Goal: Task Accomplishment & Management: Complete application form

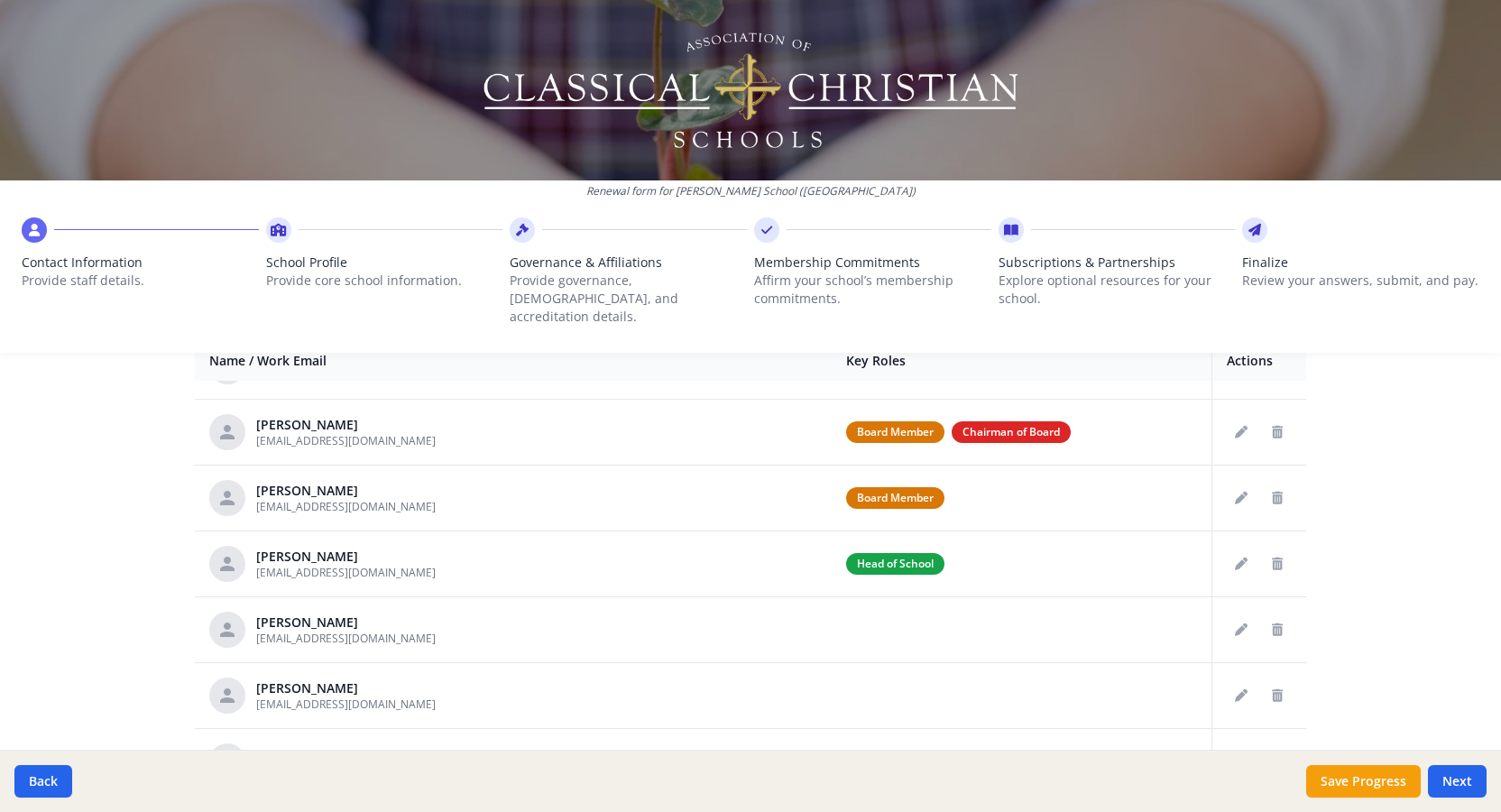
scroll to position [731, 0]
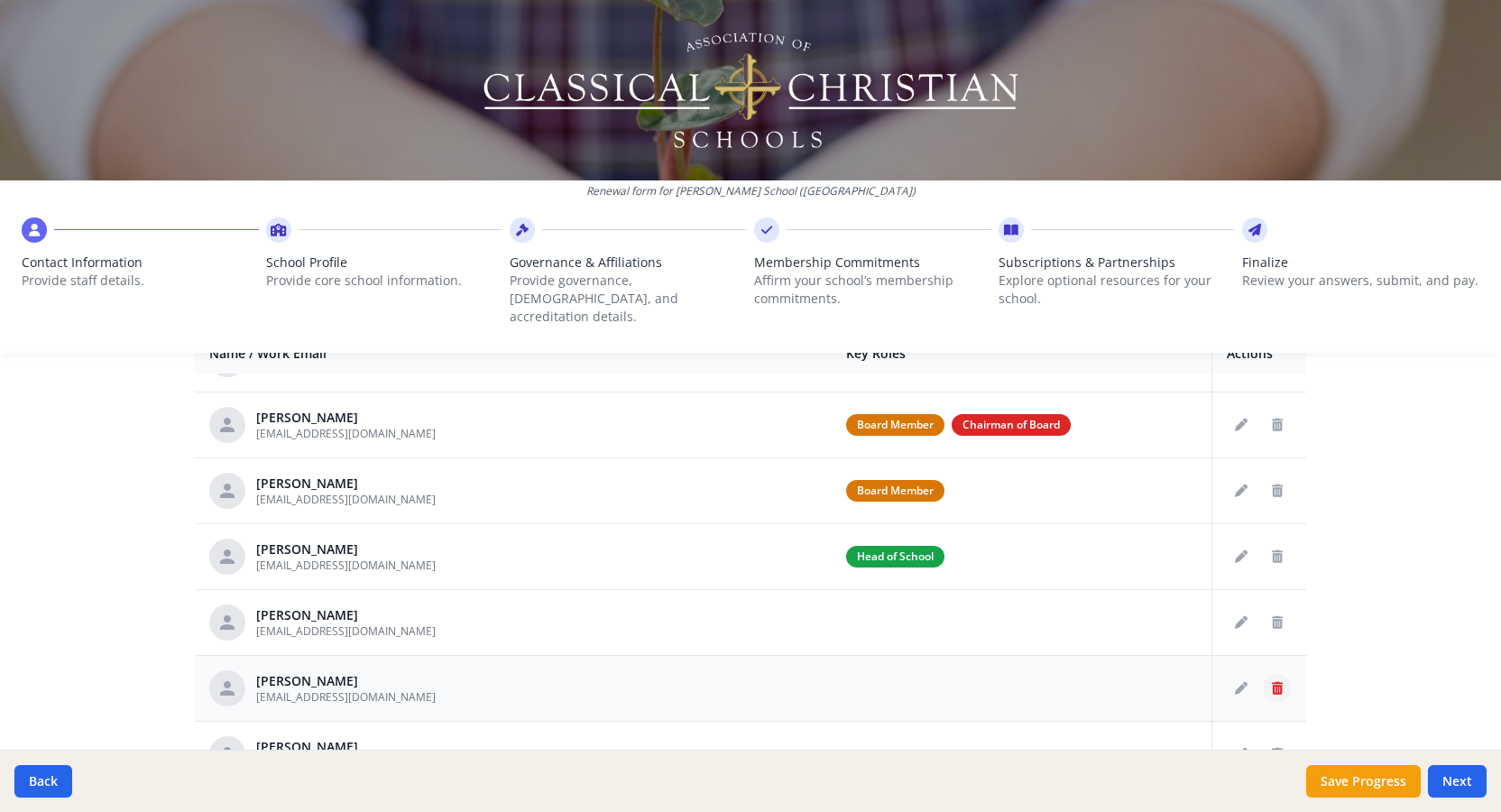
click at [1283, 674] on button "Delete staff" at bounding box center [1277, 688] width 29 height 29
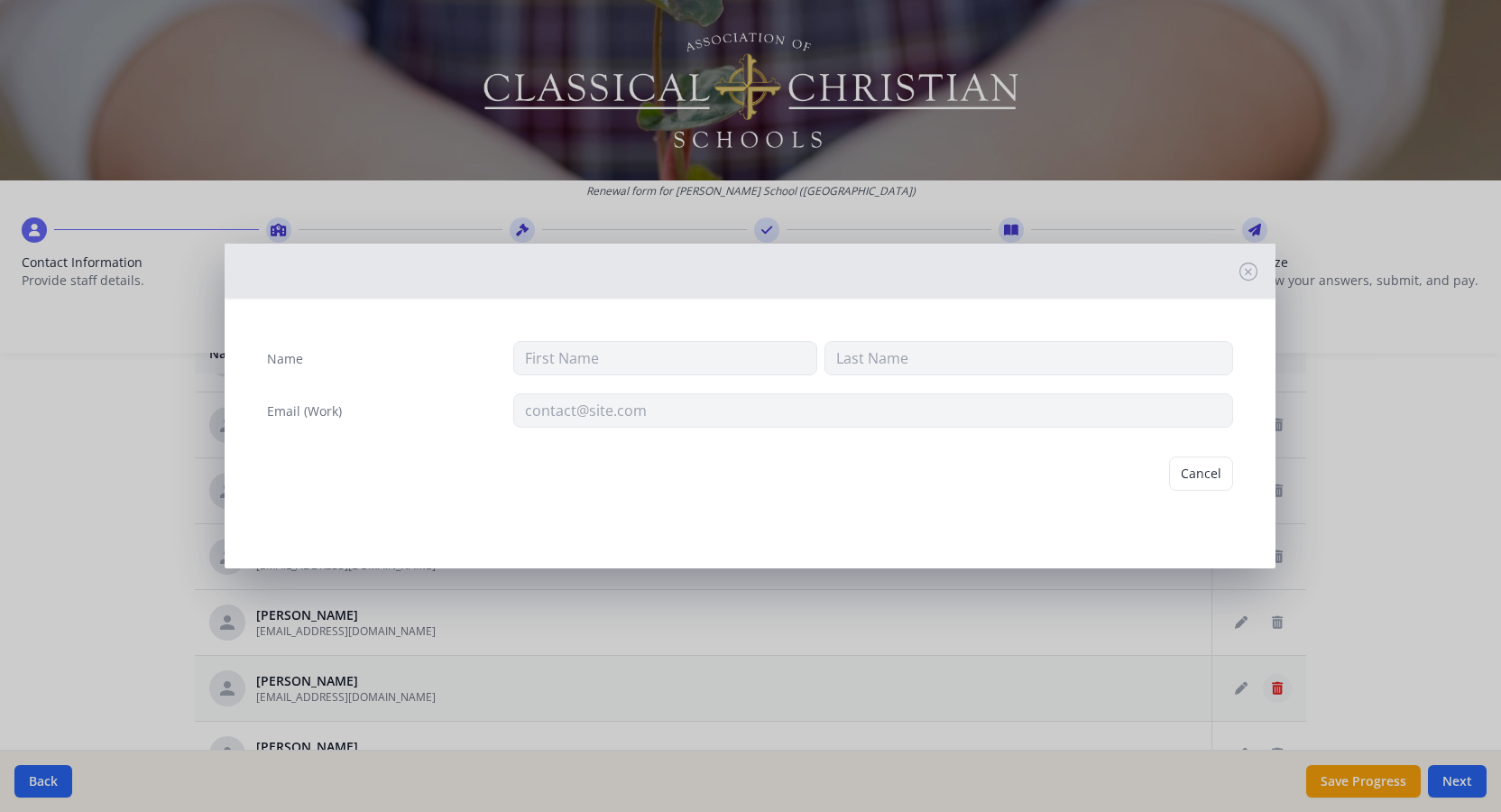
type input "[PERSON_NAME]"
type input "[EMAIL_ADDRESS][DOMAIN_NAME]"
click at [1198, 470] on button "Delete" at bounding box center [1202, 473] width 62 height 35
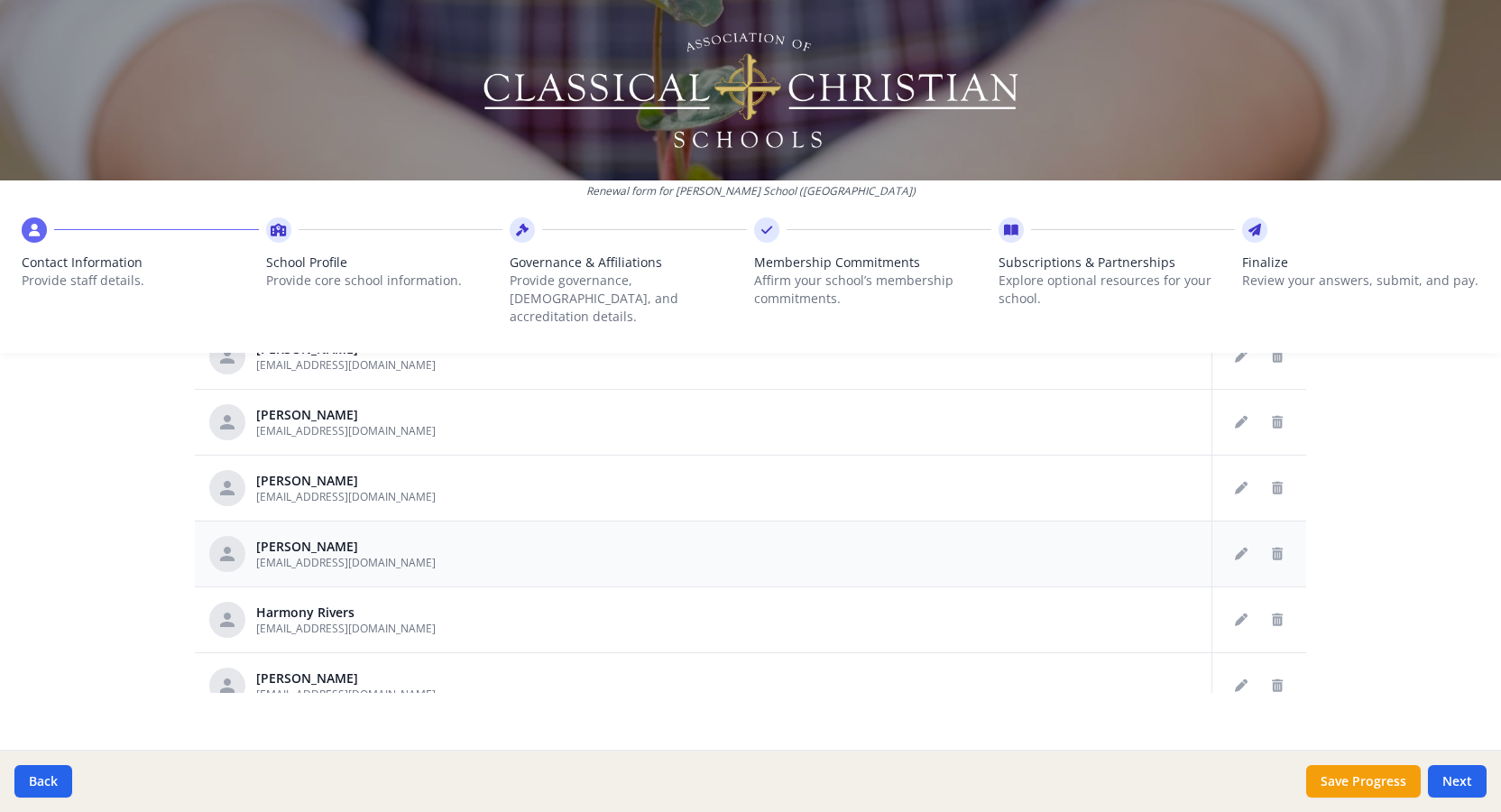
scroll to position [554, 0]
click at [1277, 616] on icon "Delete staff" at bounding box center [1277, 622] width 11 height 12
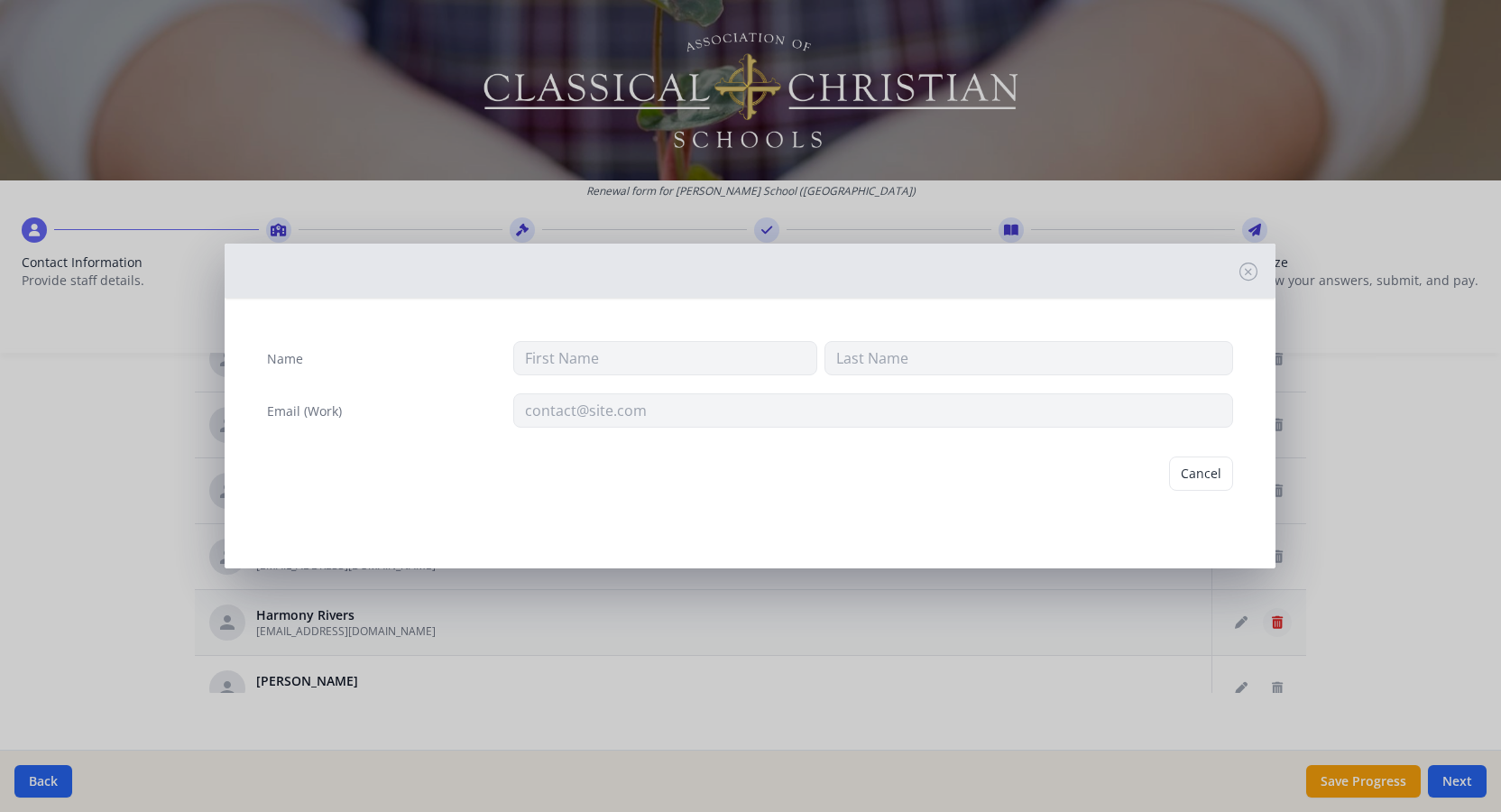
type input "Harmony"
type input "Rivers"
type input "[EMAIL_ADDRESS][DOMAIN_NAME]"
click at [1213, 470] on button "Delete" at bounding box center [1202, 473] width 62 height 35
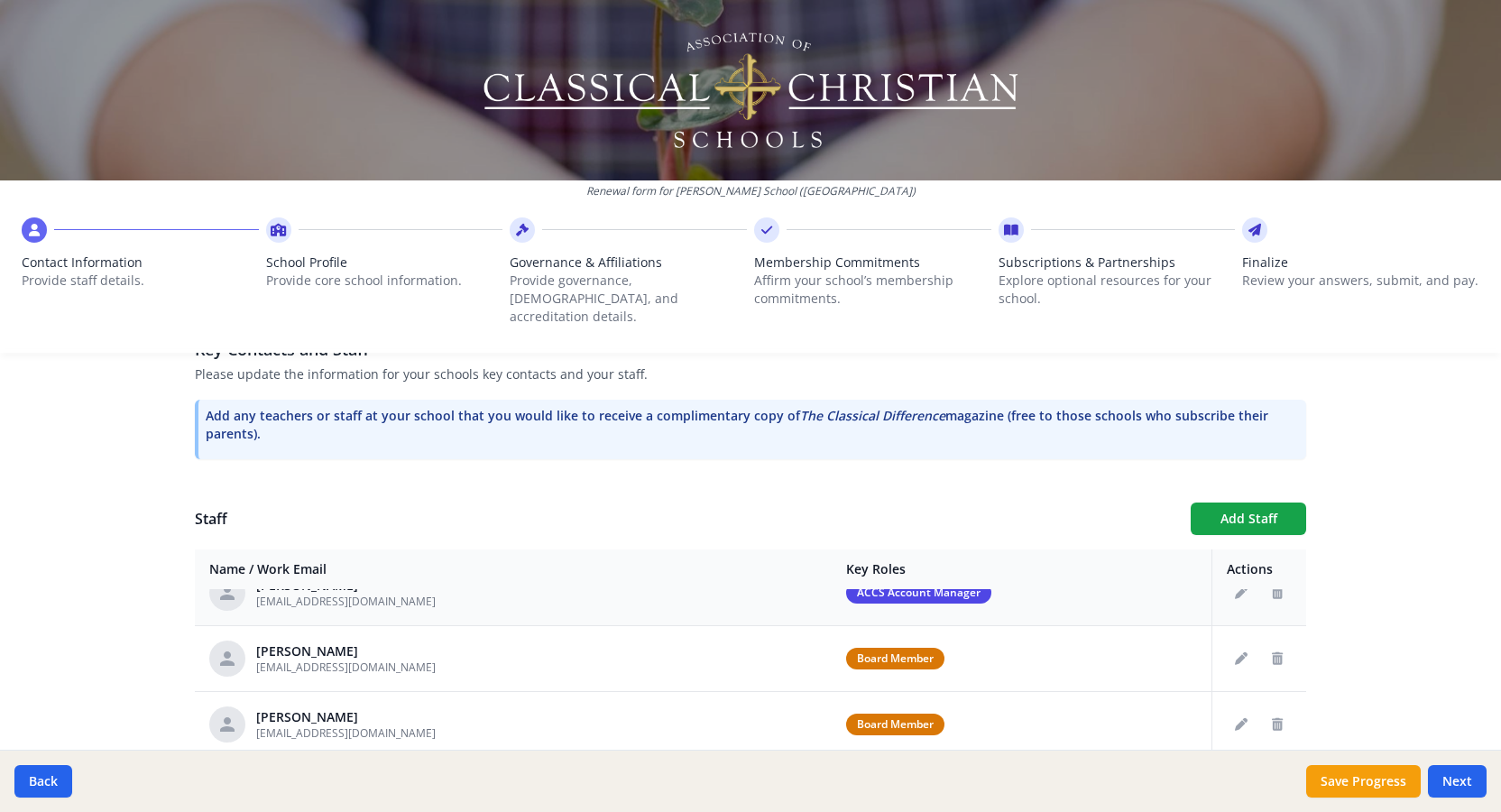
scroll to position [0, 0]
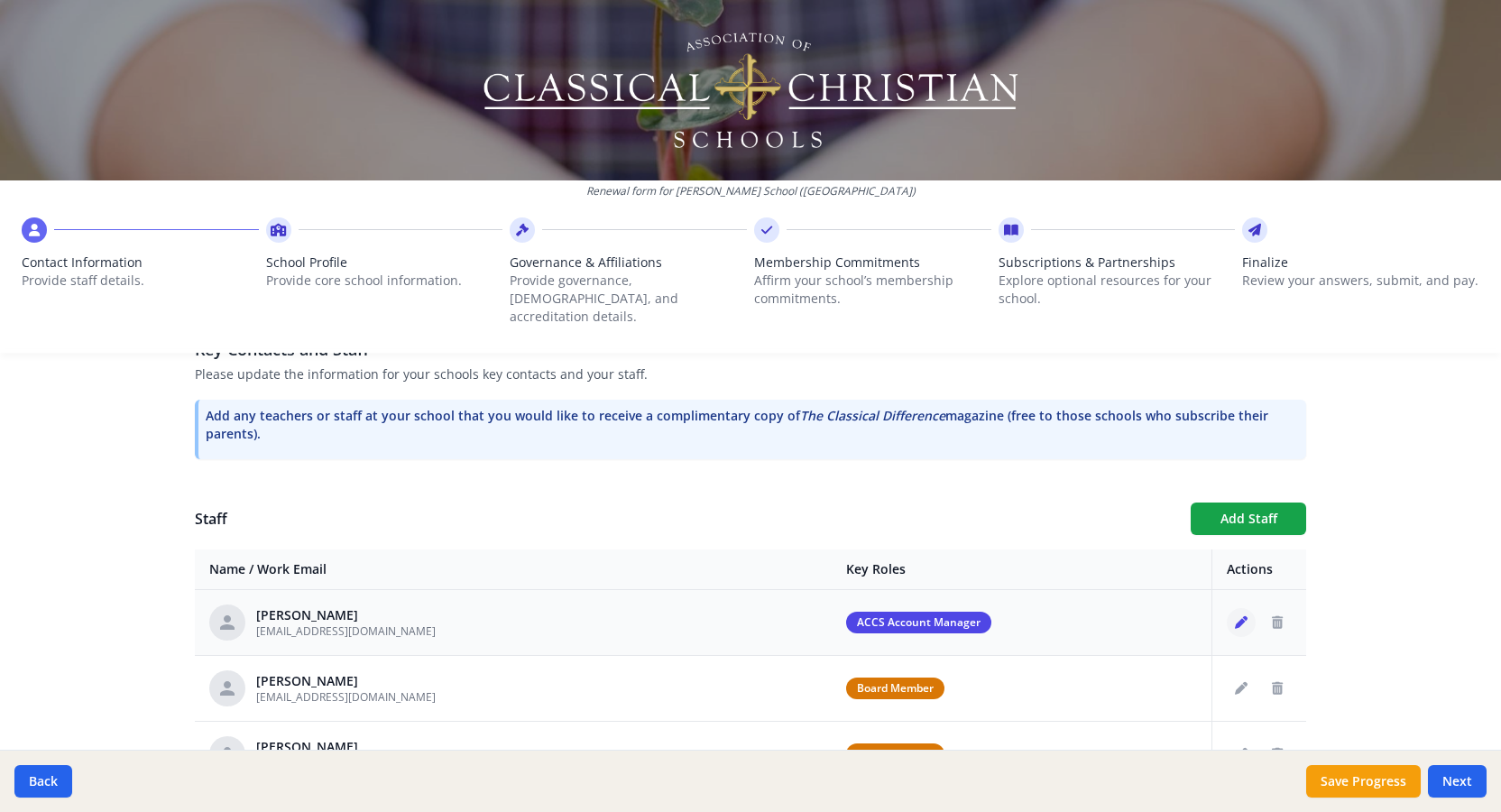
click at [1243, 616] on icon "Edit staff" at bounding box center [1241, 622] width 12 height 12
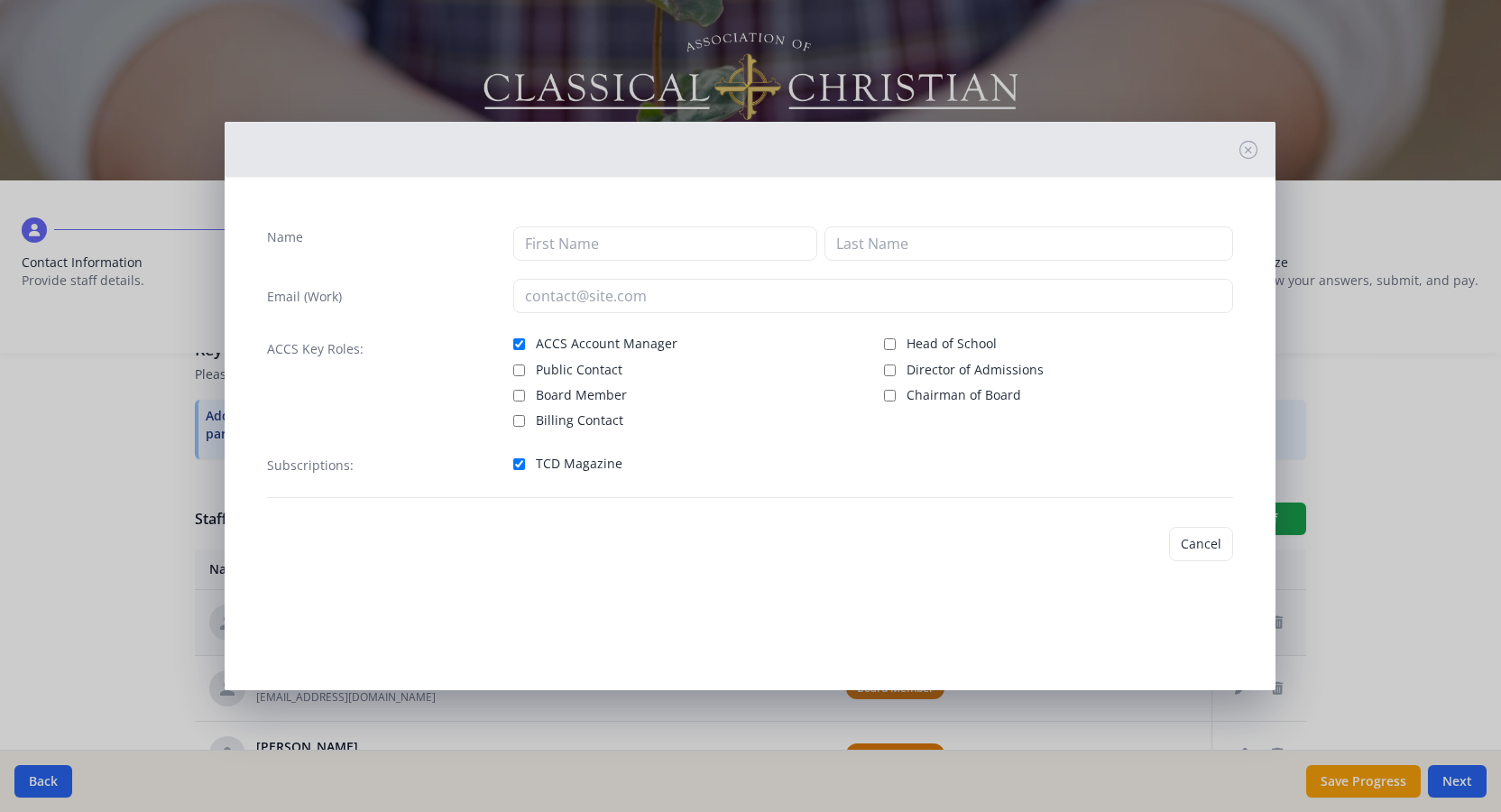
type input "[PERSON_NAME]"
type input "[EMAIL_ADDRESS][DOMAIN_NAME]"
checkbox input "true"
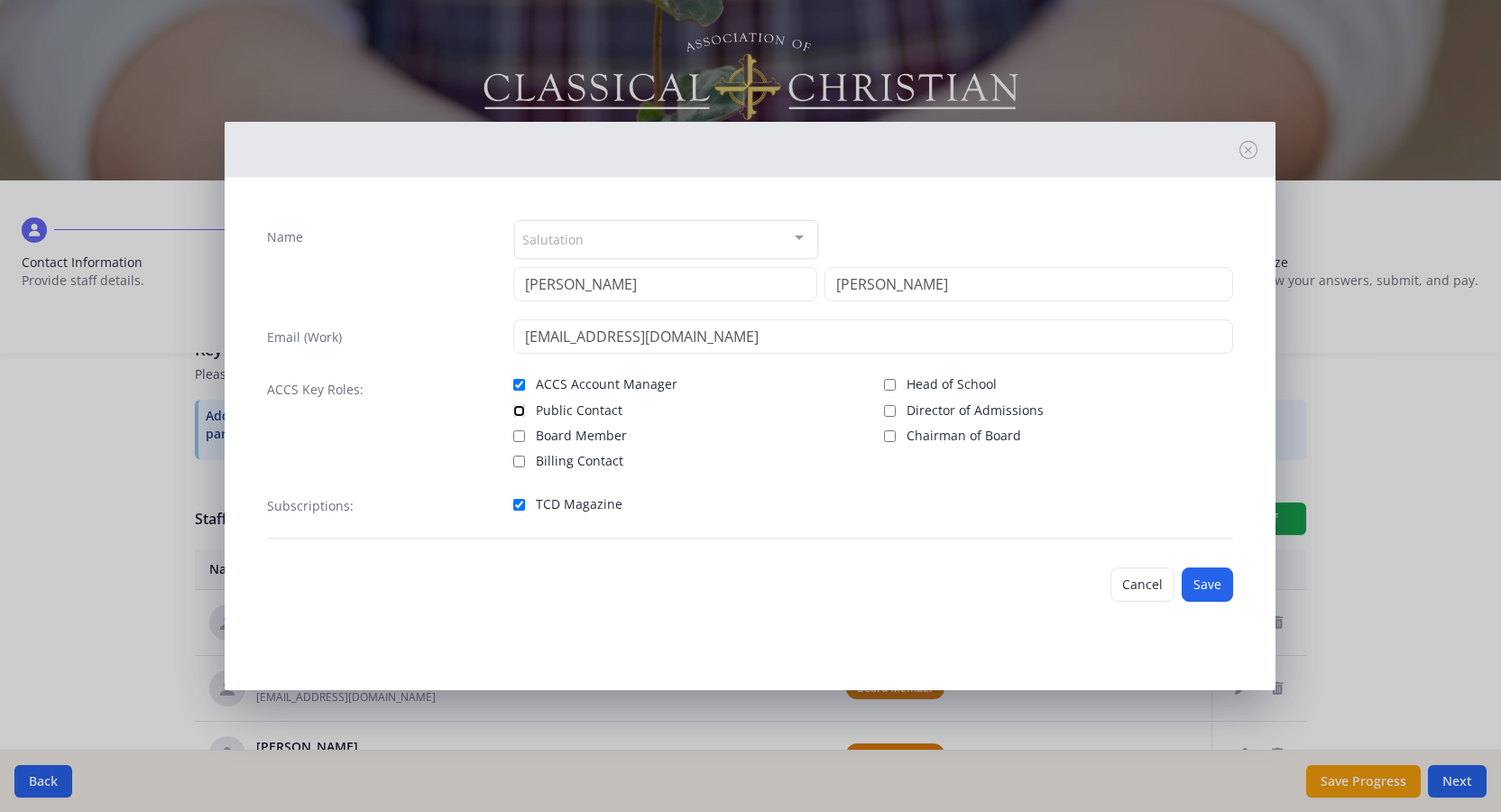
click at [522, 410] on input "Public Contact" at bounding box center [520, 411] width 12 height 12
checkbox input "true"
click at [520, 383] on input "ACCS Account Manager" at bounding box center [520, 385] width 12 height 12
checkbox input "false"
click at [1209, 586] on button "Save" at bounding box center [1208, 585] width 52 height 35
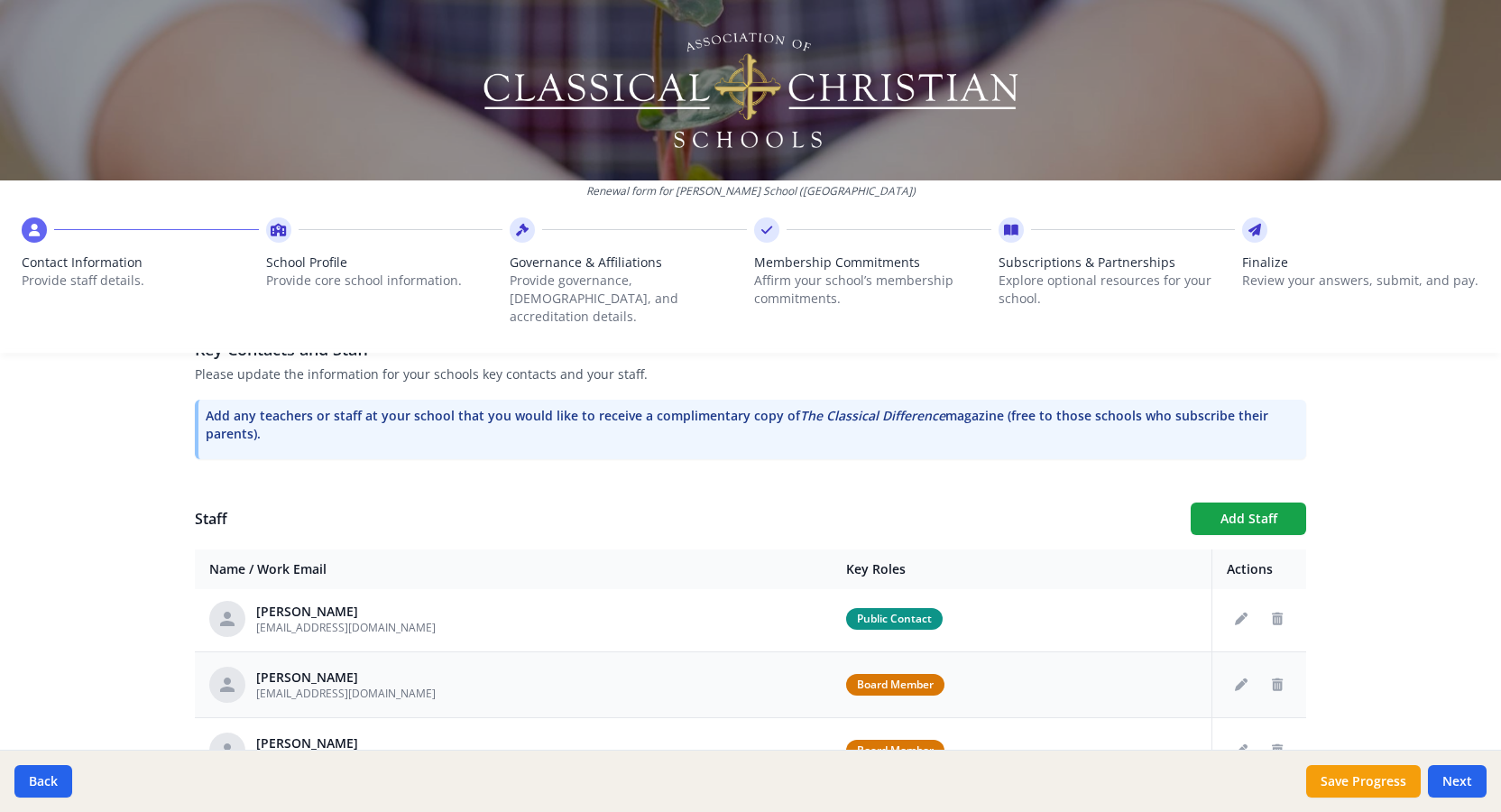
scroll to position [2, 0]
click at [1272, 680] on icon "Delete staff" at bounding box center [1277, 685] width 11 height 12
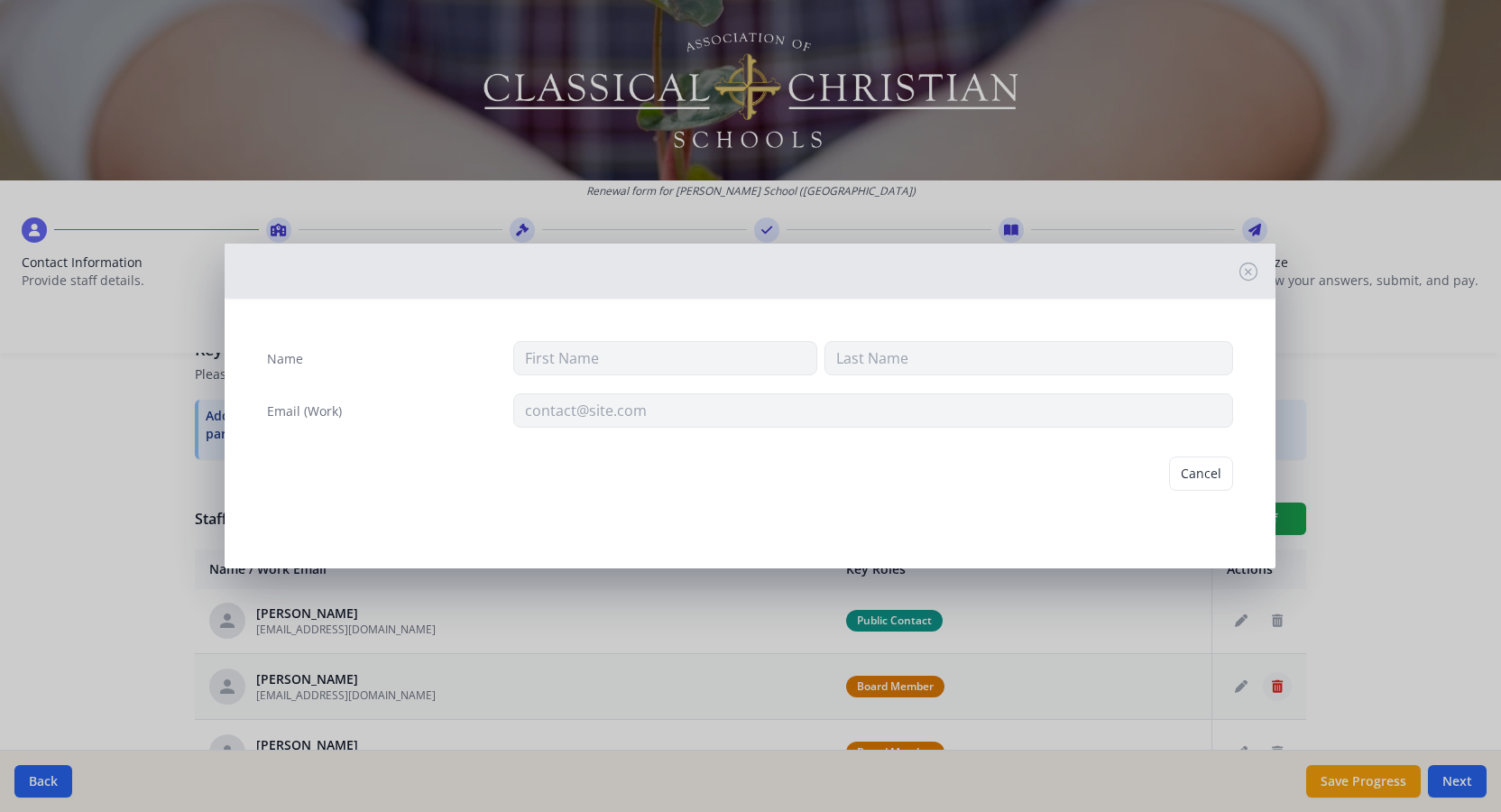
type input "[PERSON_NAME]"
type input "[EMAIL_ADDRESS][DOMAIN_NAME]"
click at [1197, 478] on button "Delete" at bounding box center [1202, 473] width 62 height 35
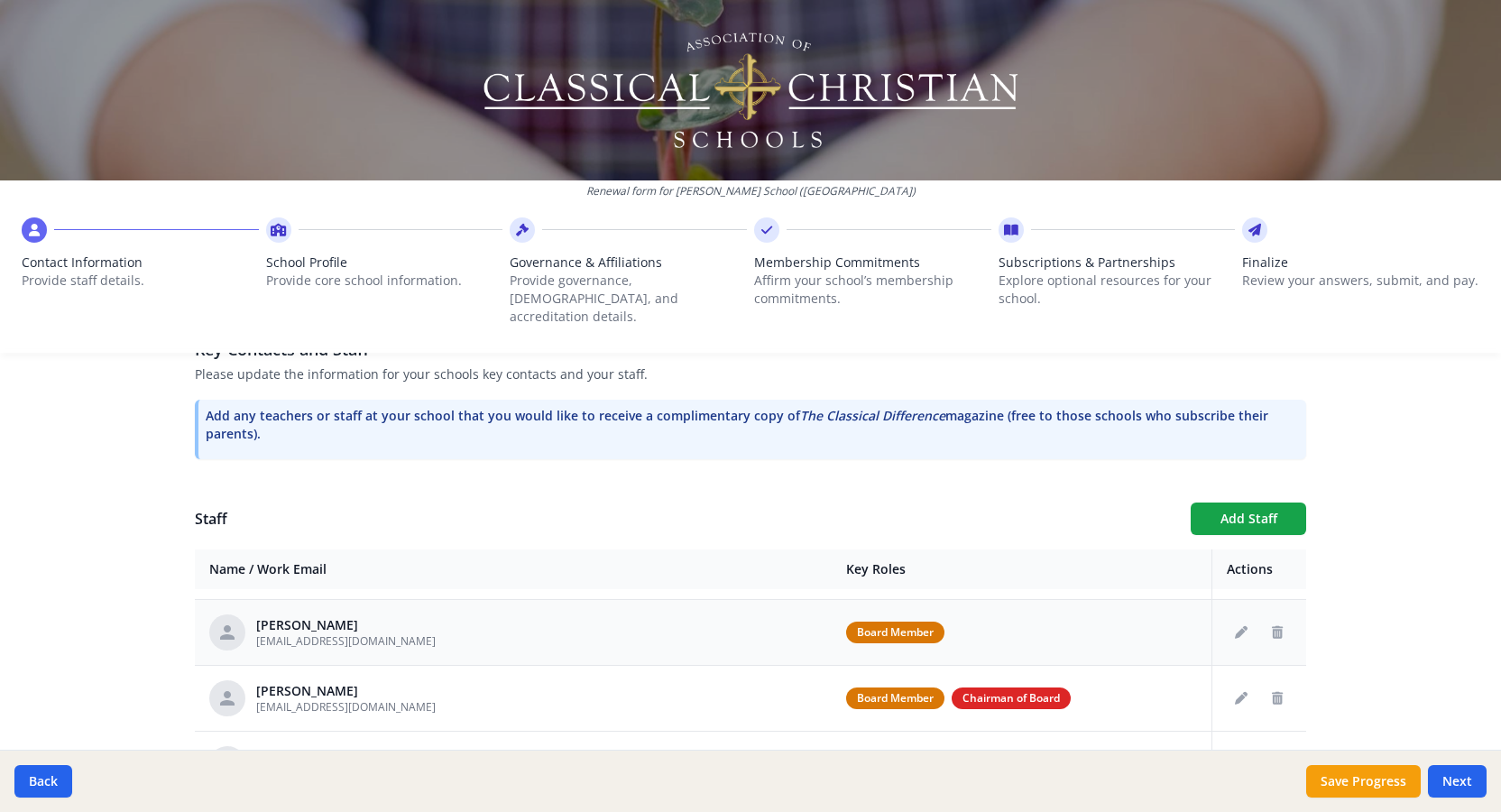
scroll to position [0, 0]
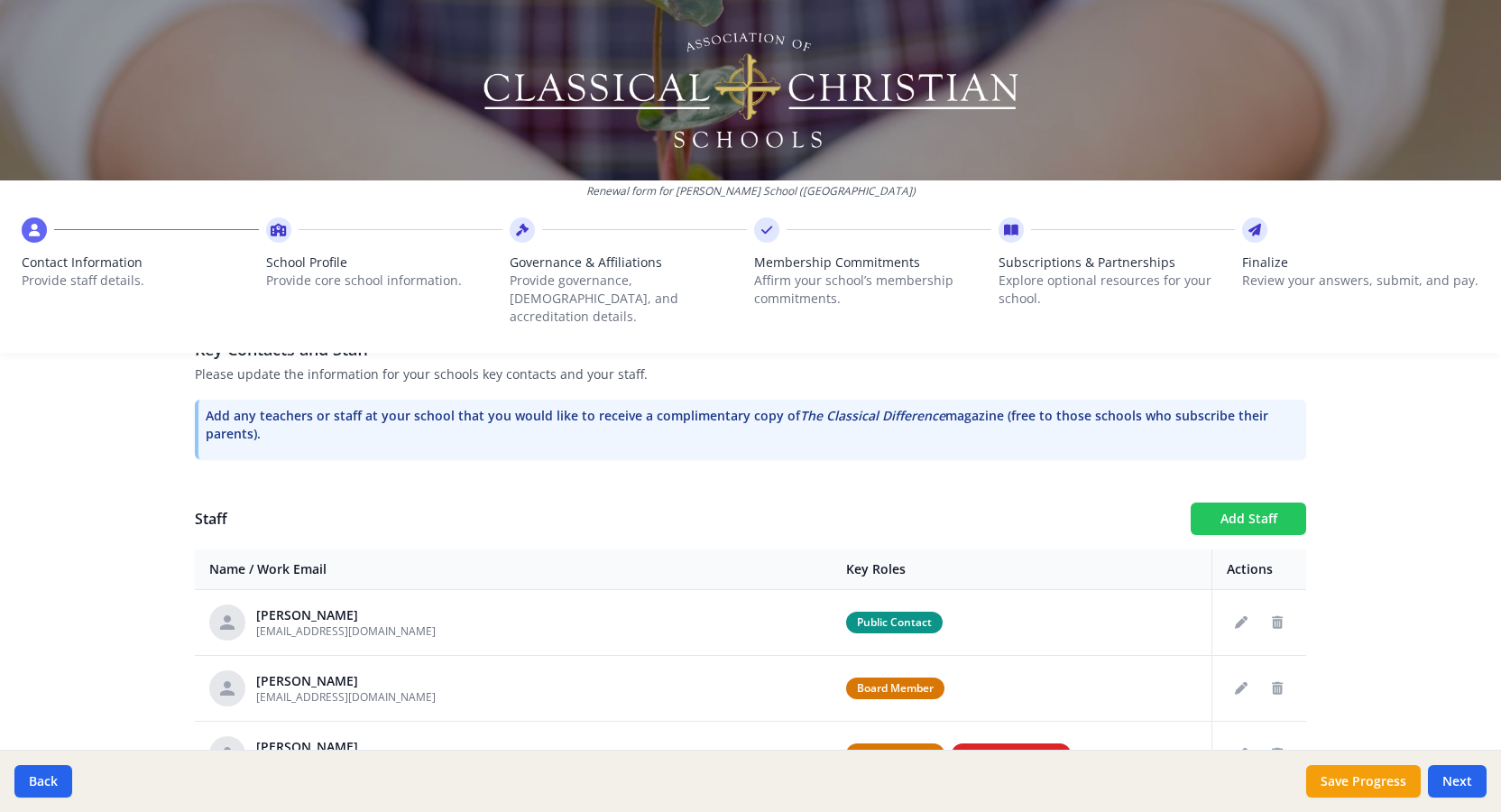
click at [1252, 502] on button "Add Staff" at bounding box center [1248, 518] width 115 height 33
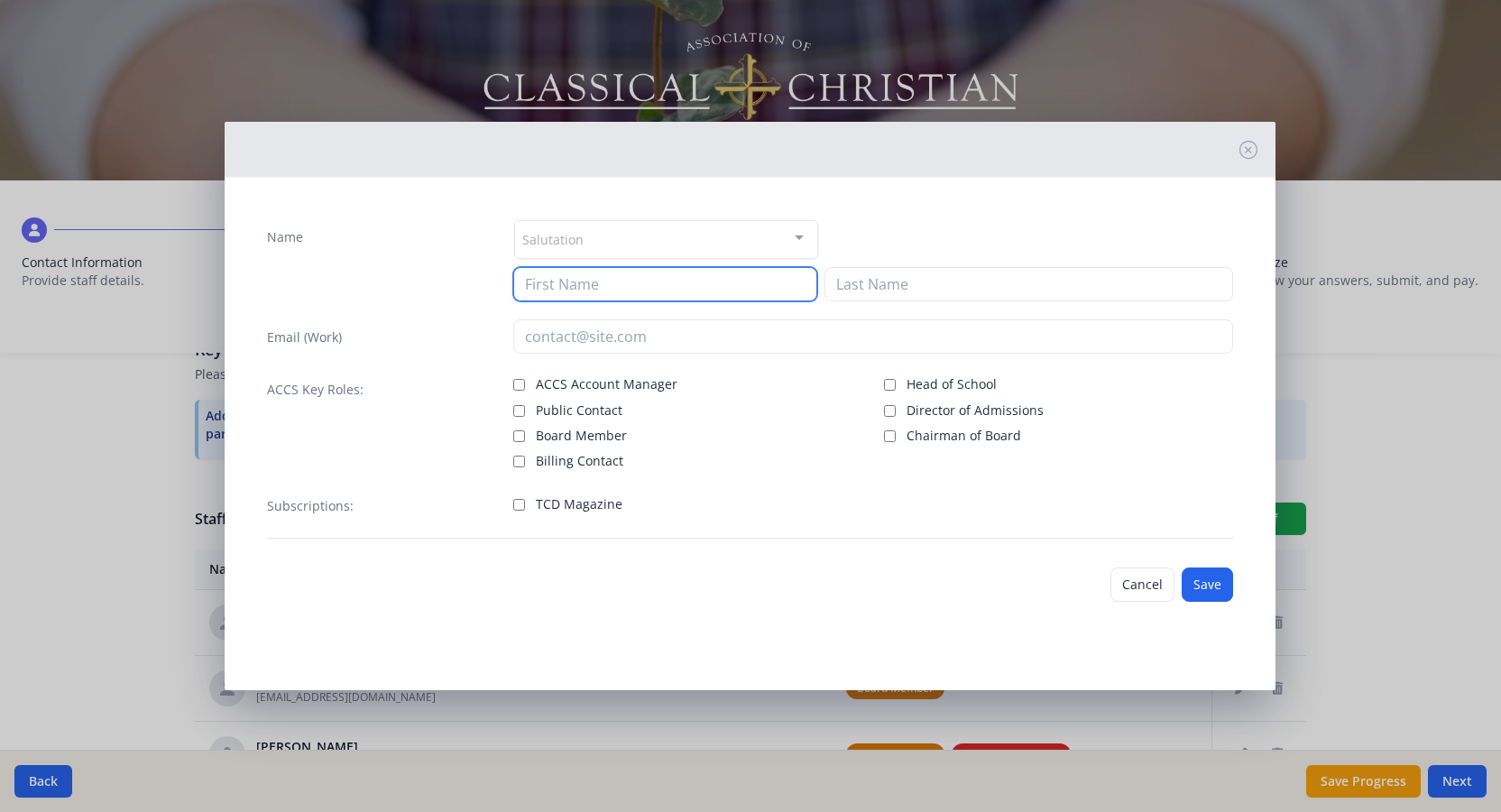
click at [556, 285] on input at bounding box center [666, 284] width 304 height 35
type input "[PERSON_NAME]"
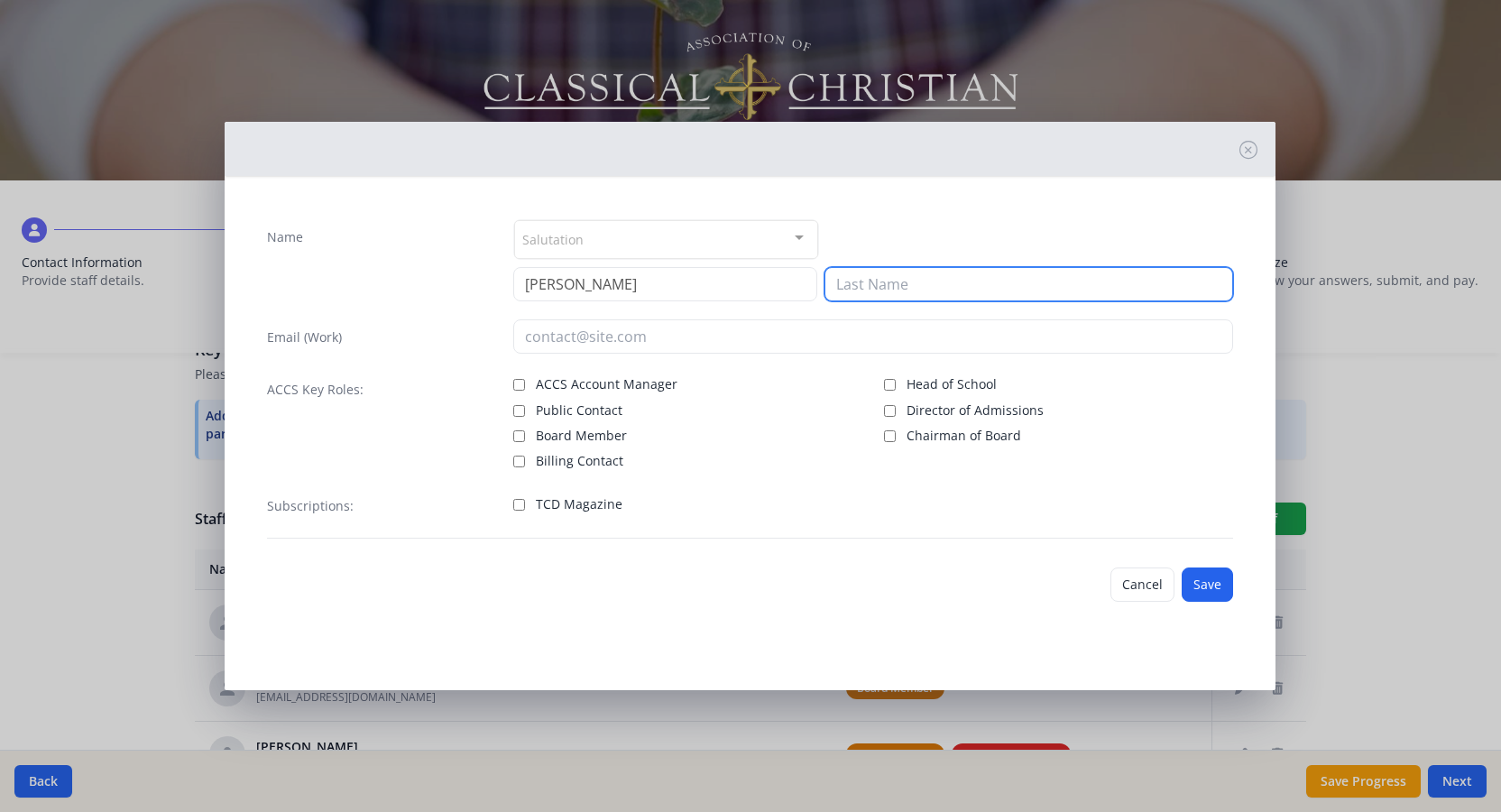
click at [925, 291] on input at bounding box center [1029, 284] width 409 height 35
type input "L"
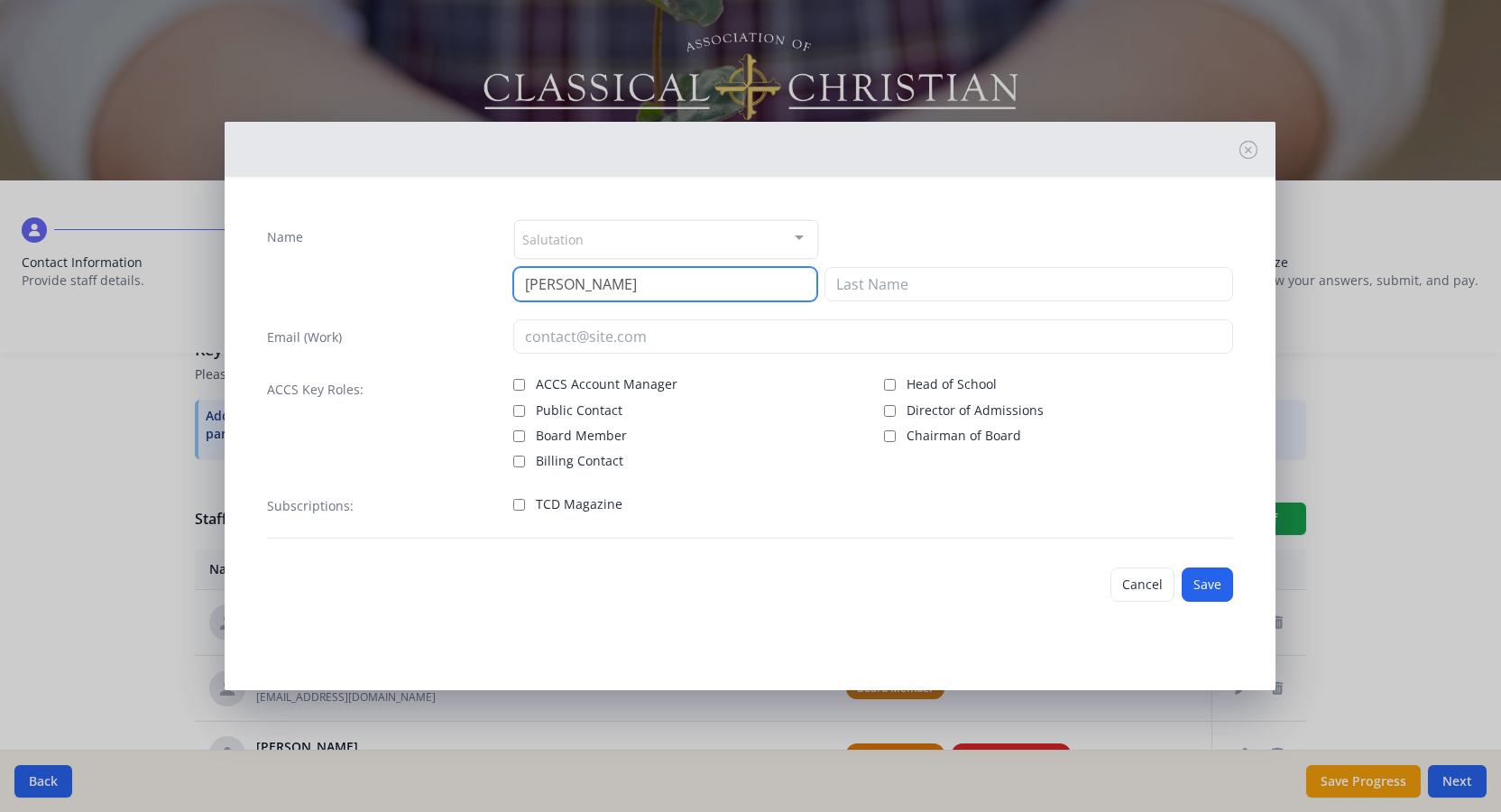
click at [605, 269] on input "[PERSON_NAME]" at bounding box center [666, 284] width 304 height 35
click at [594, 293] on input "[PERSON_NAME]" at bounding box center [666, 284] width 304 height 35
type input "M"
click at [1150, 587] on button "Cancel" at bounding box center [1143, 585] width 64 height 35
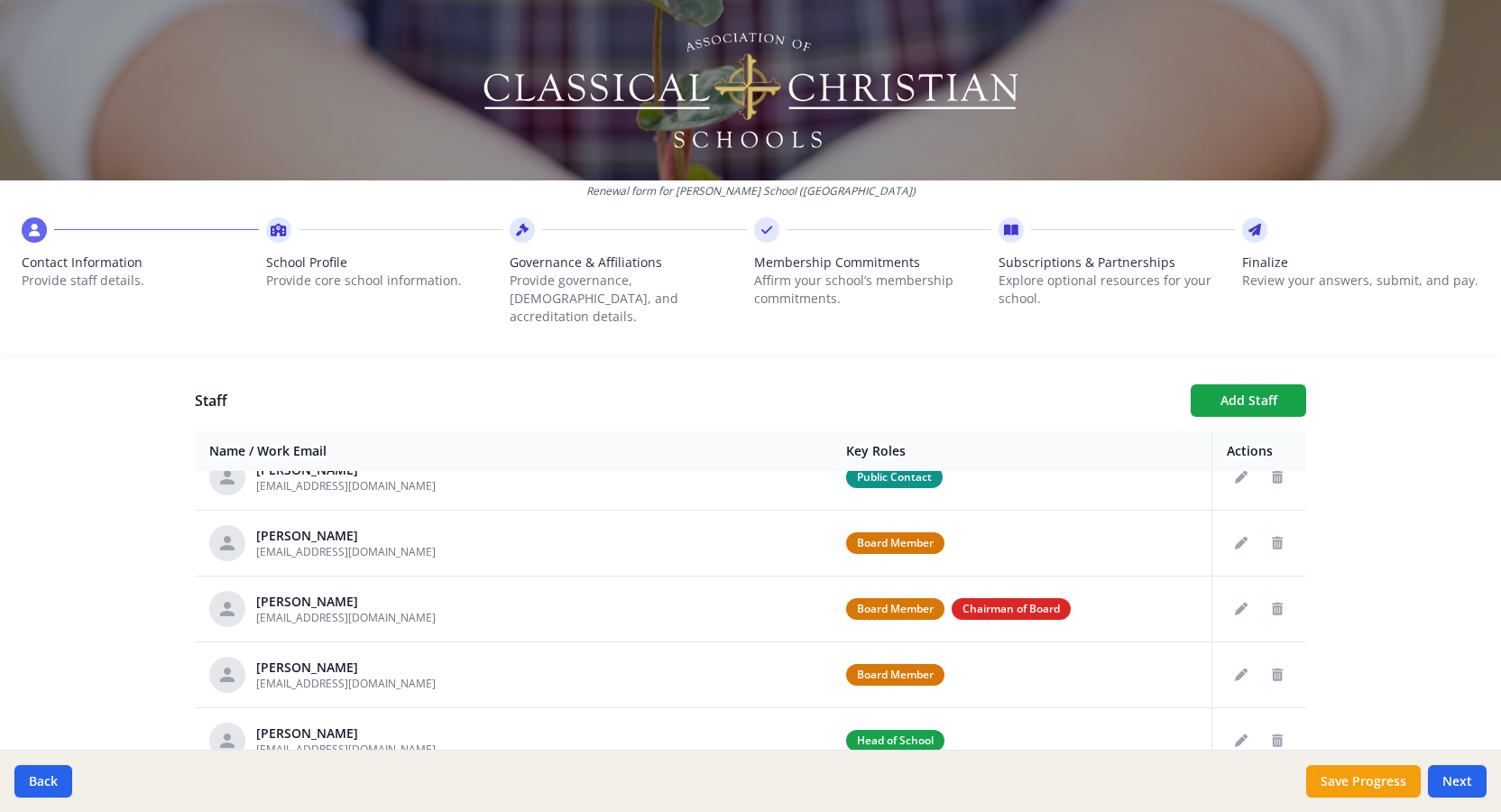
scroll to position [28, 0]
click at [1276, 536] on icon "Delete staff" at bounding box center [1277, 541] width 11 height 12
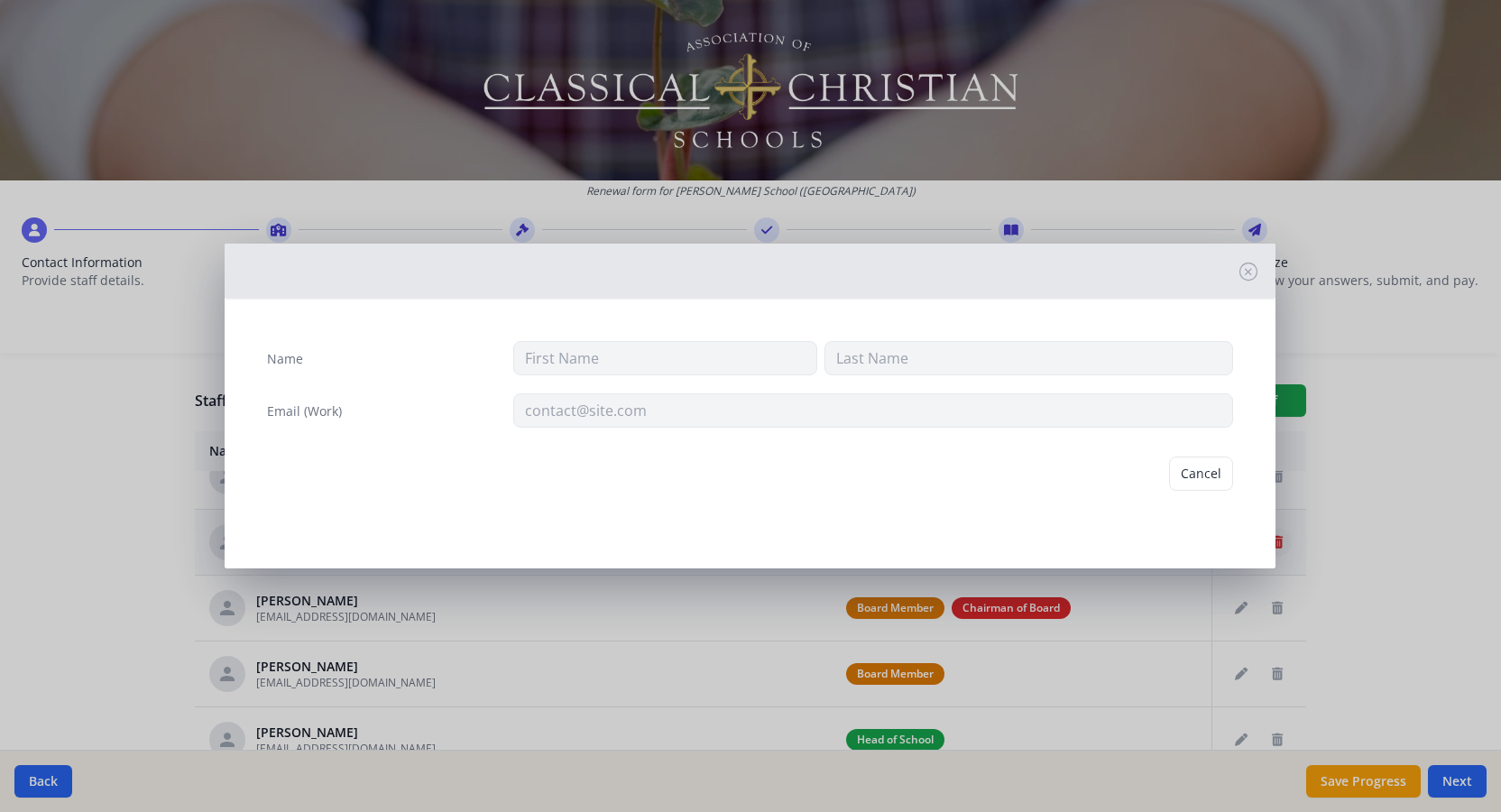
type input "[PERSON_NAME]"
type input "[EMAIL_ADDRESS][DOMAIN_NAME]"
click at [1197, 477] on button "Delete" at bounding box center [1202, 473] width 62 height 35
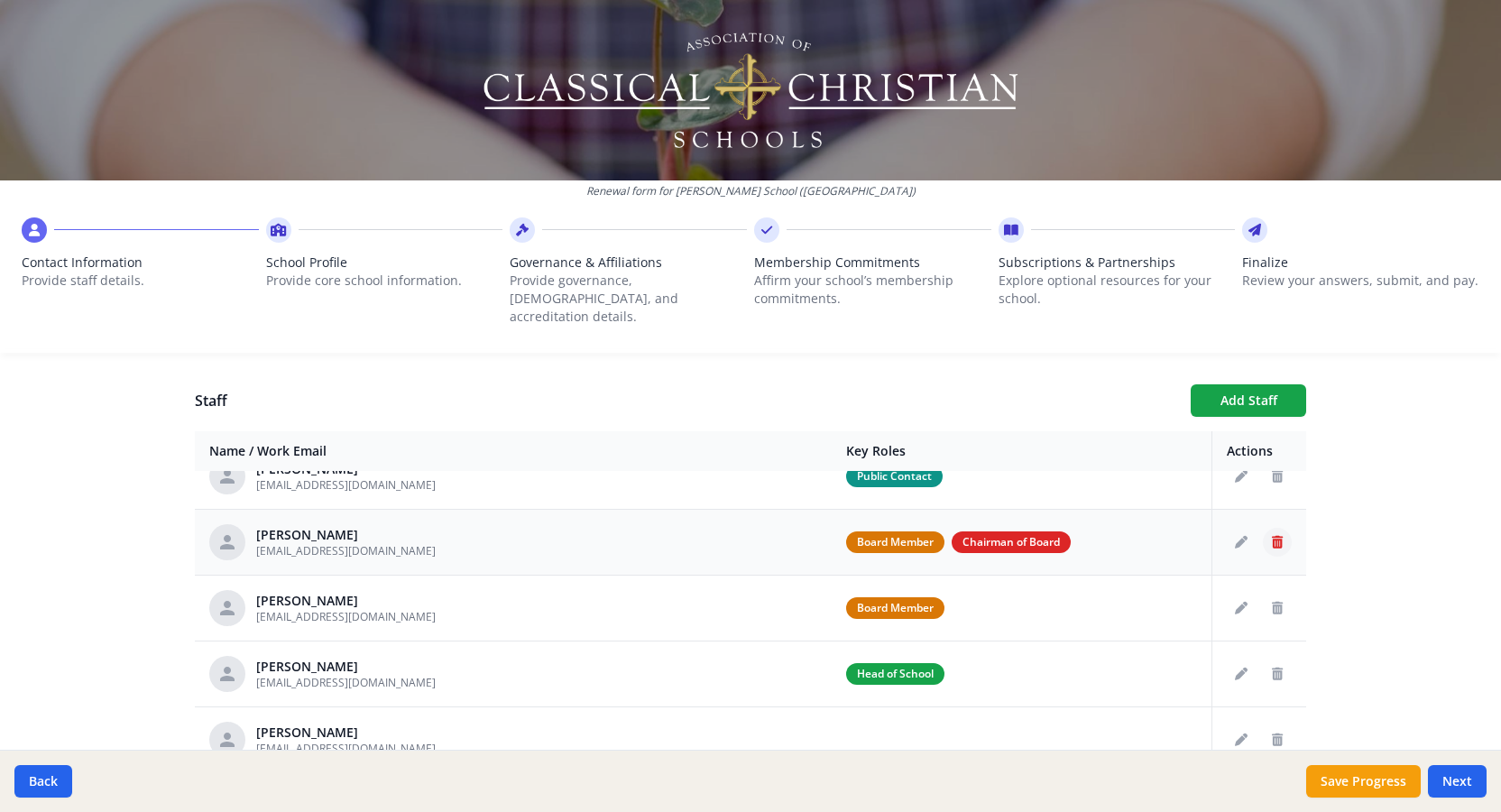
click at [1278, 536] on icon "Delete staff" at bounding box center [1277, 541] width 11 height 12
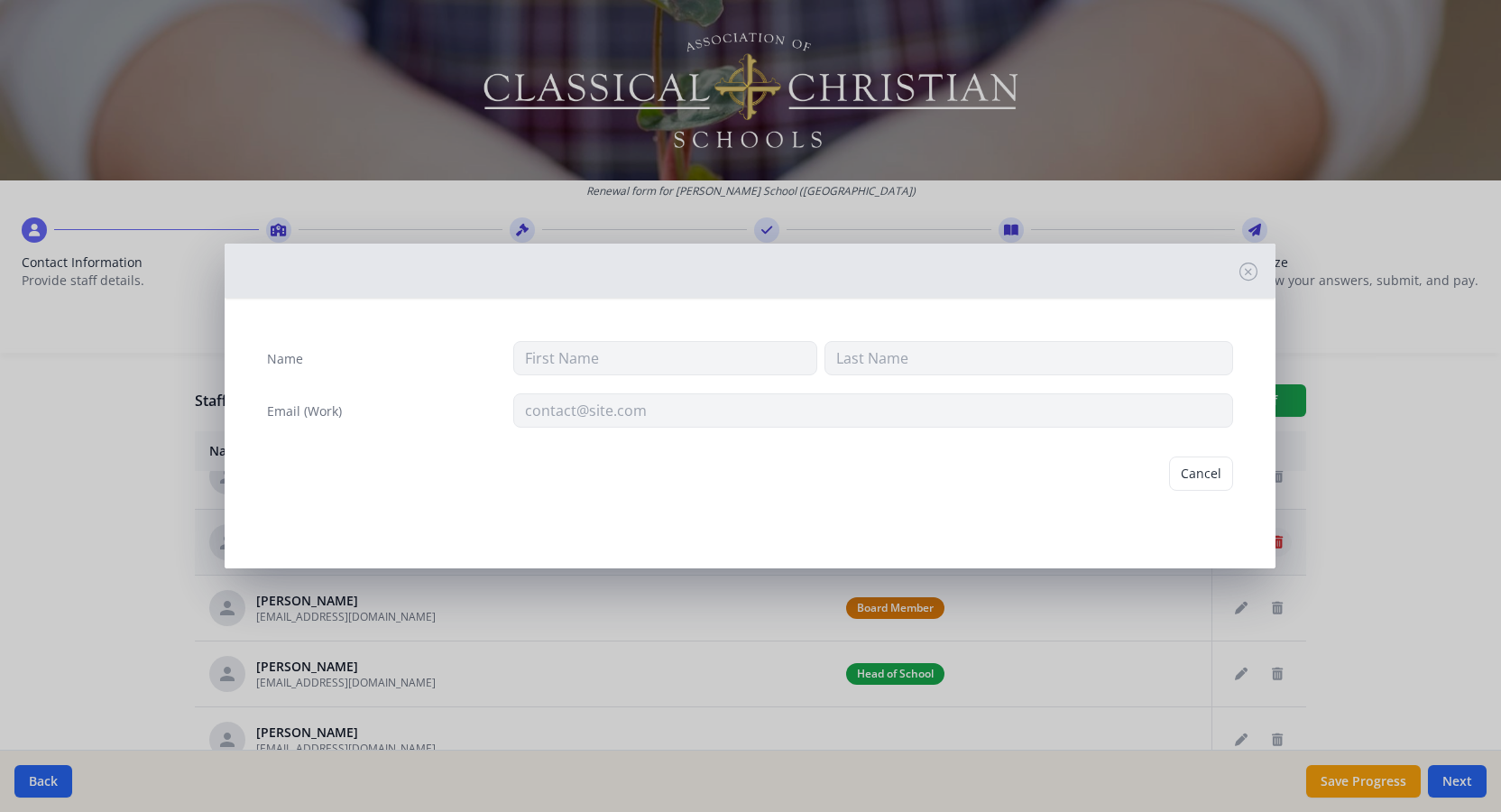
type input "[PERSON_NAME]"
type input "Kidney"
type input "[EMAIL_ADDRESS][DOMAIN_NAME]"
click at [1212, 483] on button "Delete" at bounding box center [1202, 473] width 62 height 35
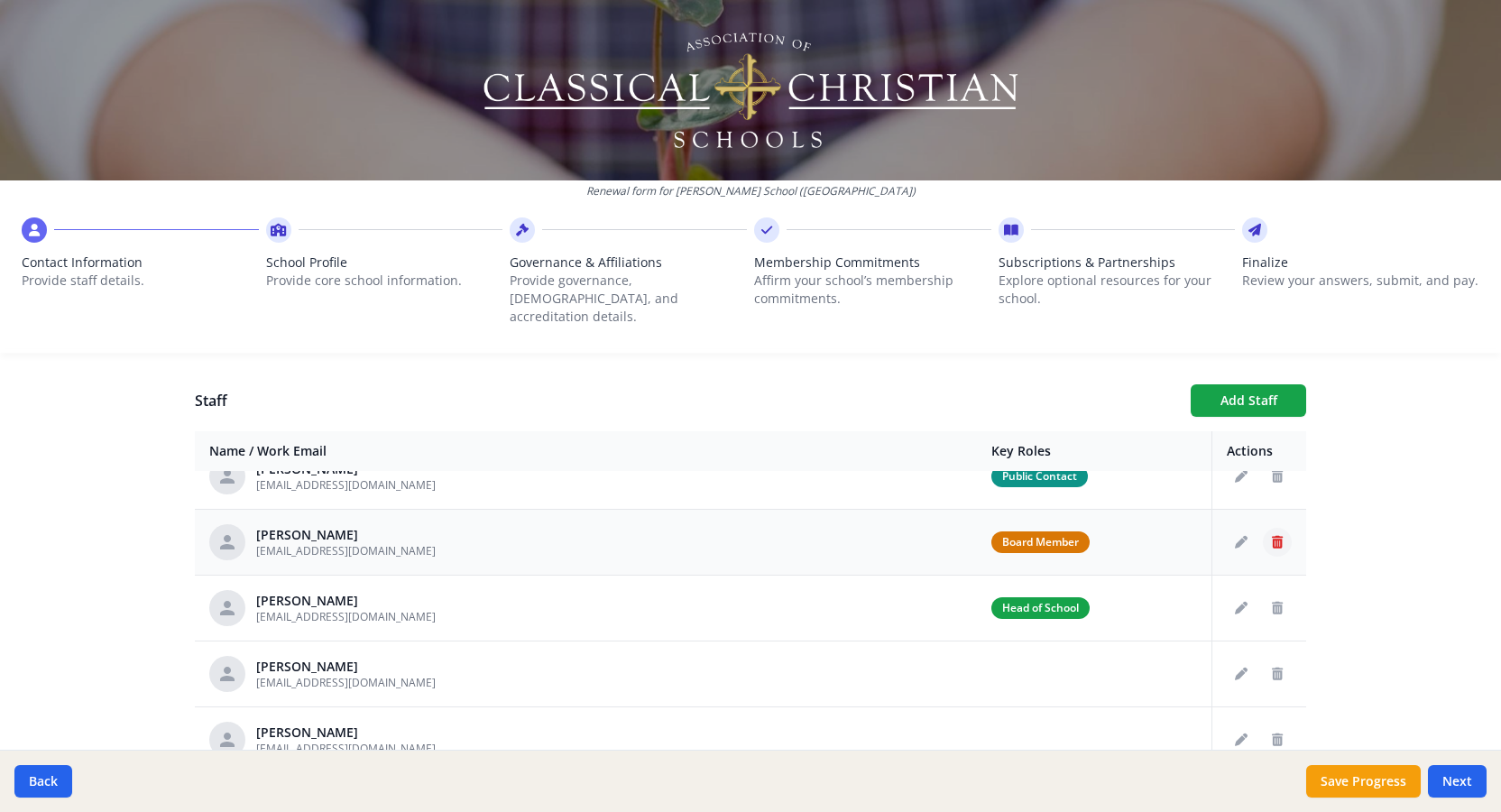
click at [1272, 536] on icon "Delete staff" at bounding box center [1277, 541] width 11 height 12
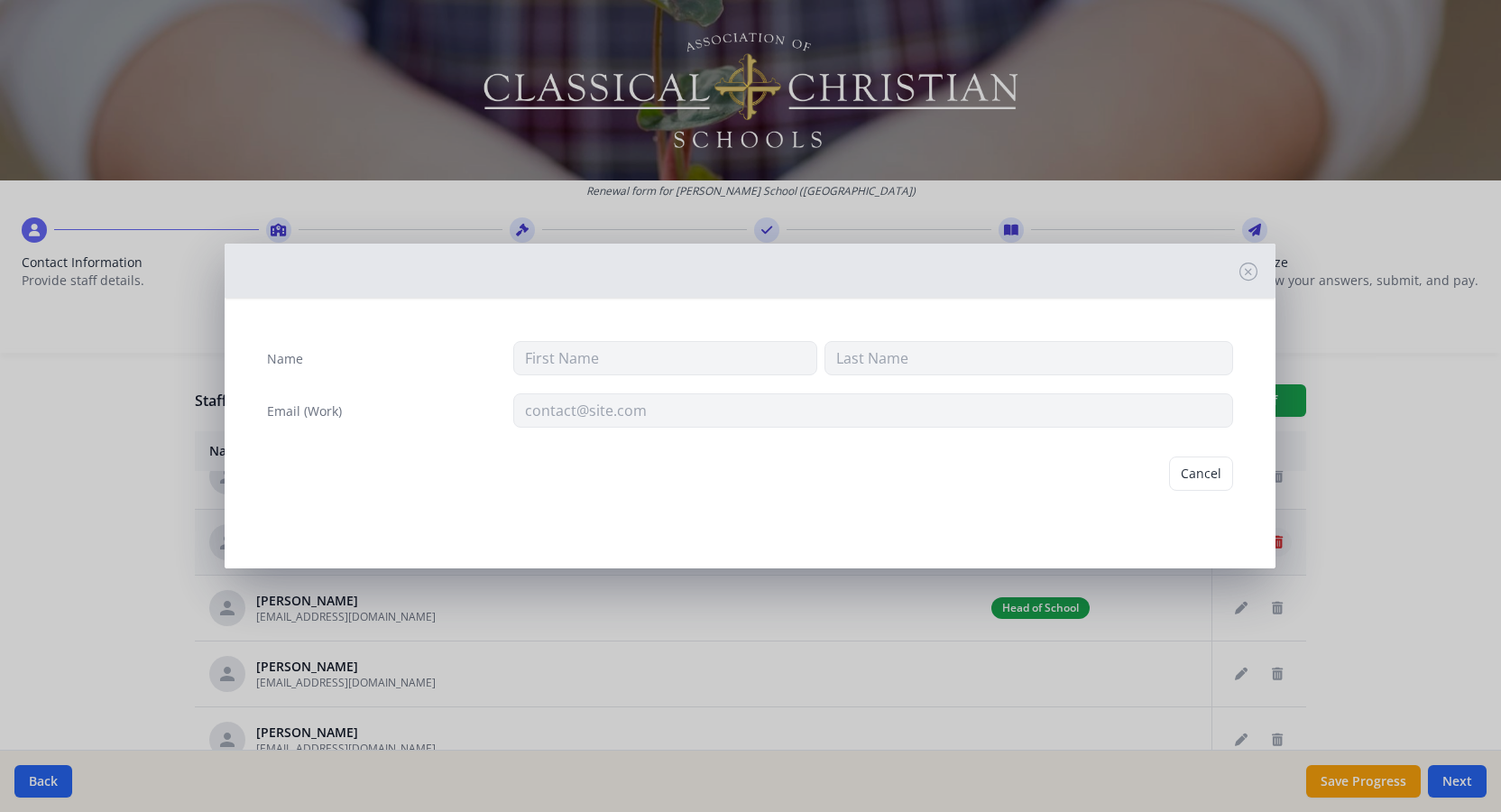
type input "[PERSON_NAME]"
type input "[EMAIL_ADDRESS][DOMAIN_NAME]"
click at [1200, 478] on button "Delete" at bounding box center [1202, 473] width 62 height 35
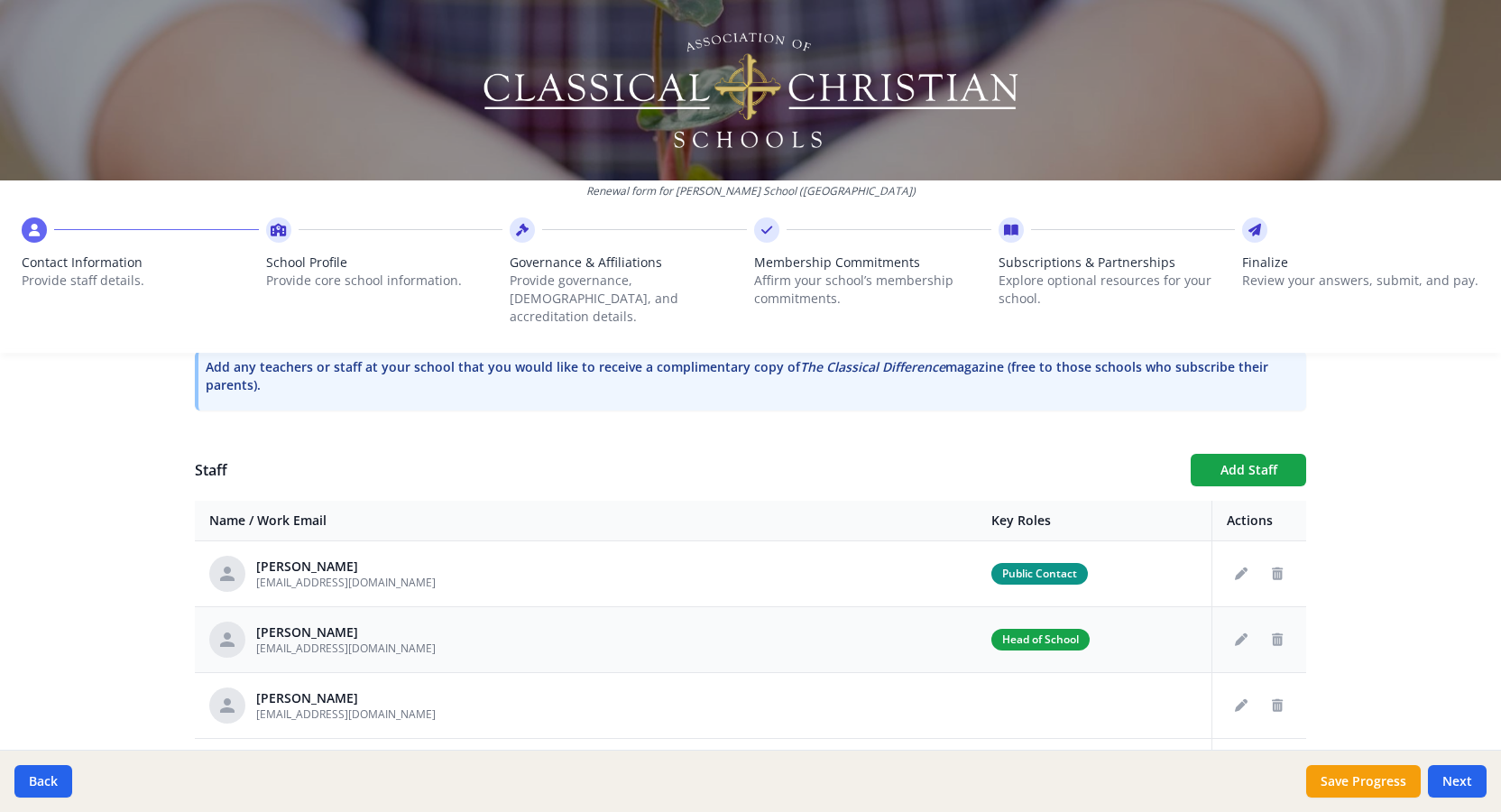
scroll to position [584, 0]
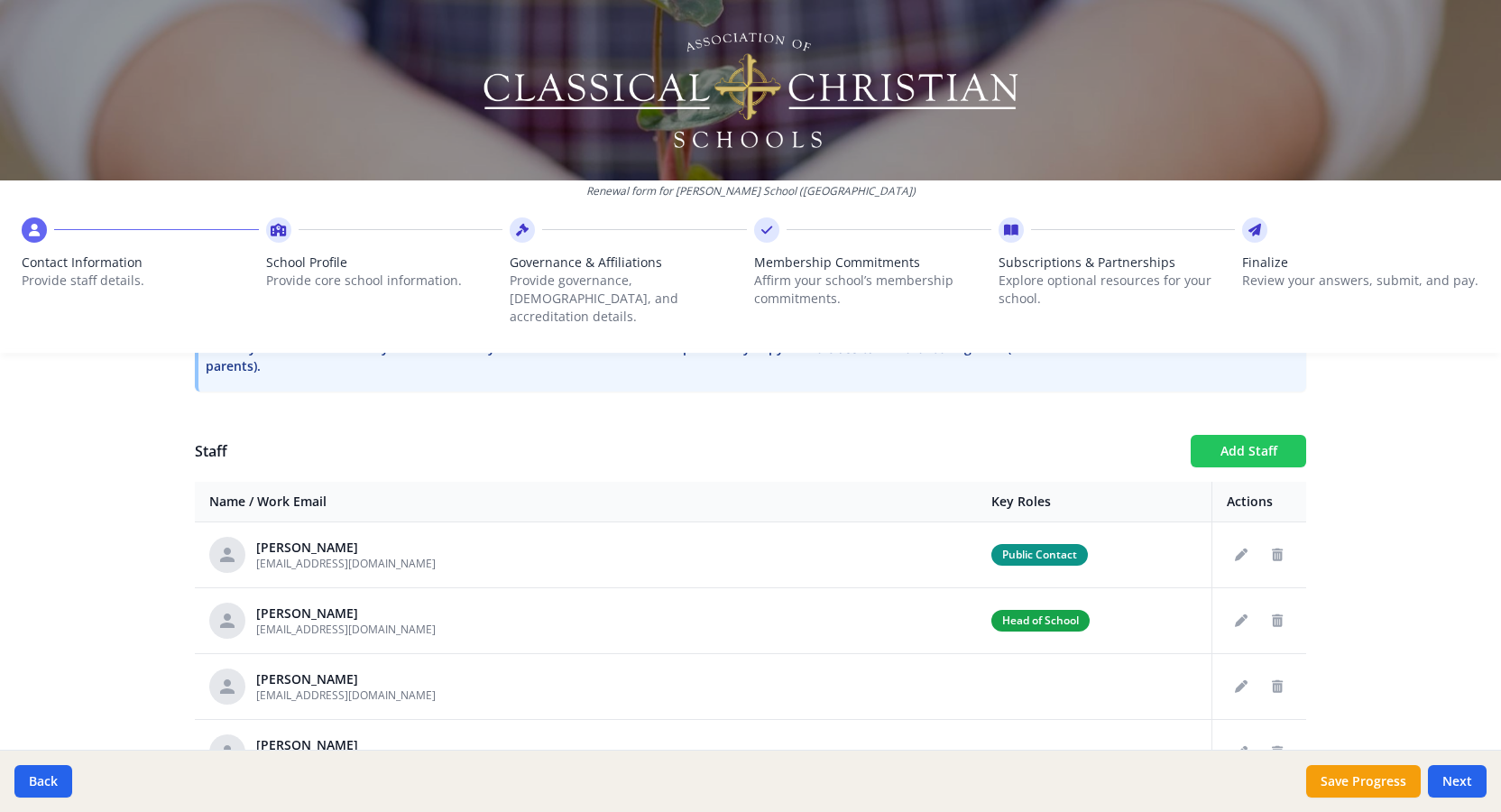
click at [1246, 435] on button "Add Staff" at bounding box center [1248, 451] width 115 height 33
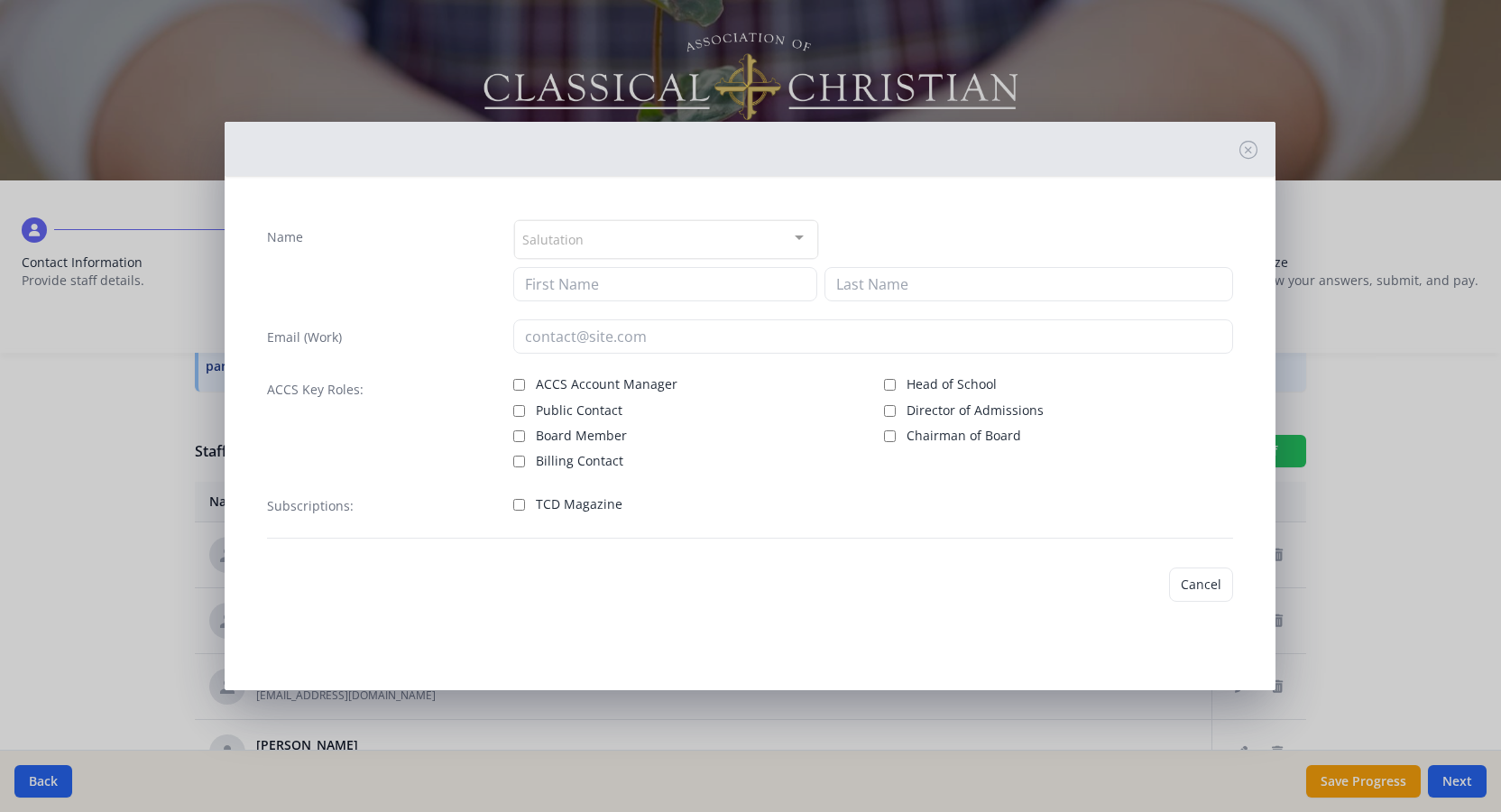
checkbox input "false"
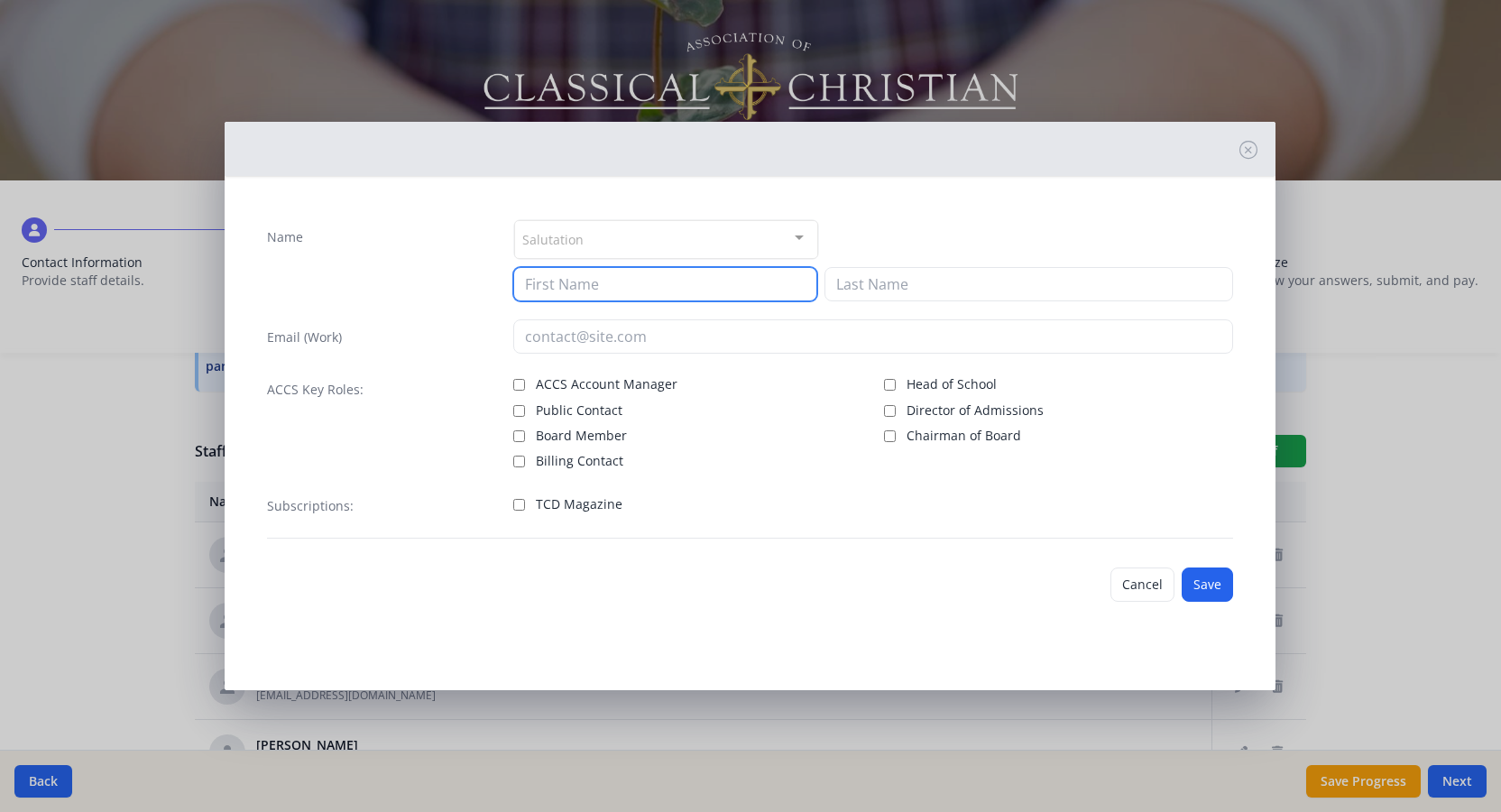
click at [557, 286] on input at bounding box center [666, 284] width 304 height 35
type input "[PERSON_NAME]"
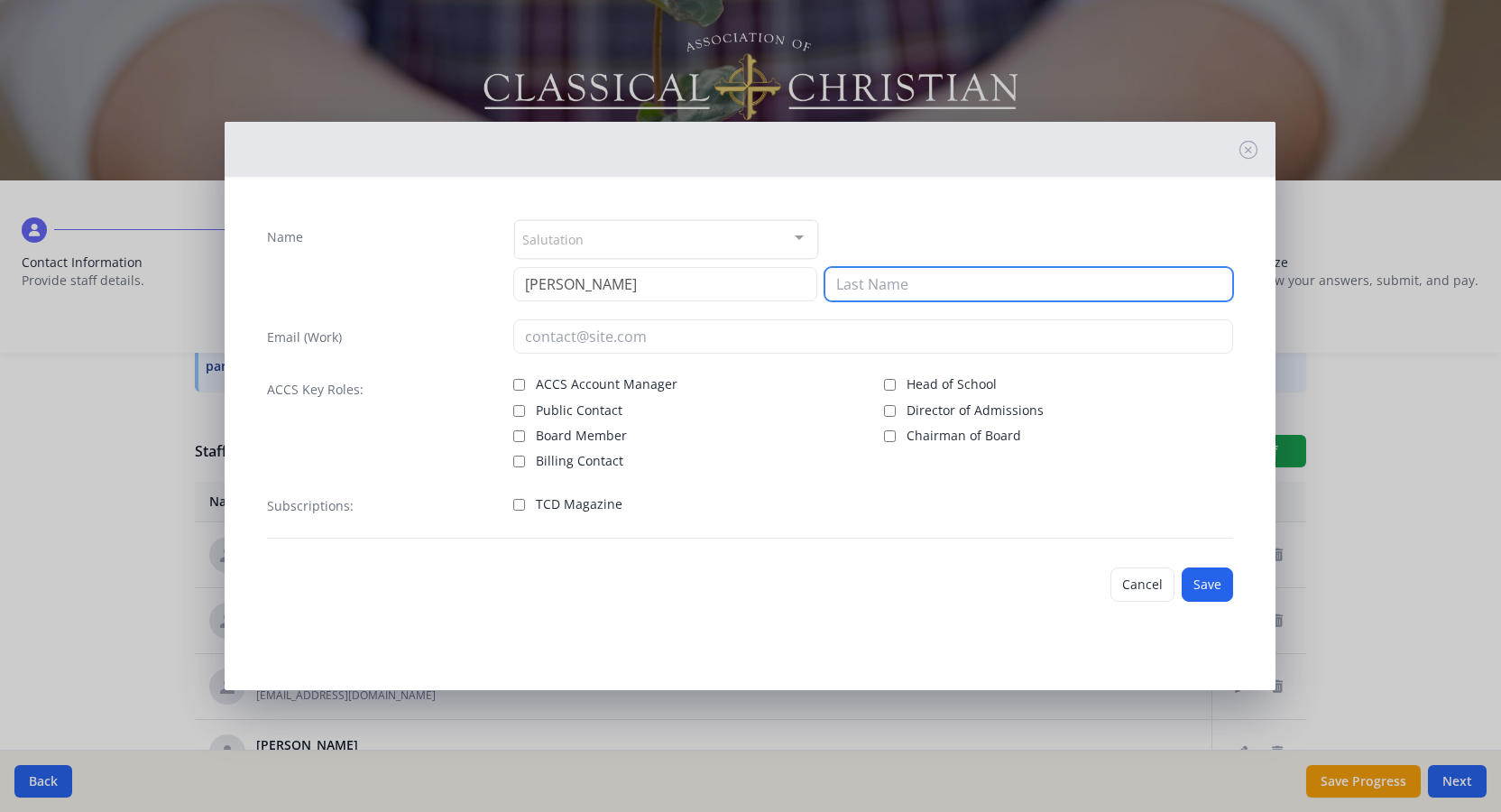
click at [930, 292] on input at bounding box center [1029, 284] width 409 height 35
type input "Kesig"
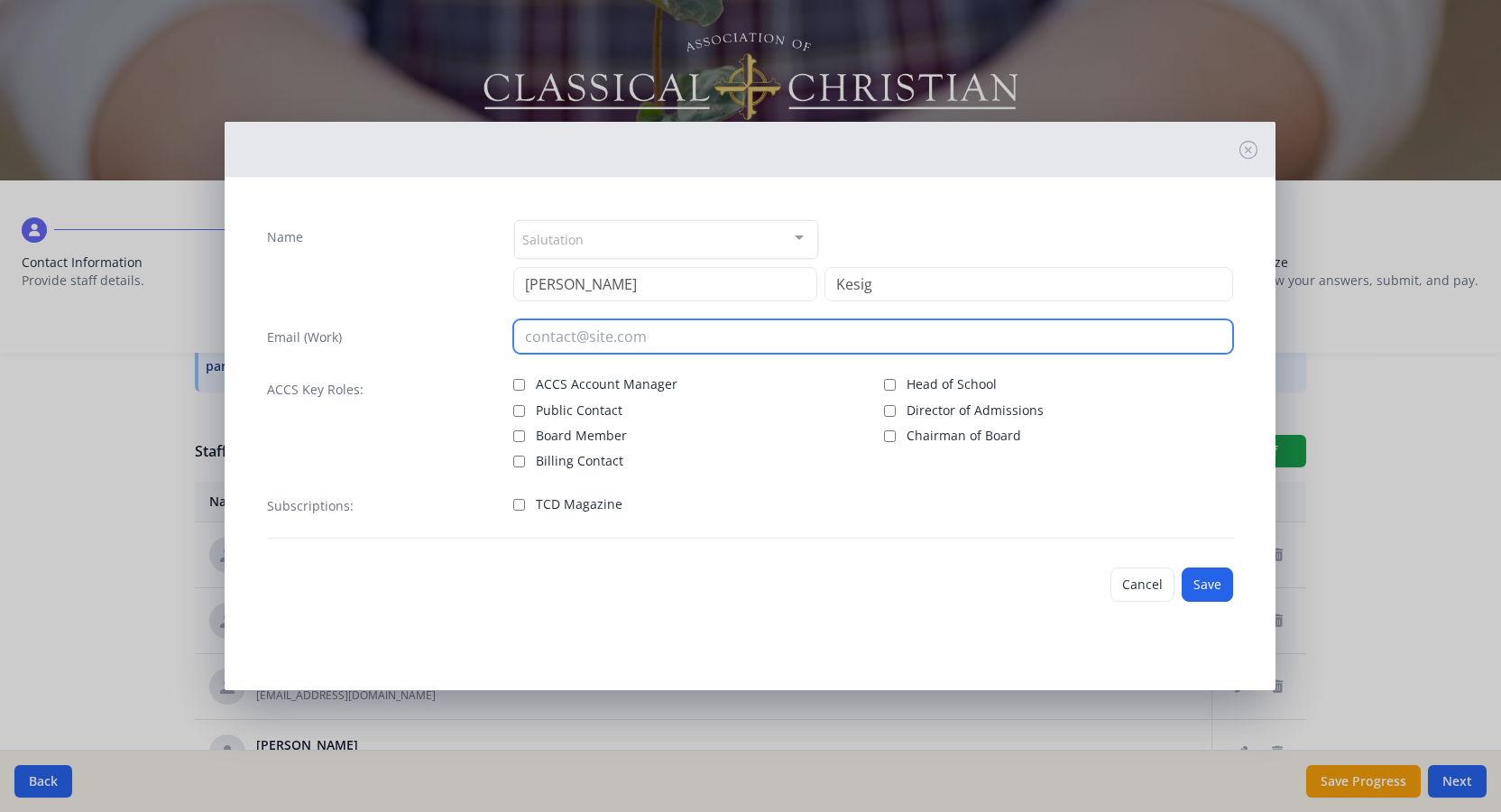
click at [670, 344] on input "email" at bounding box center [874, 337] width 720 height 35
type input "[EMAIL_ADDRESS][DOMAIN_NAME]"
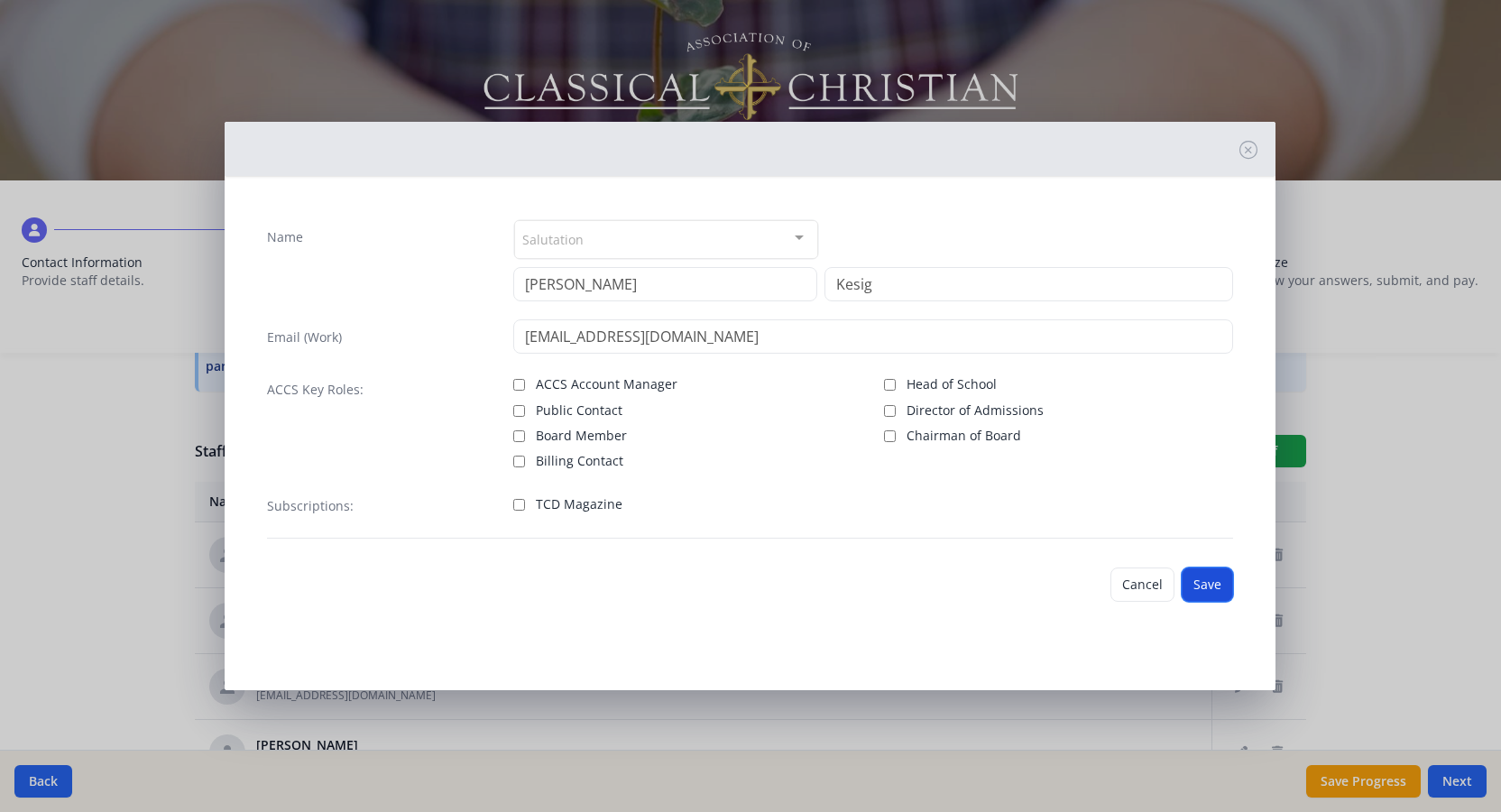
click at [1216, 590] on button "Save" at bounding box center [1208, 585] width 52 height 35
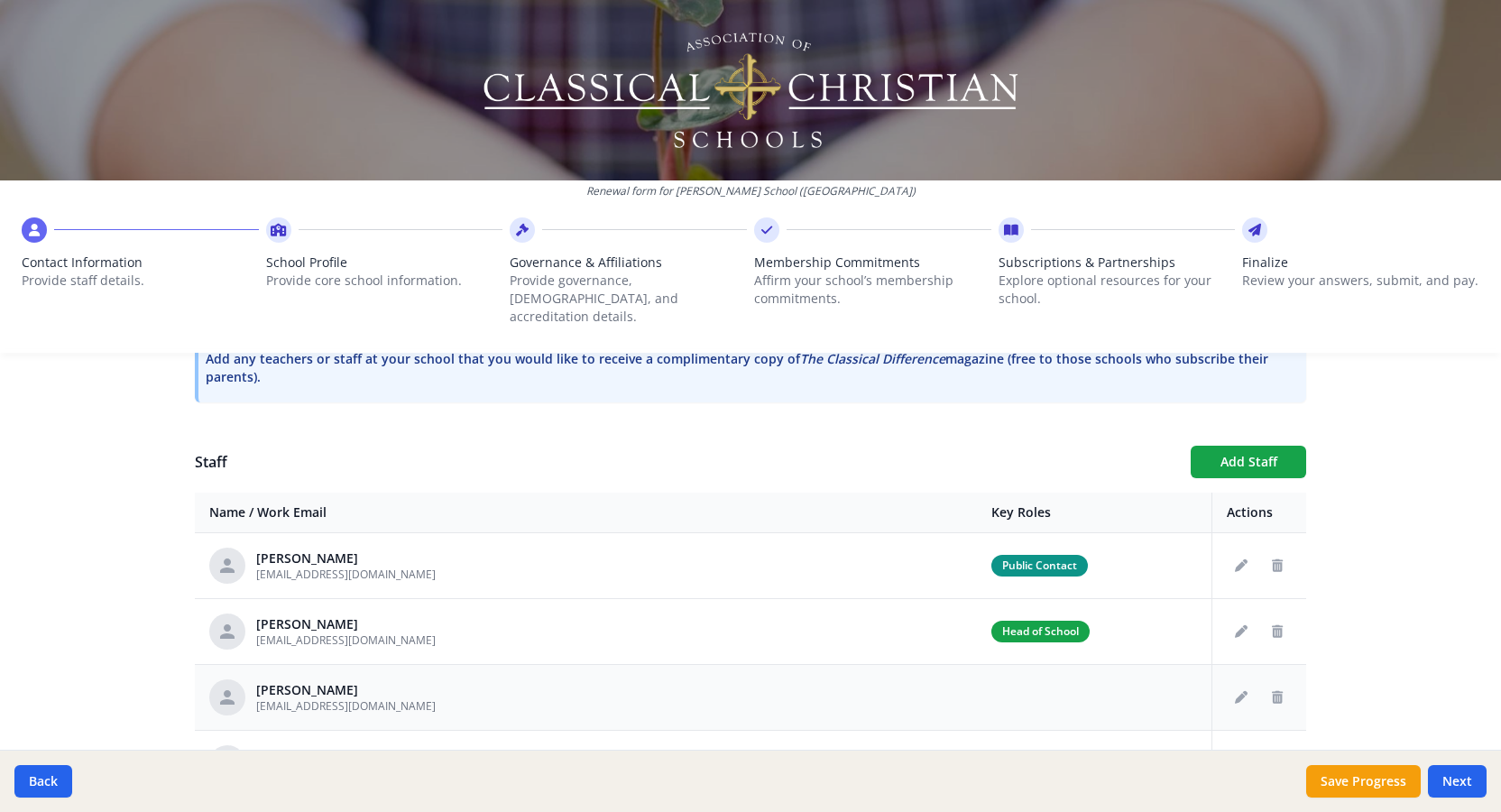
scroll to position [560, 0]
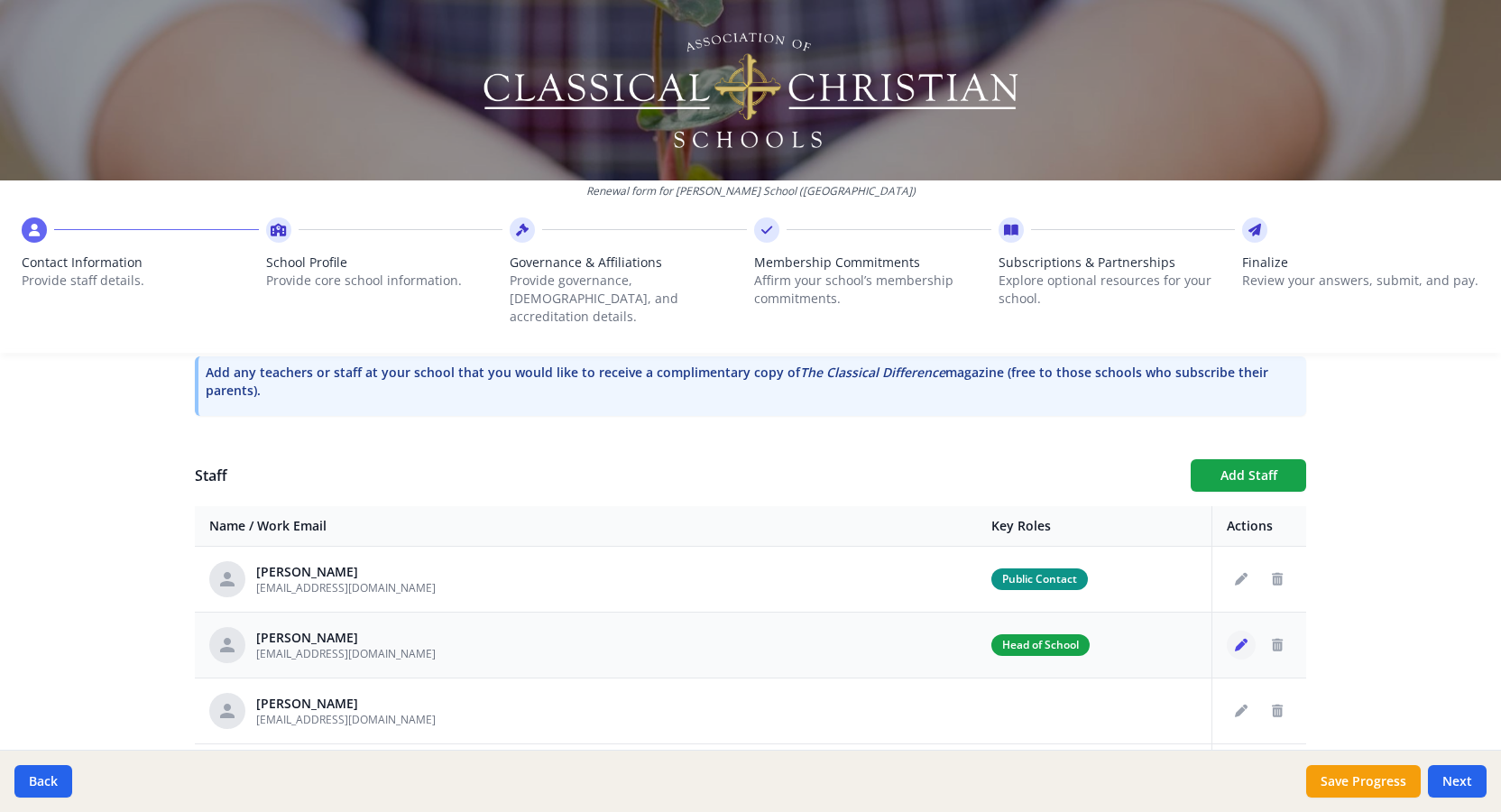
click at [1240, 633] on button "Edit staff" at bounding box center [1242, 645] width 29 height 29
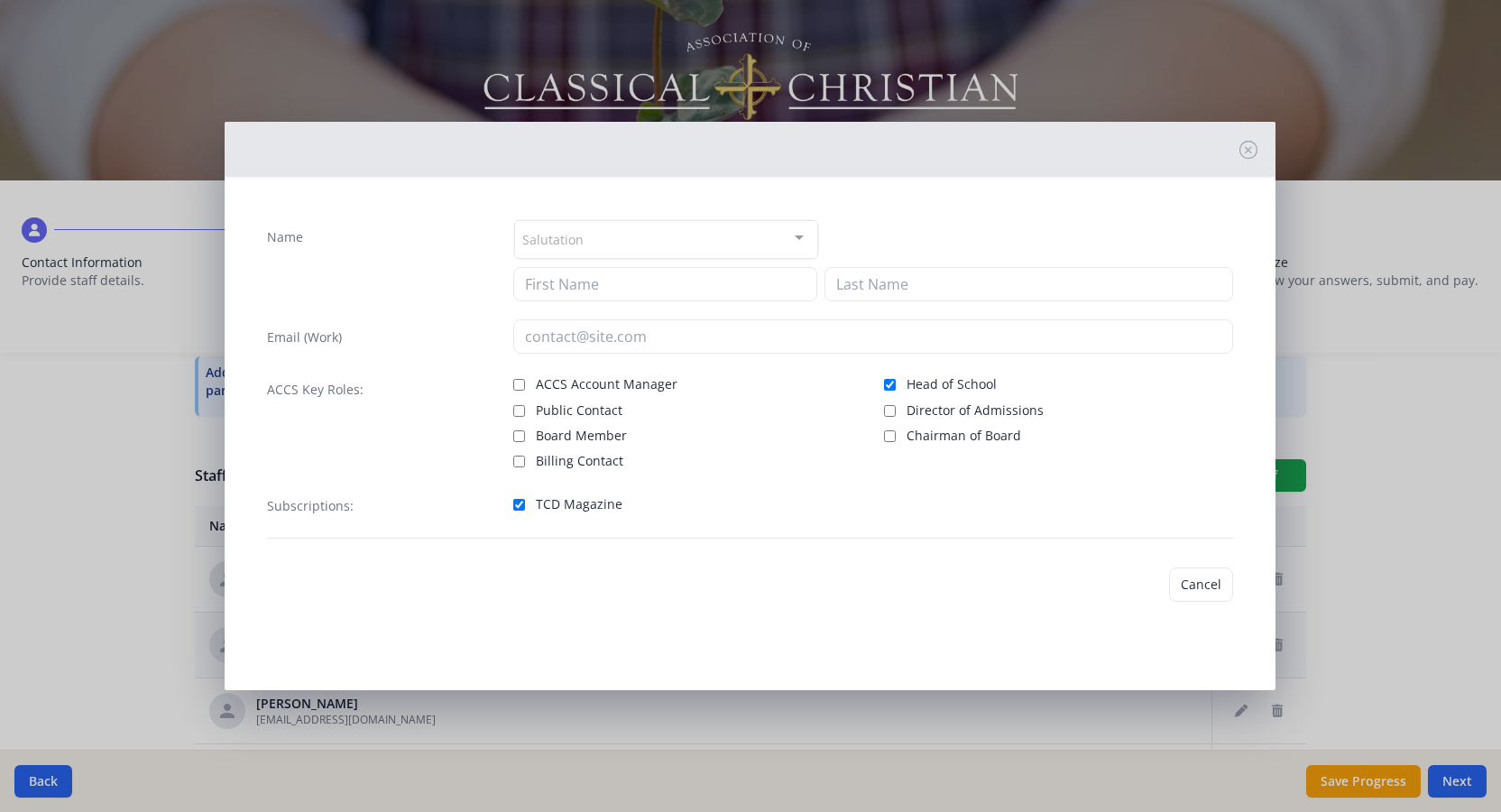
type input "Alia"
type input "Rivers"
type input "[EMAIL_ADDRESS][DOMAIN_NAME]"
checkbox input "true"
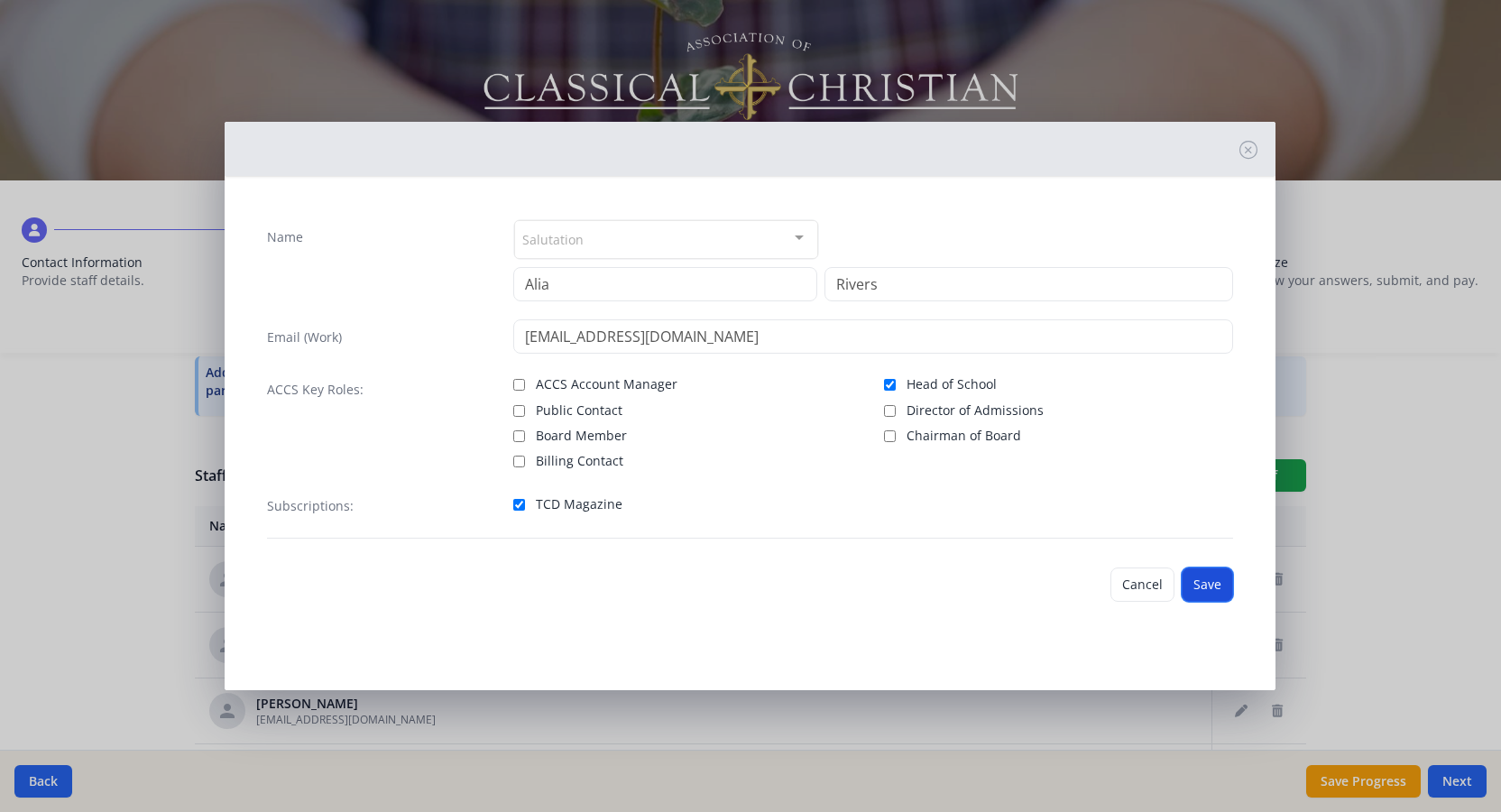
click at [1210, 585] on button "Save" at bounding box center [1208, 585] width 52 height 35
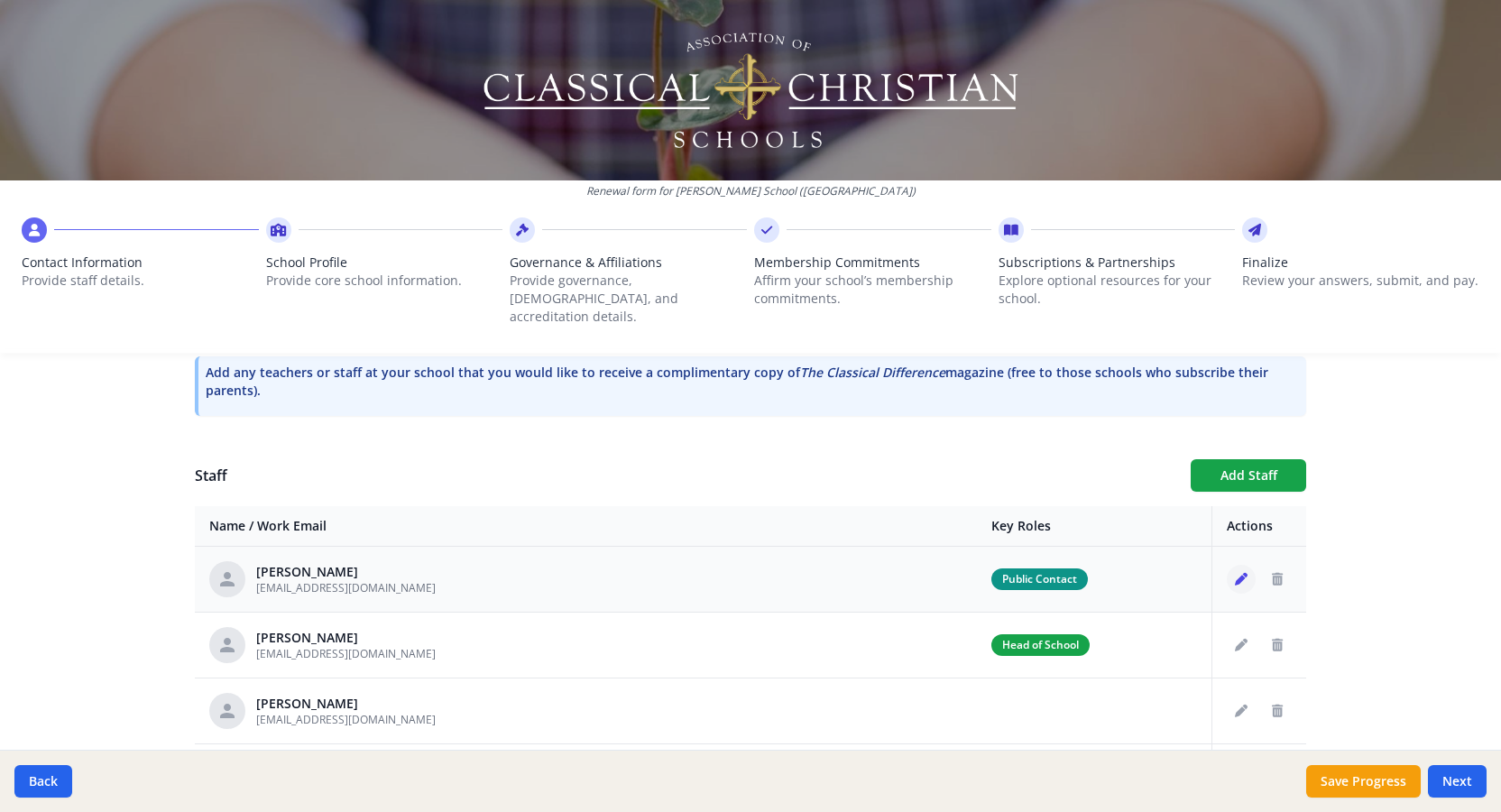
click at [1241, 573] on icon "Edit staff" at bounding box center [1241, 579] width 12 height 12
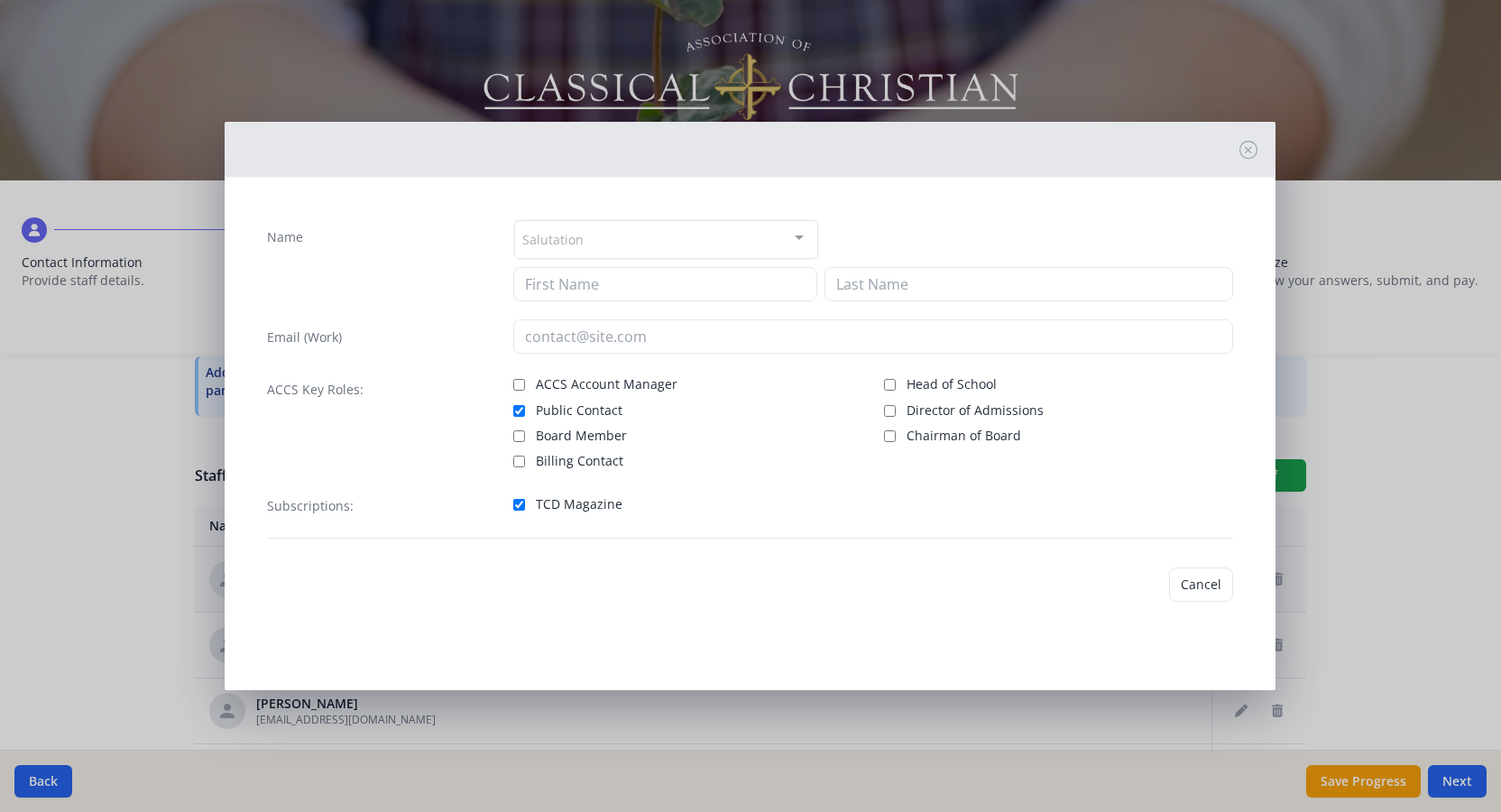
type input "[PERSON_NAME]"
type input "[EMAIL_ADDRESS][DOMAIN_NAME]"
checkbox input "true"
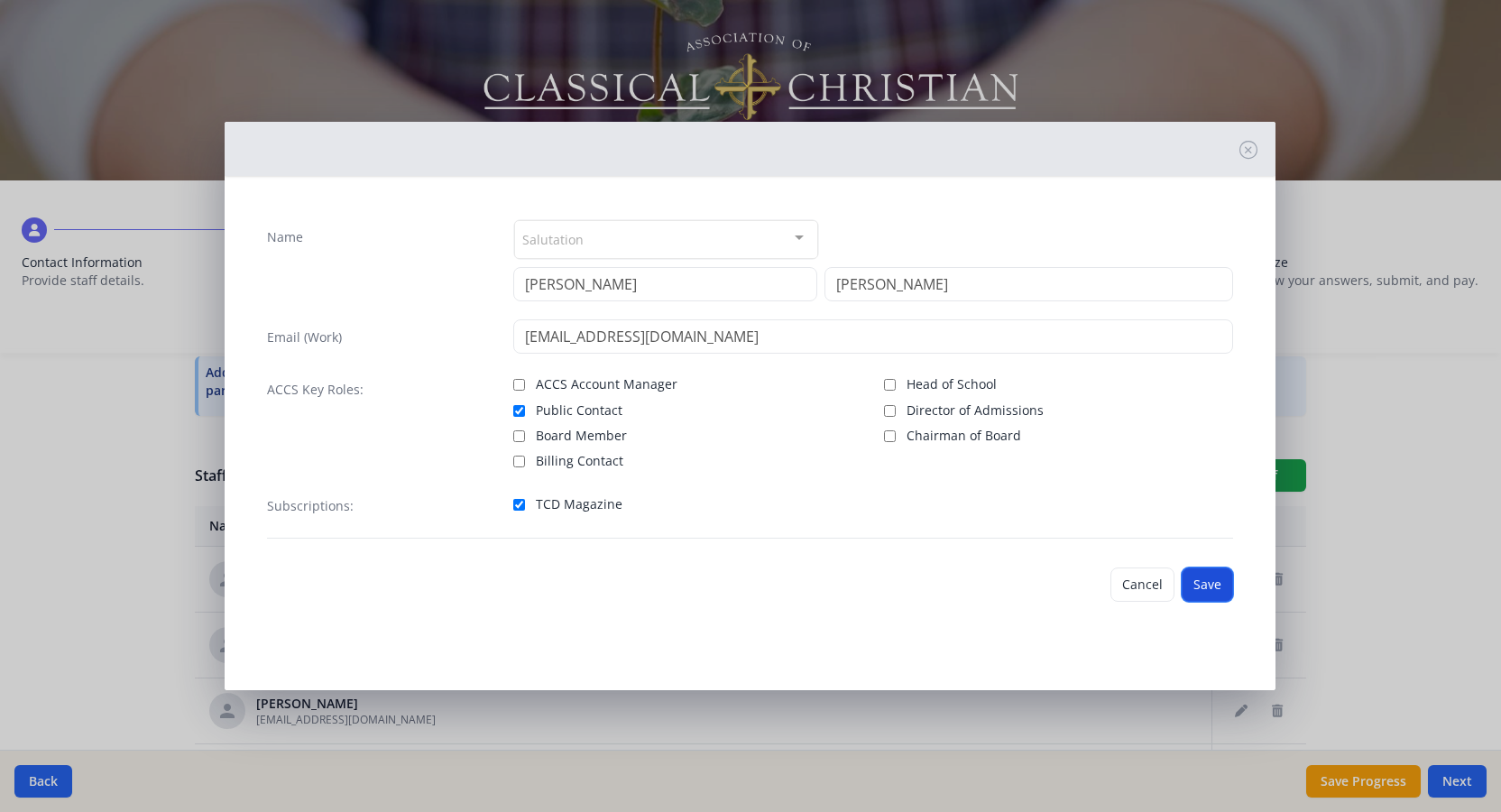
click at [1210, 583] on button "Save" at bounding box center [1208, 585] width 52 height 35
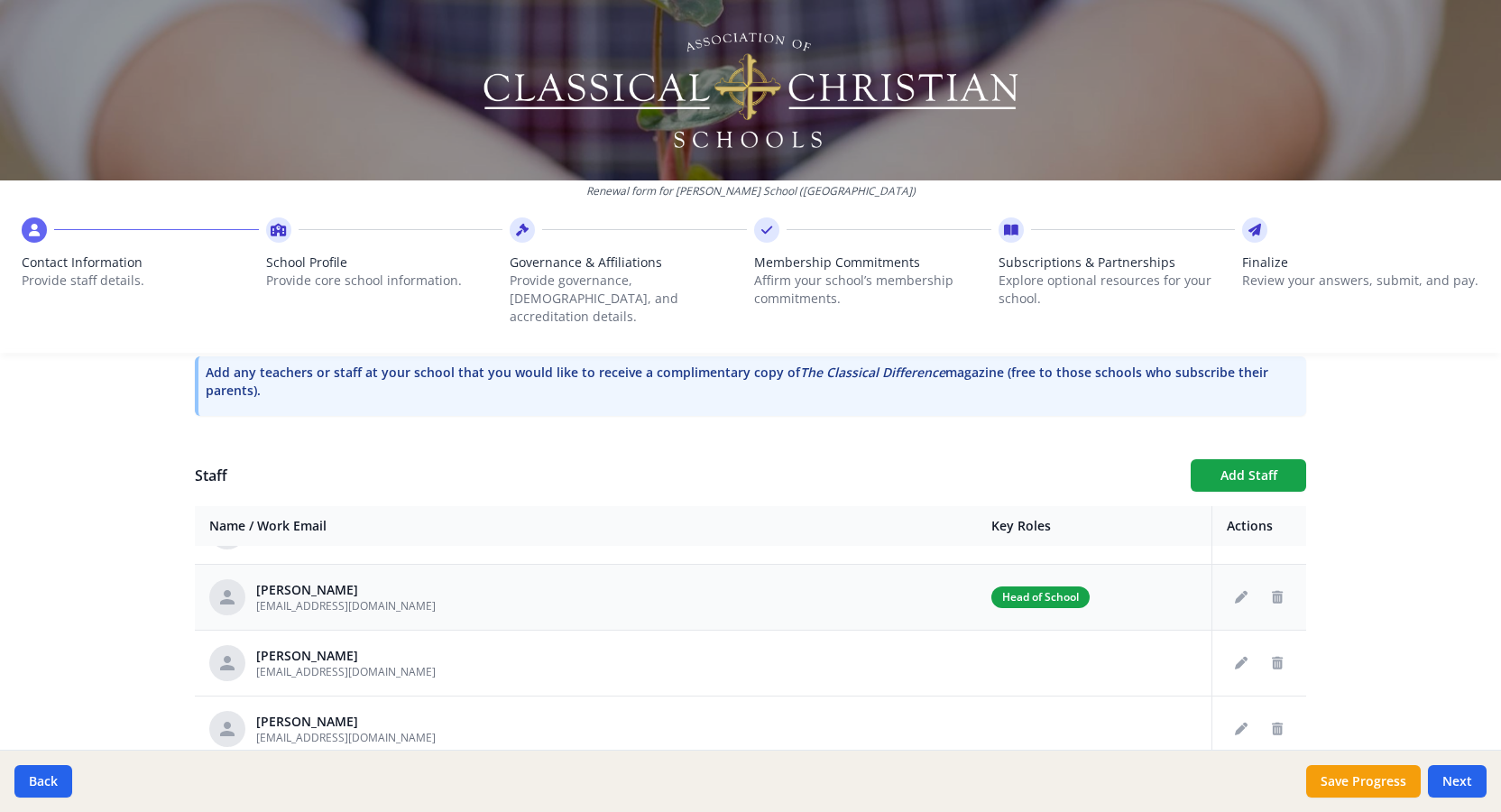
scroll to position [18, 0]
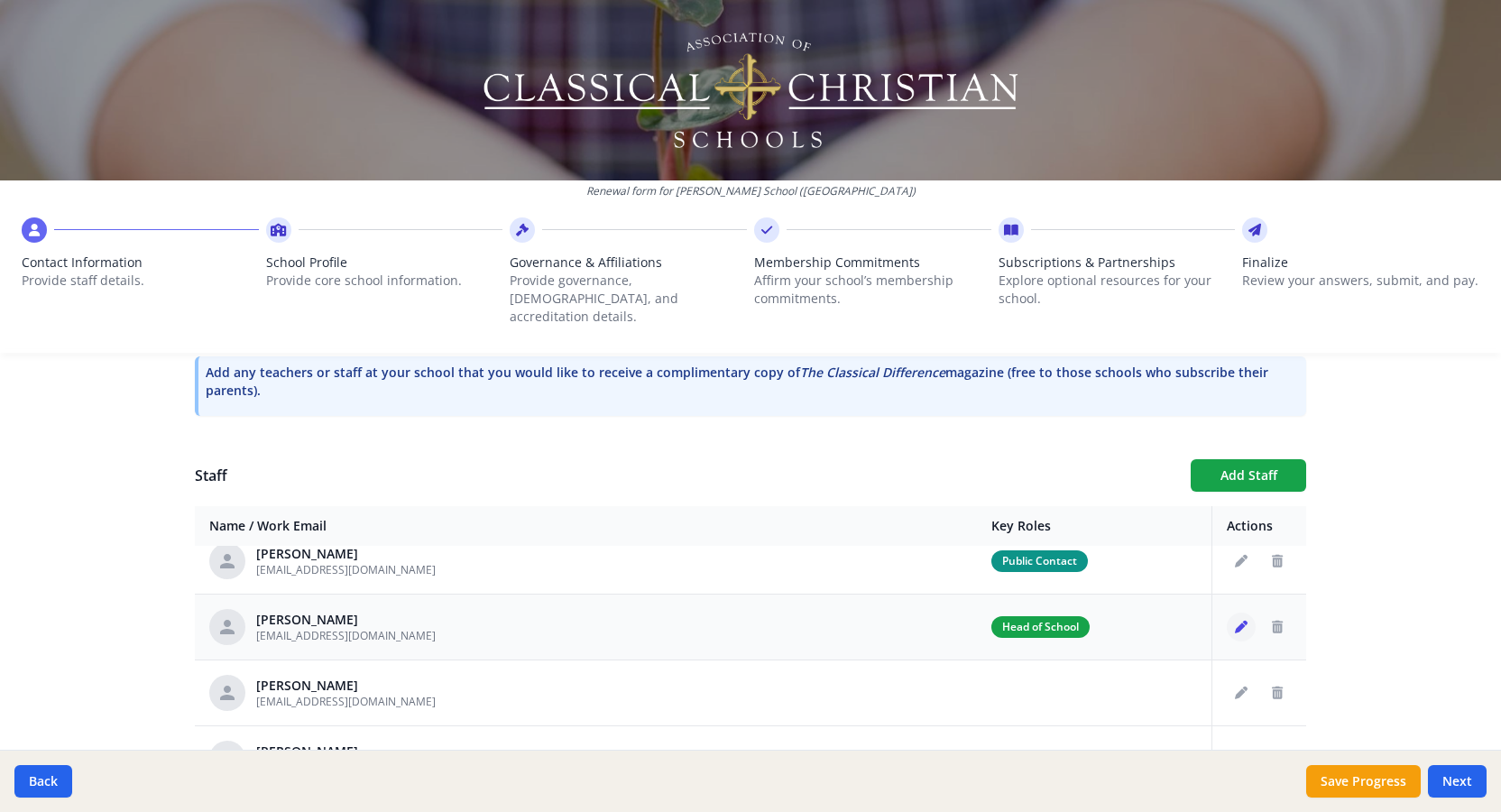
click at [1238, 620] on icon "Edit staff" at bounding box center [1241, 626] width 12 height 12
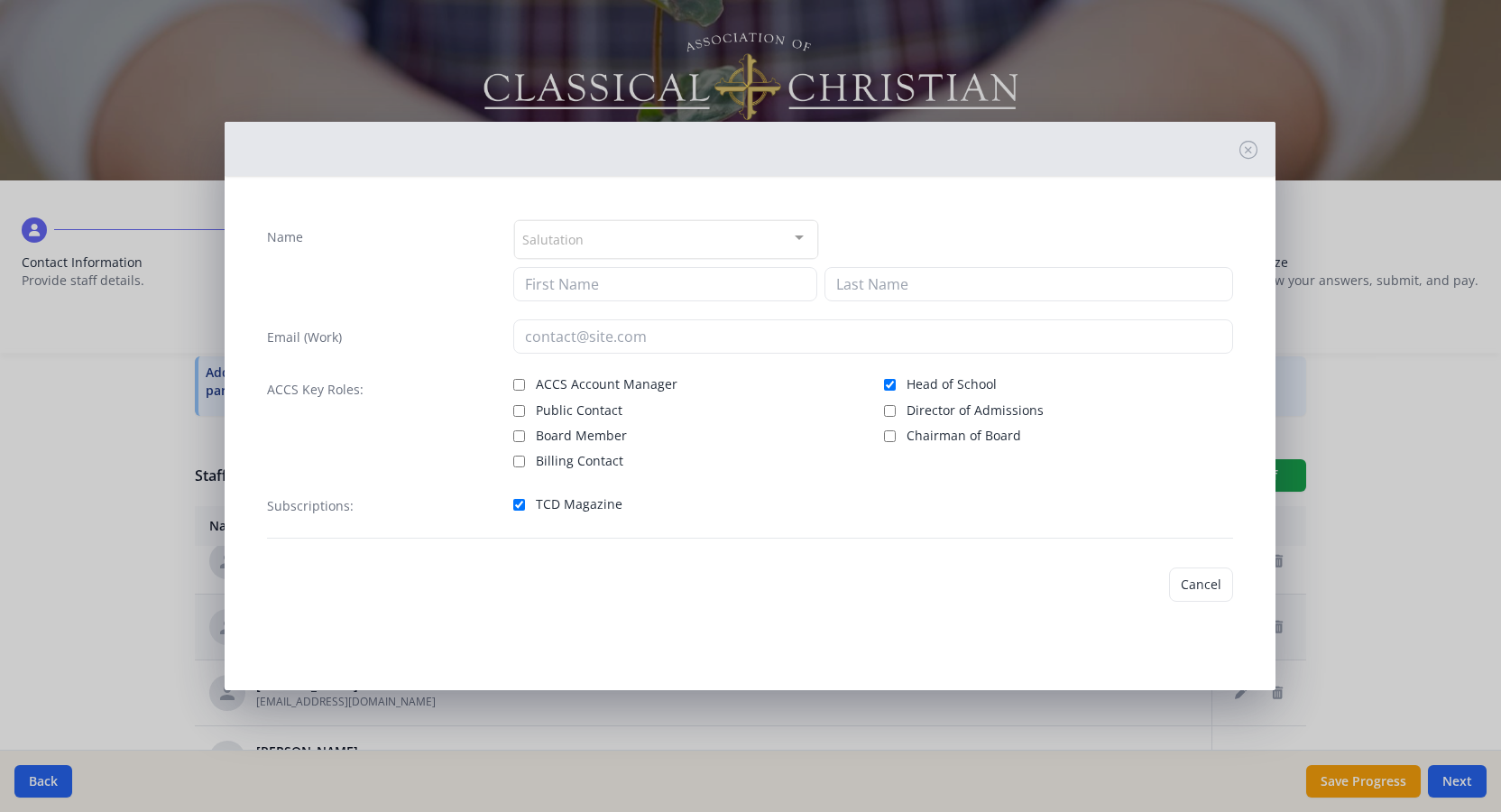
type input "Alia"
type input "Rivers"
type input "[EMAIL_ADDRESS][DOMAIN_NAME]"
checkbox input "true"
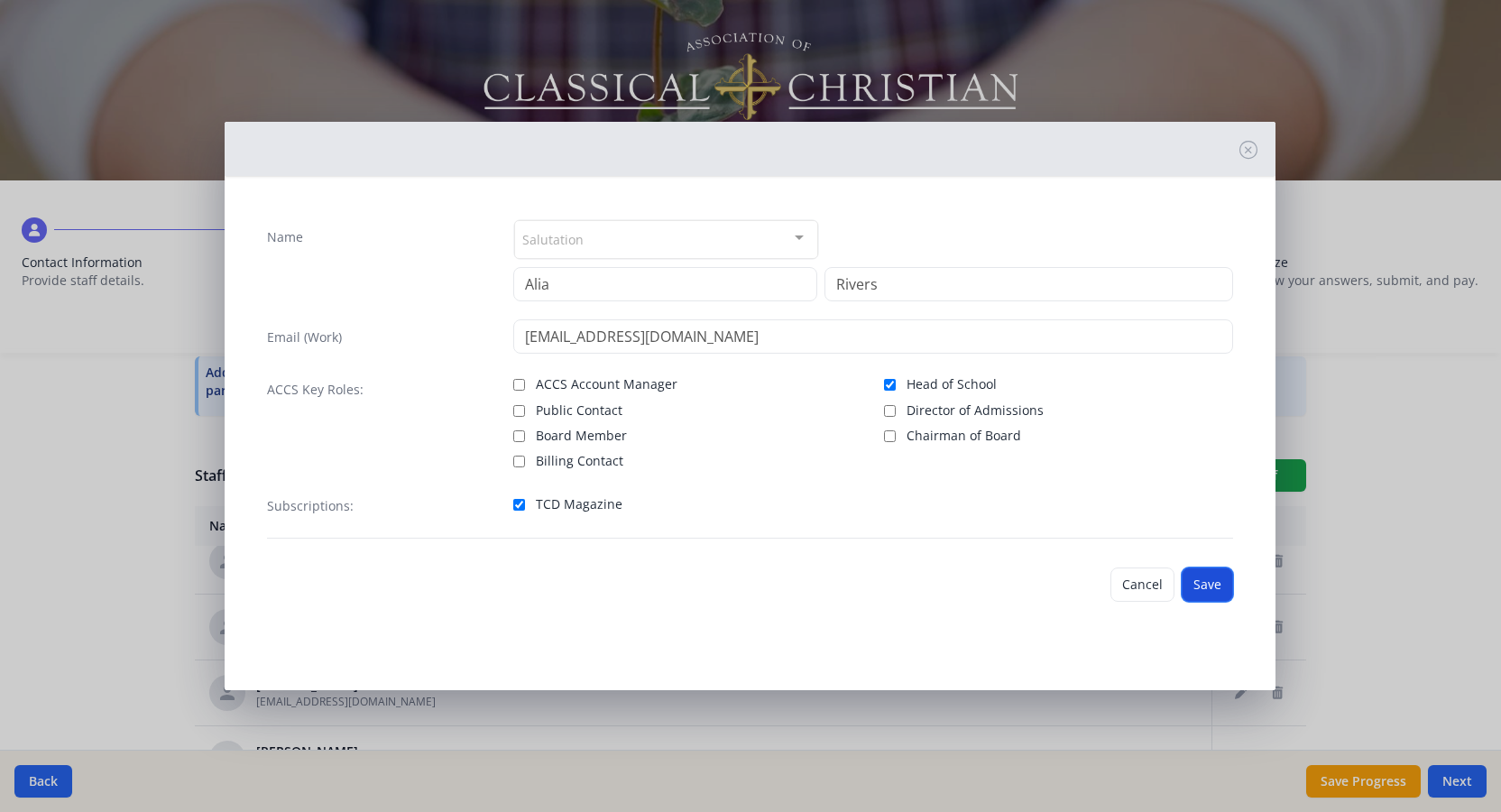
click at [1214, 588] on button "Save" at bounding box center [1208, 585] width 52 height 35
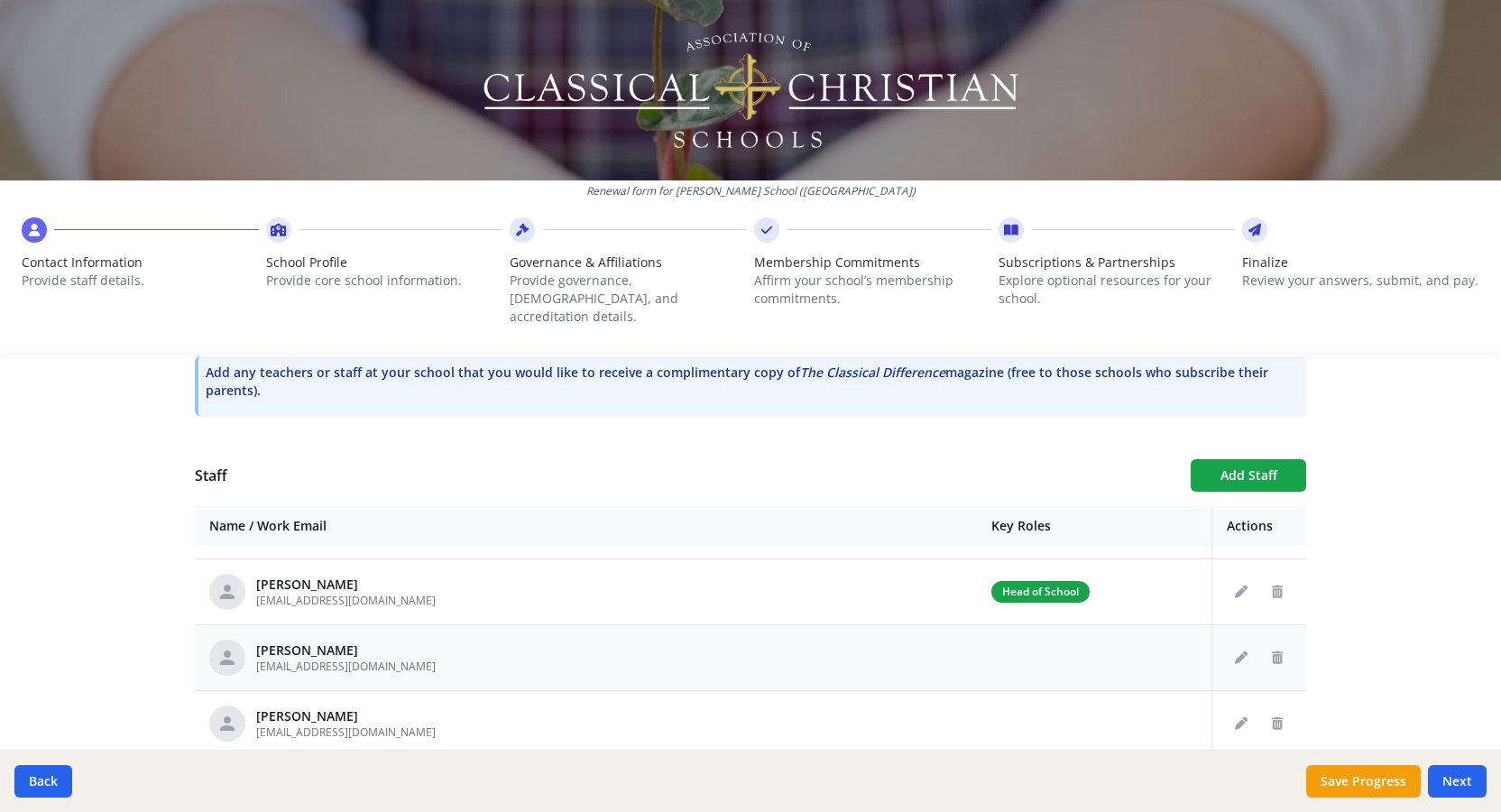
scroll to position [64, 0]
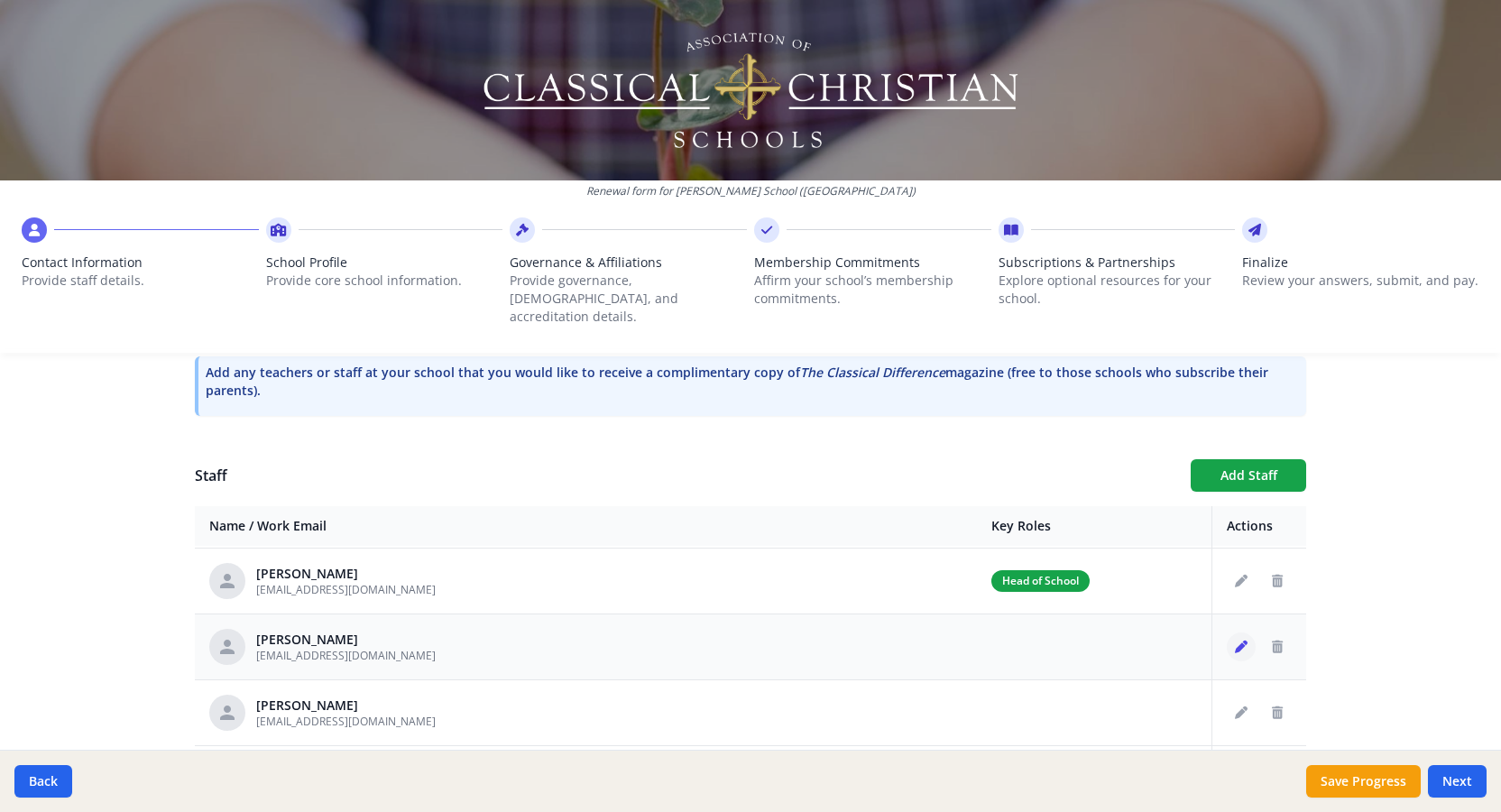
click at [1238, 640] on icon "Edit staff" at bounding box center [1241, 646] width 12 height 12
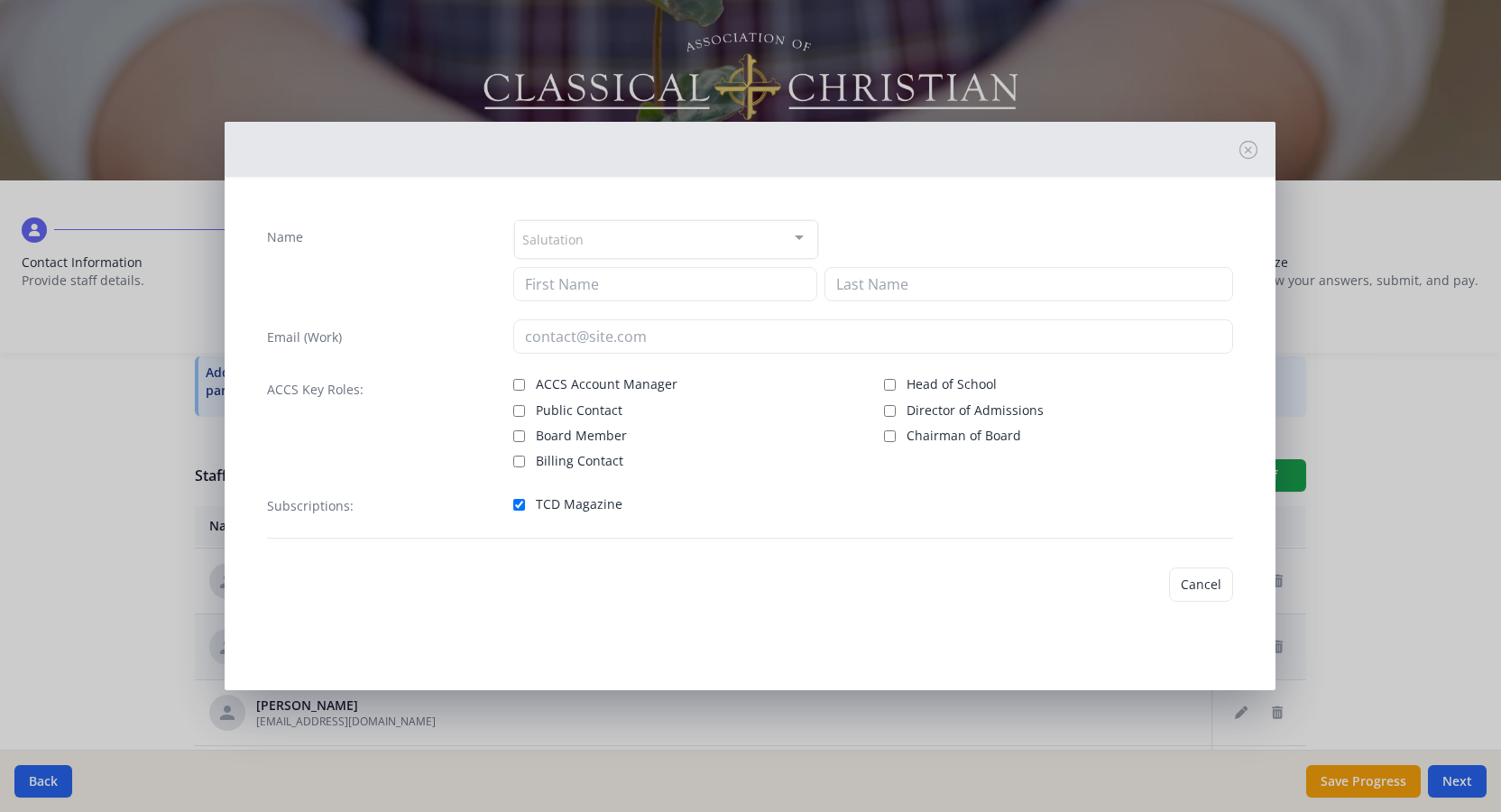
type input "[PERSON_NAME]"
type input "[EMAIL_ADDRESS][DOMAIN_NAME]"
checkbox input "true"
click at [1211, 579] on button "Save" at bounding box center [1208, 585] width 52 height 35
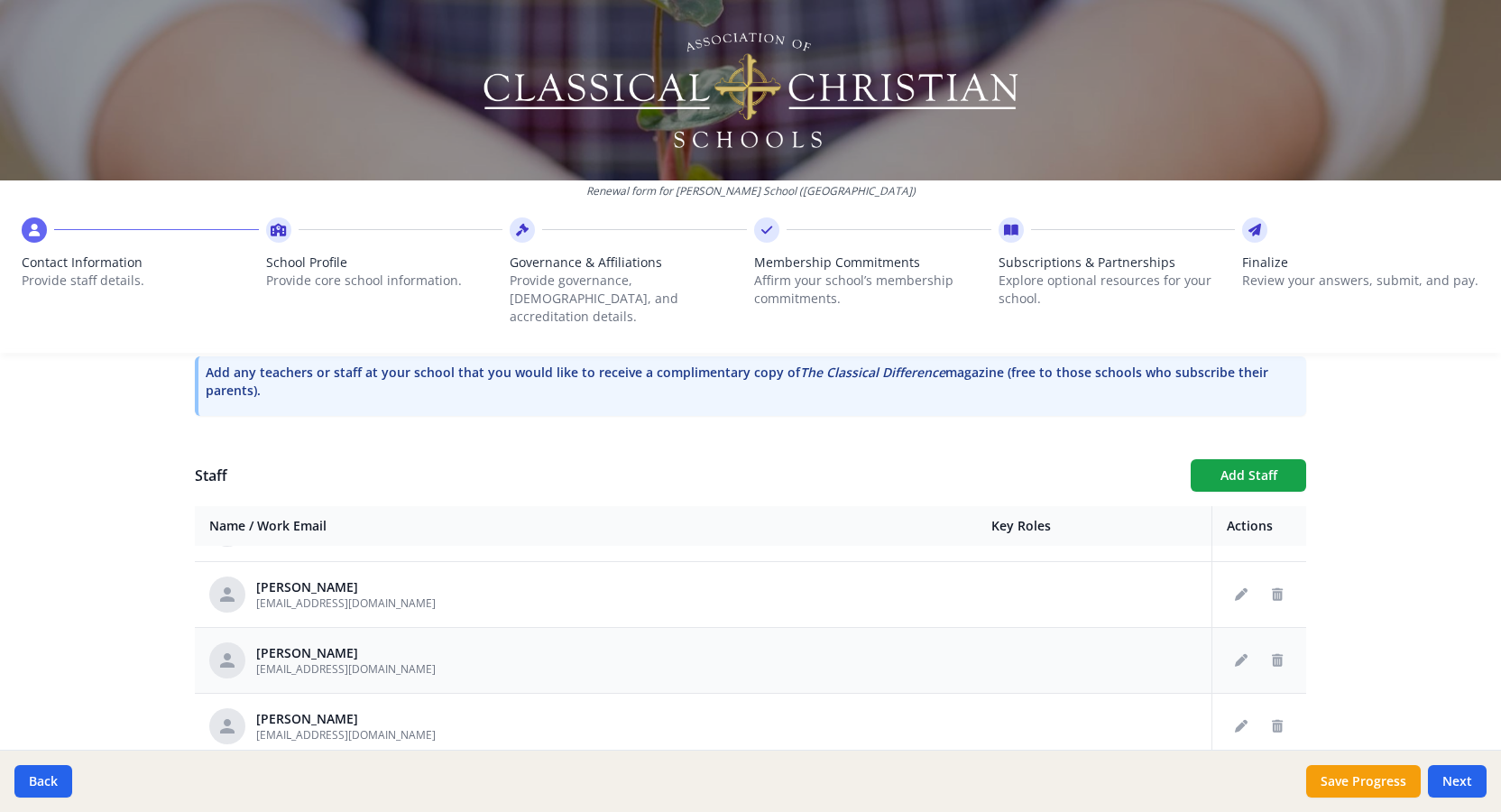
scroll to position [131, 0]
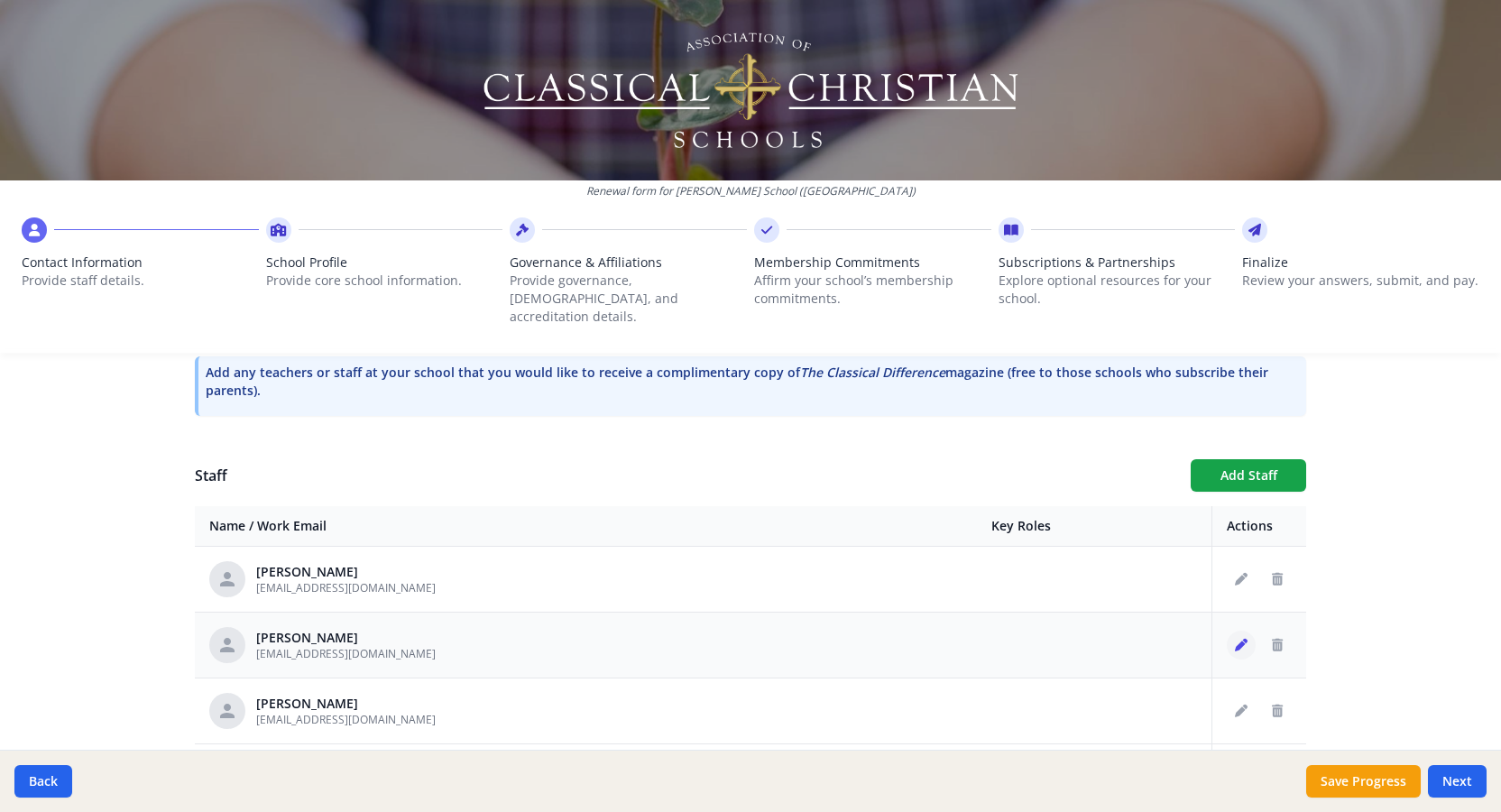
click at [1244, 638] on icon "Edit staff" at bounding box center [1241, 644] width 12 height 12
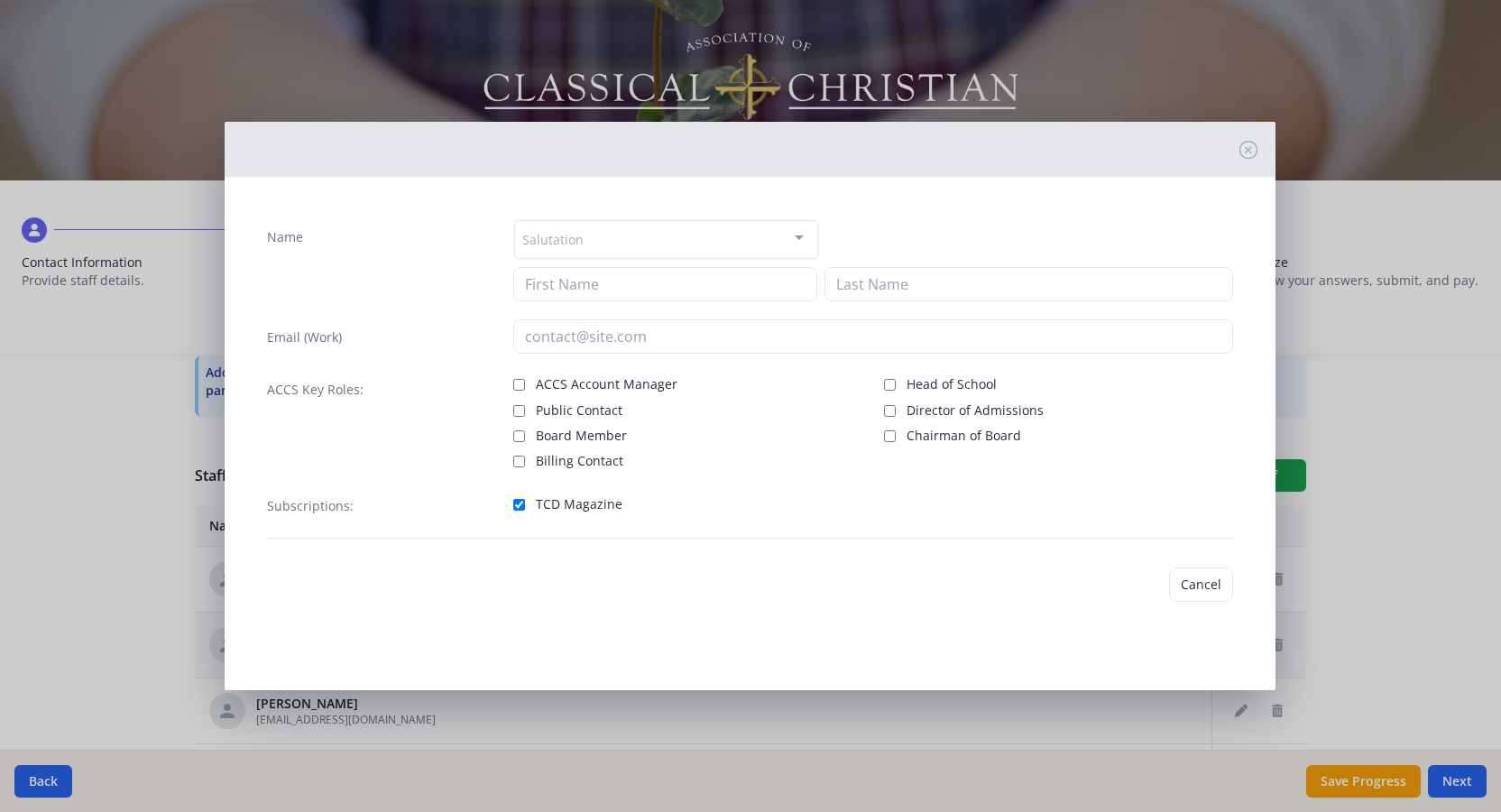
type input "[PERSON_NAME]"
type input "[EMAIL_ADDRESS][DOMAIN_NAME]"
checkbox input "true"
click at [1217, 589] on button "Save" at bounding box center [1208, 585] width 52 height 35
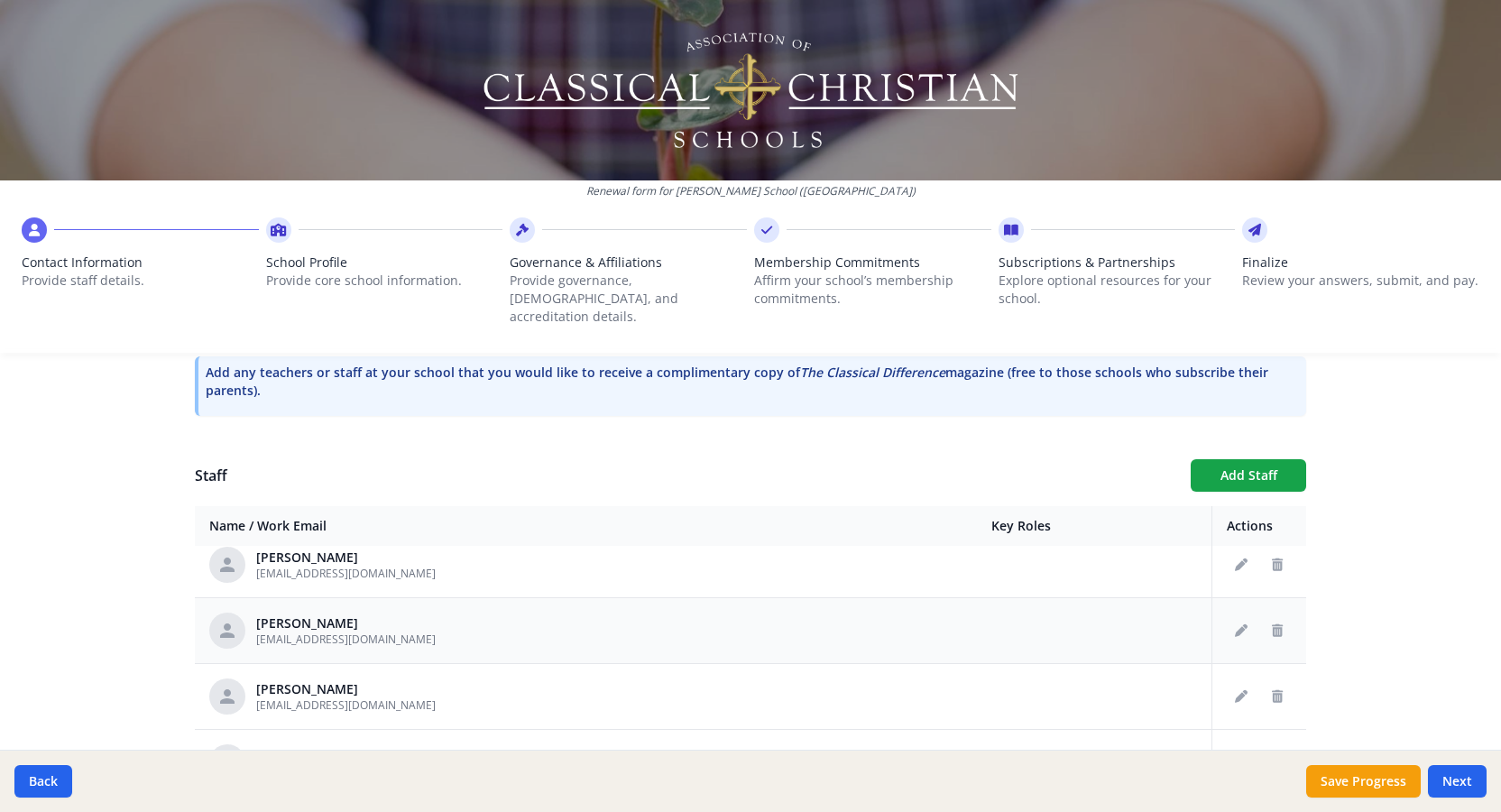
scroll to position [216, 0]
click at [1235, 620] on icon "Edit staff" at bounding box center [1241, 626] width 12 height 12
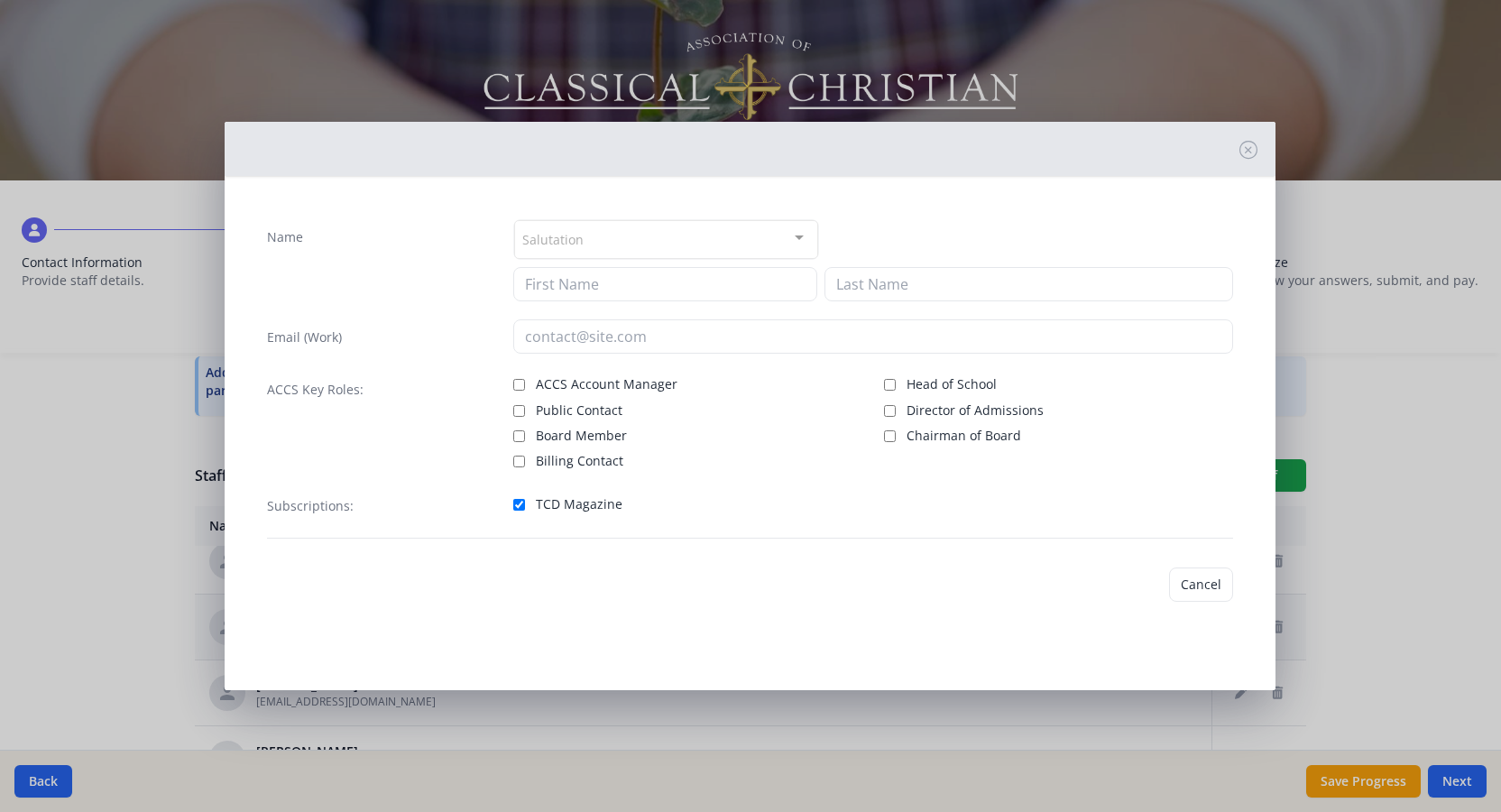
type input "[PERSON_NAME]"
type input "Gross"
type input "[EMAIL_ADDRESS][DOMAIN_NAME]"
checkbox input "true"
click at [1216, 576] on button "Save" at bounding box center [1208, 585] width 52 height 35
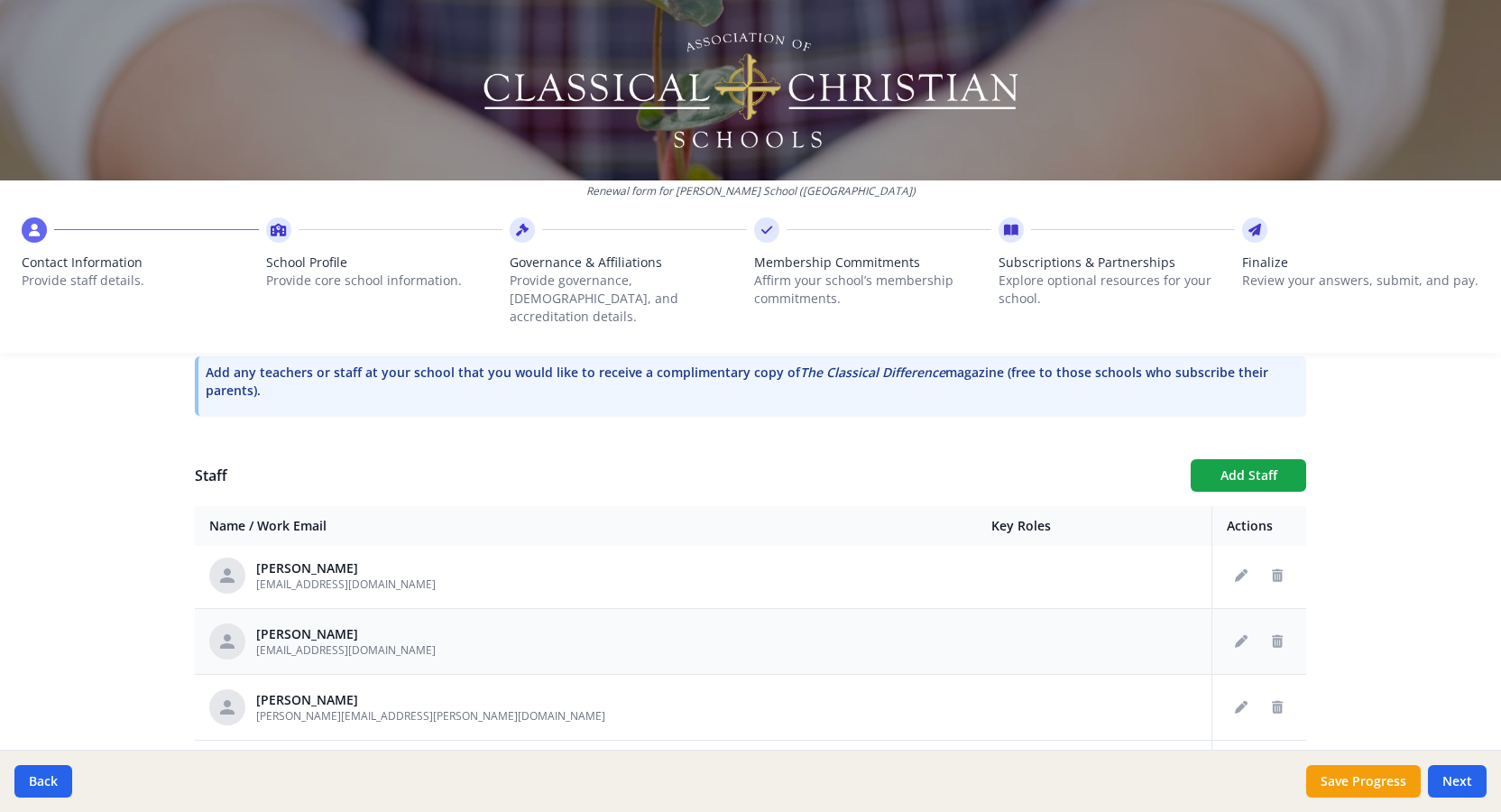
scroll to position [272, 0]
click at [1238, 696] on icon "Edit staff" at bounding box center [1241, 702] width 12 height 12
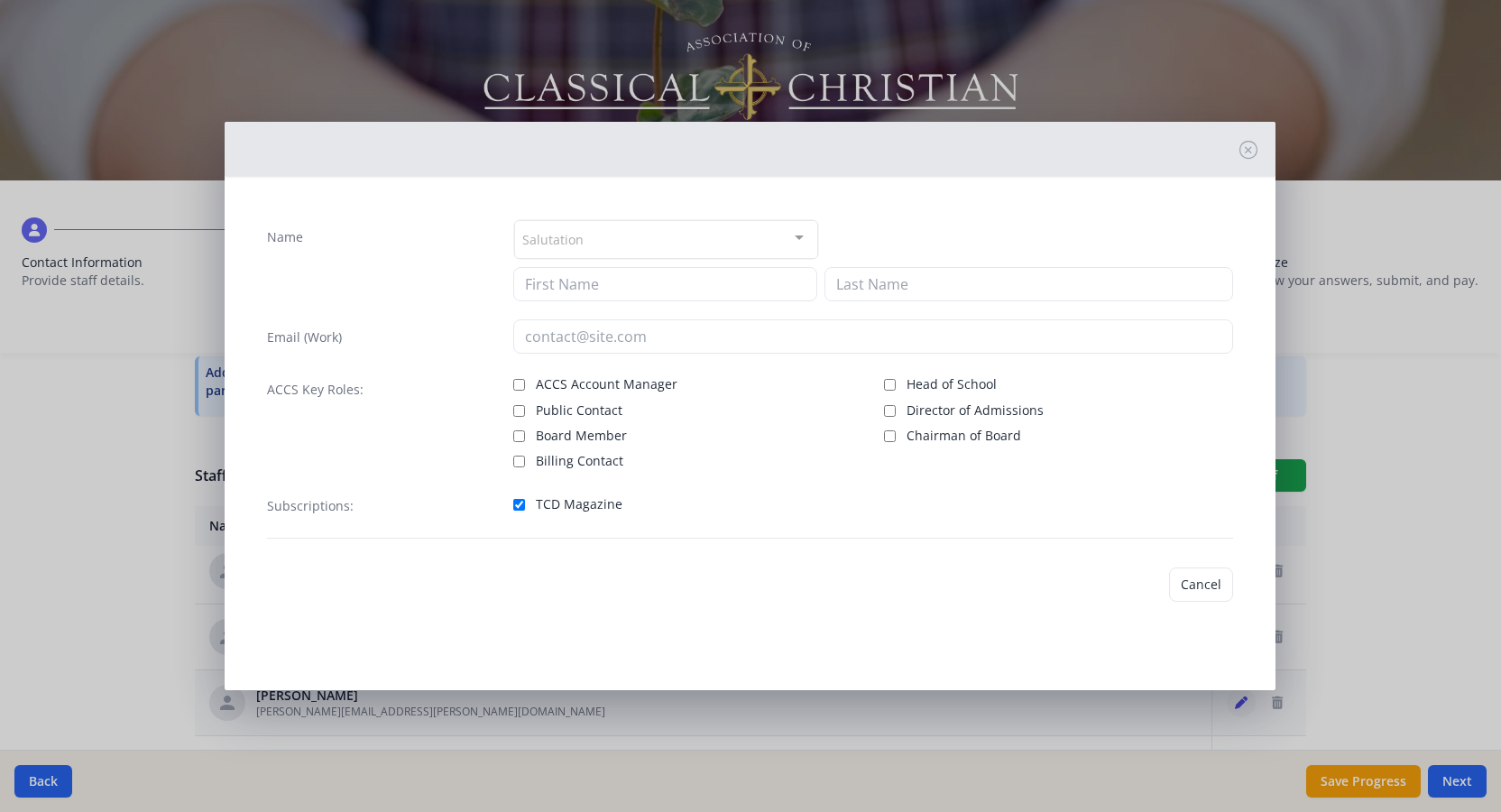
type input "[PERSON_NAME]"
type input "[PERSON_NAME][EMAIL_ADDRESS][PERSON_NAME][DOMAIN_NAME]"
checkbox input "true"
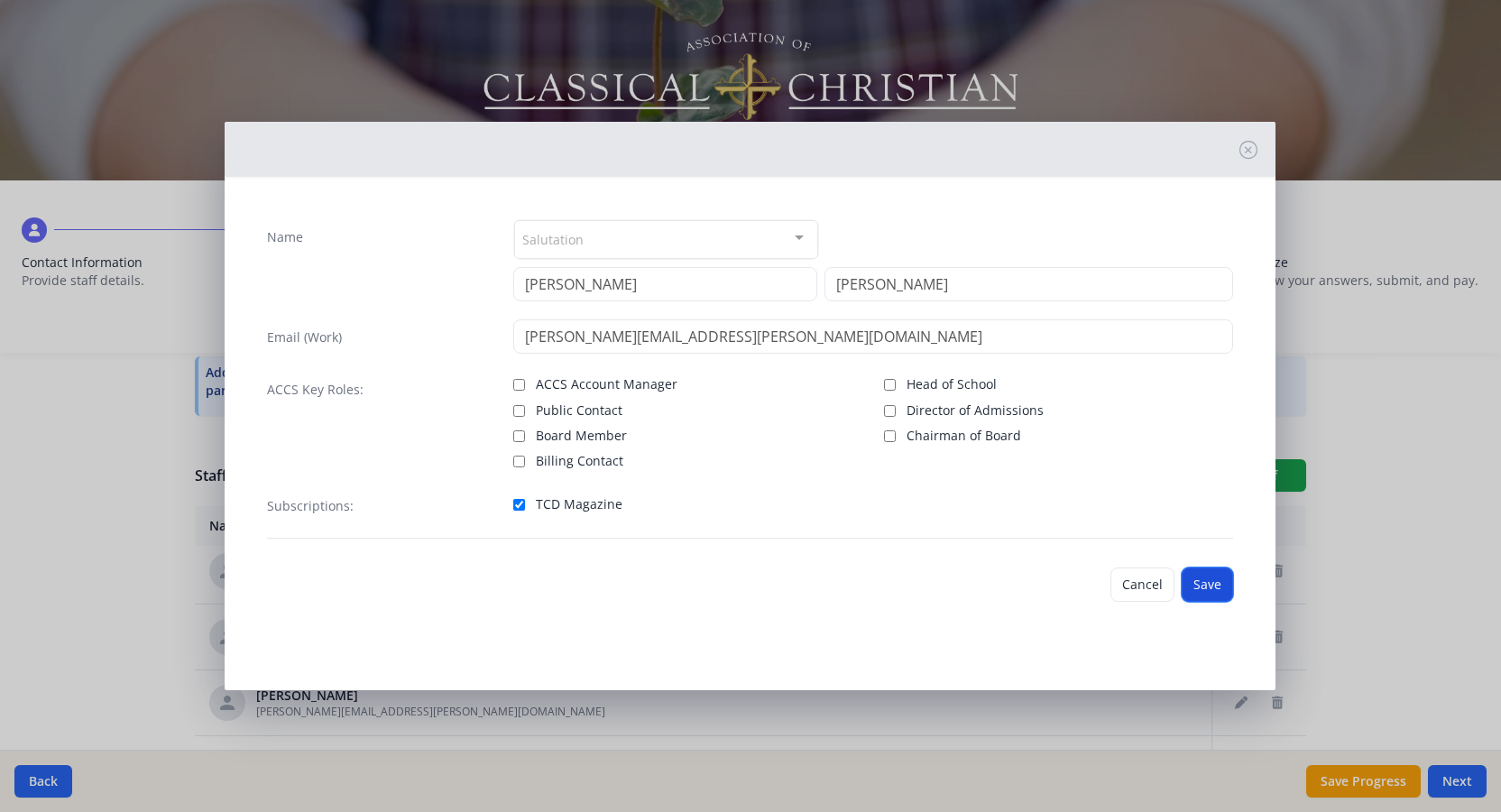
click at [1204, 589] on button "Save" at bounding box center [1208, 585] width 52 height 35
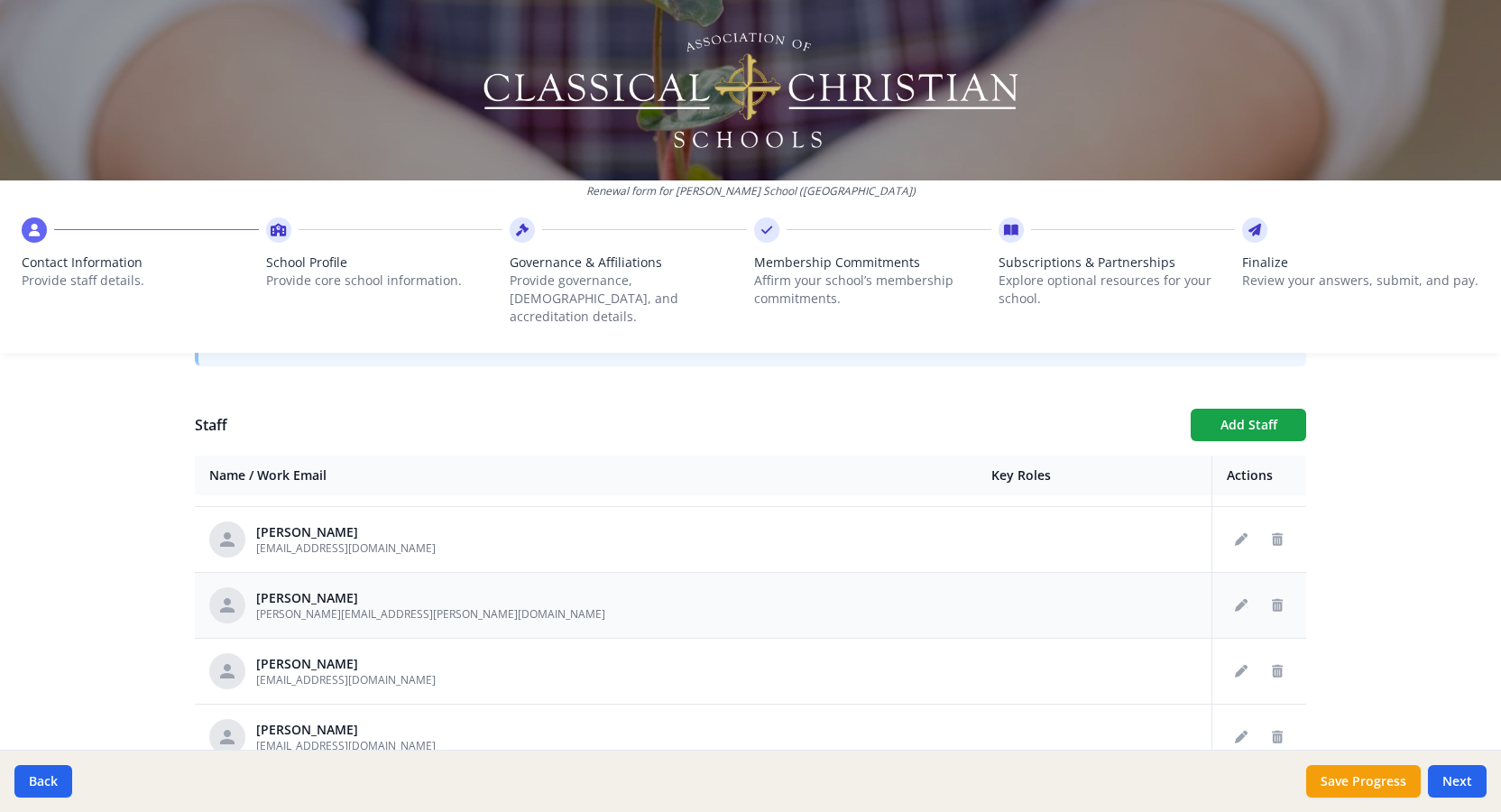
scroll to position [616, 0]
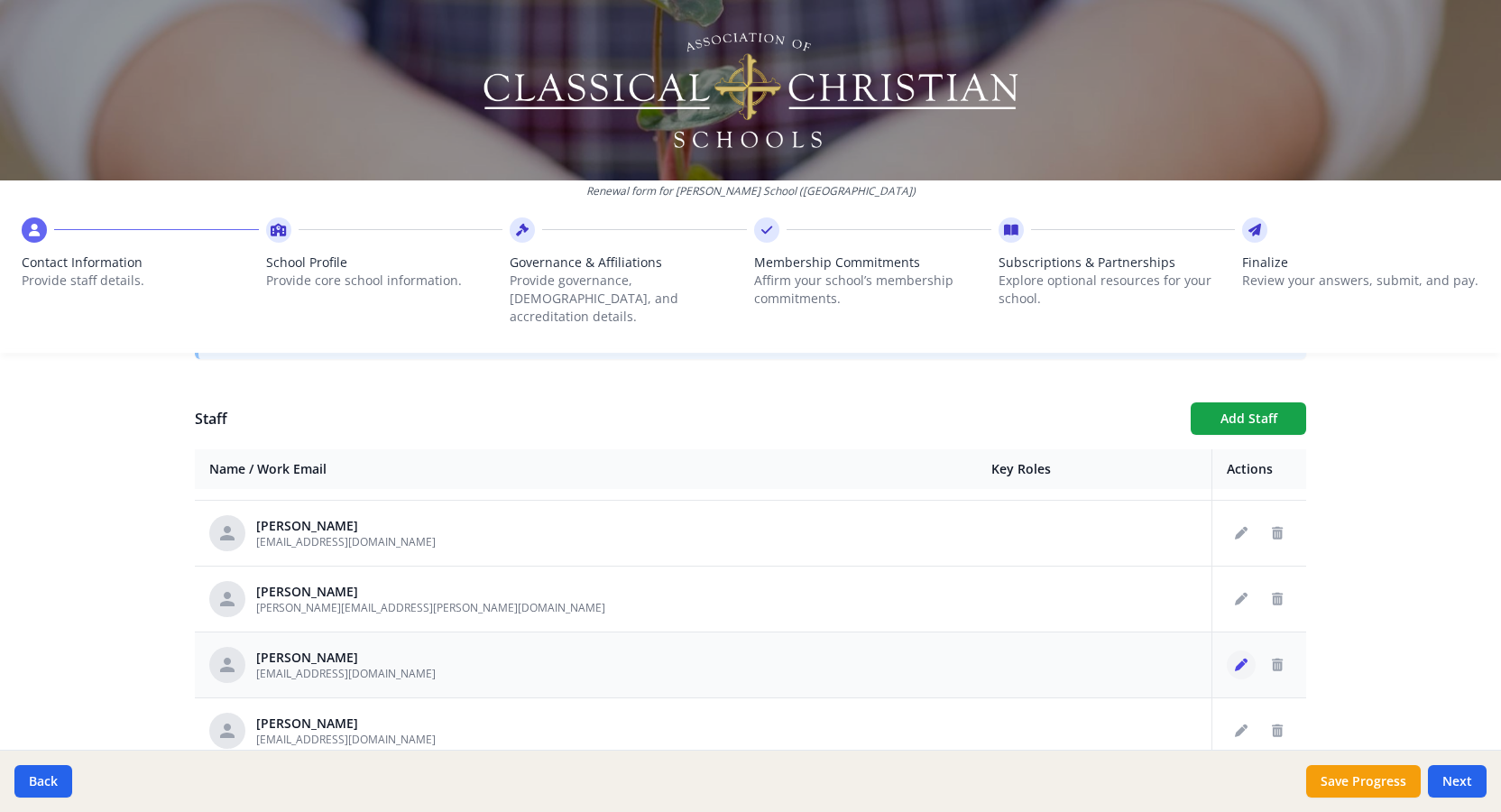
click at [1244, 658] on icon "Edit staff" at bounding box center [1241, 664] width 12 height 12
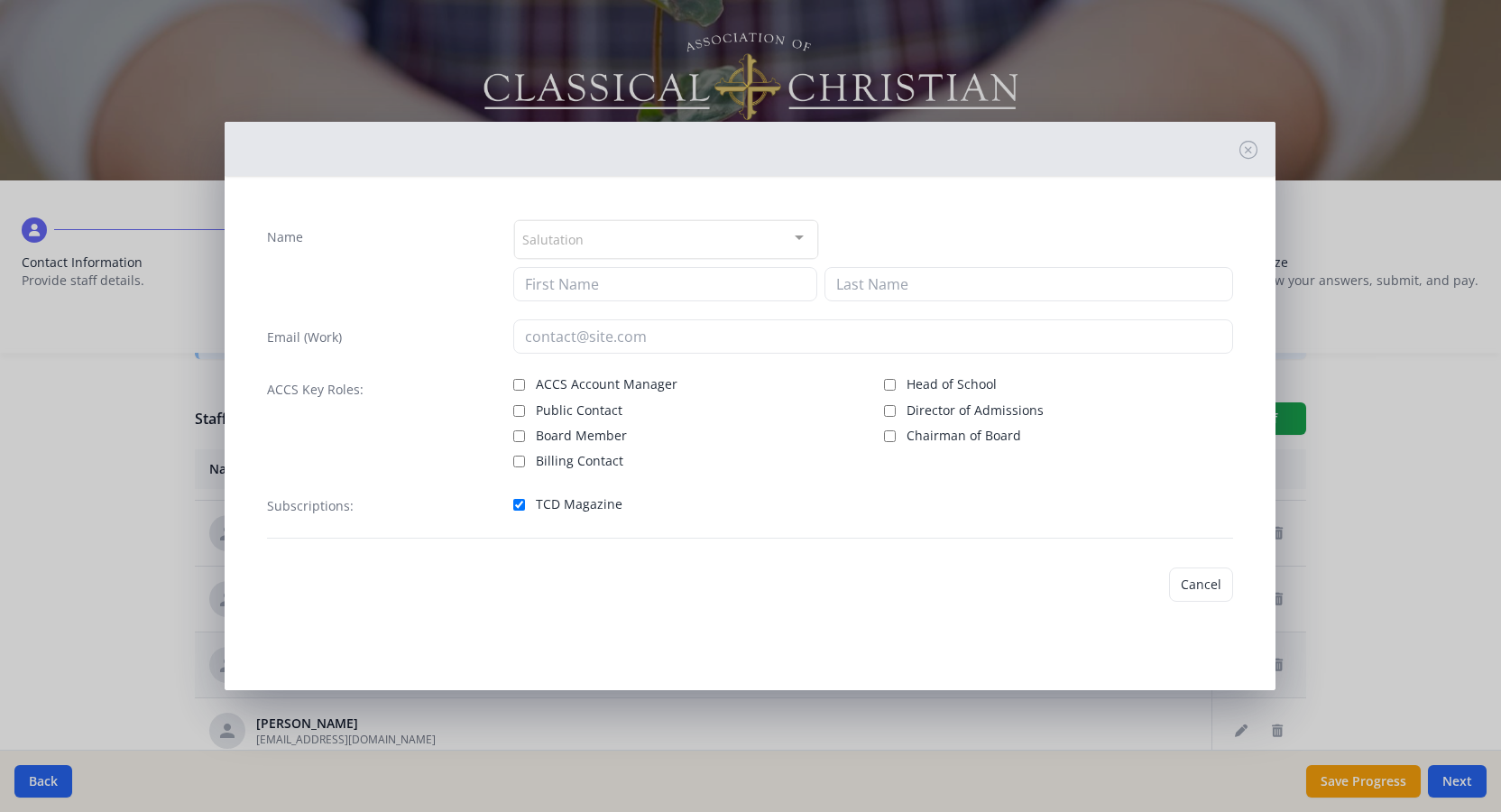
type input "[PERSON_NAME]"
type input "[EMAIL_ADDRESS][DOMAIN_NAME]"
checkbox input "true"
click at [1213, 580] on button "Save" at bounding box center [1208, 585] width 52 height 35
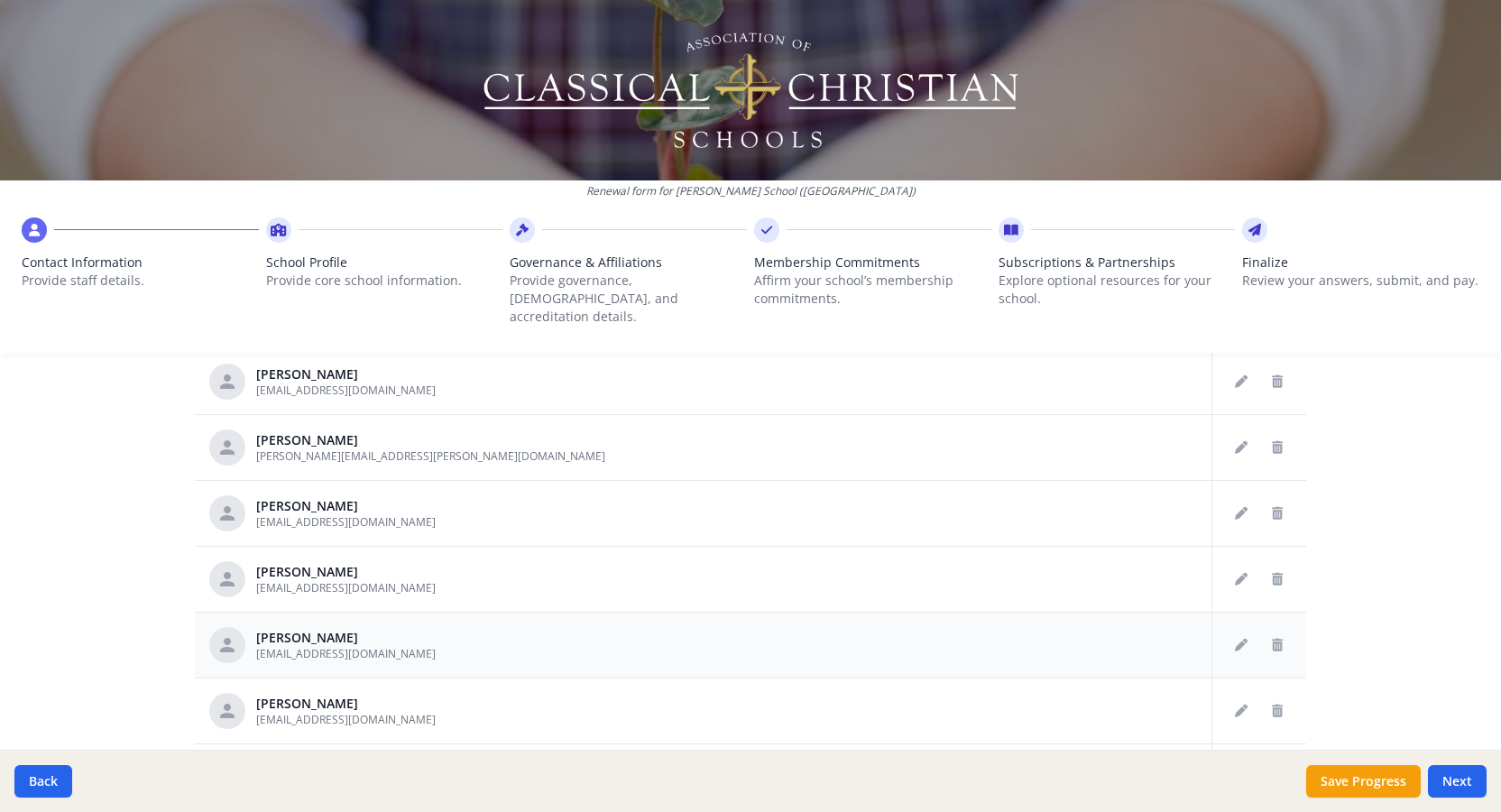
scroll to position [771, 0]
click at [1234, 561] on button "Edit staff" at bounding box center [1242, 575] width 29 height 29
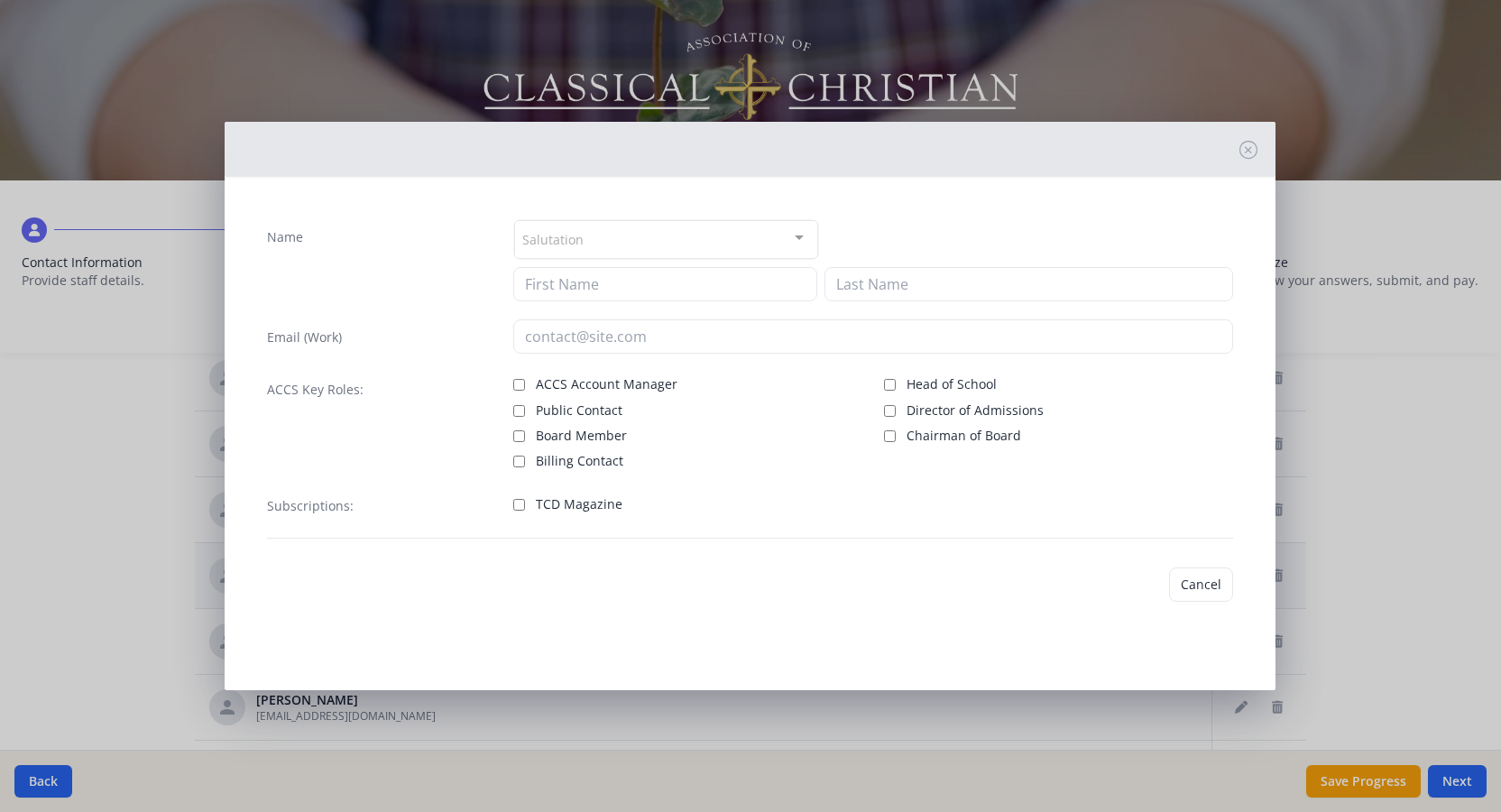
type input "[PERSON_NAME]"
type input "Kesig"
type input "[EMAIL_ADDRESS][DOMAIN_NAME]"
click at [521, 502] on input "TCD Magazine" at bounding box center [520, 505] width 12 height 12
checkbox input "true"
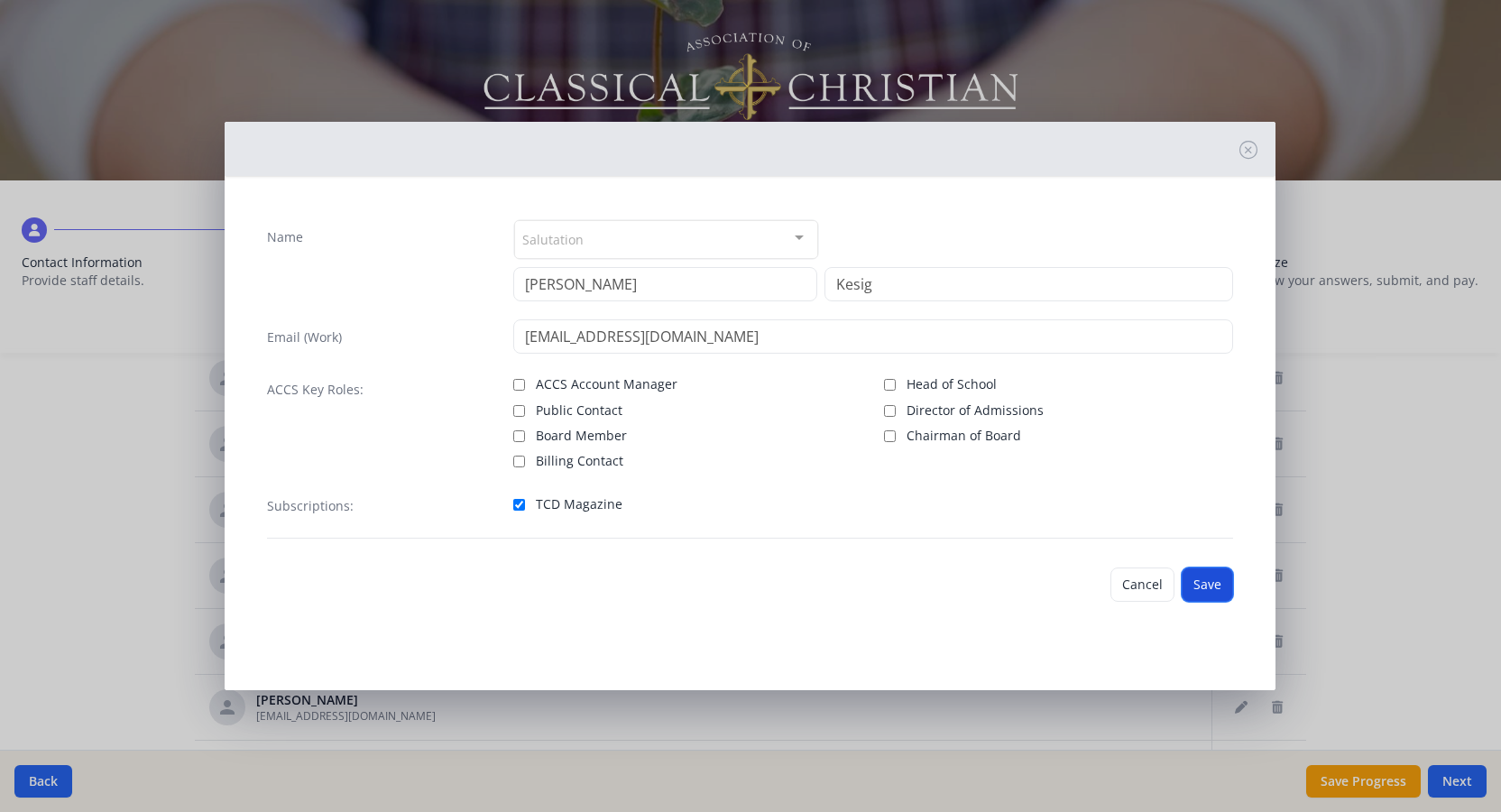
click at [1214, 588] on button "Save" at bounding box center [1208, 585] width 52 height 35
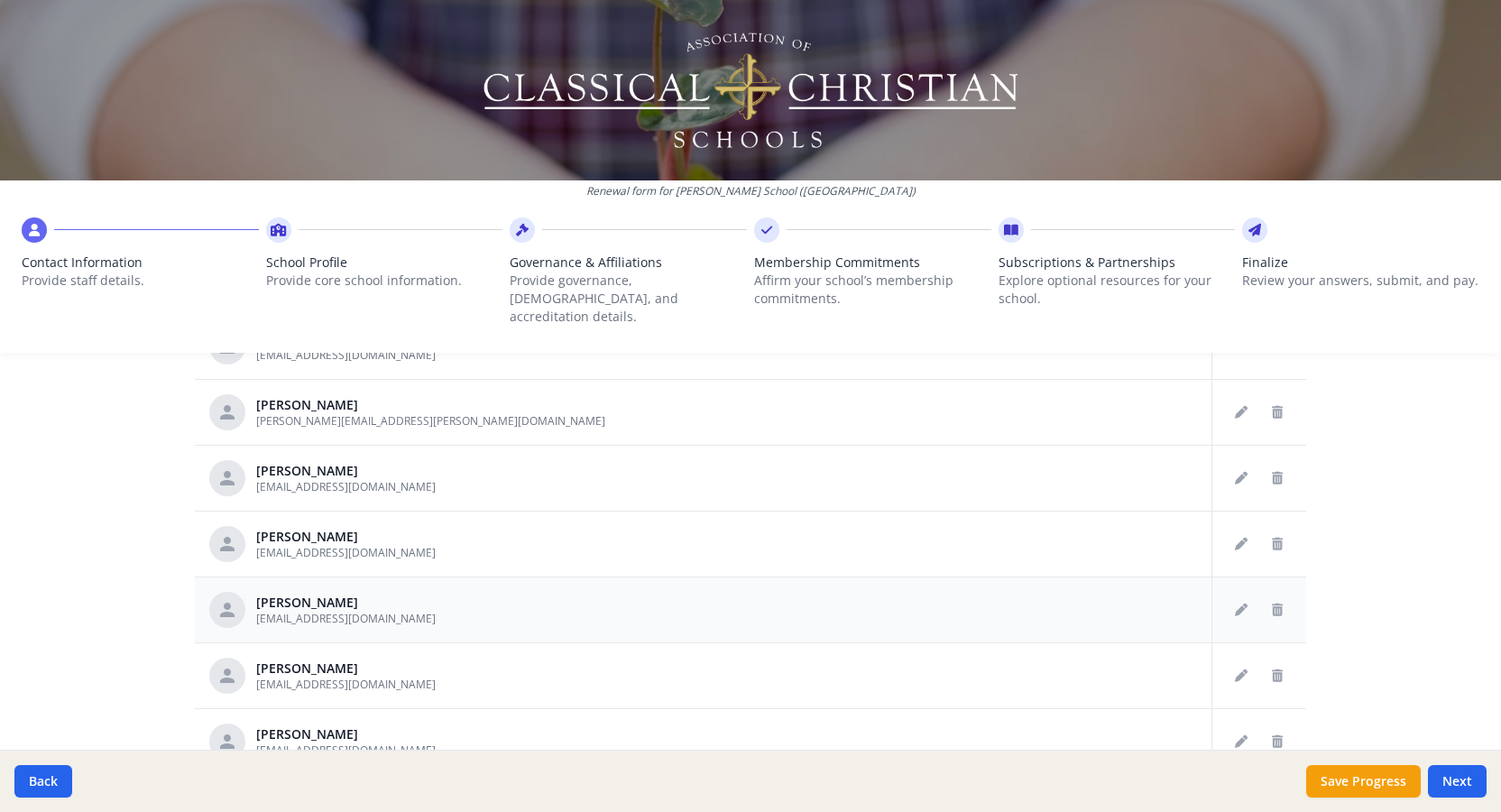
scroll to position [817, 0]
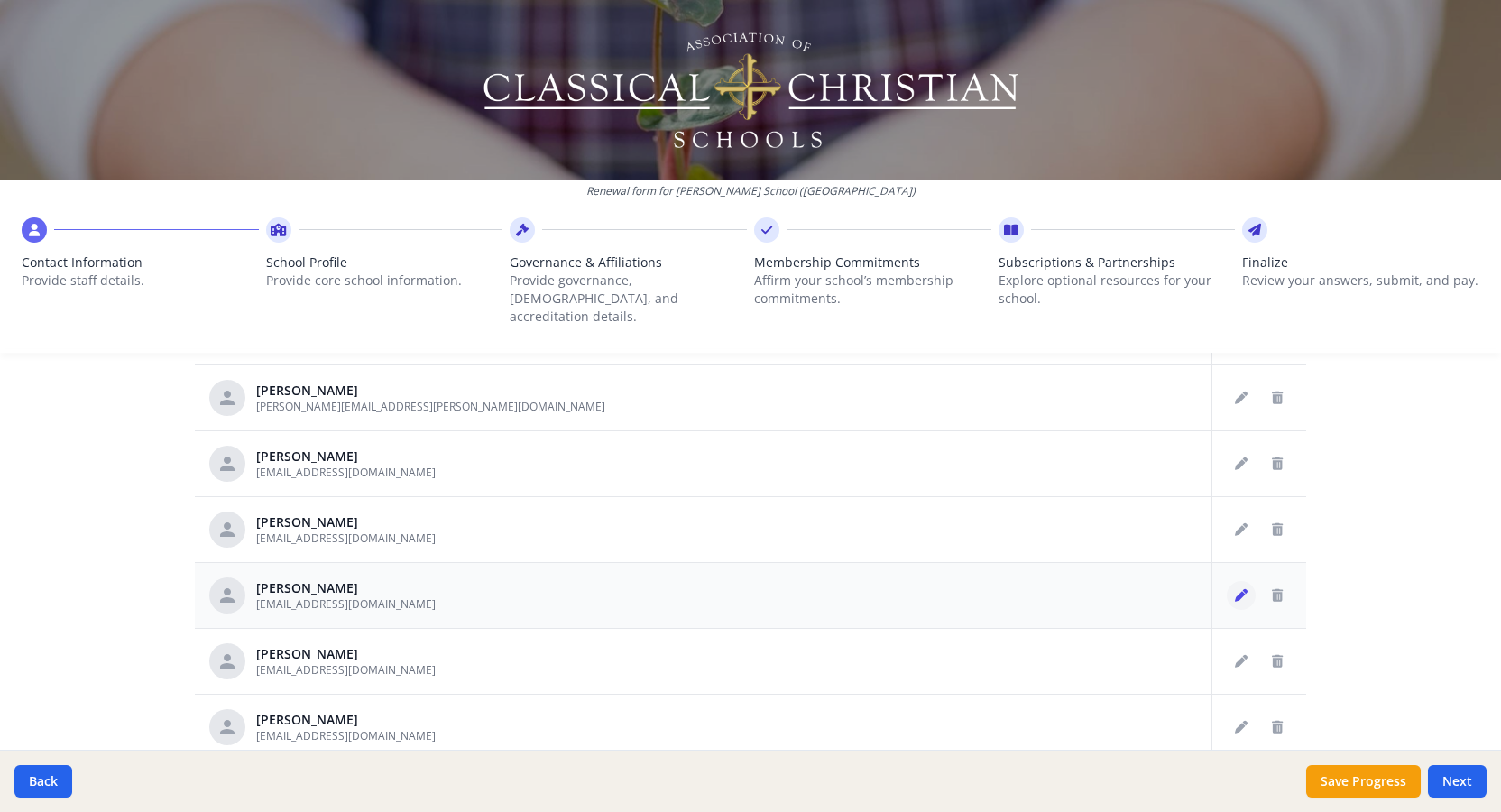
click at [1246, 589] on icon "Edit staff" at bounding box center [1241, 595] width 12 height 12
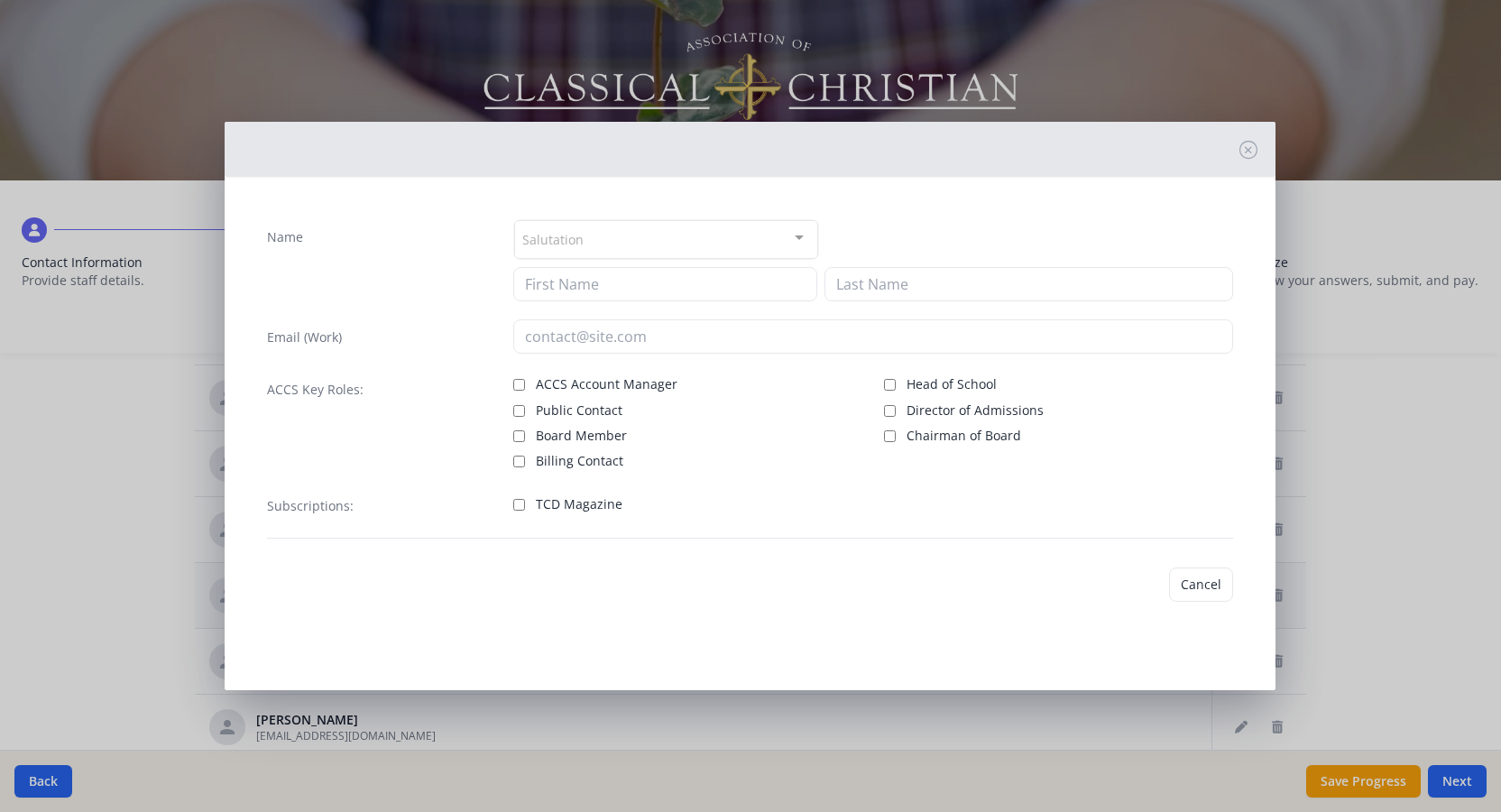
type input "[PERSON_NAME]"
type input "[EMAIL_ADDRESS][DOMAIN_NAME]"
click at [519, 505] on input "TCD Magazine" at bounding box center [520, 505] width 12 height 12
checkbox input "true"
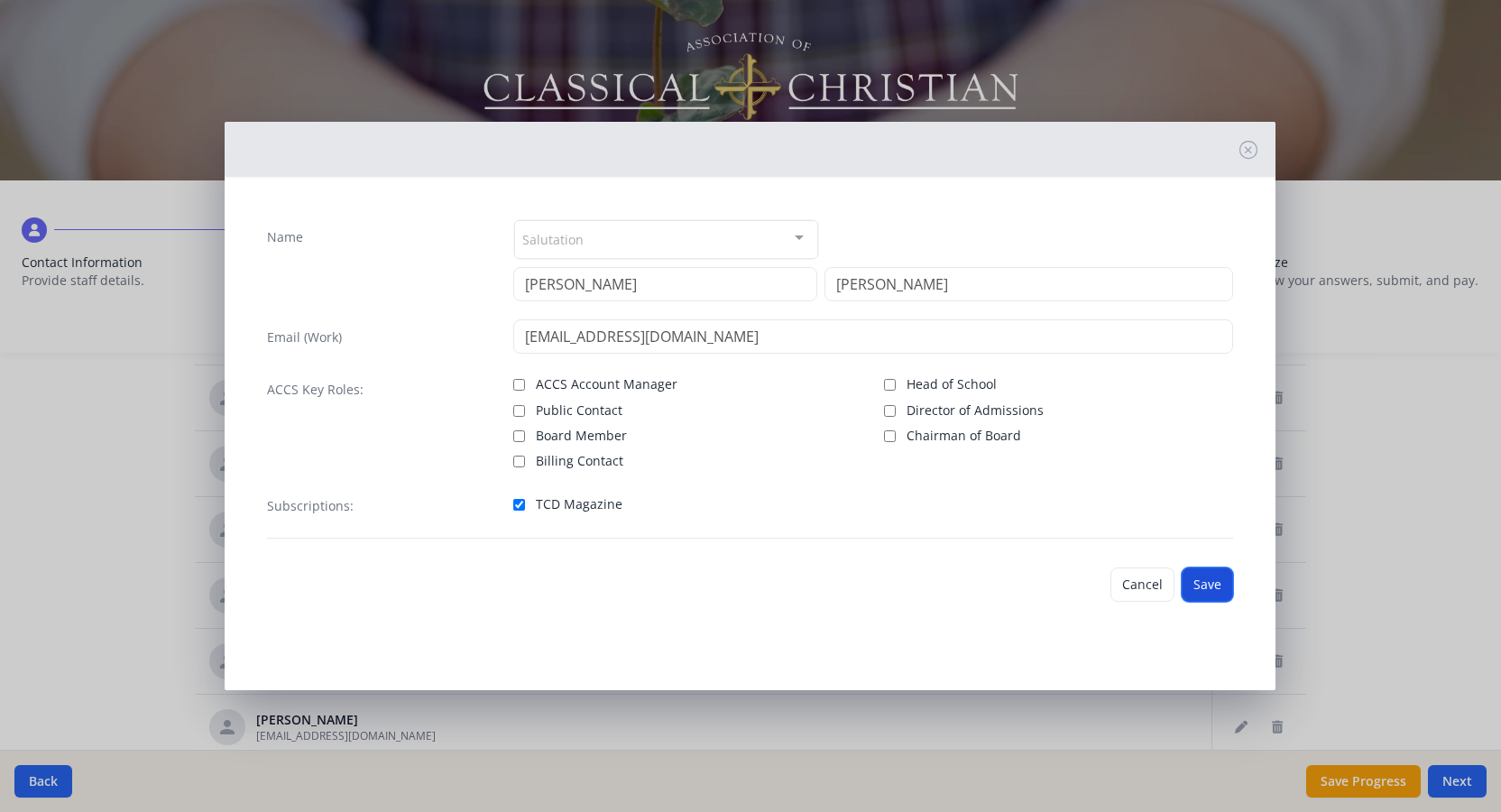
click at [1216, 578] on button "Save" at bounding box center [1208, 585] width 52 height 35
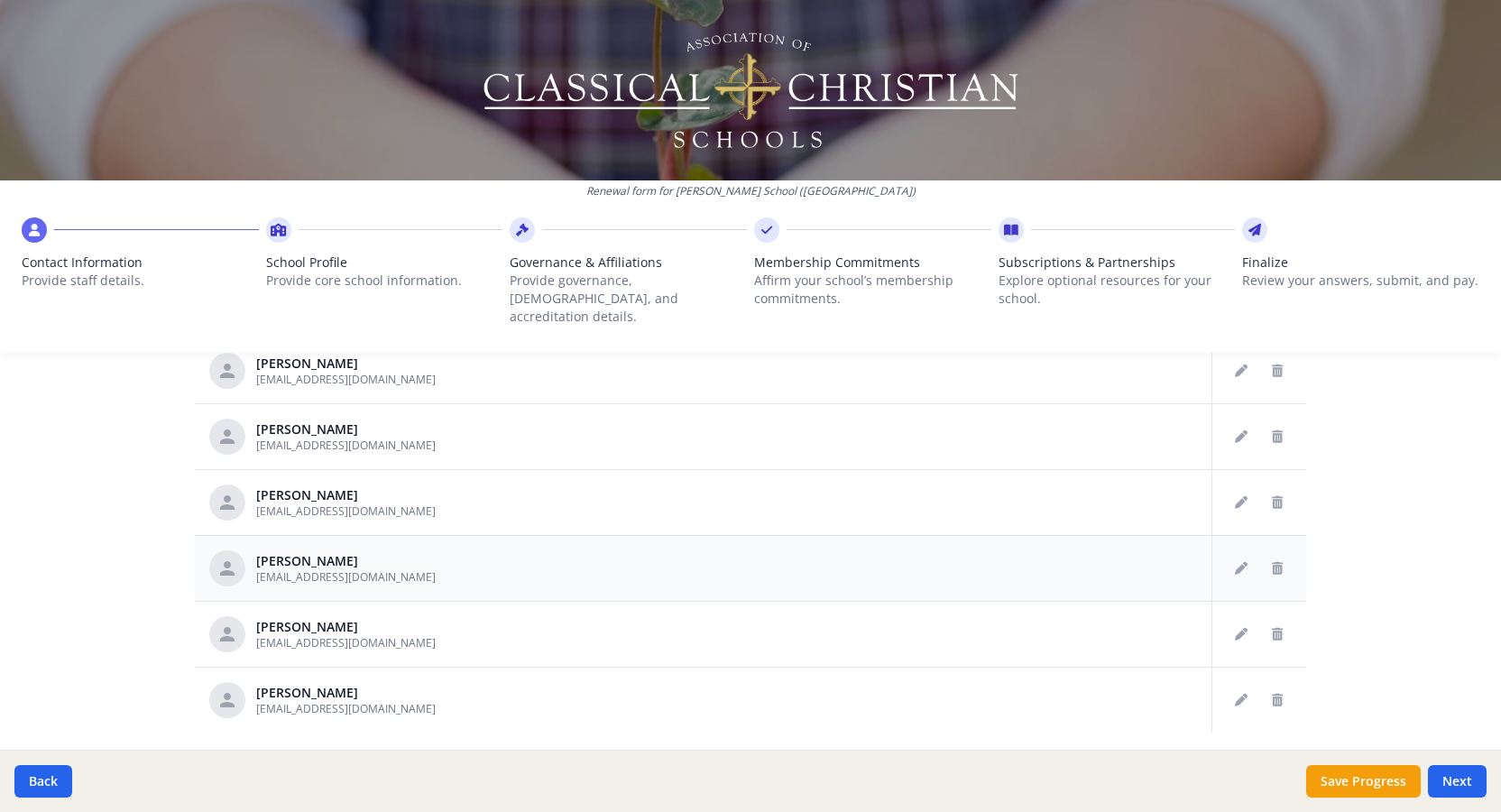
scroll to position [925, 0]
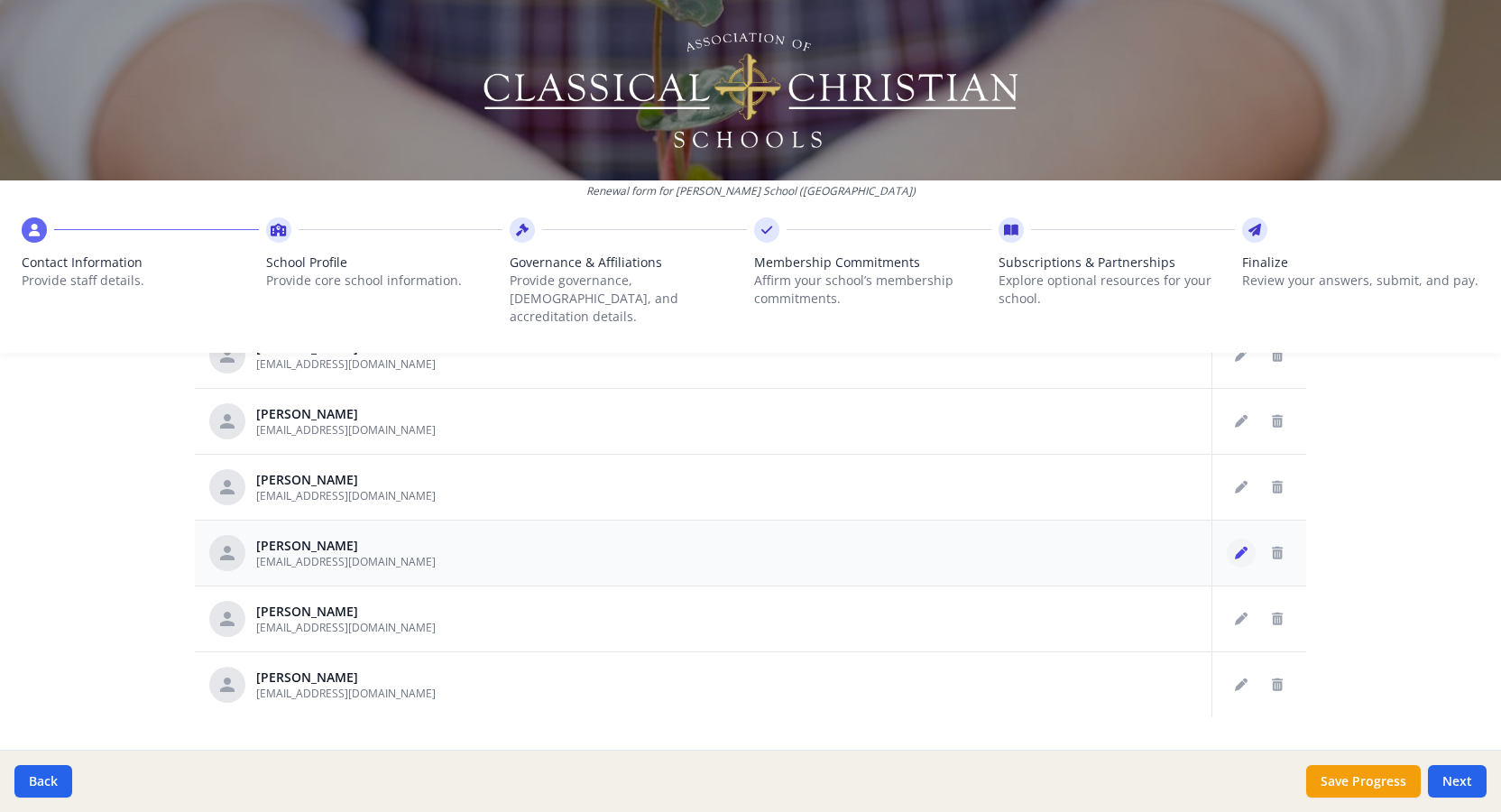
click at [1244, 546] on icon "Edit staff" at bounding box center [1241, 552] width 12 height 12
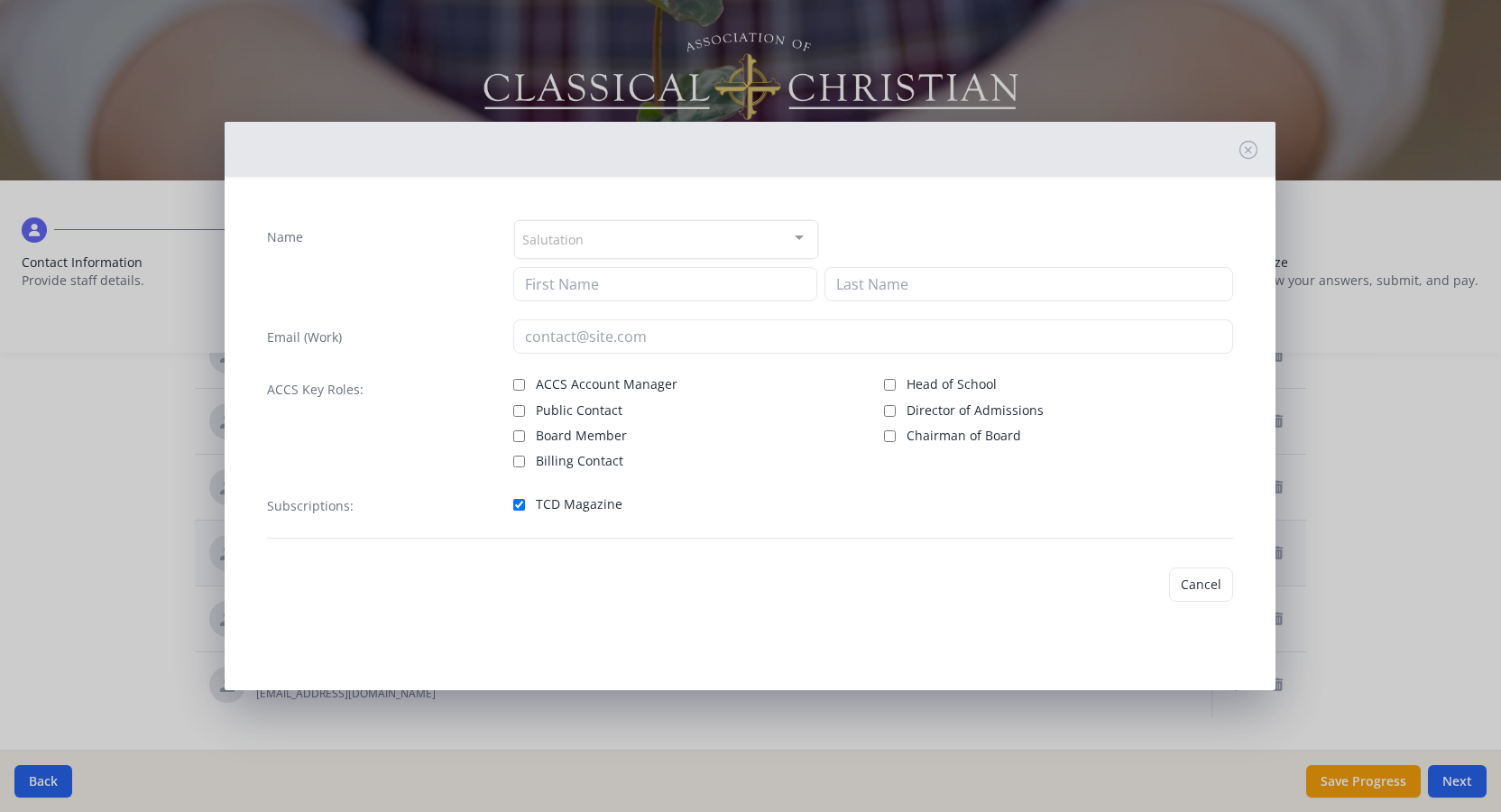
type input "[PERSON_NAME]"
type input "[EMAIL_ADDRESS][DOMAIN_NAME]"
checkbox input "true"
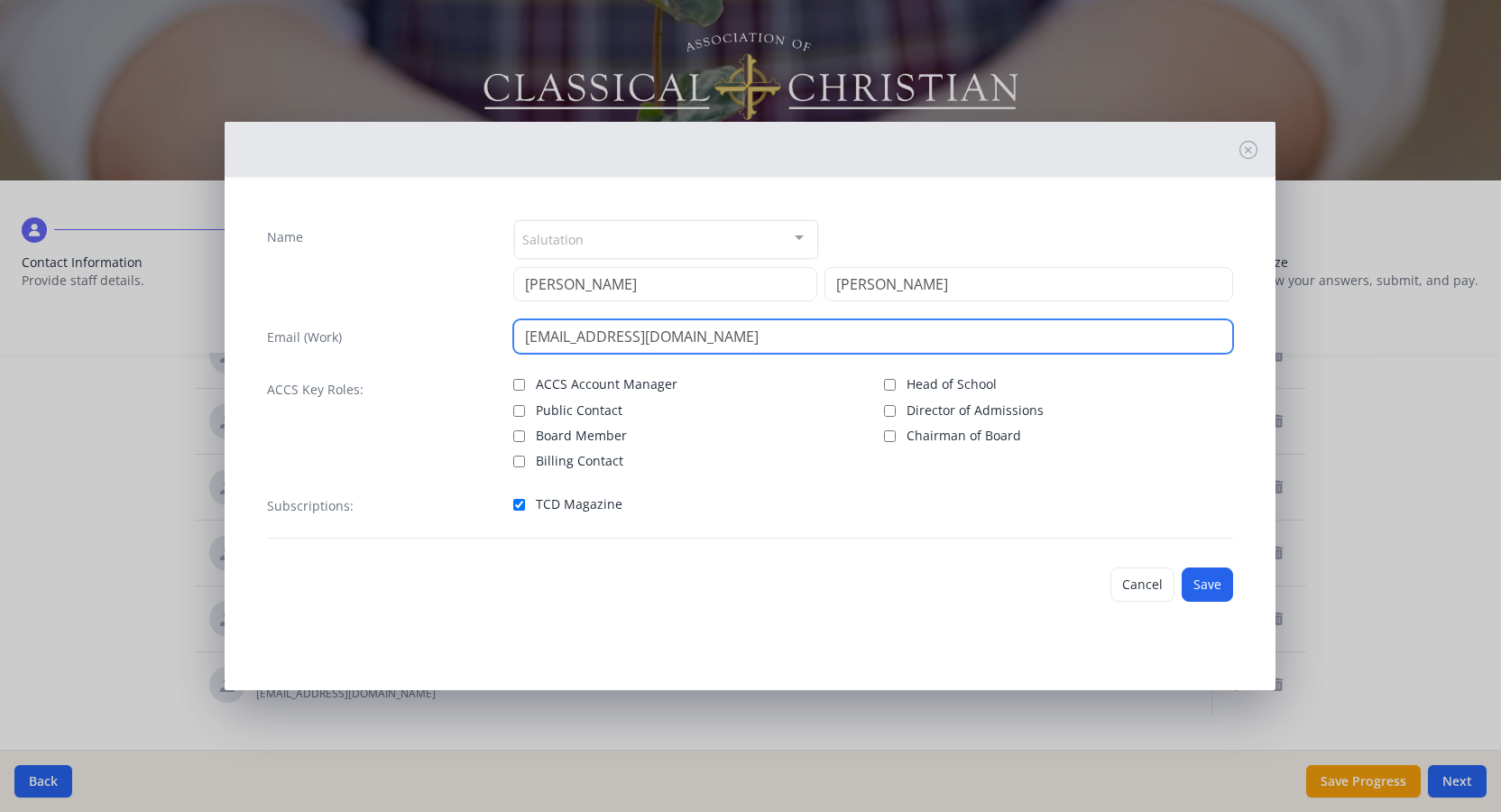
click at [798, 340] on input "[EMAIL_ADDRESS][DOMAIN_NAME]" at bounding box center [874, 337] width 720 height 35
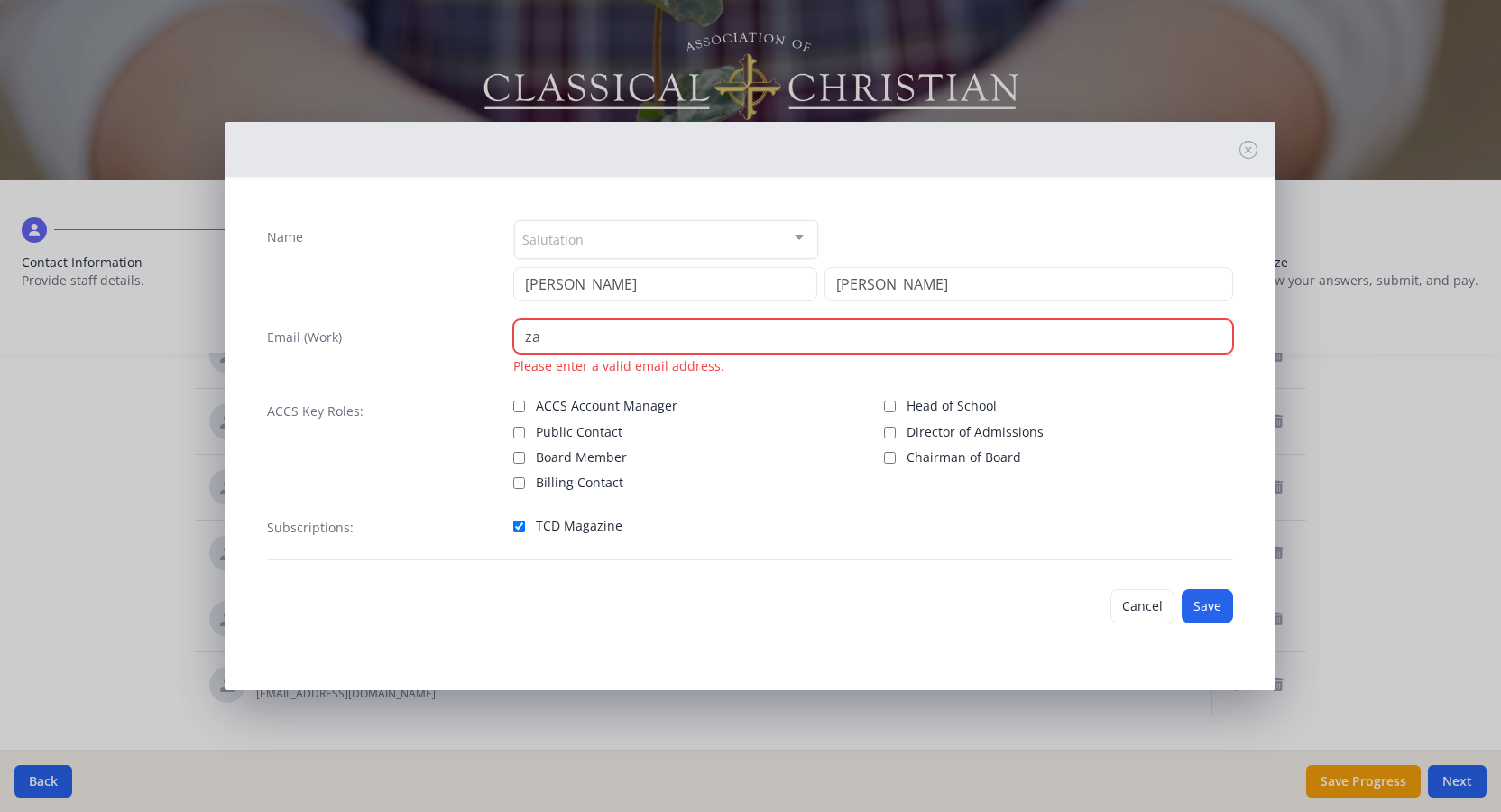
type input "z"
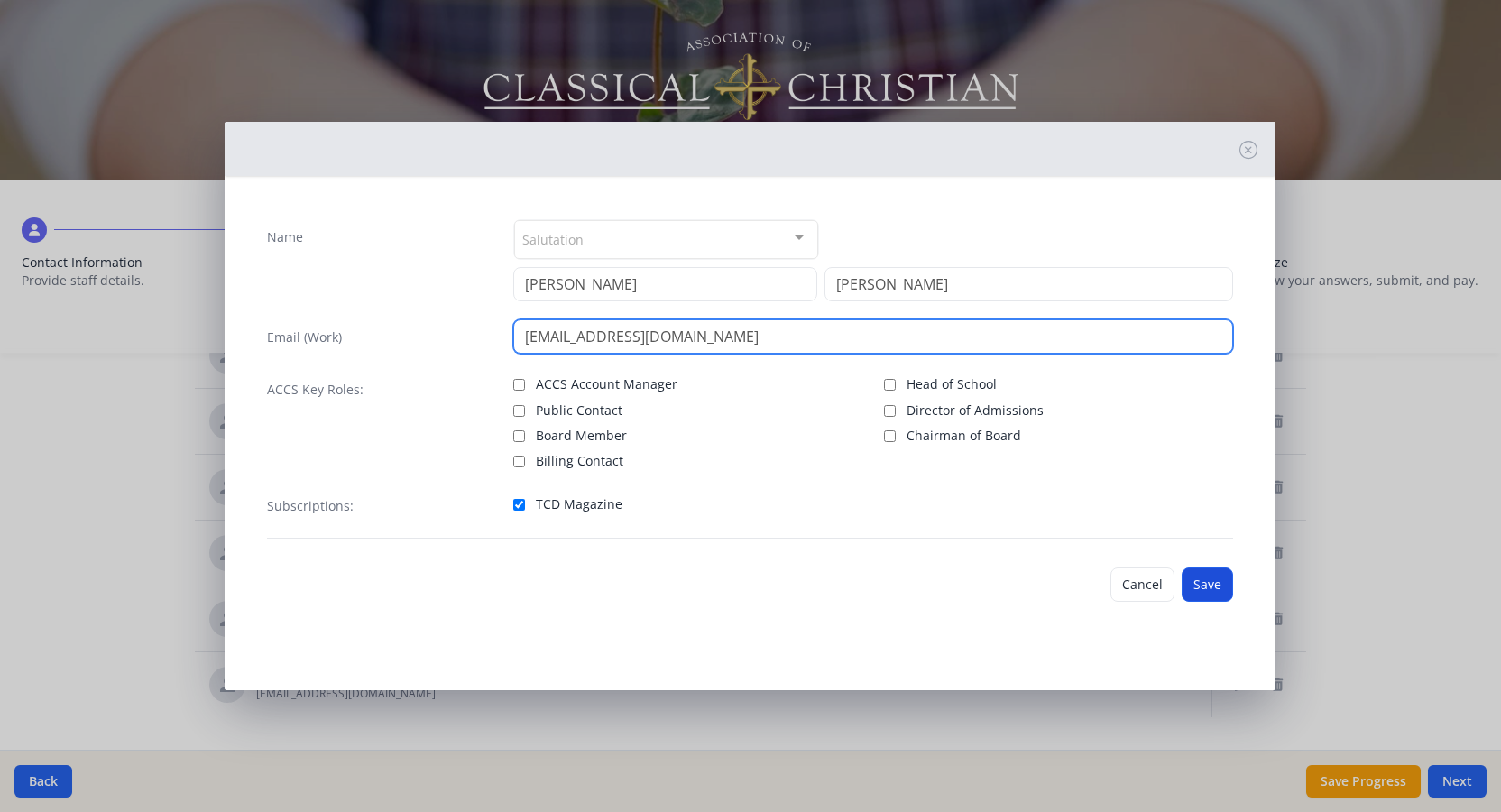
type input "[EMAIL_ADDRESS][DOMAIN_NAME]"
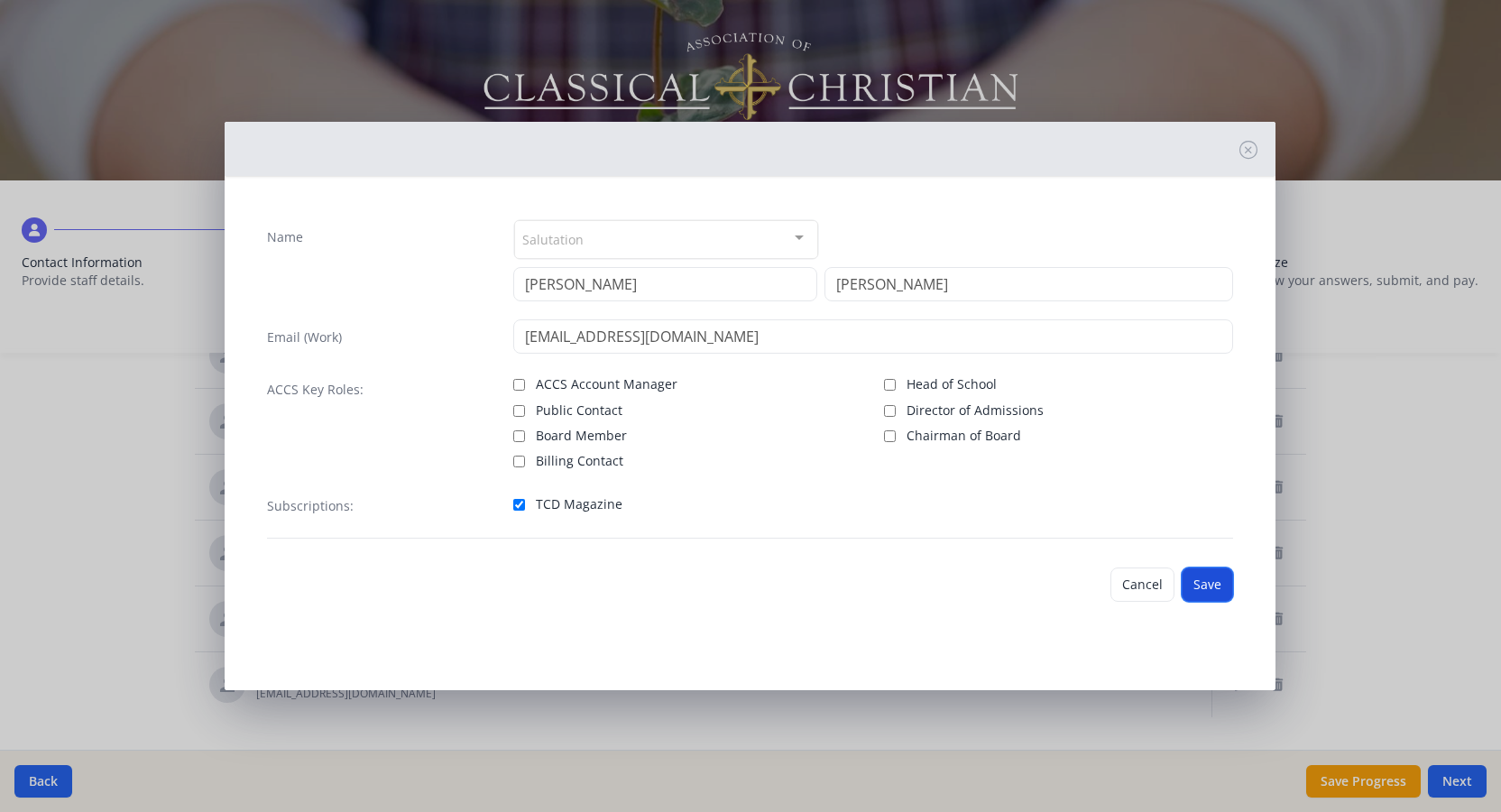
click at [1212, 588] on button "Save" at bounding box center [1208, 585] width 52 height 35
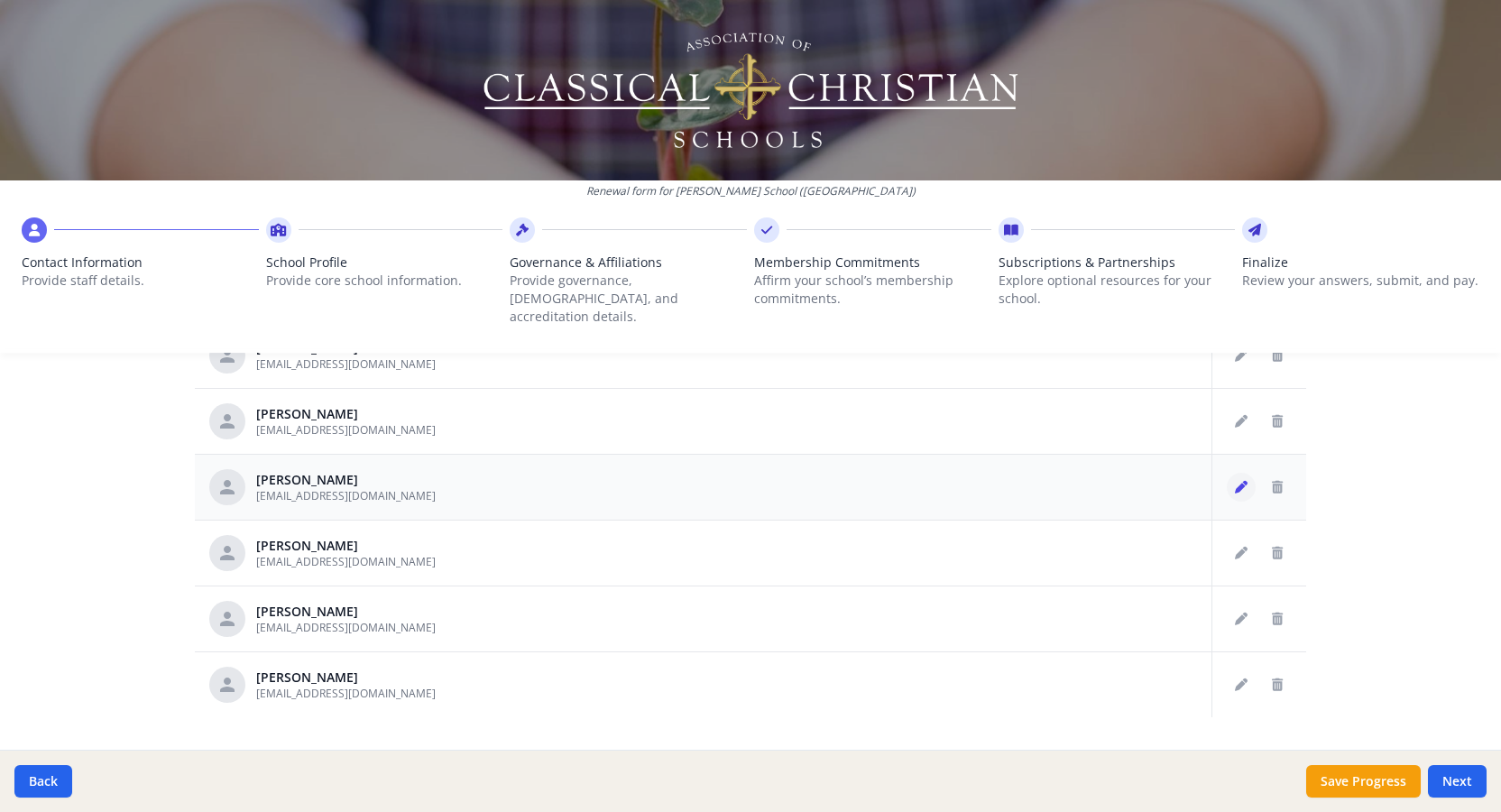
click at [1241, 481] on icon "Edit staff" at bounding box center [1241, 487] width 12 height 12
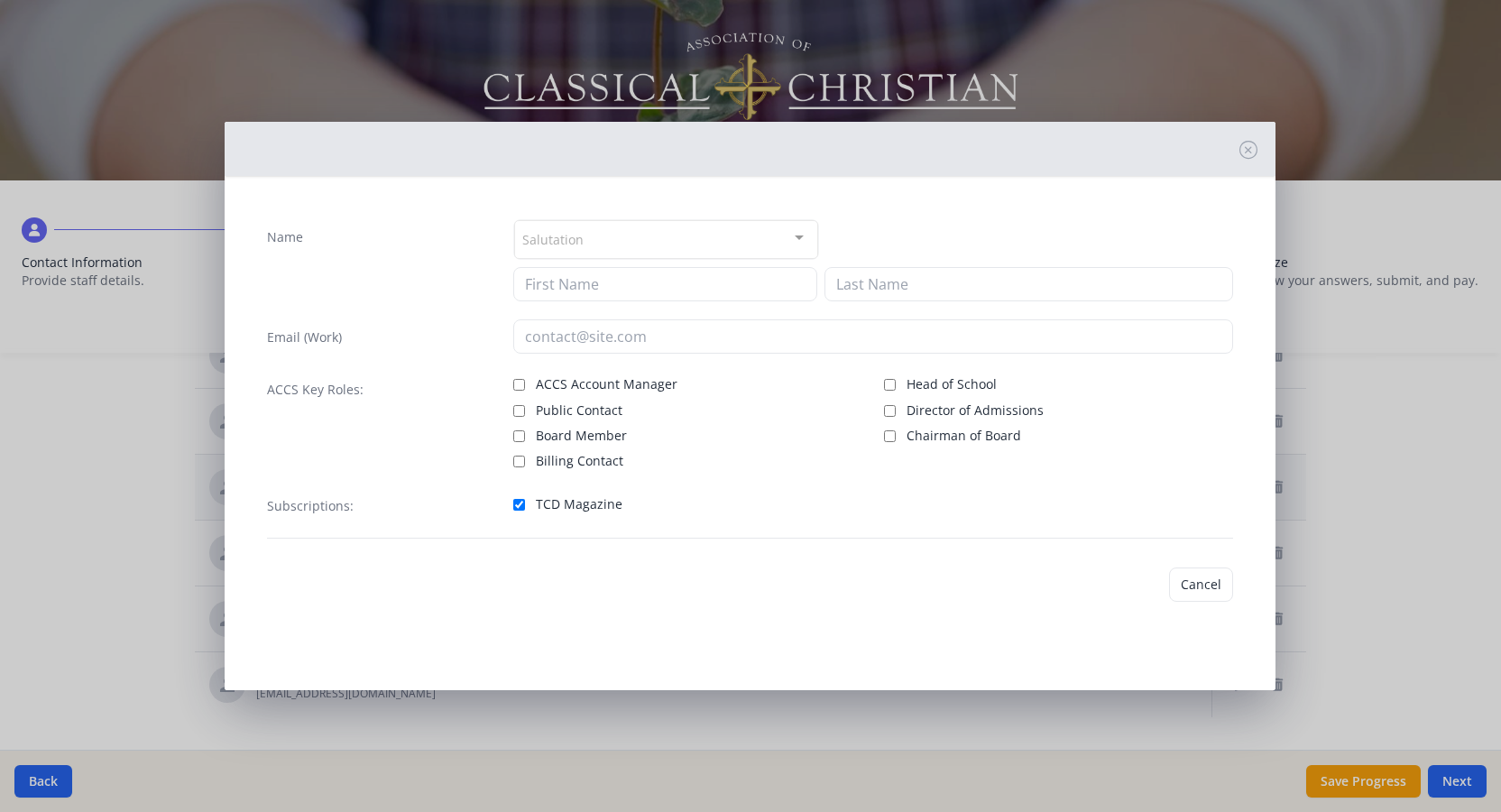
type input "[PERSON_NAME]"
type input "[EMAIL_ADDRESS][DOMAIN_NAME]"
checkbox input "true"
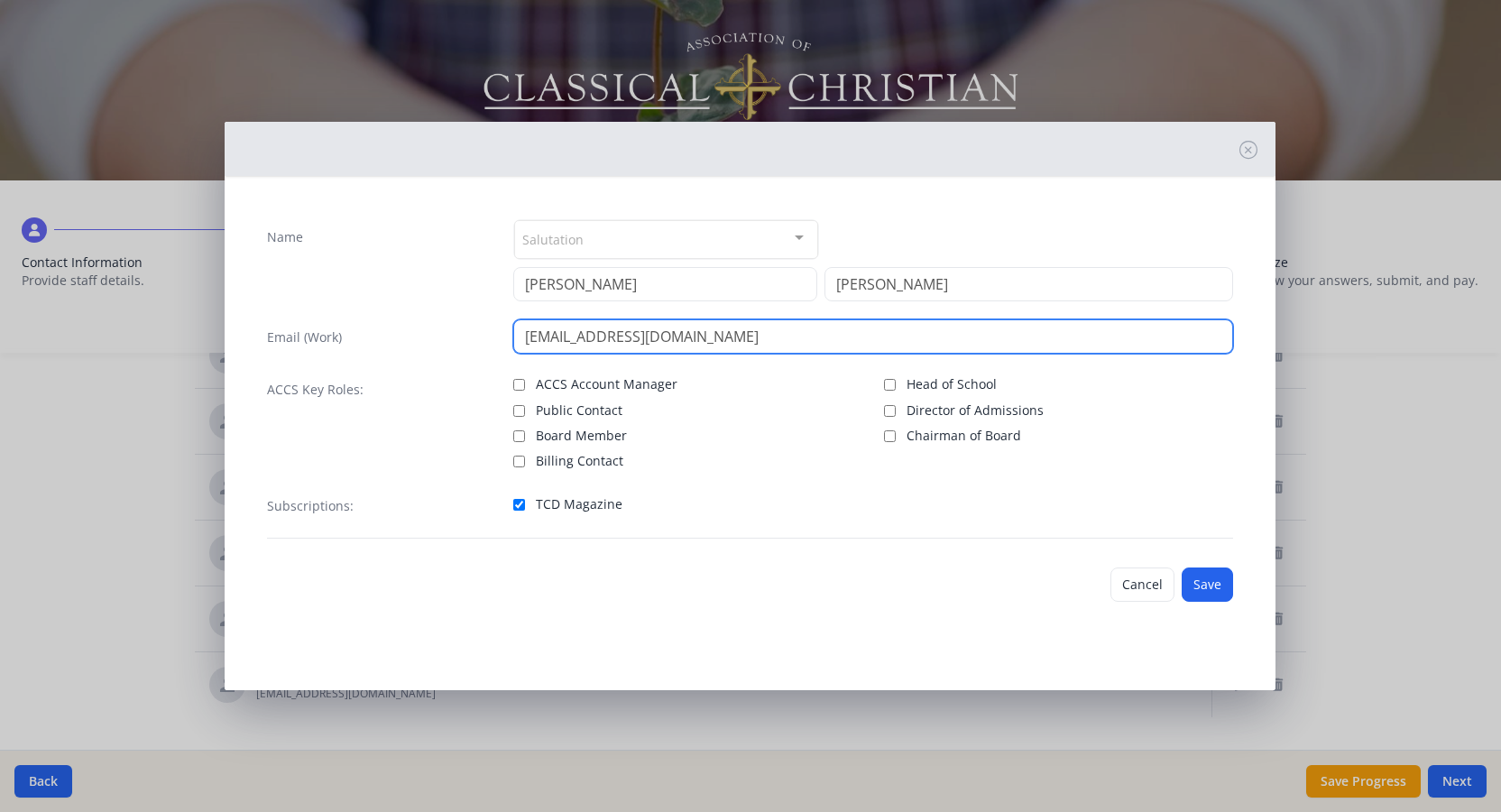
click at [758, 342] on input "[EMAIL_ADDRESS][DOMAIN_NAME]" at bounding box center [874, 337] width 720 height 35
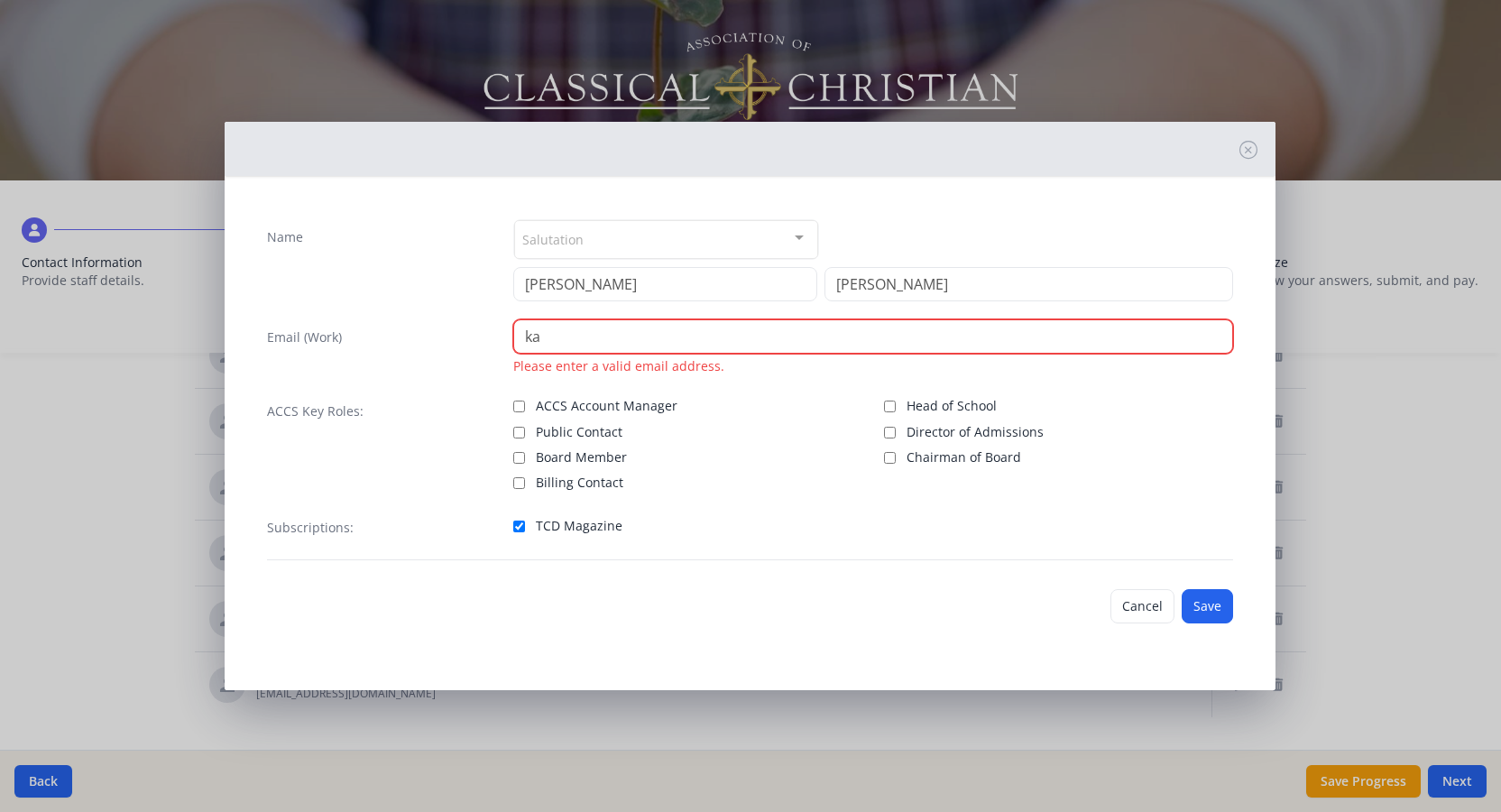
type input "k"
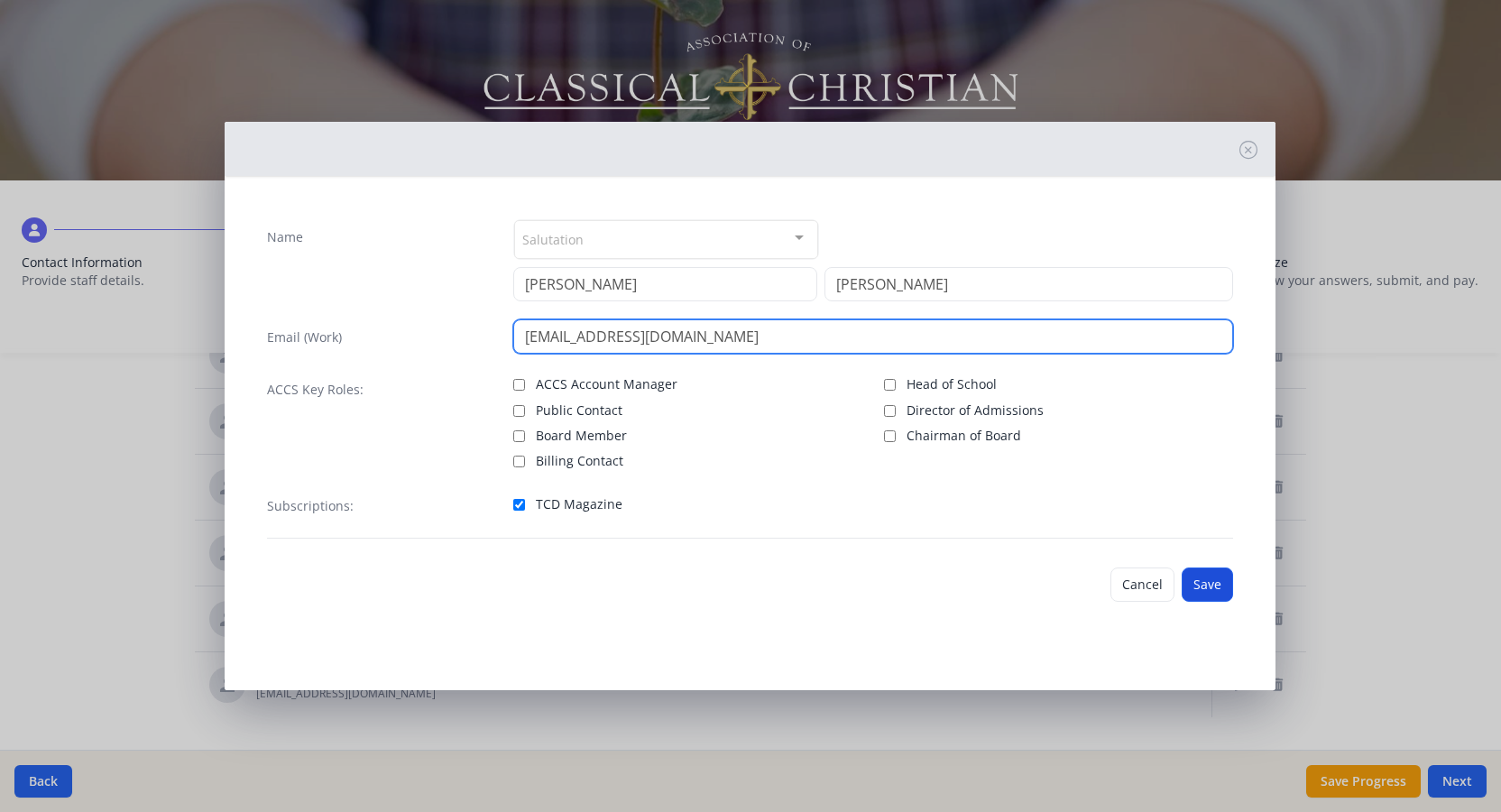
type input "[EMAIL_ADDRESS][DOMAIN_NAME]"
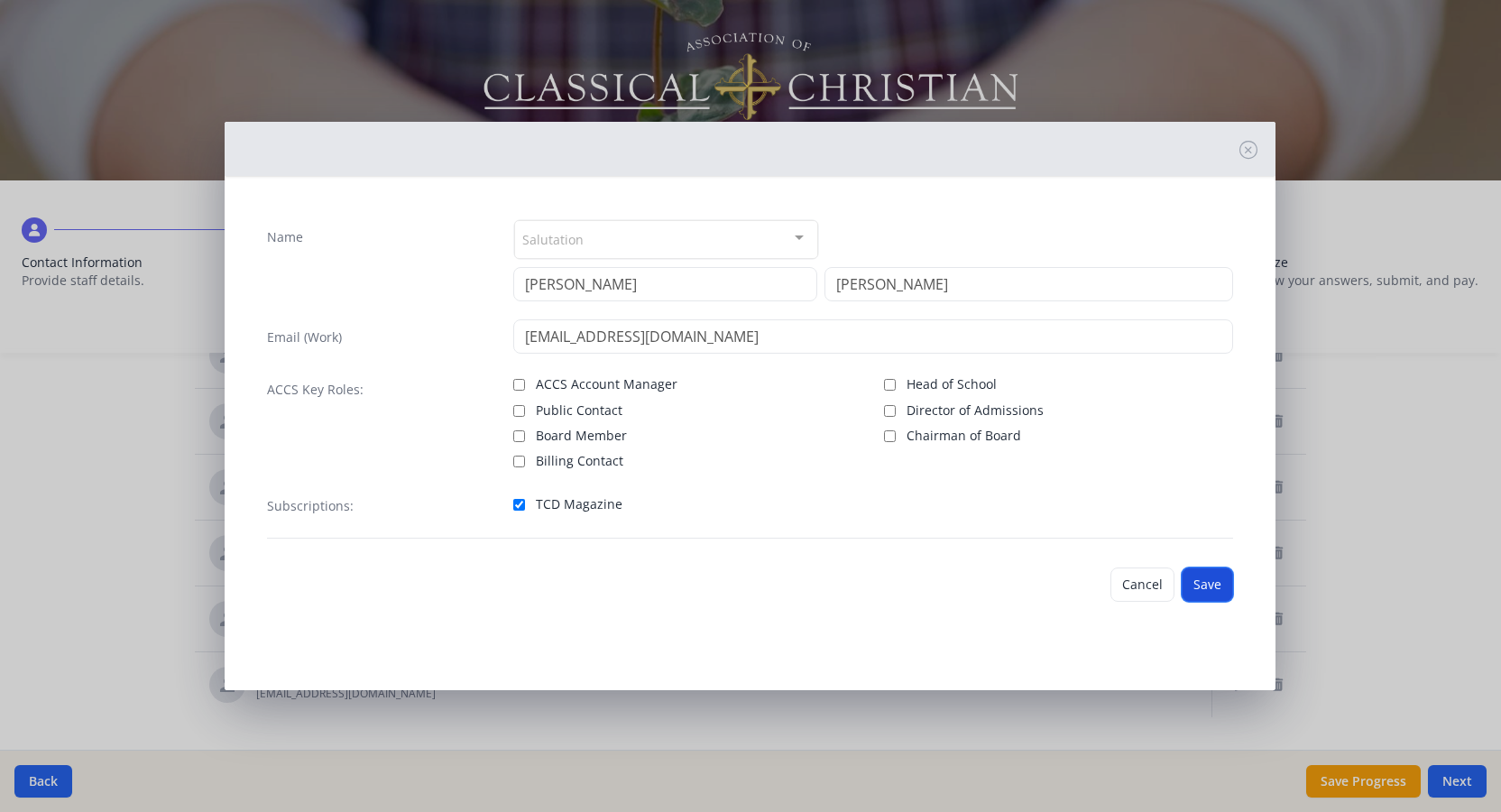
click at [1218, 581] on button "Save" at bounding box center [1208, 585] width 52 height 35
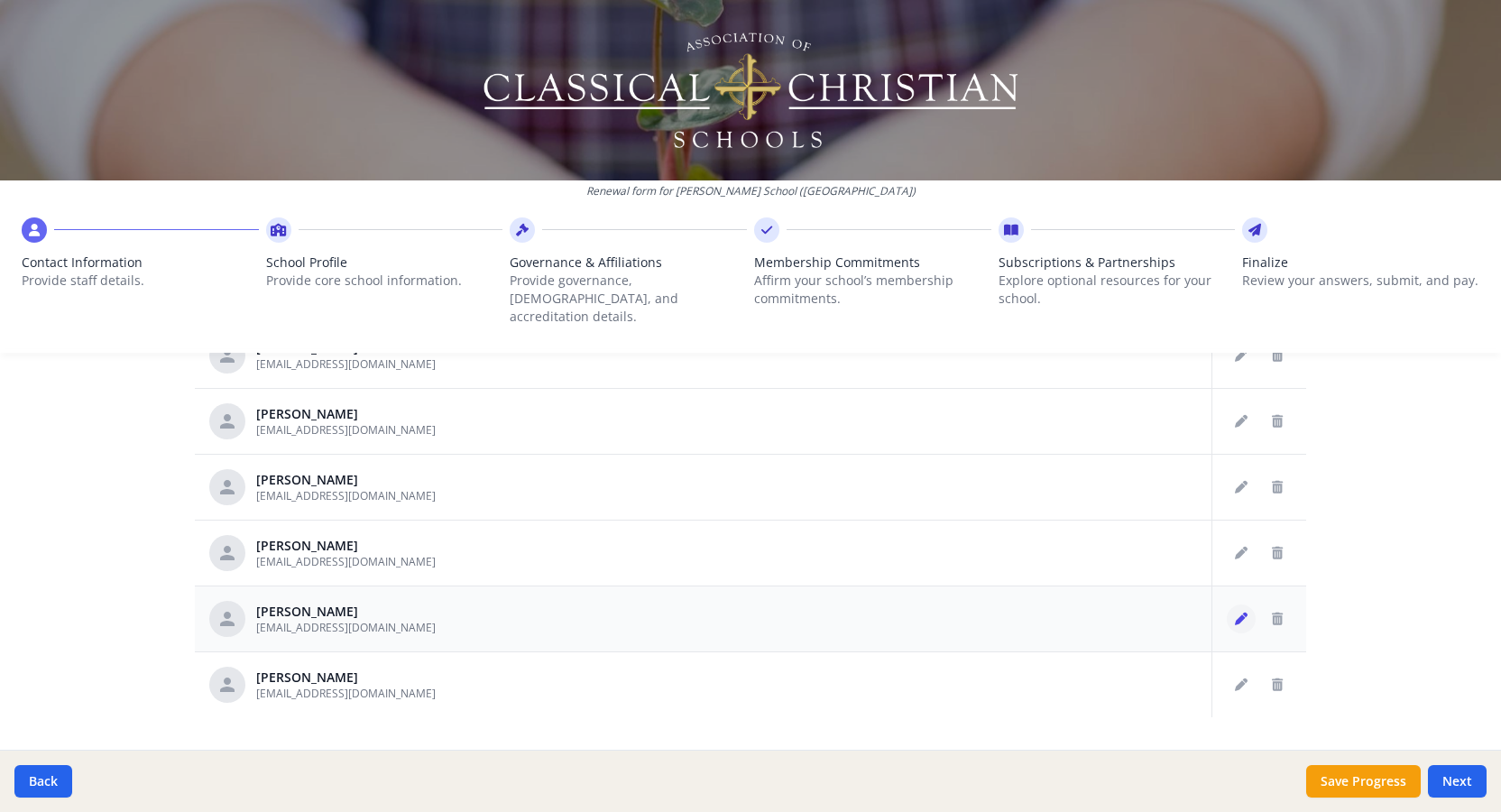
click at [1245, 612] on icon "Edit staff" at bounding box center [1241, 618] width 12 height 12
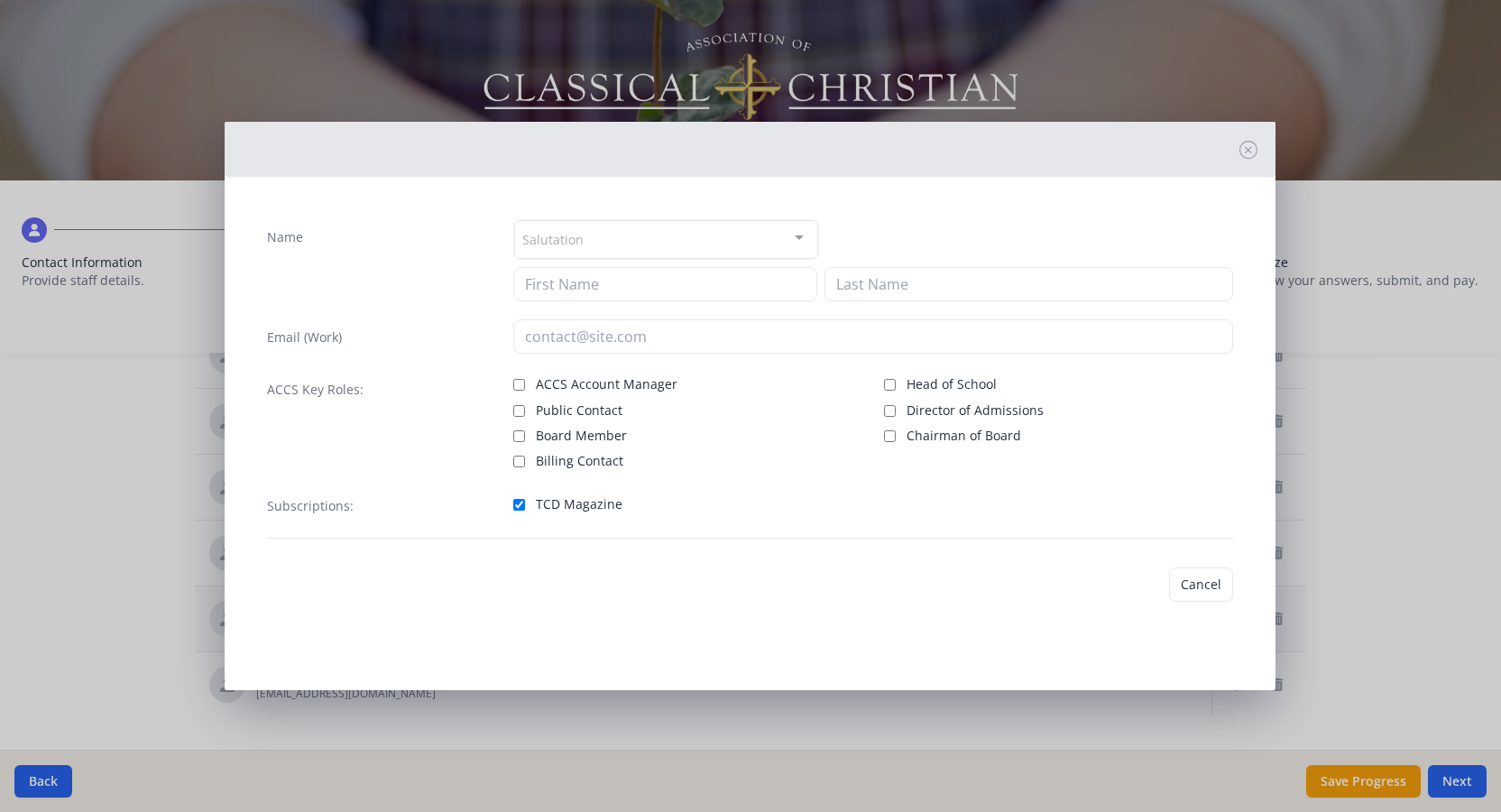
type input "[PERSON_NAME]"
type input "[EMAIL_ADDRESS][DOMAIN_NAME]"
checkbox input "true"
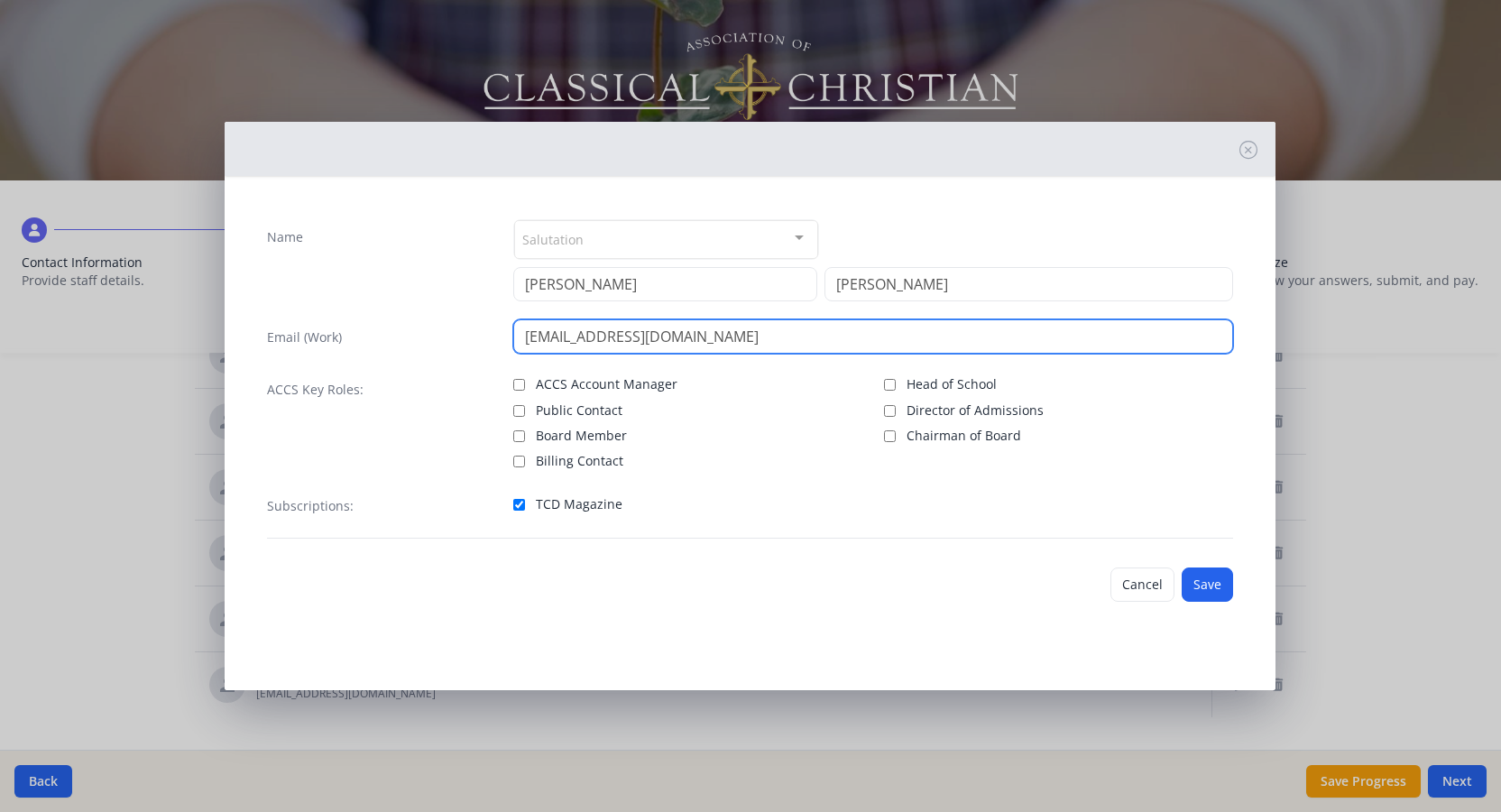
click at [827, 336] on input "[EMAIL_ADDRESS][DOMAIN_NAME]" at bounding box center [874, 337] width 720 height 35
type input "[EMAIL_ADDRESS][DOMAIN_NAME]"
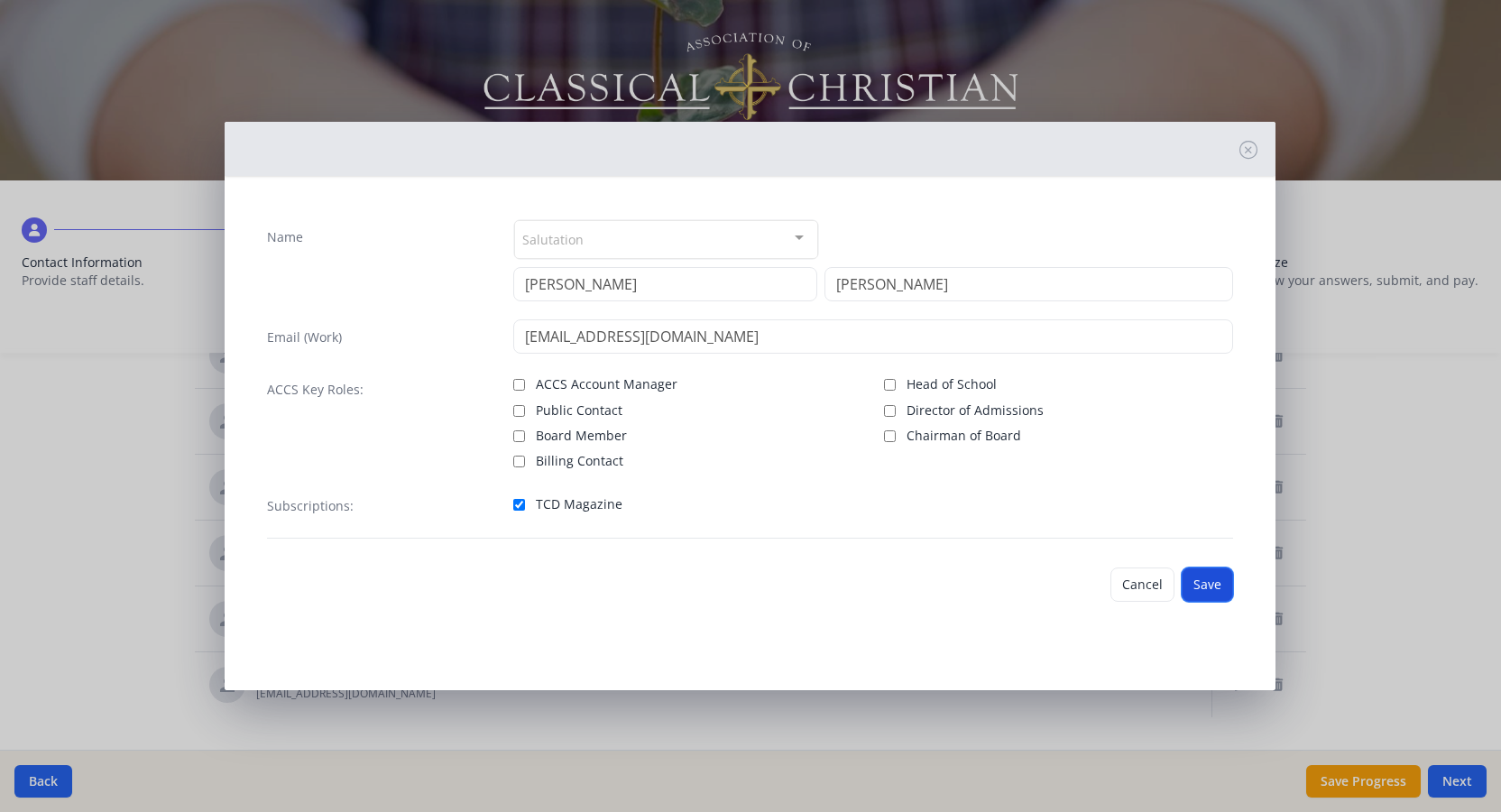
click at [1212, 585] on button "Save" at bounding box center [1208, 585] width 52 height 35
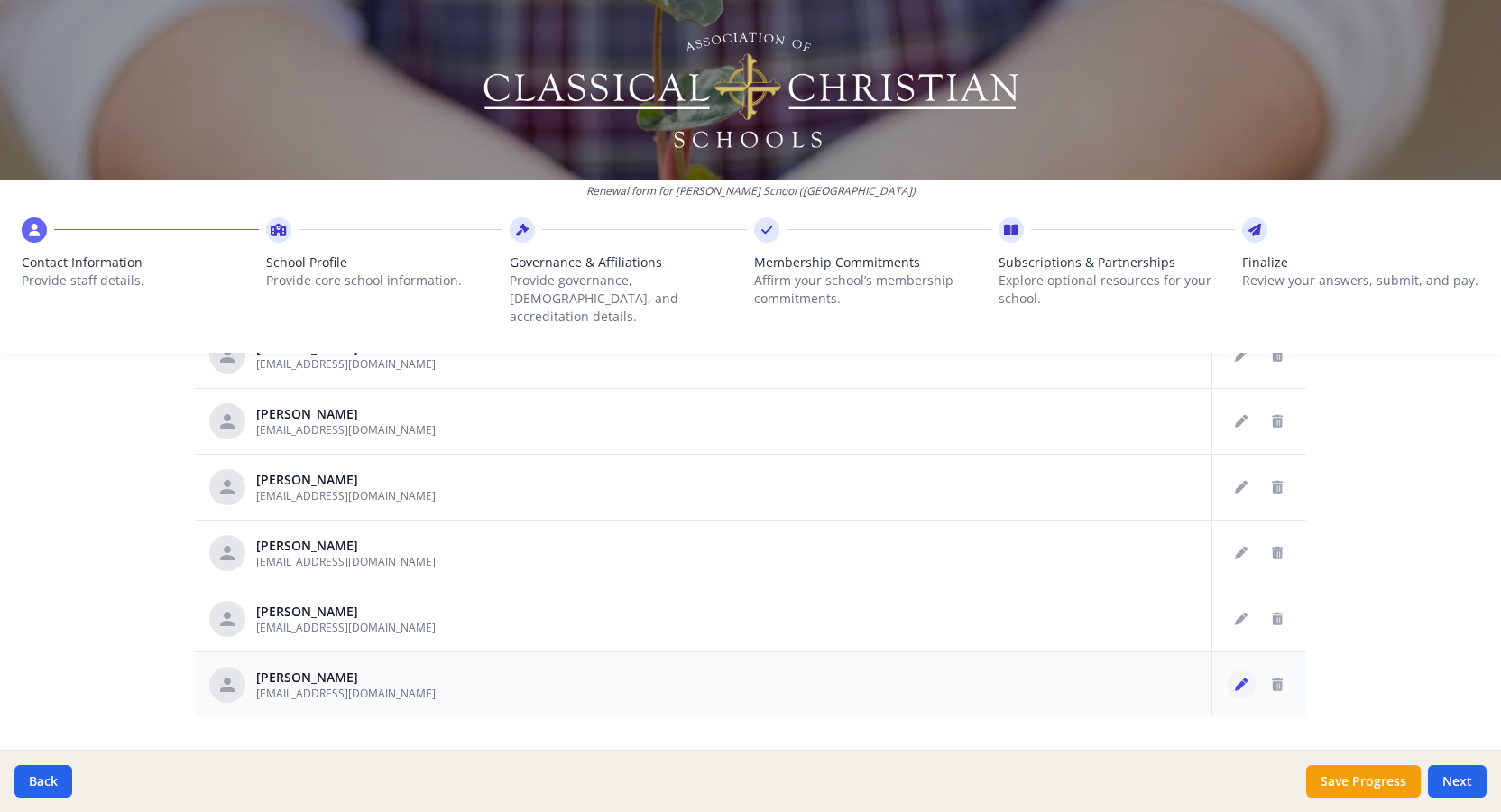
click at [1245, 679] on icon "Edit staff" at bounding box center [1241, 684] width 12 height 12
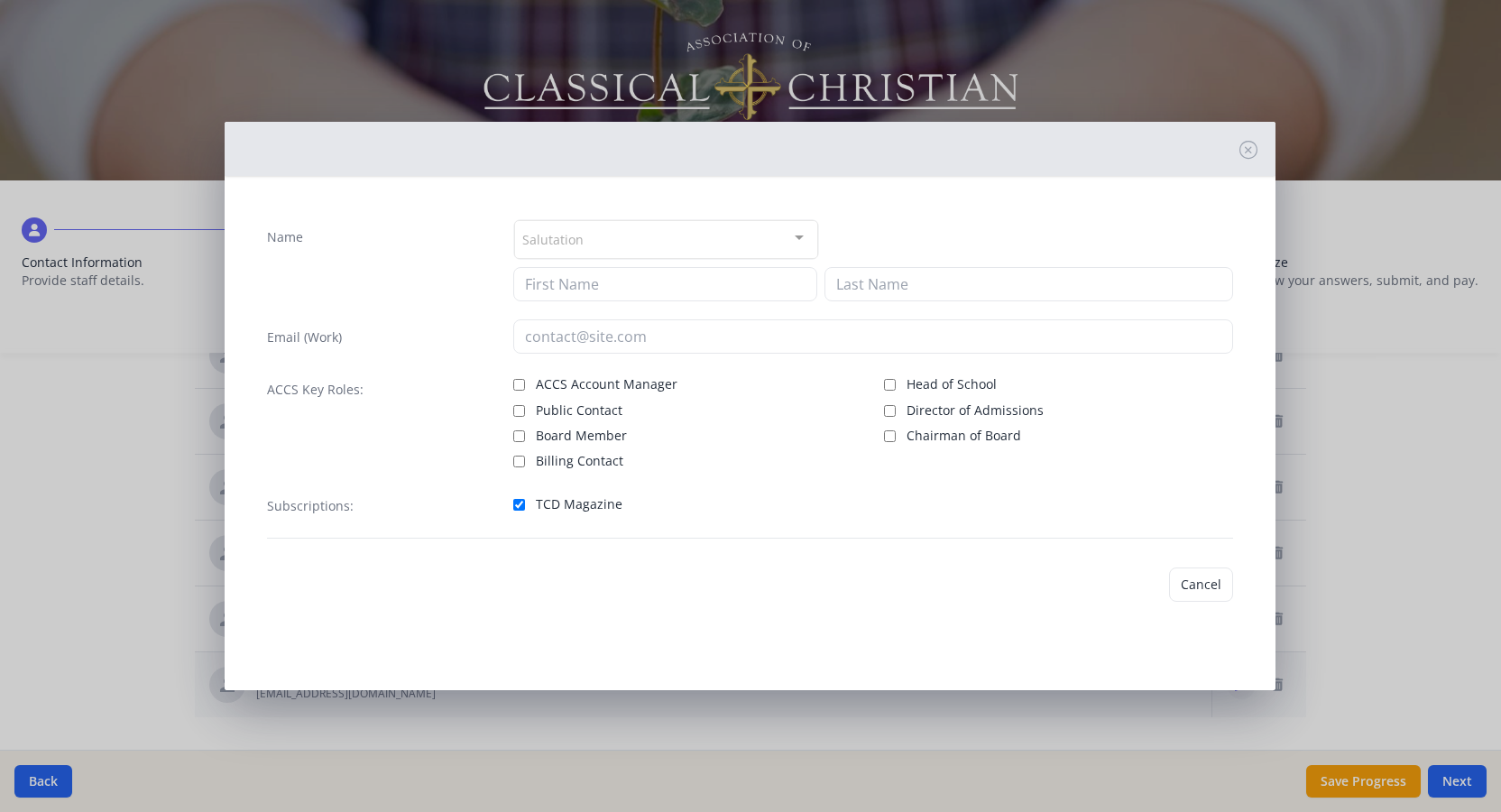
type input "[PERSON_NAME]"
type input "[EMAIL_ADDRESS][DOMAIN_NAME]"
checkbox input "true"
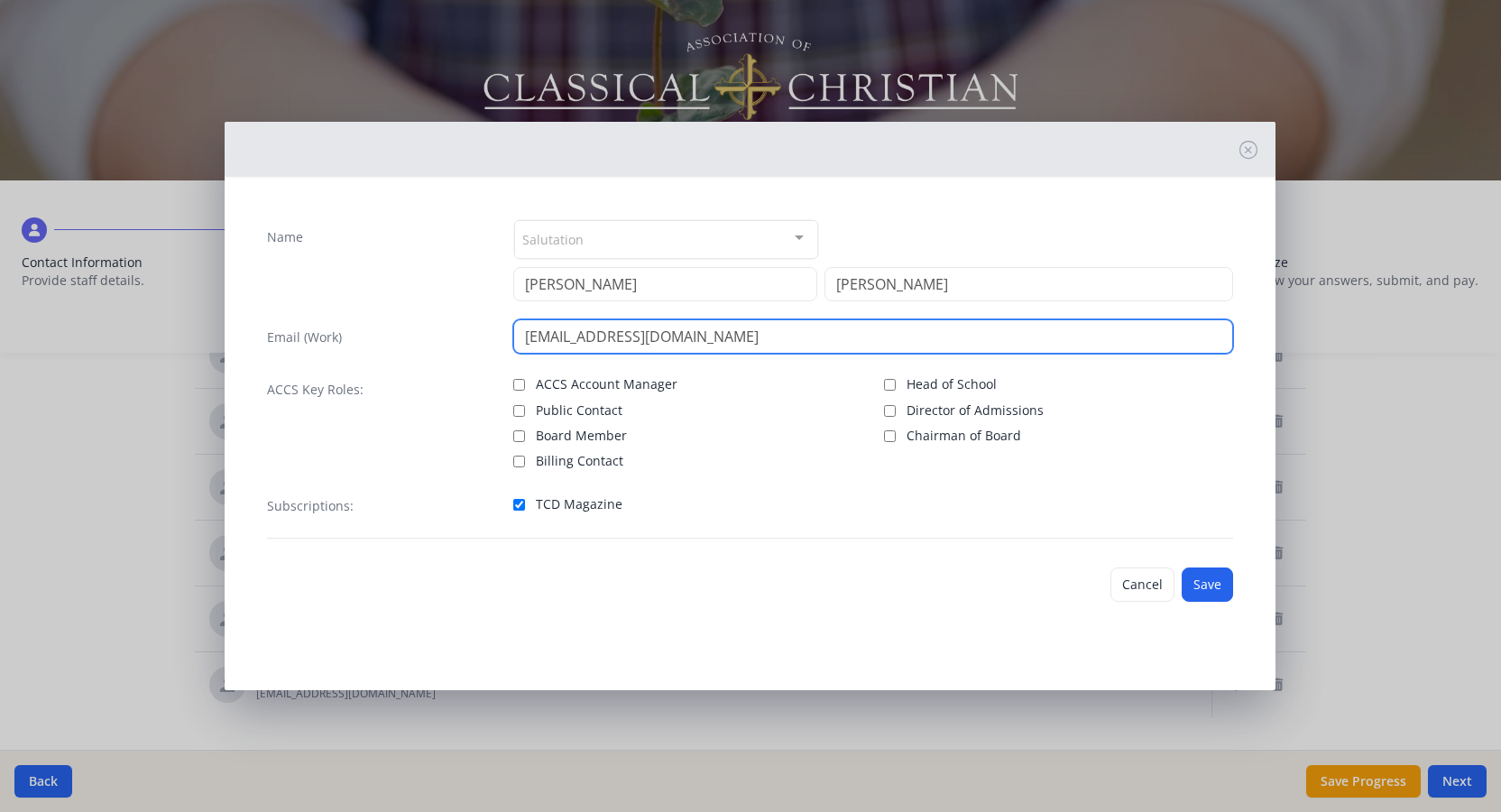
click at [666, 344] on input "[EMAIL_ADDRESS][DOMAIN_NAME]" at bounding box center [874, 337] width 720 height 35
type input "[EMAIL_ADDRESS][DOMAIN_NAME]"
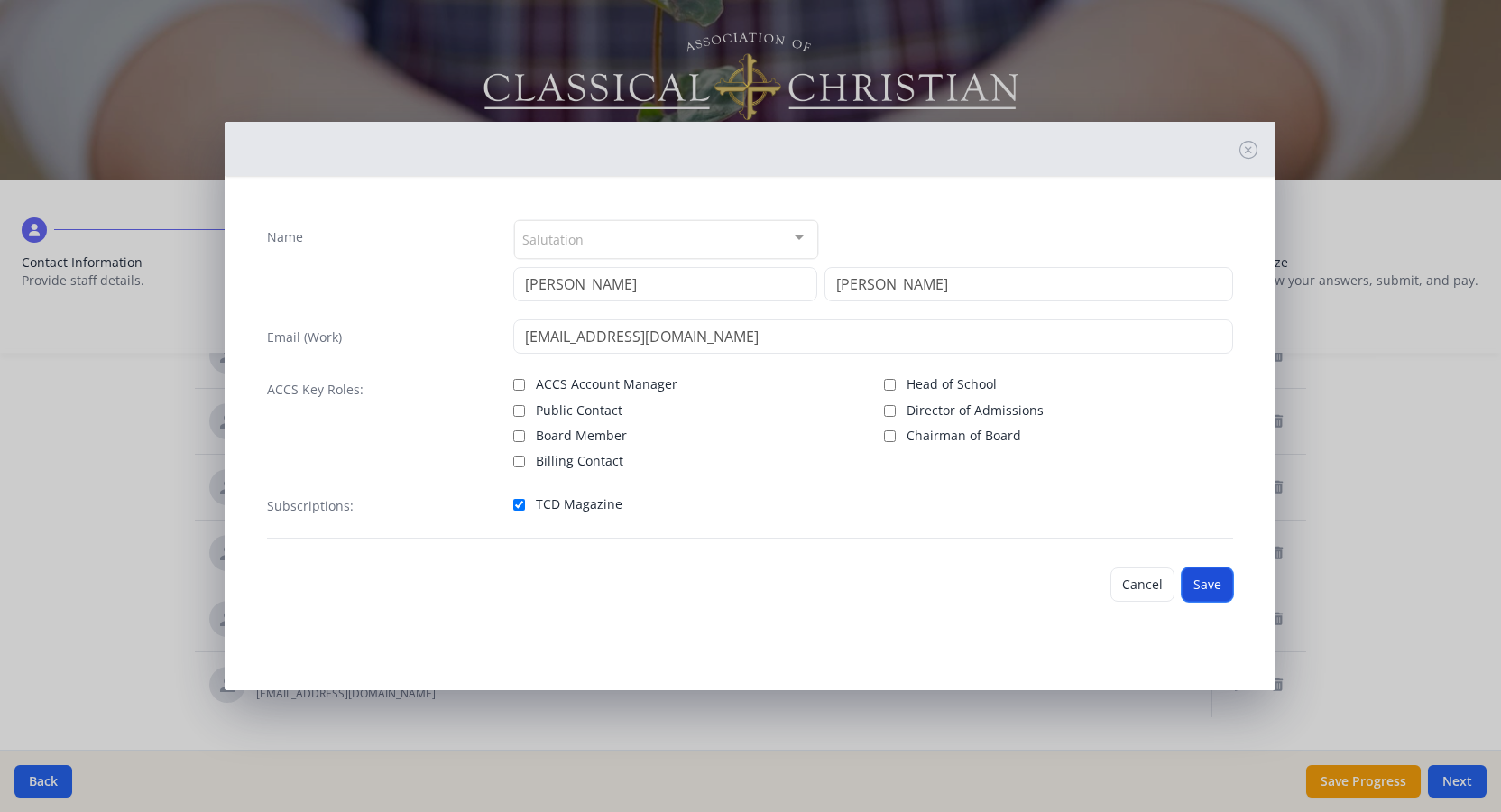
click at [1216, 589] on button "Save" at bounding box center [1208, 585] width 52 height 35
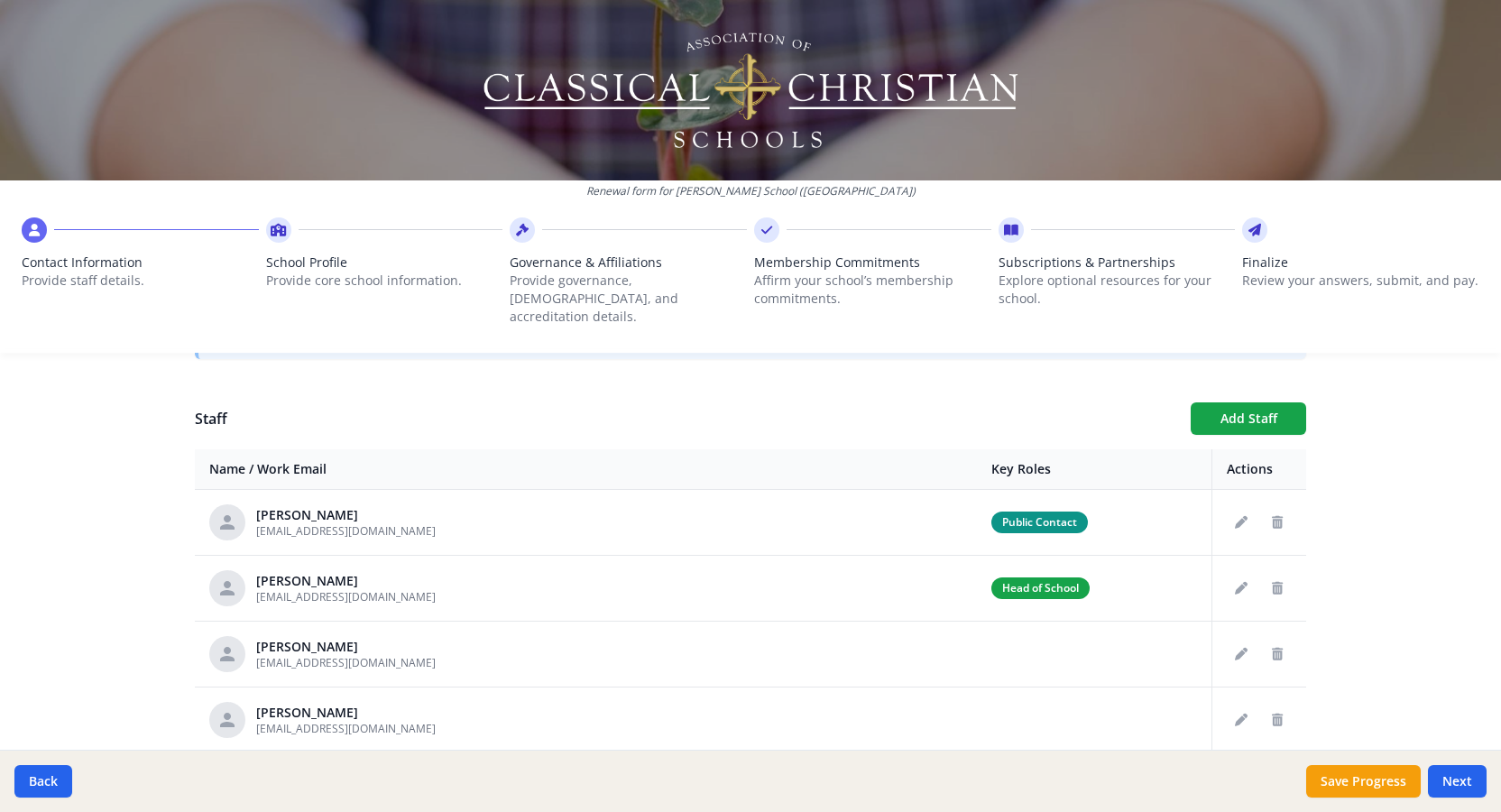
scroll to position [617, 0]
click at [1240, 514] on icon "Edit staff" at bounding box center [1241, 520] width 12 height 12
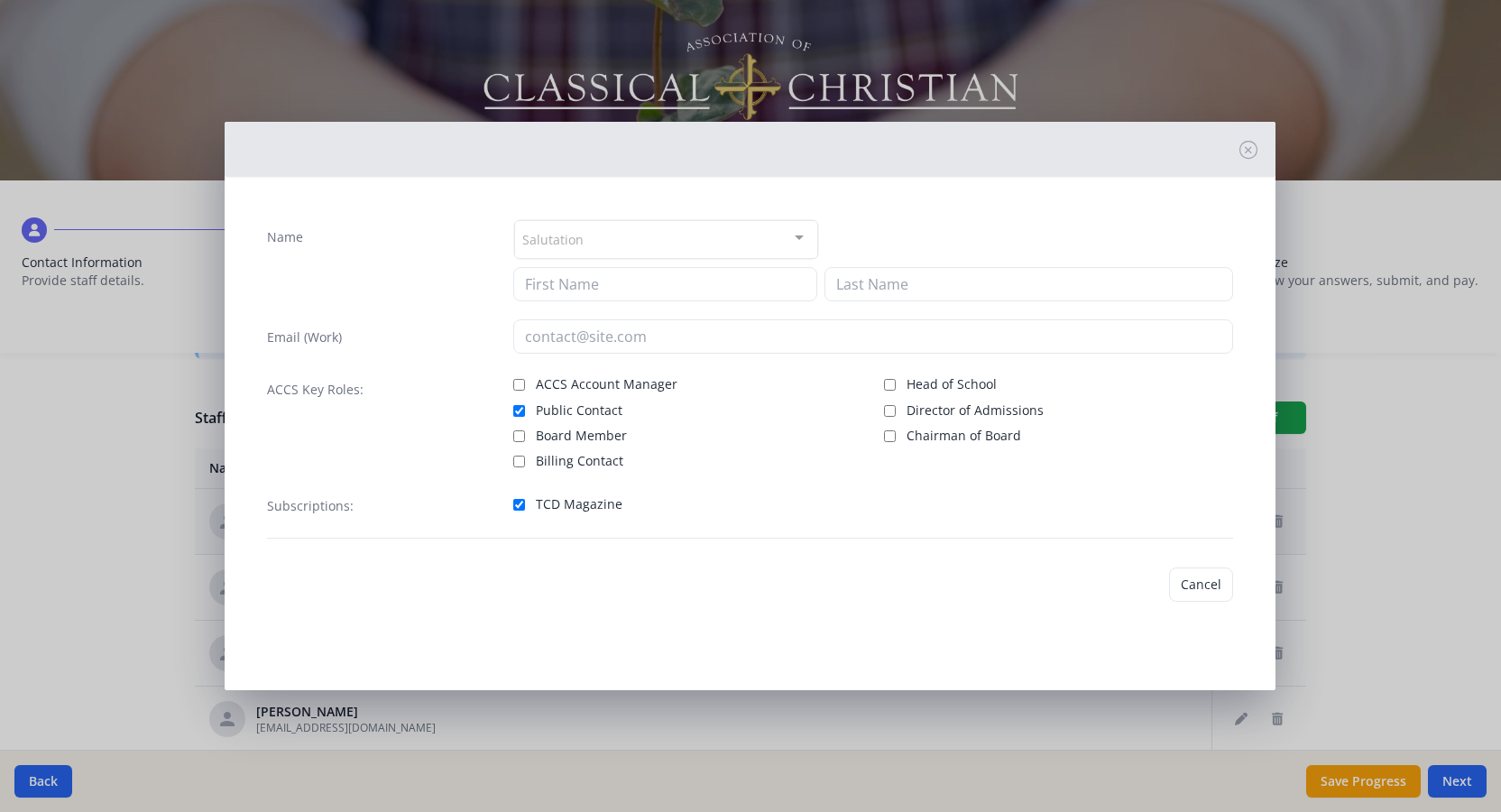
type input "[PERSON_NAME]"
type input "[EMAIL_ADDRESS][DOMAIN_NAME]"
checkbox input "true"
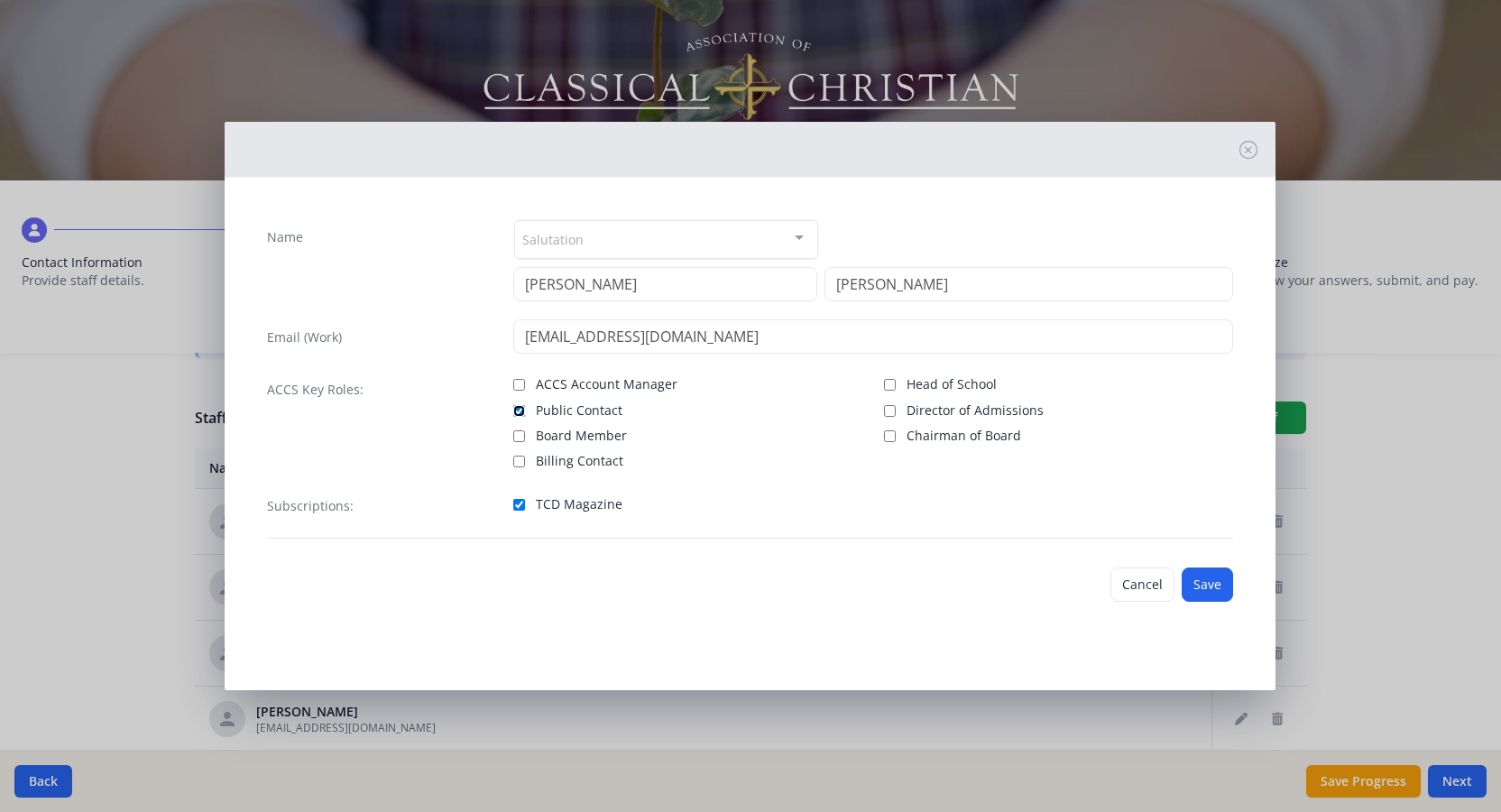
click at [519, 408] on input "Public Contact" at bounding box center [520, 411] width 12 height 12
checkbox input "false"
click at [1214, 585] on button "Save" at bounding box center [1208, 585] width 52 height 35
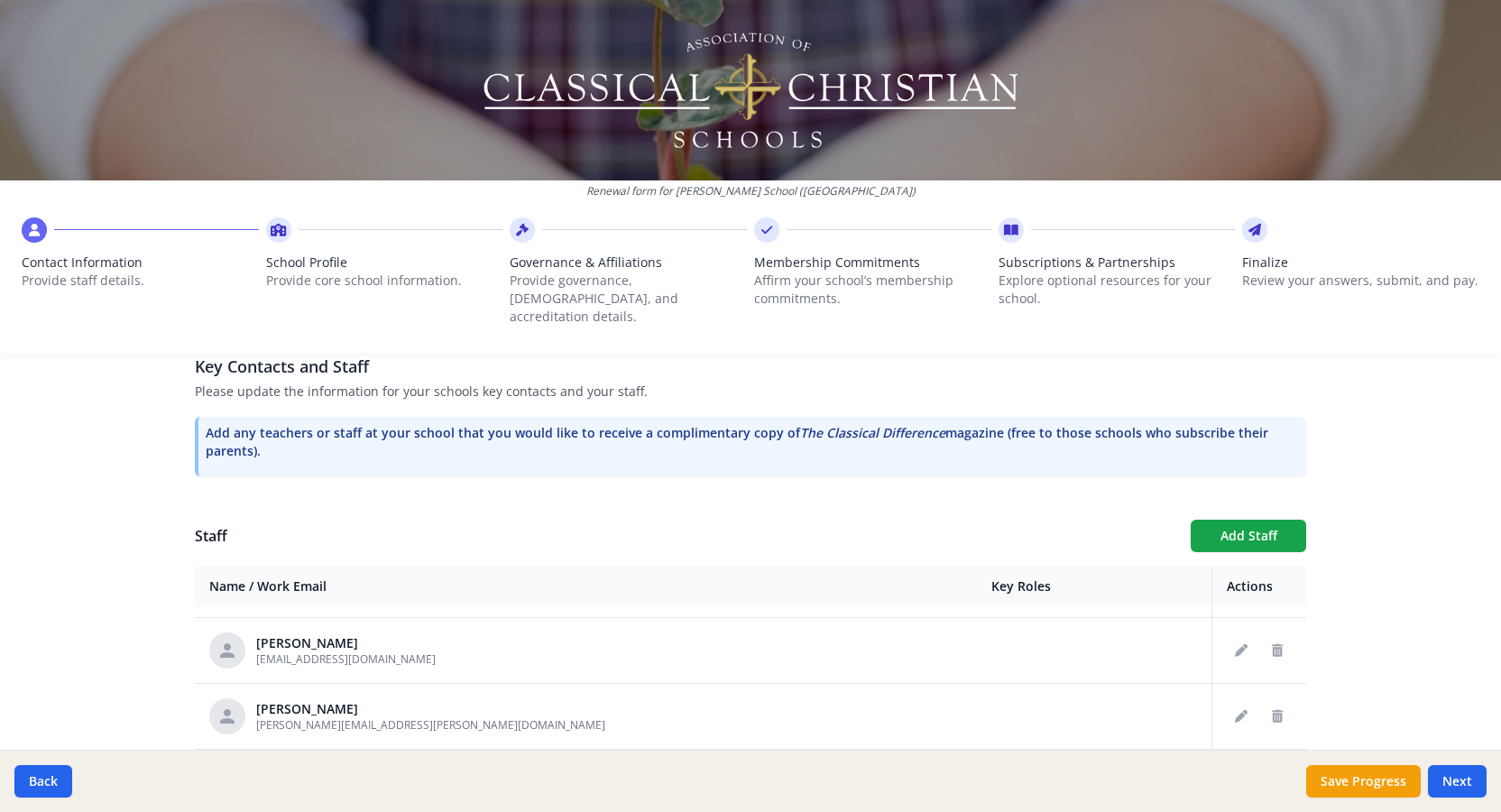
scroll to position [505, 0]
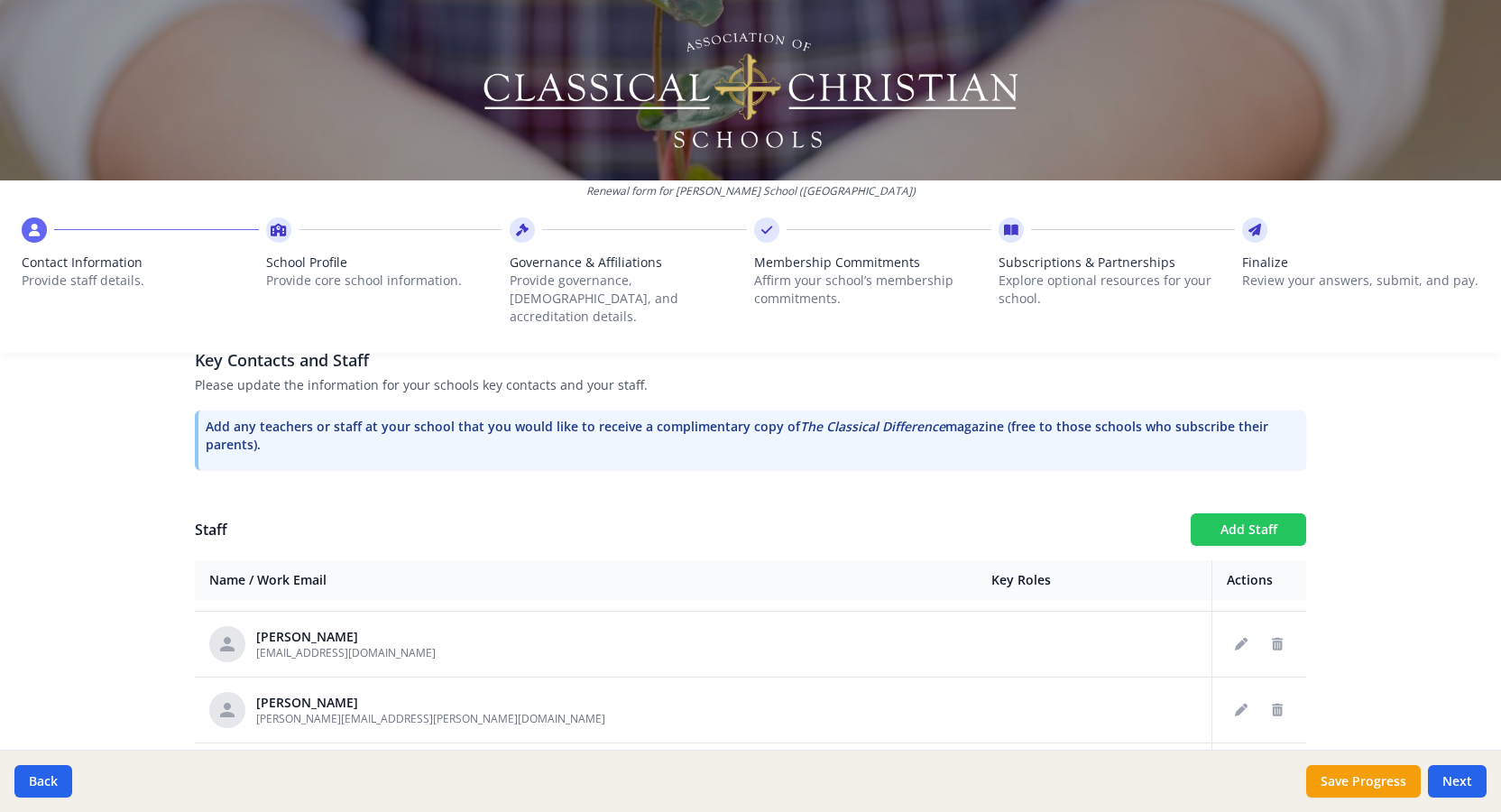
click at [1272, 513] on button "Add Staff" at bounding box center [1248, 530] width 115 height 33
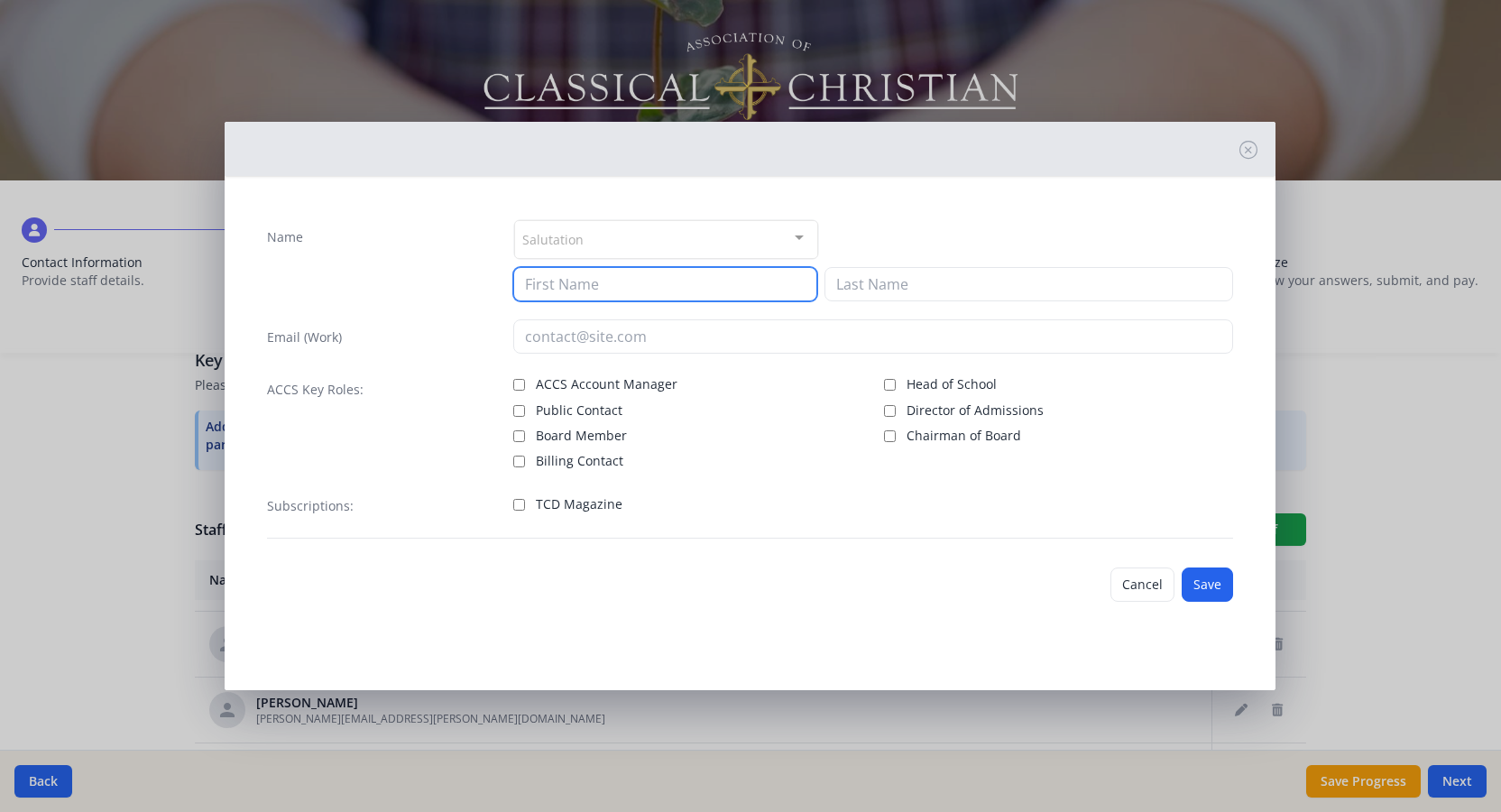
click at [583, 285] on input at bounding box center [666, 284] width 304 height 35
type input "[PERSON_NAME]"
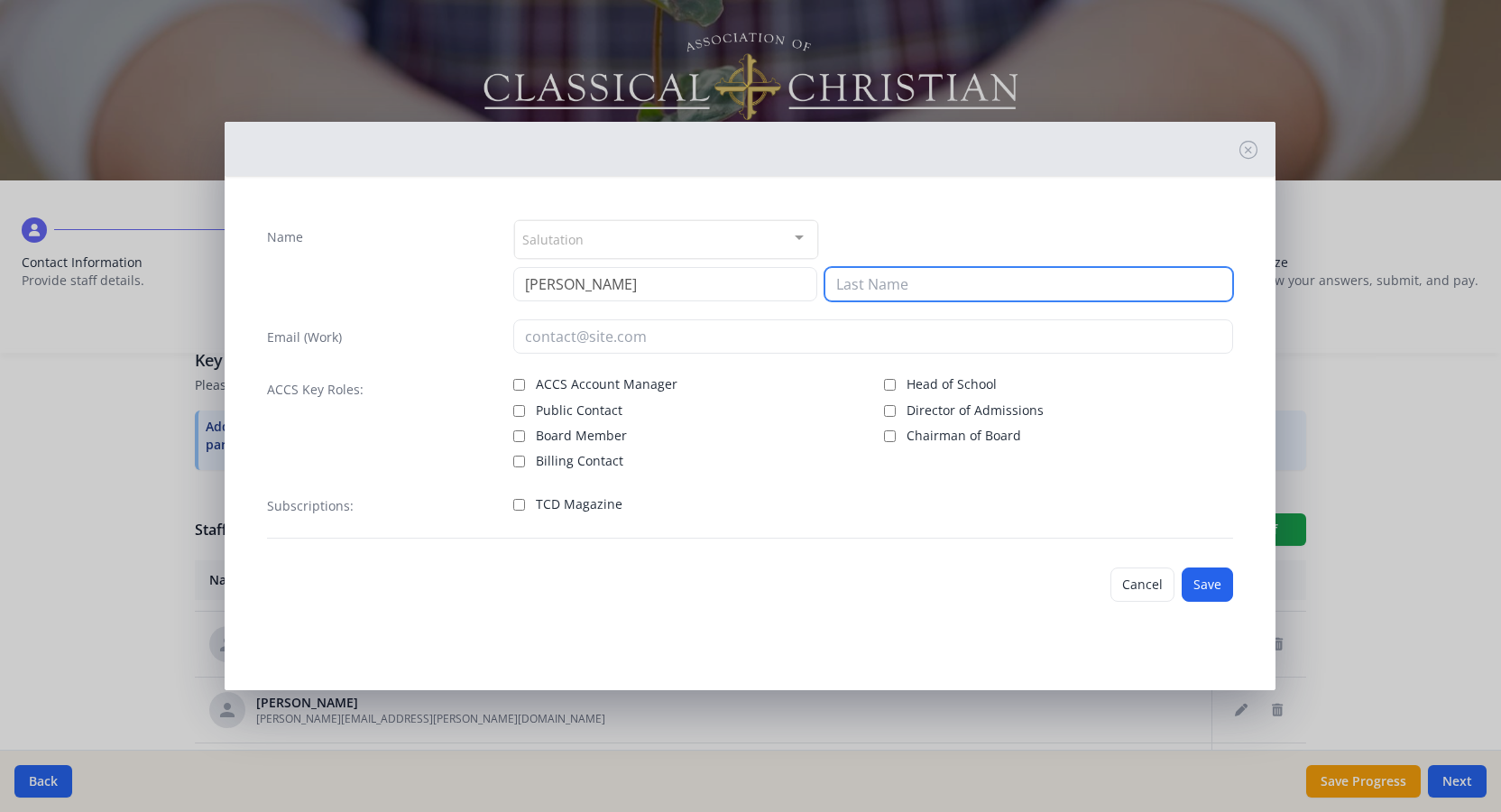
click at [874, 275] on input at bounding box center [1029, 284] width 409 height 35
type input "[PERSON_NAME]"
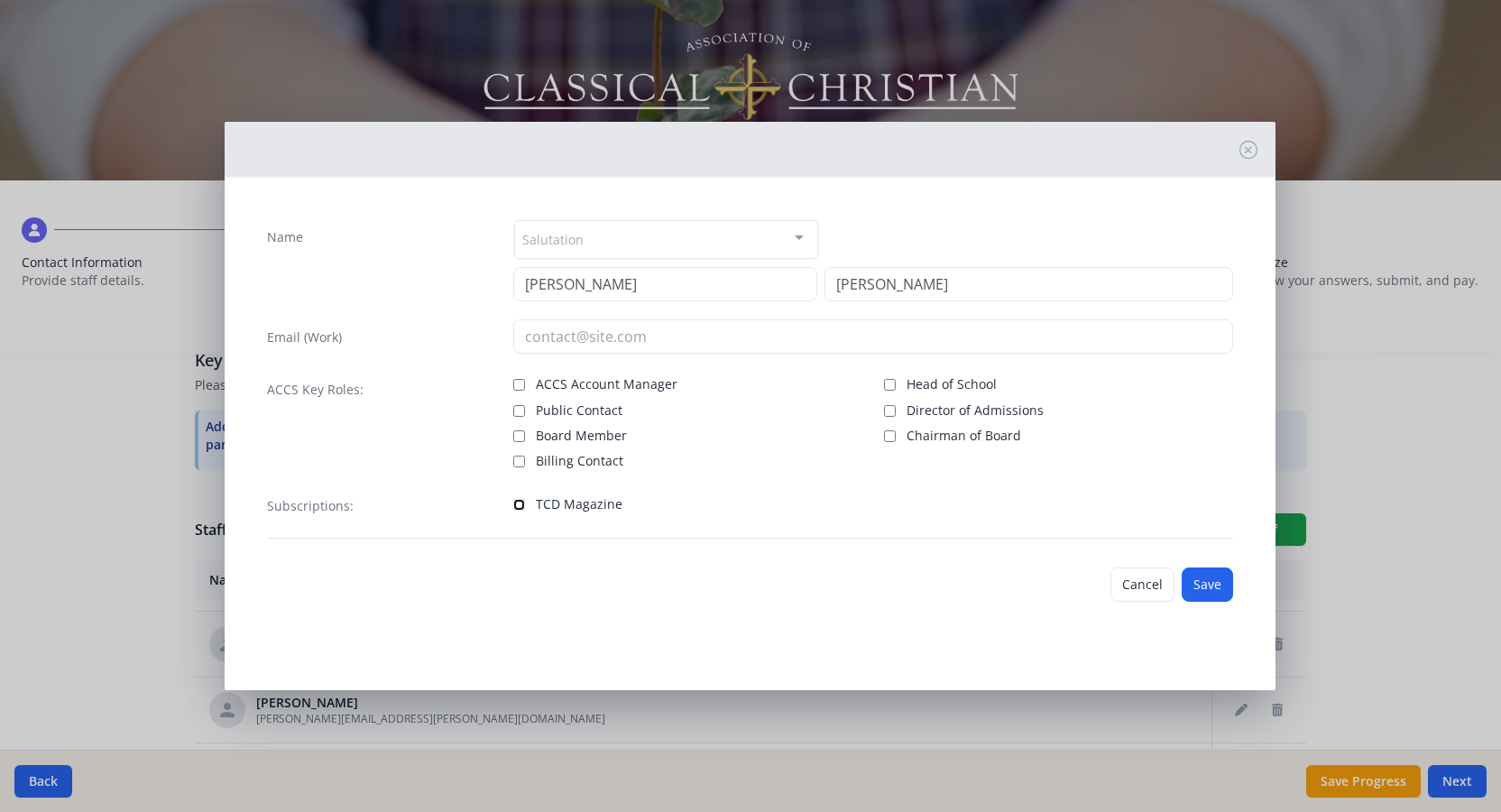
click at [522, 505] on input "TCD Magazine" at bounding box center [520, 505] width 12 height 12
checkbox input "true"
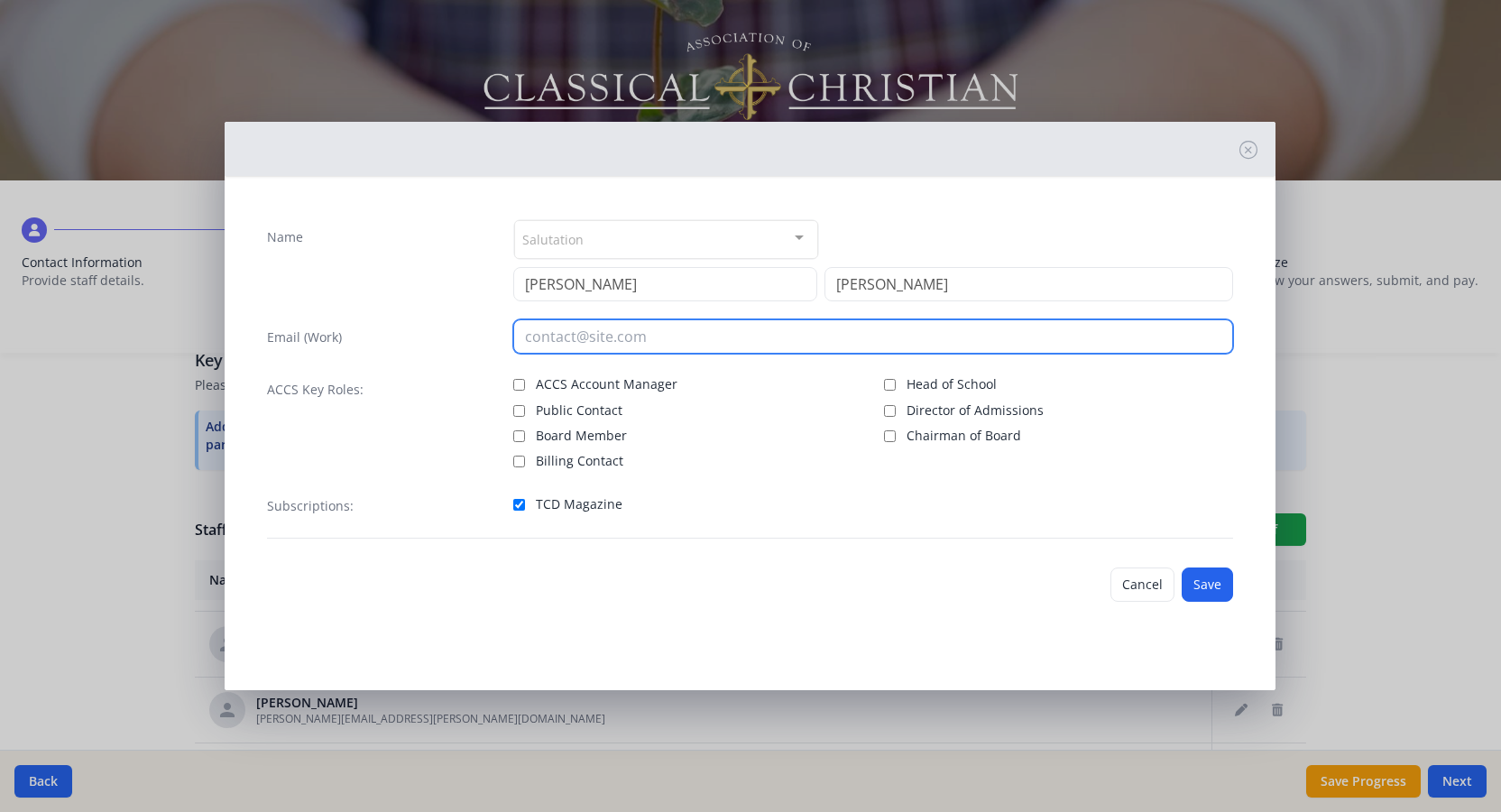
click at [576, 336] on input "email" at bounding box center [874, 337] width 720 height 35
type input "[EMAIL_ADDRESS][DOMAIN_NAME]"
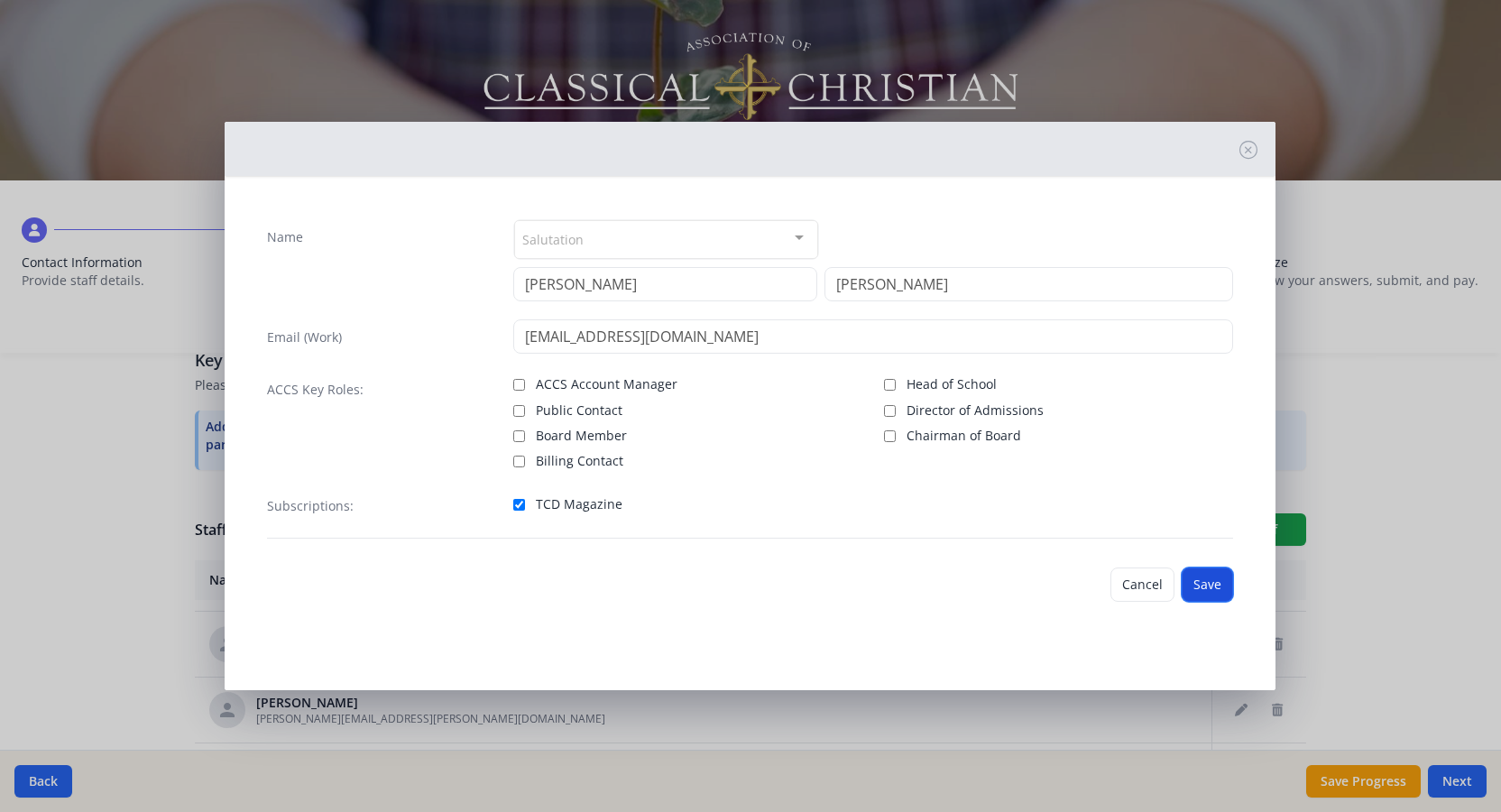
click at [1216, 587] on button "Save" at bounding box center [1208, 585] width 52 height 35
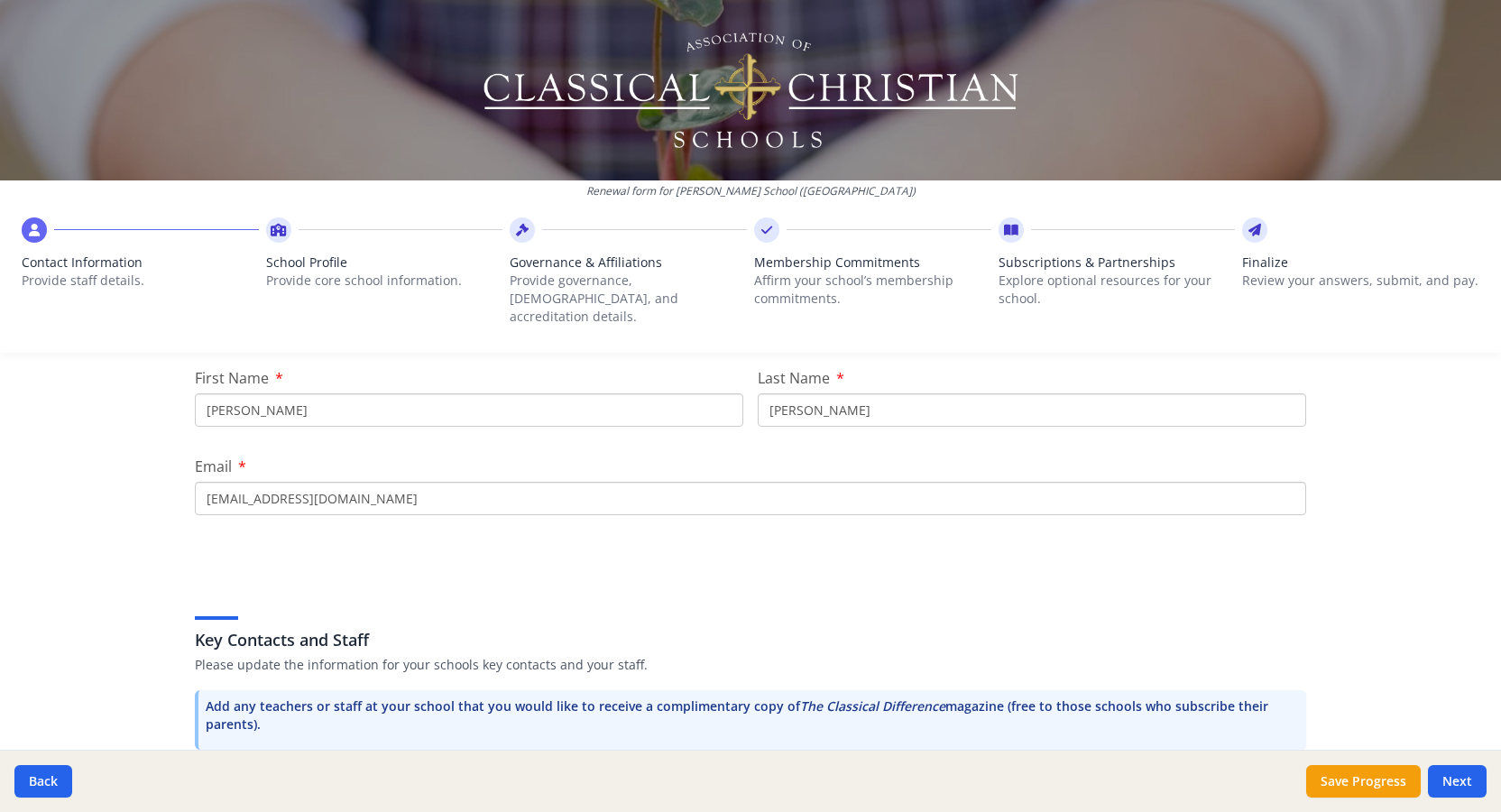
scroll to position [245, 0]
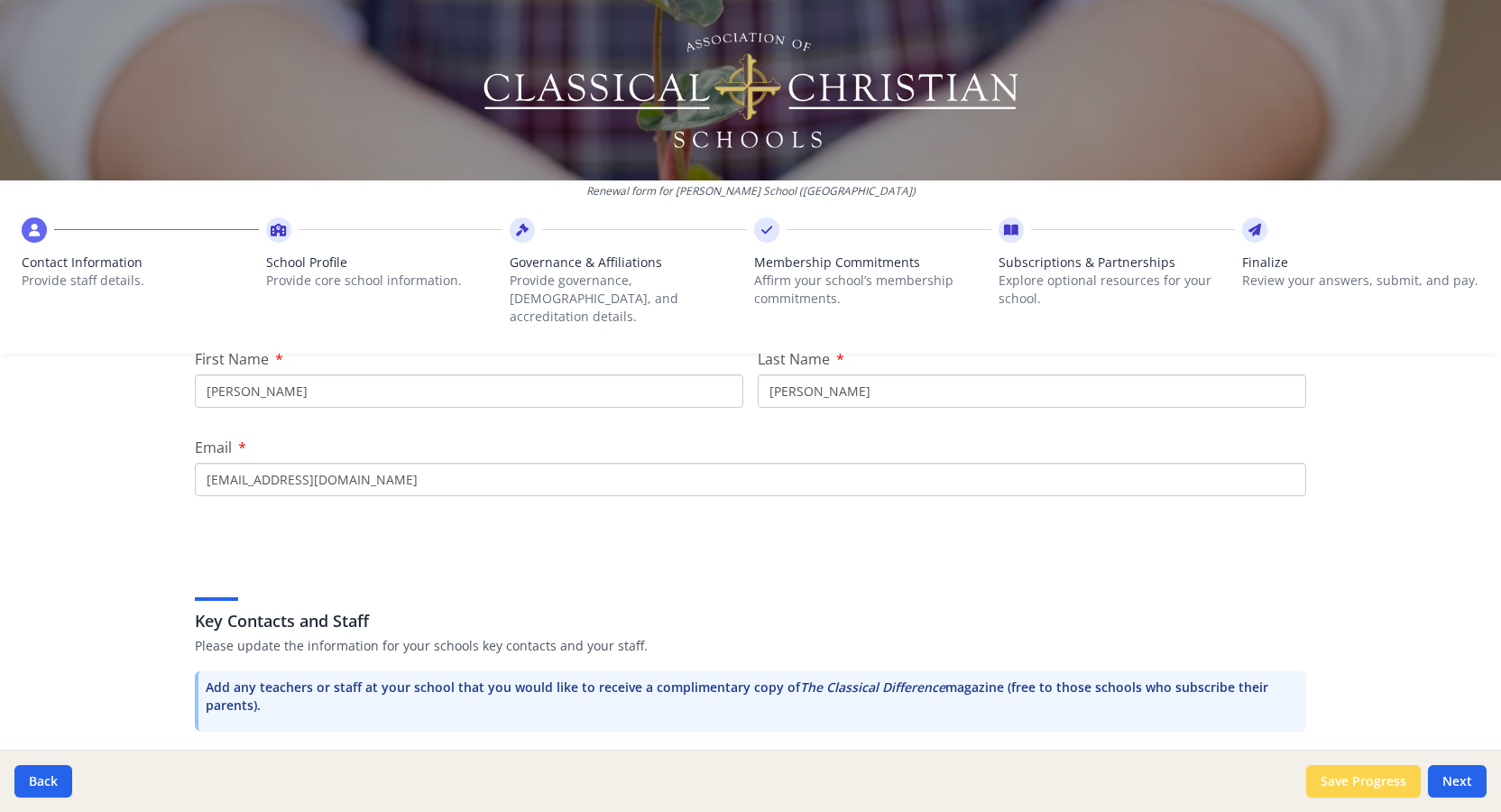
click at [1343, 783] on button "Save Progress" at bounding box center [1363, 781] width 114 height 33
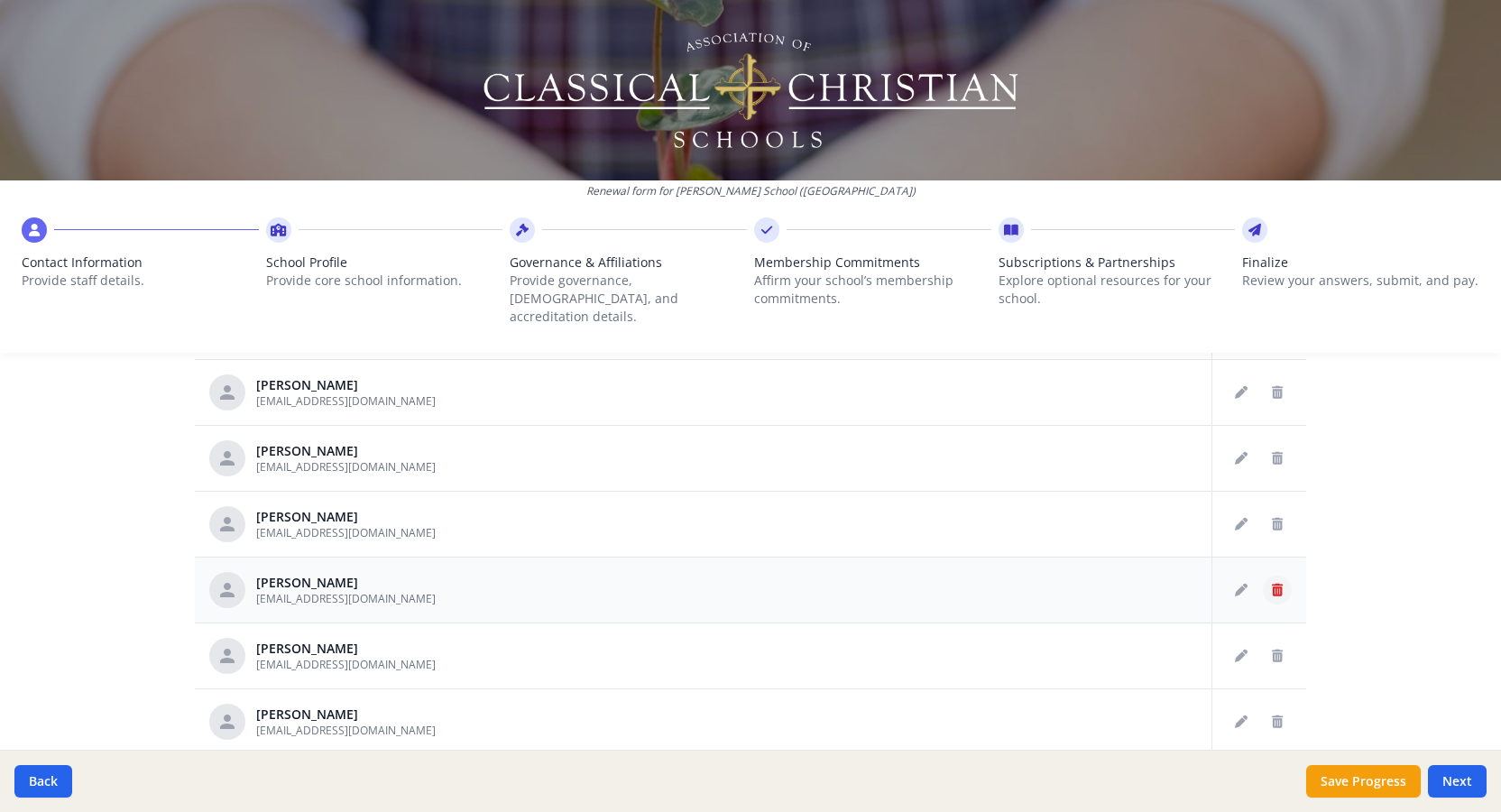
scroll to position [839, 0]
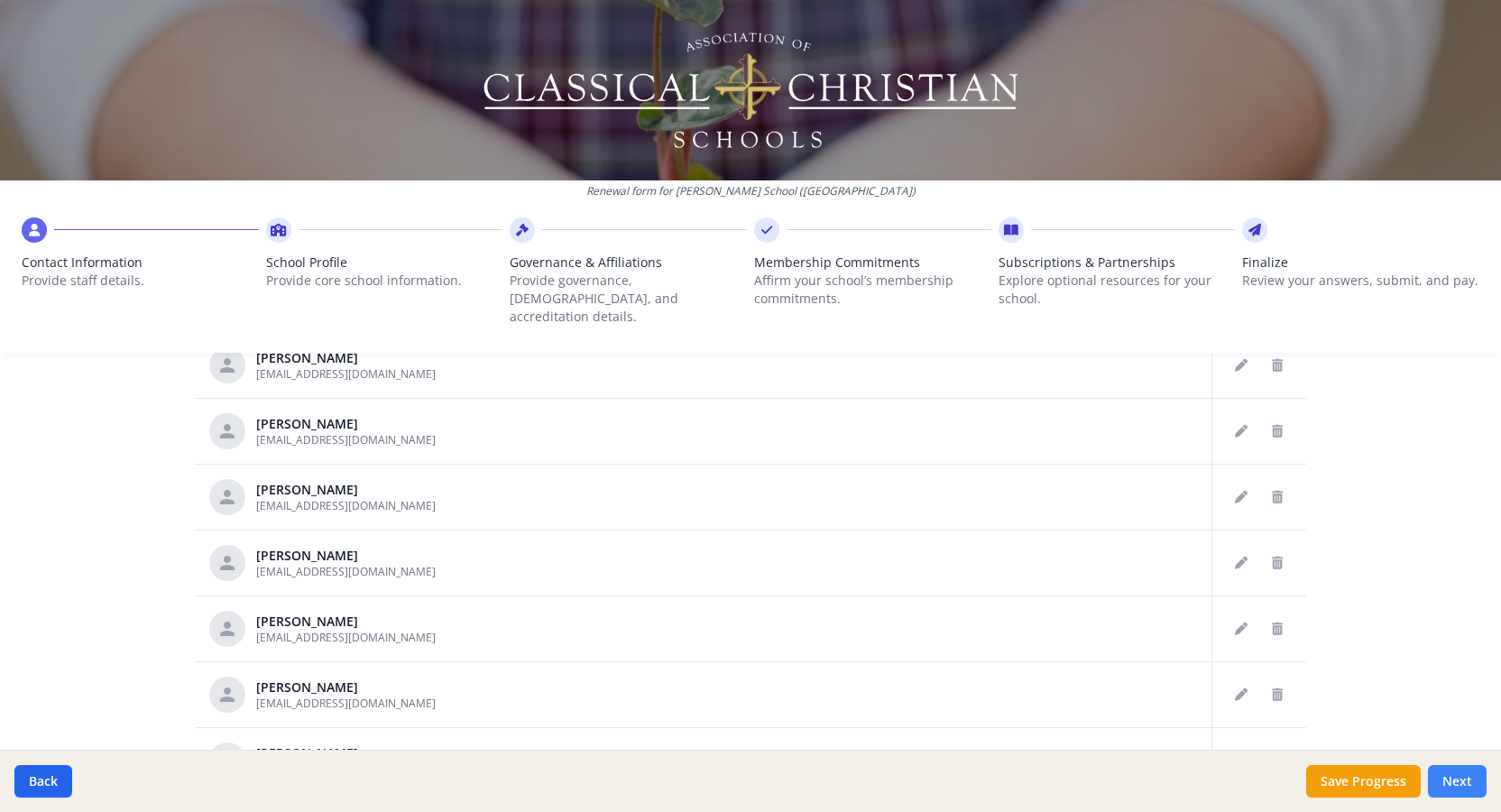
click at [1458, 786] on button "Next" at bounding box center [1457, 781] width 59 height 33
type input "[PHONE_NUMBER]"
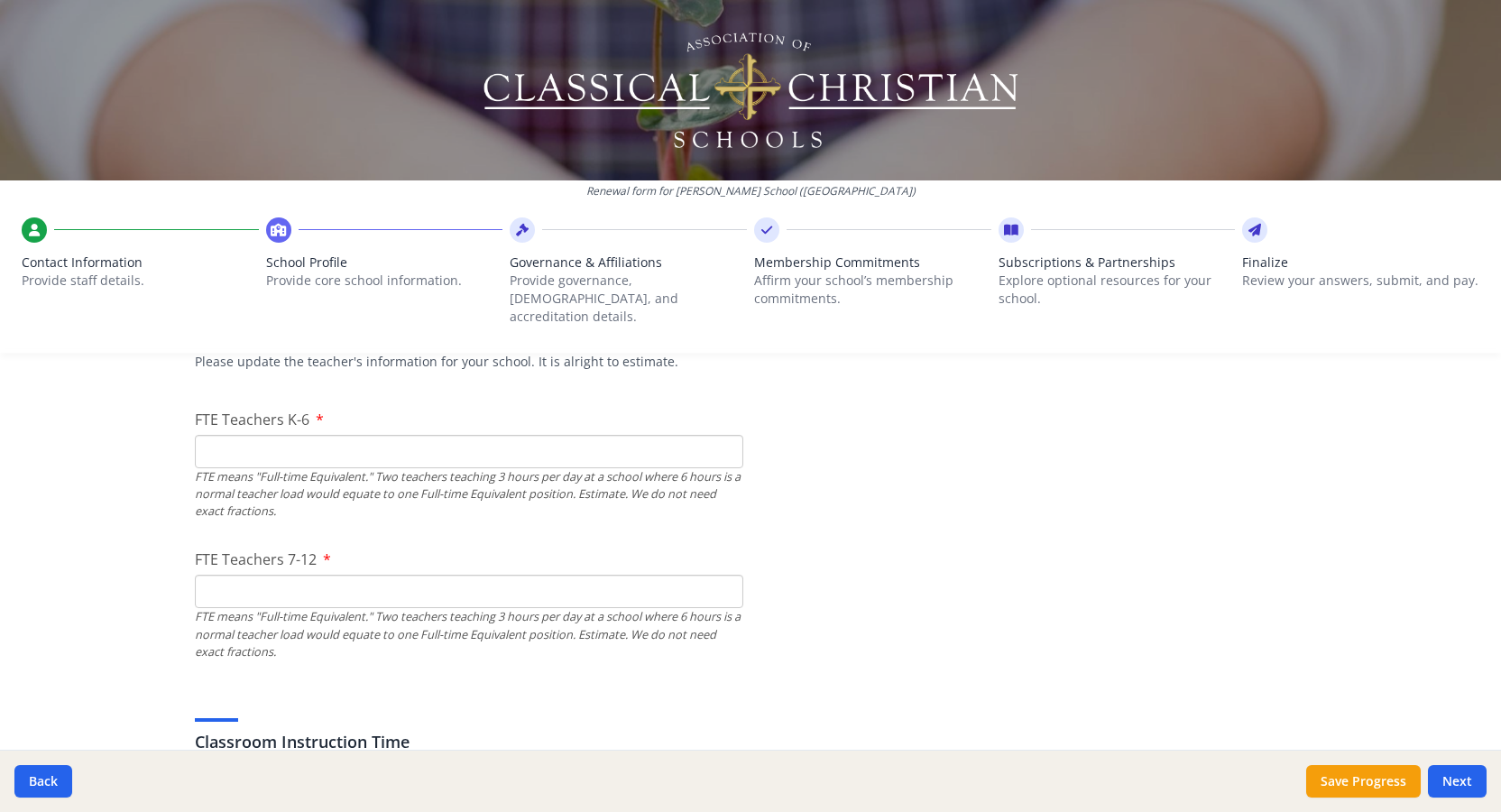
scroll to position [1066, 0]
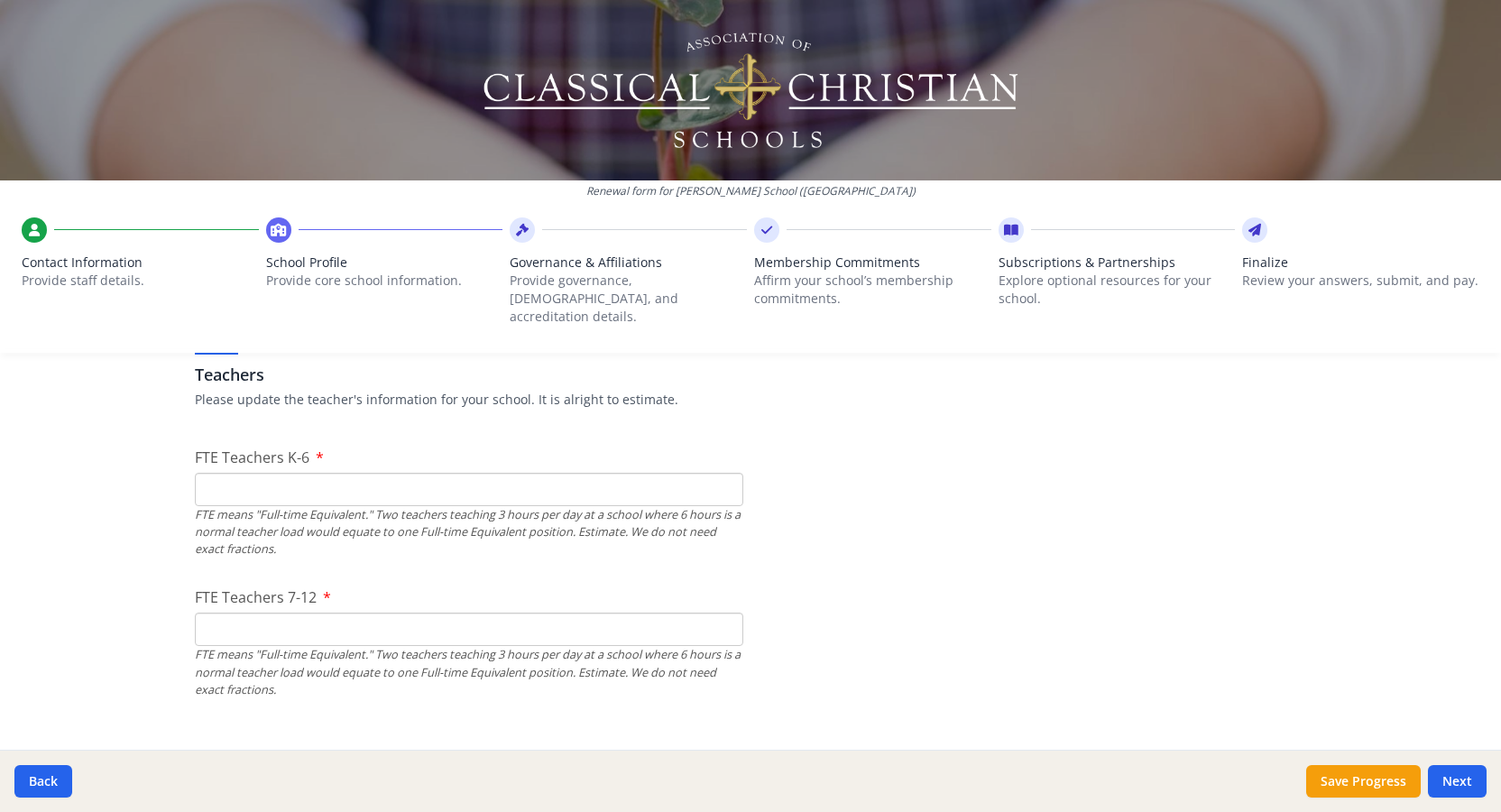
click at [276, 473] on input "FTE Teachers K-6" at bounding box center [469, 489] width 548 height 34
type input "9"
type input "6"
click at [267, 612] on input "FTE Teachers 7-12" at bounding box center [469, 629] width 548 height 34
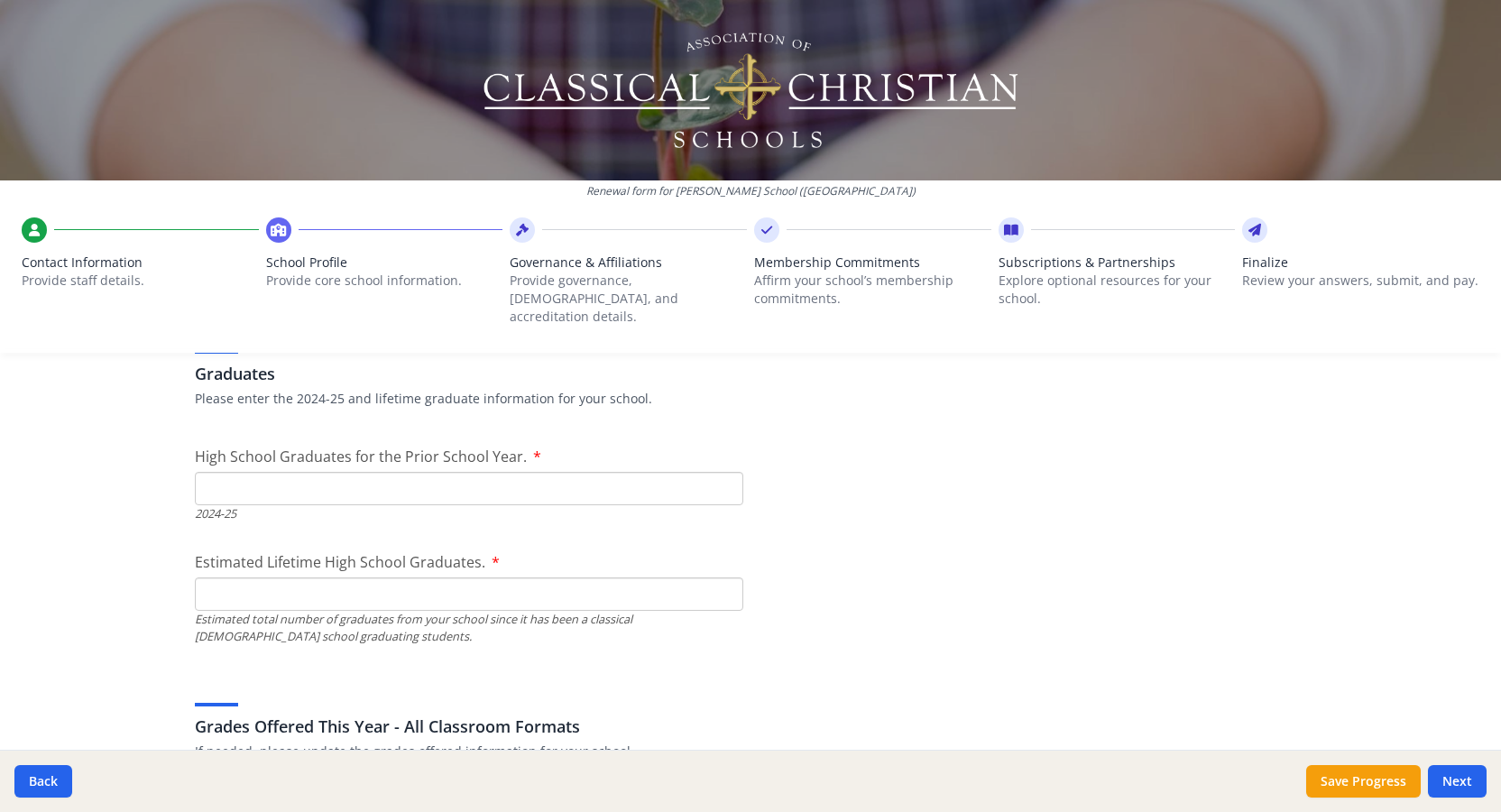
scroll to position [2559, 0]
type input "4"
click at [249, 469] on input "High School Graduates for the Prior School Year." at bounding box center [469, 486] width 548 height 34
type input "6"
click at [230, 575] on input "Estimated Lifetime High School Graduates." at bounding box center [469, 591] width 548 height 34
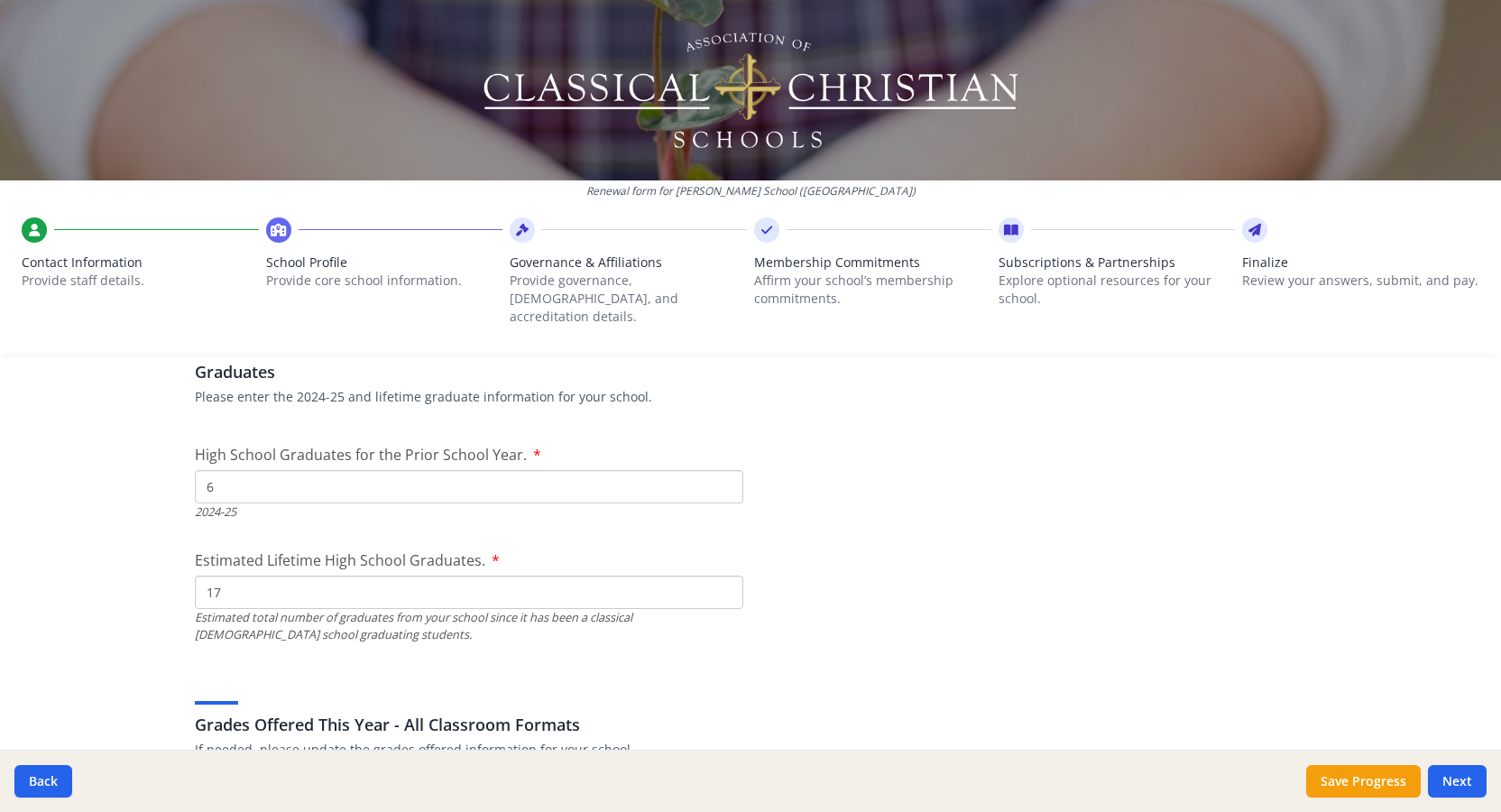
type input "17"
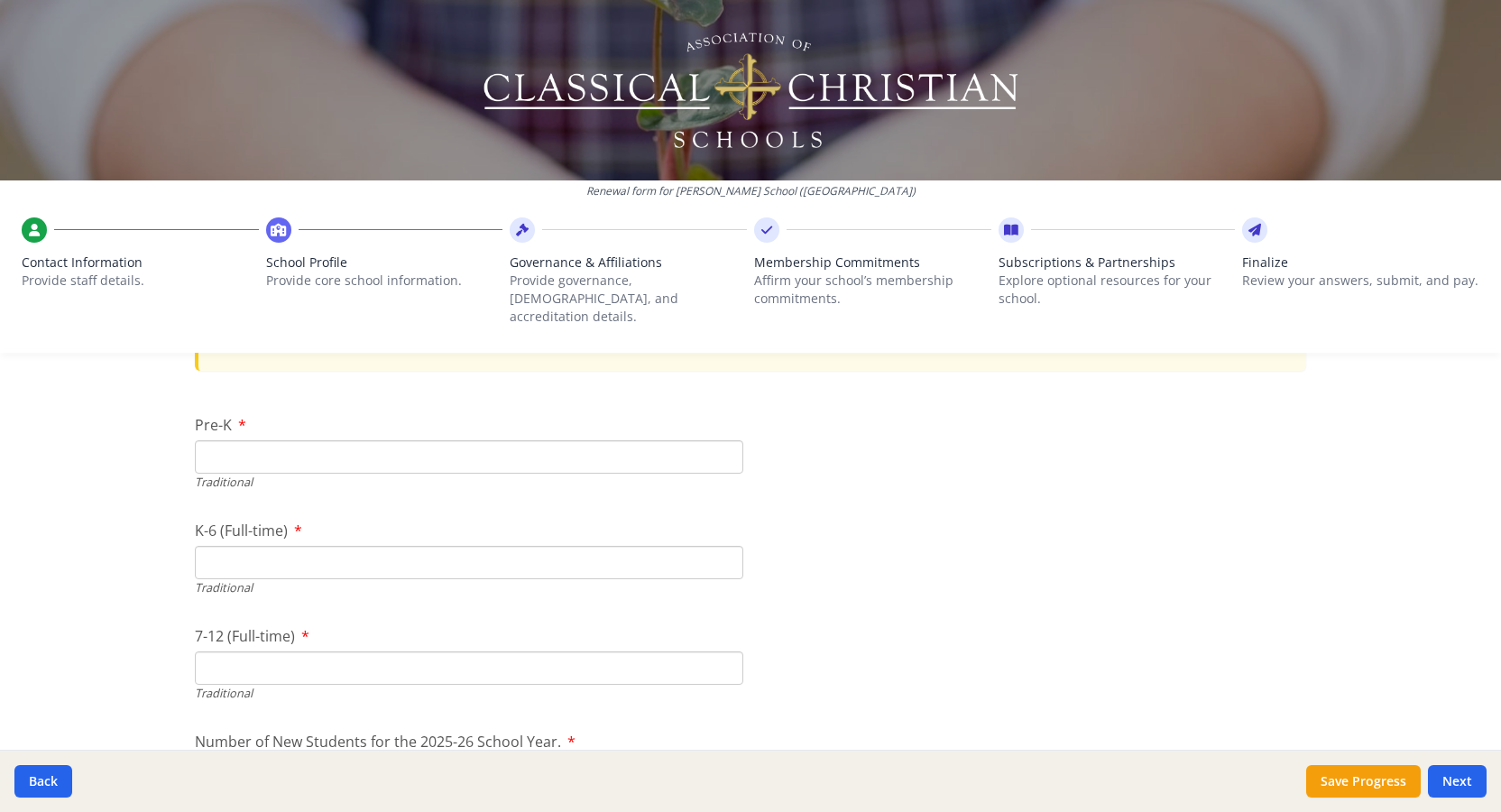
scroll to position [3738, 0]
click at [236, 443] on input "Pre-K" at bounding box center [469, 456] width 548 height 34
type input "0"
click at [727, 441] on input "0" at bounding box center [469, 456] width 548 height 34
click at [253, 544] on input "K-6 (Full-time)" at bounding box center [469, 561] width 548 height 34
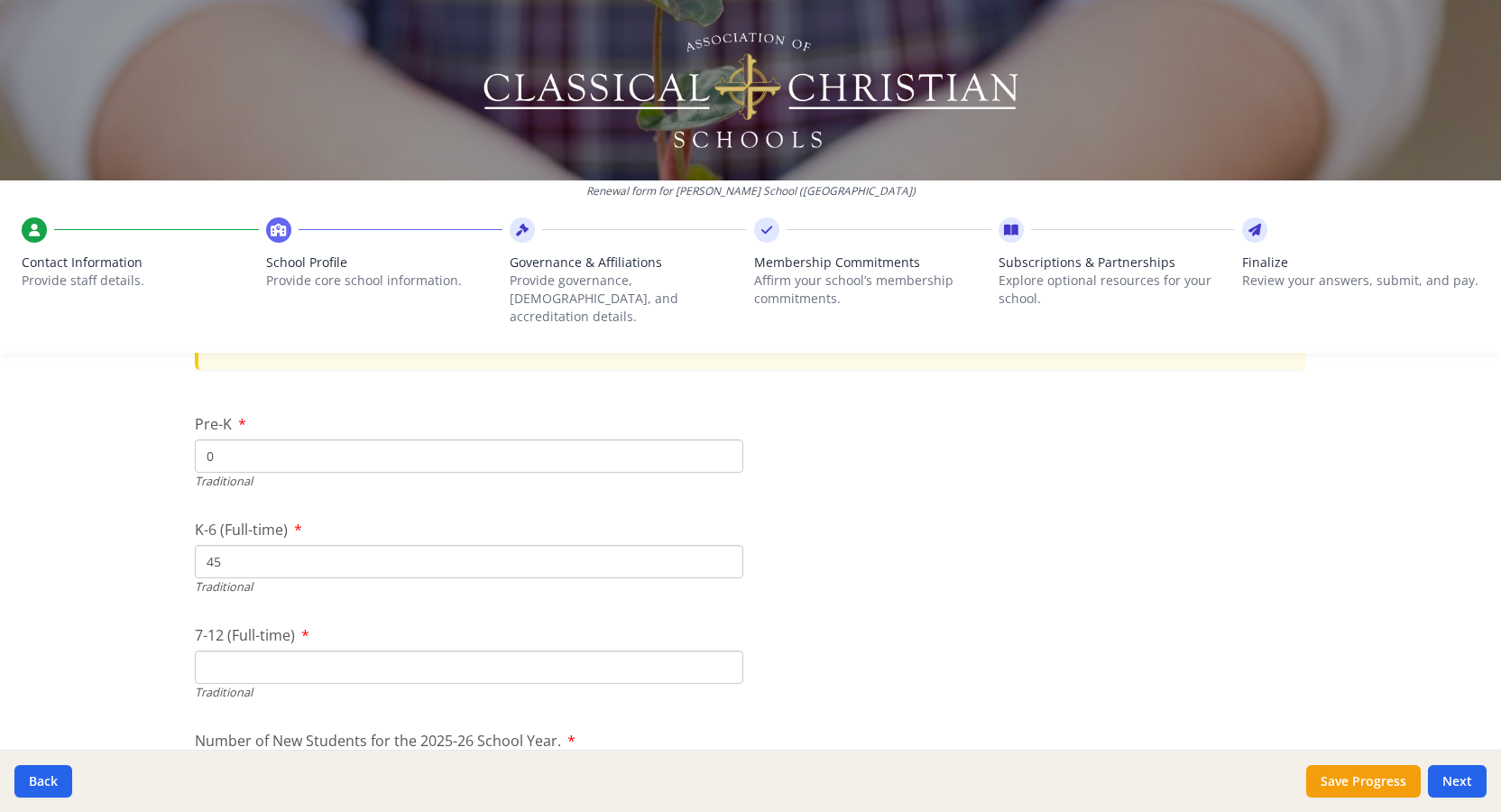
type input "45"
click at [240, 650] on input "7-12 (Full-time)" at bounding box center [469, 666] width 548 height 34
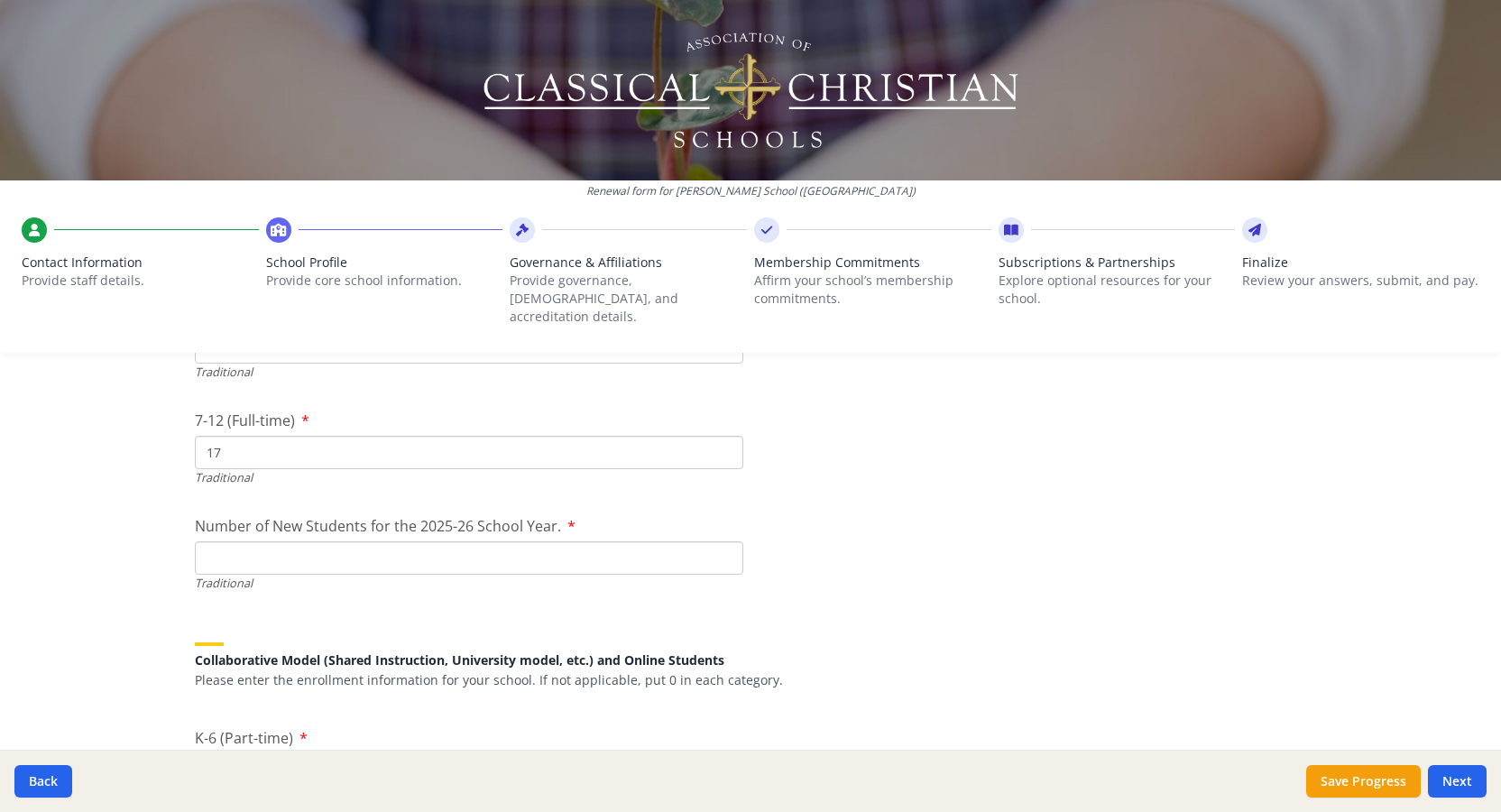
scroll to position [3961, 0]
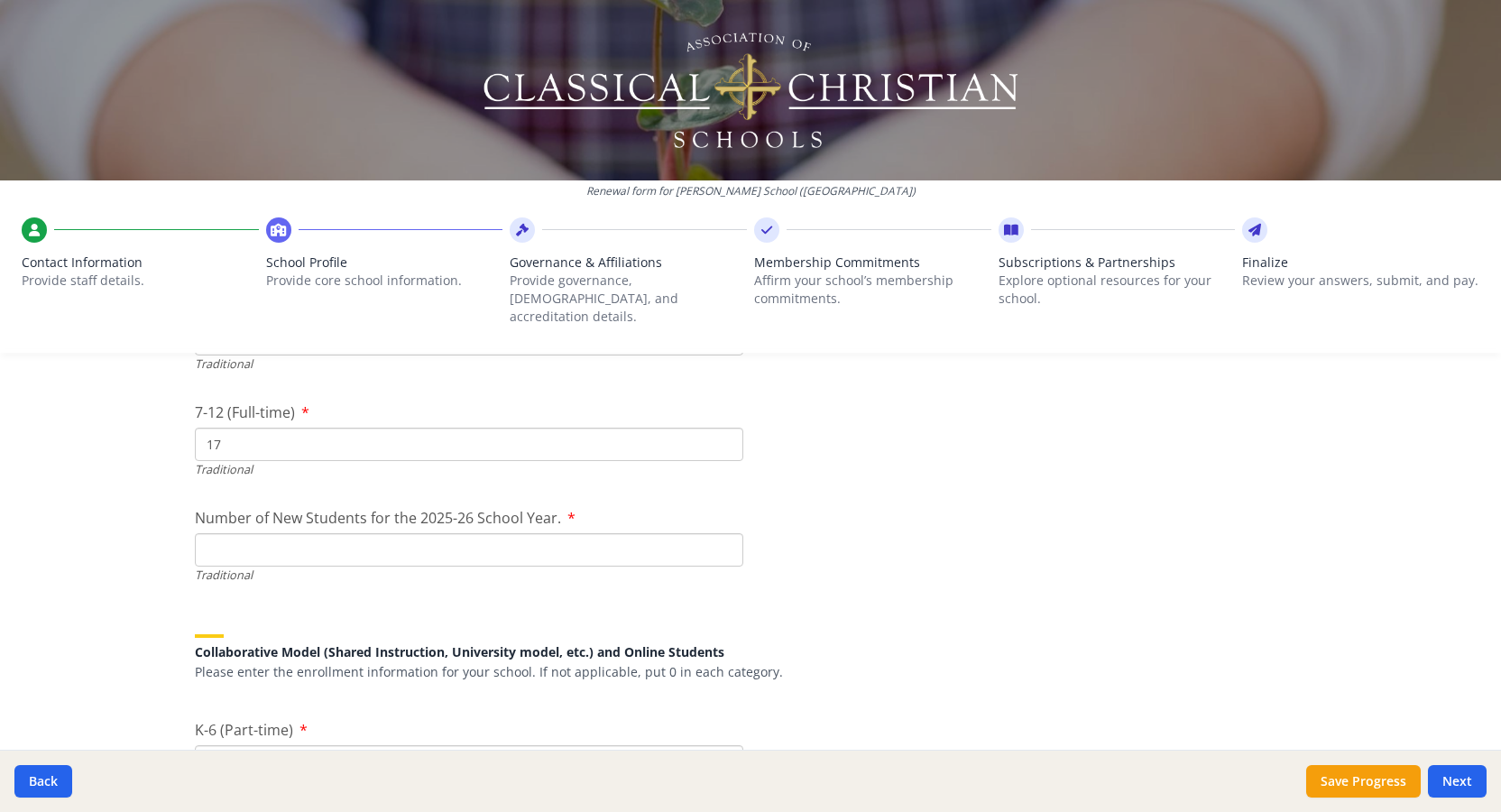
type input "17"
click at [291, 533] on input "Number of New Students for the 2025-26 School Year." at bounding box center [469, 549] width 548 height 34
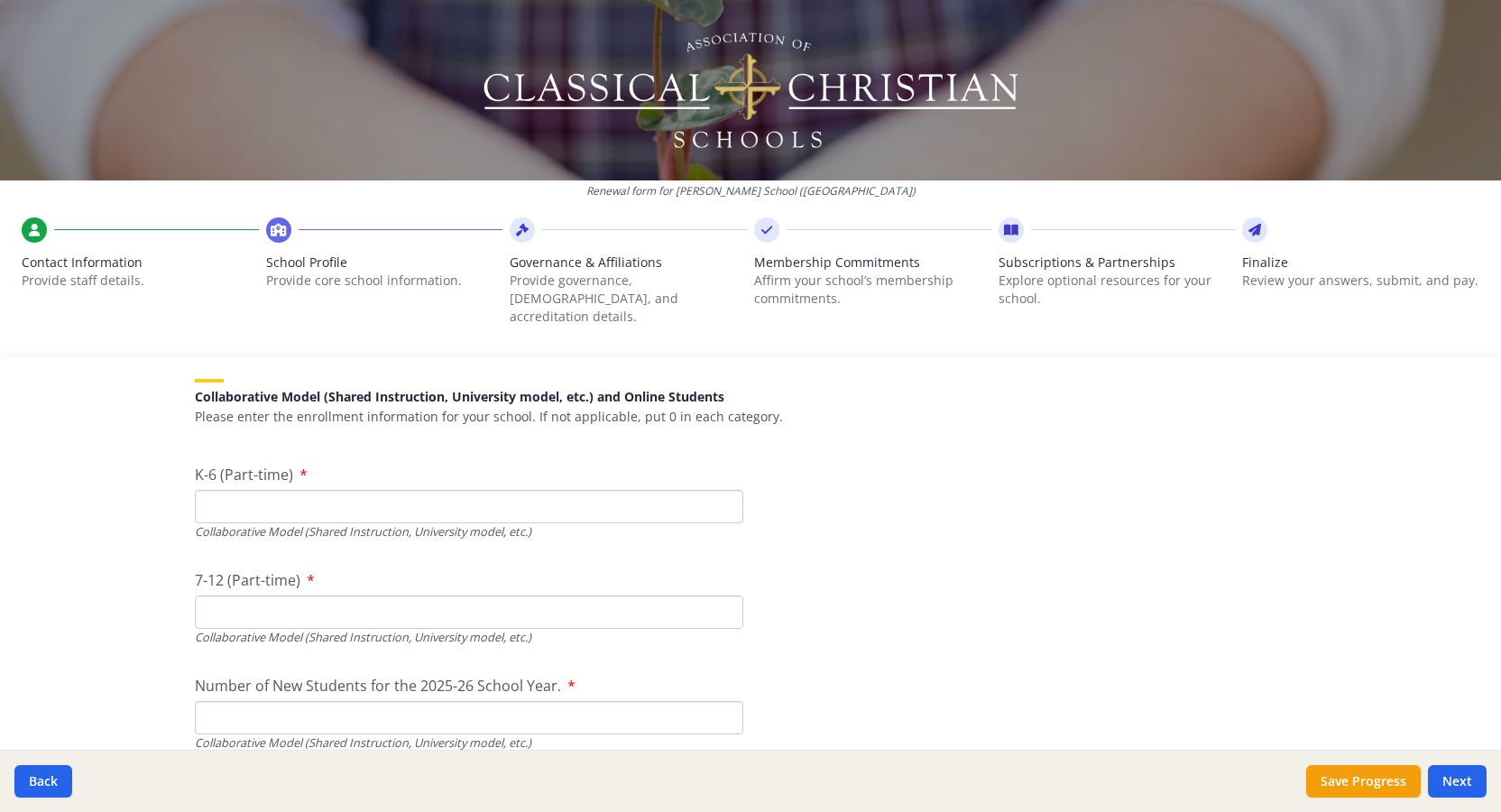
scroll to position [4228, 0]
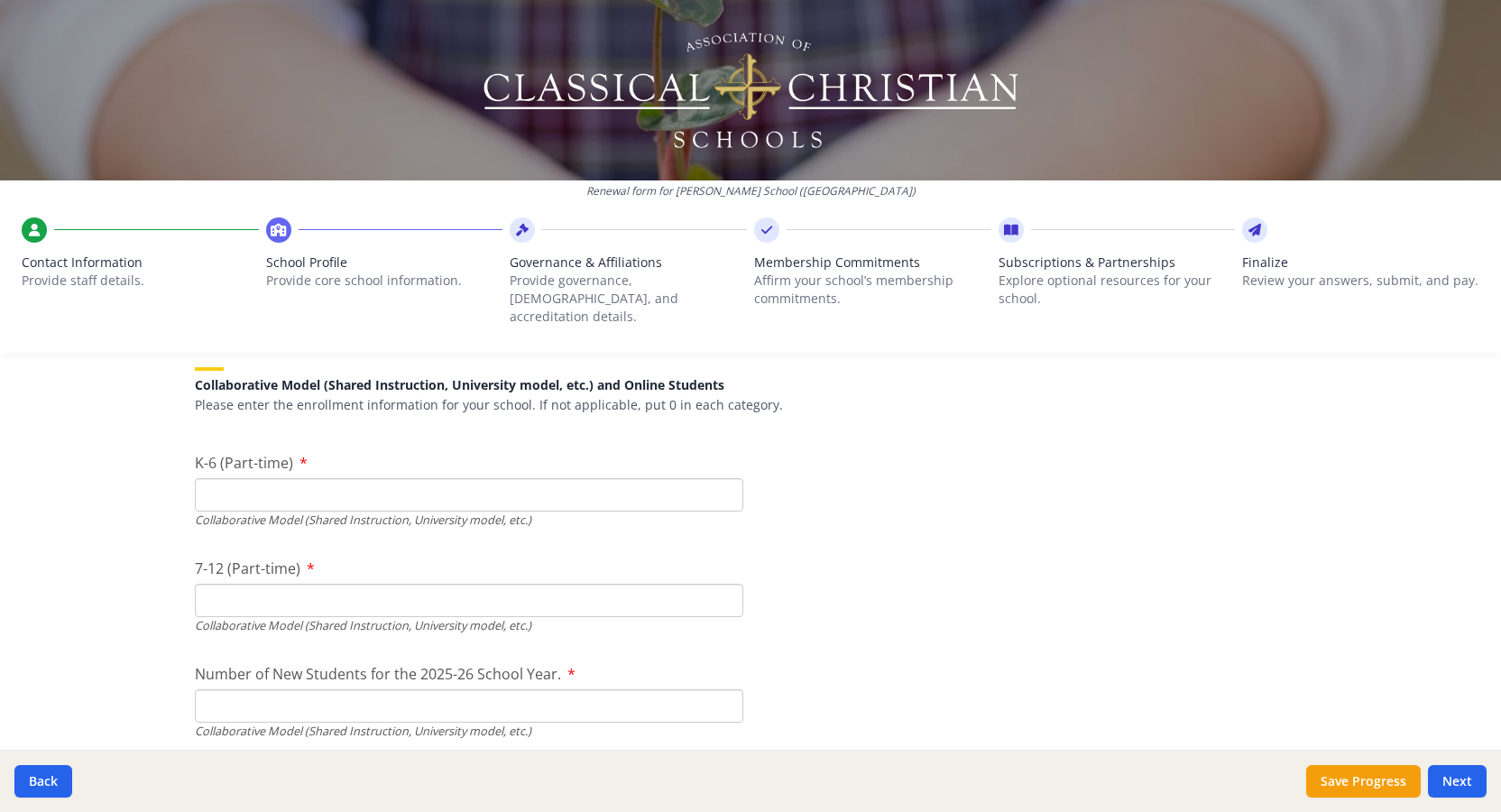
type input "62"
click at [236, 478] on input "K-6 (Part-time)" at bounding box center [469, 494] width 548 height 34
type input "0"
click at [221, 584] on input "7-12 (Part-time)" at bounding box center [469, 600] width 548 height 34
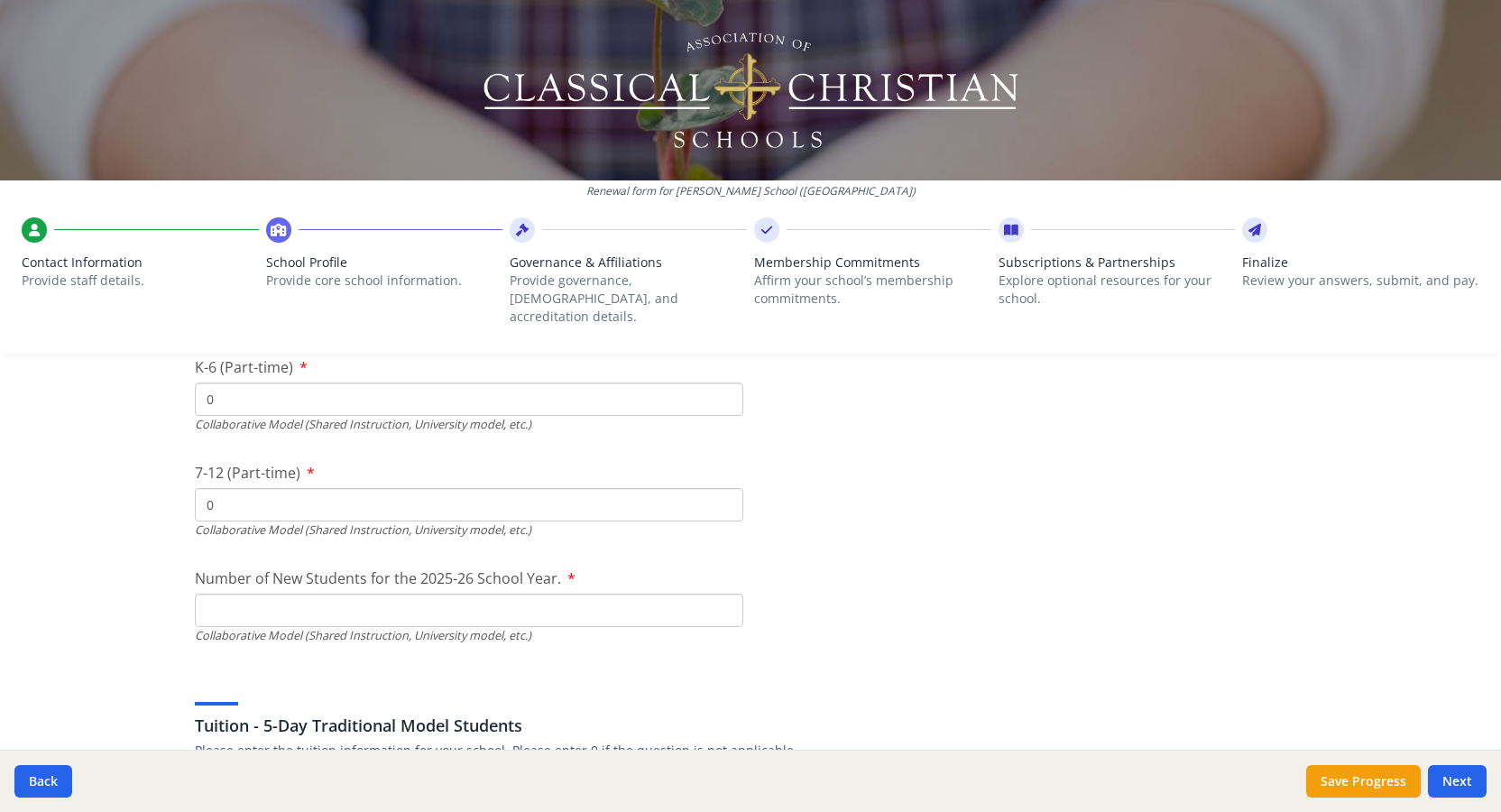
scroll to position [4335, 0]
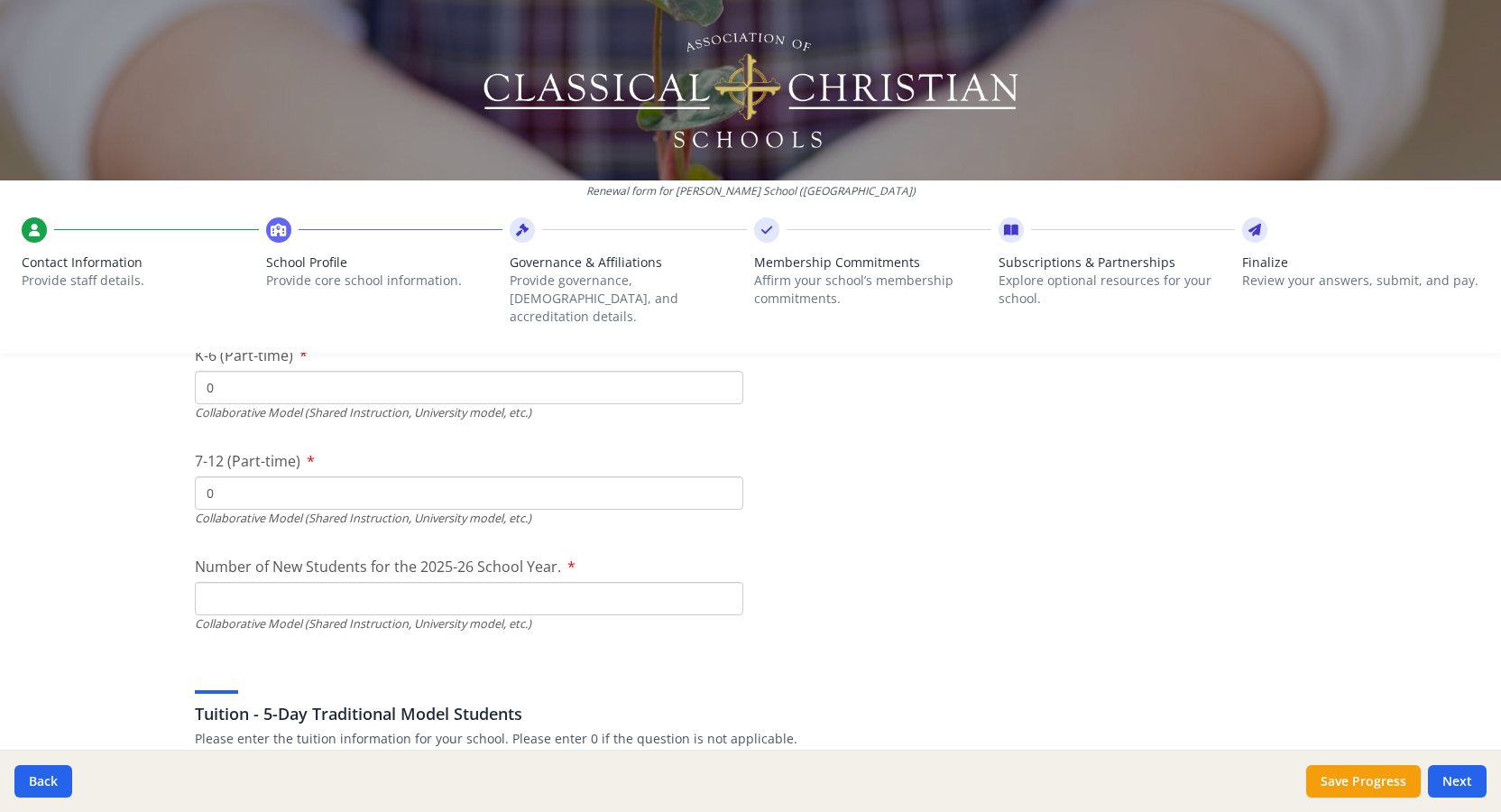
type input "0"
click at [290, 192] on input "Number of New Students for the 2025-26 School Year." at bounding box center [469, 175] width 548 height 34
type input "0"
click at [536, 661] on div "Tuition - 5-Day Traditional Model Students Please enter the tuition information…" at bounding box center [750, 705] width 1111 height 86
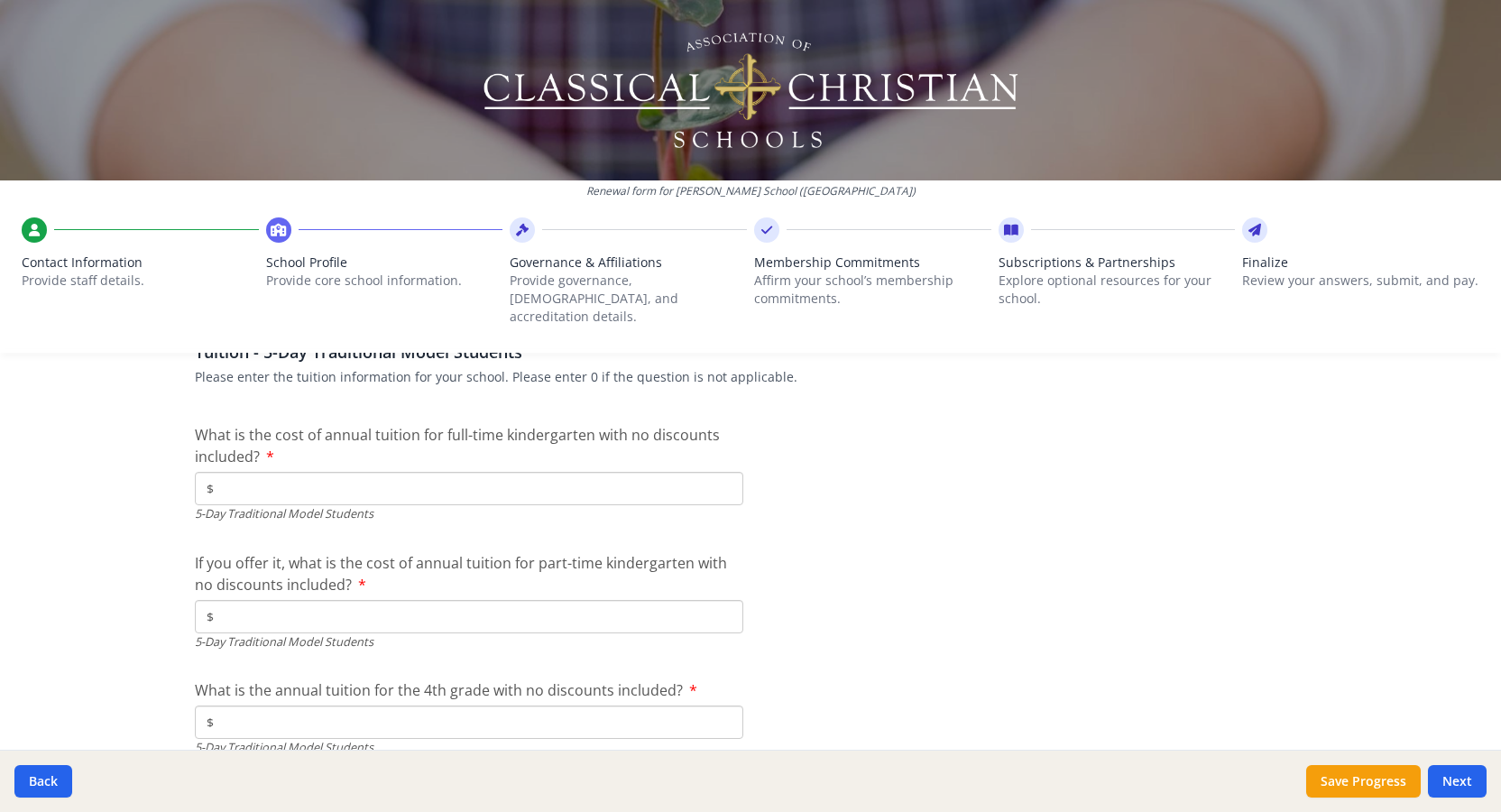
scroll to position [4704, 0]
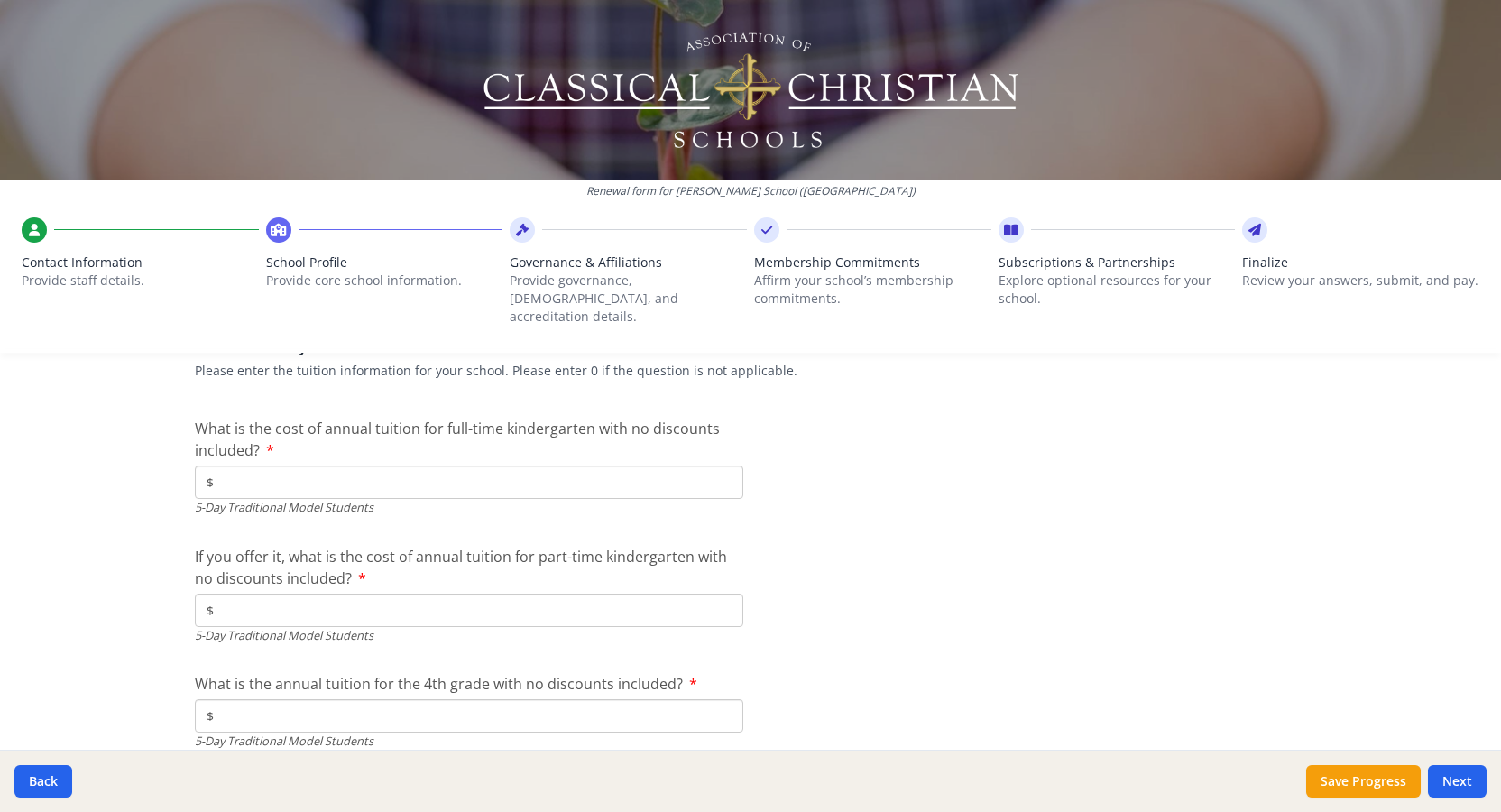
click at [243, 466] on input "$" at bounding box center [469, 482] width 548 height 34
click at [250, 593] on input "$" at bounding box center [469, 609] width 548 height 34
click at [264, 466] on input "$8 131" at bounding box center [469, 482] width 548 height 34
type input "$8 131"
click at [250, 596] on input "$" at bounding box center [469, 609] width 548 height 34
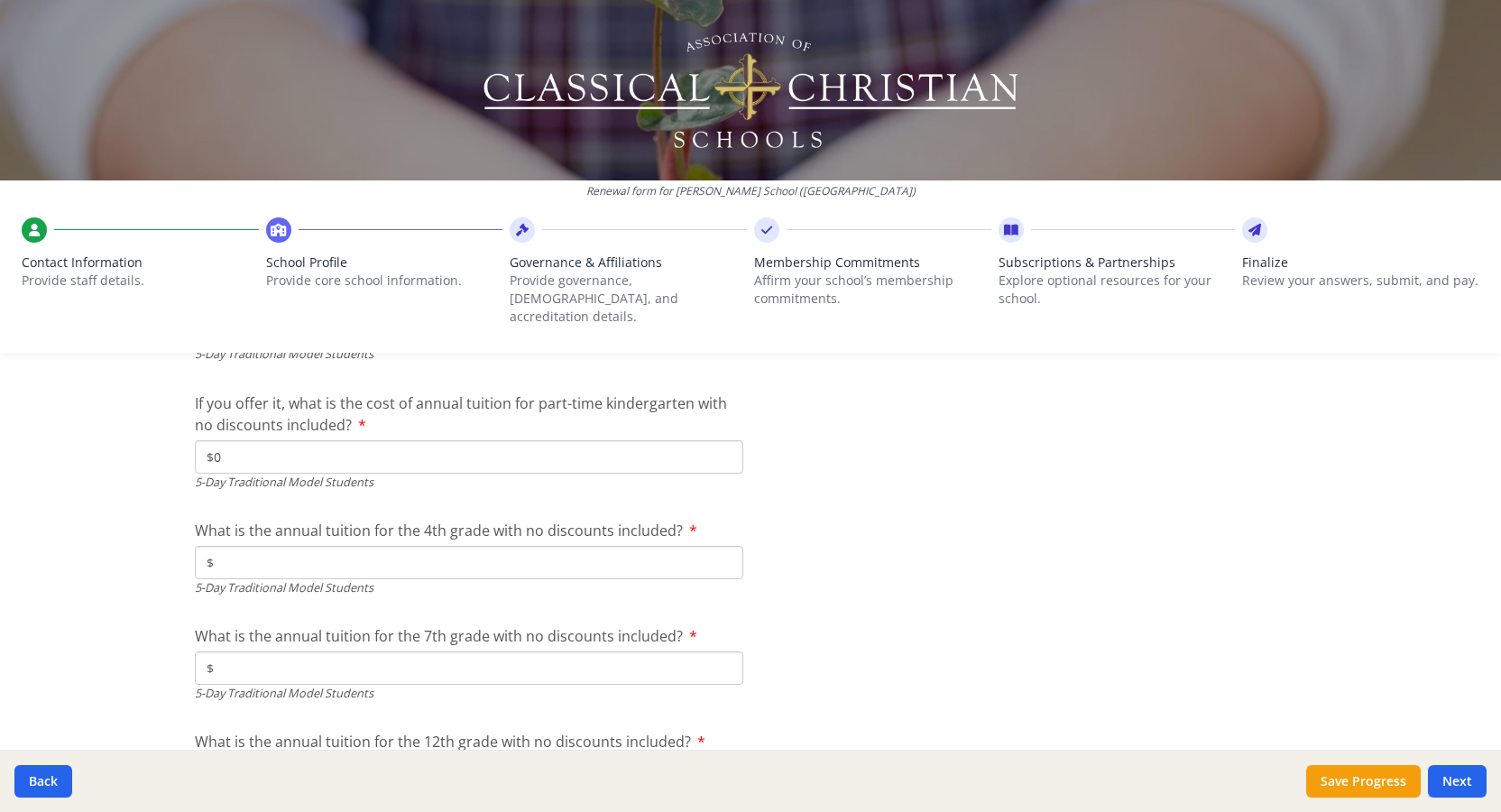
scroll to position [4862, 0]
type input "$0"
click at [239, 540] on input "$" at bounding box center [469, 557] width 548 height 34
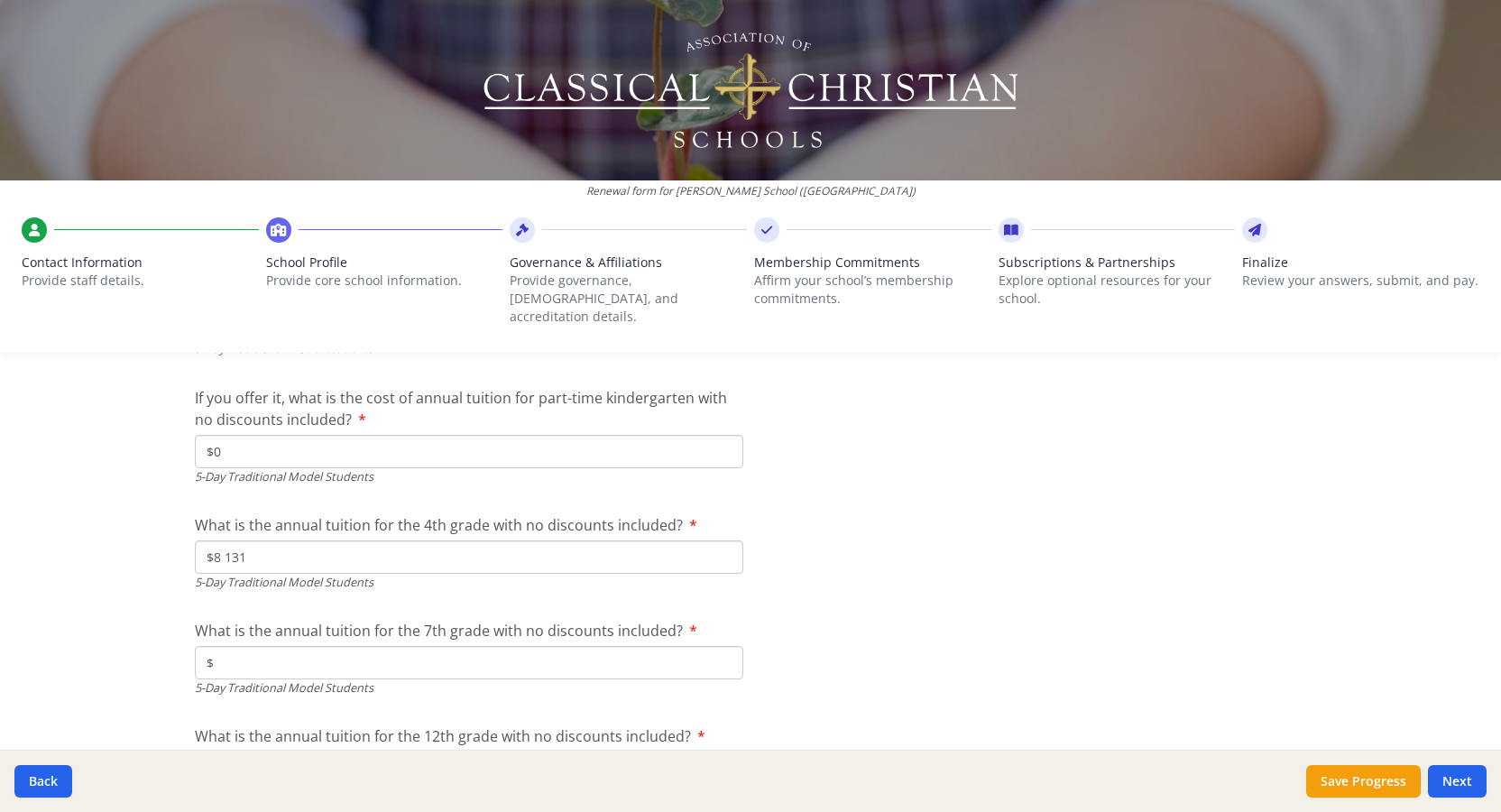
type input "$8 131"
click at [261, 650] on input "$" at bounding box center [469, 662] width 548 height 34
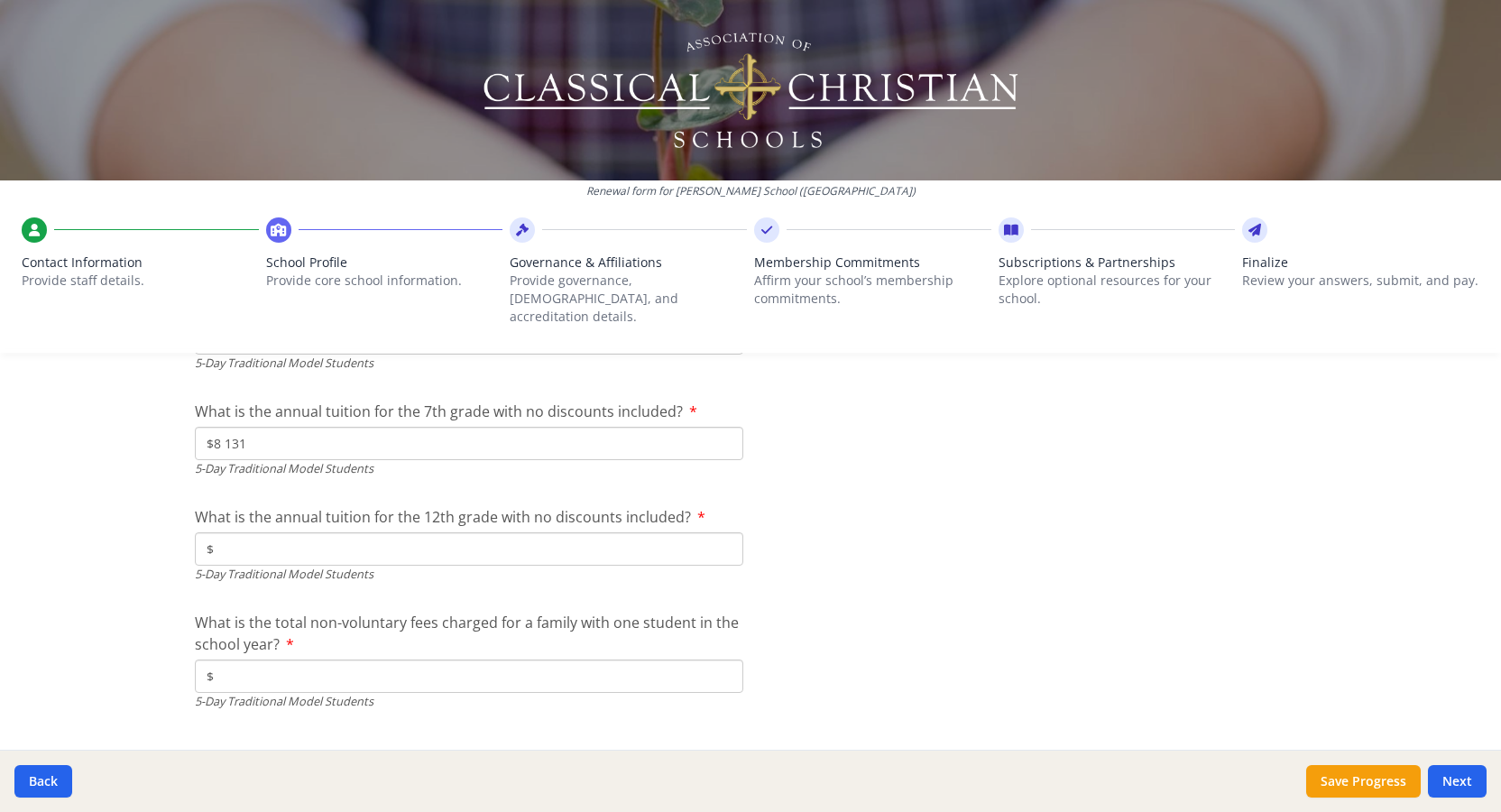
scroll to position [5102, 0]
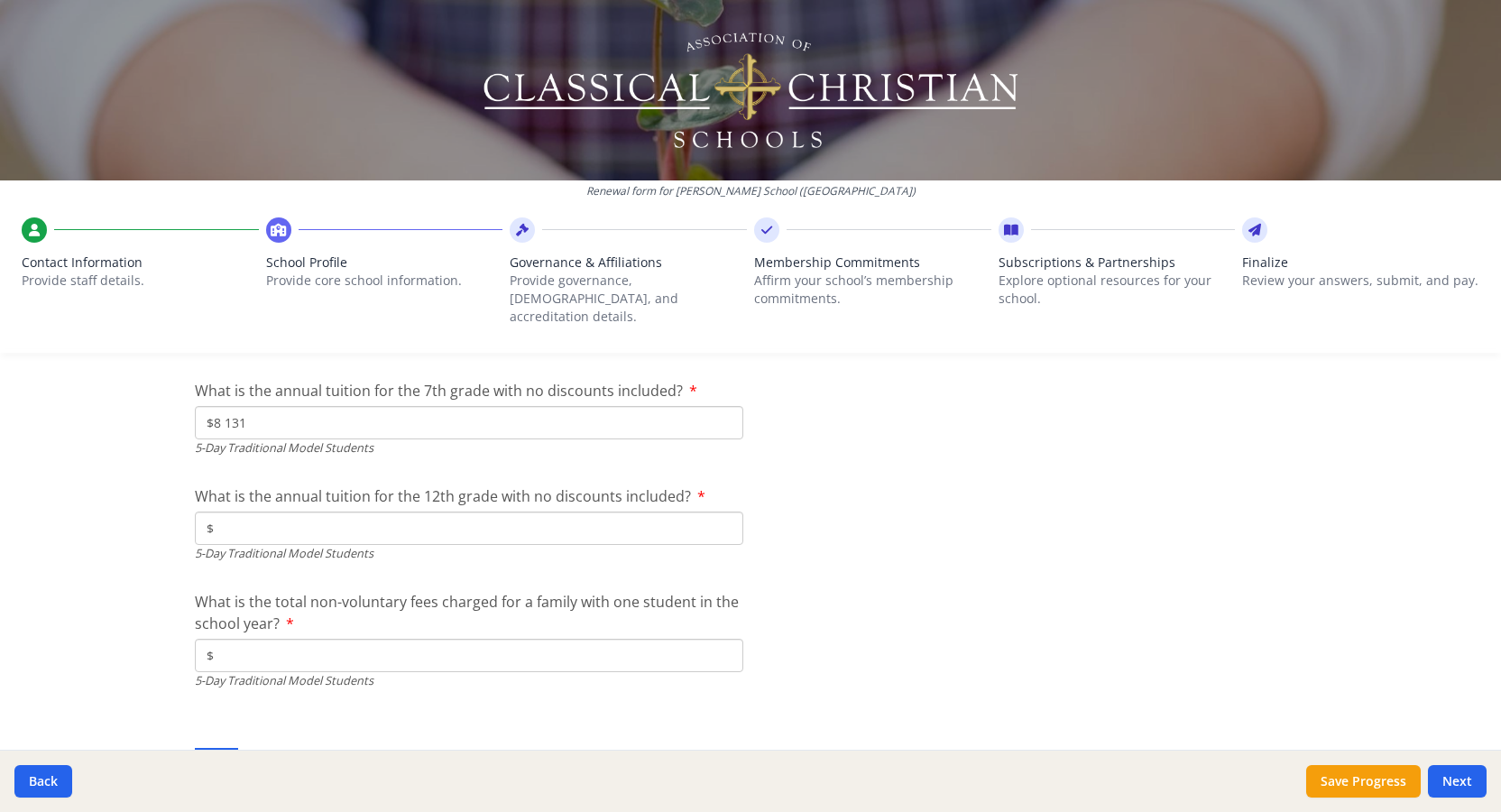
type input "$8 131"
click at [296, 512] on input "$" at bounding box center [469, 528] width 548 height 34
type input "$8 853"
click at [307, 650] on input "$" at bounding box center [469, 655] width 548 height 34
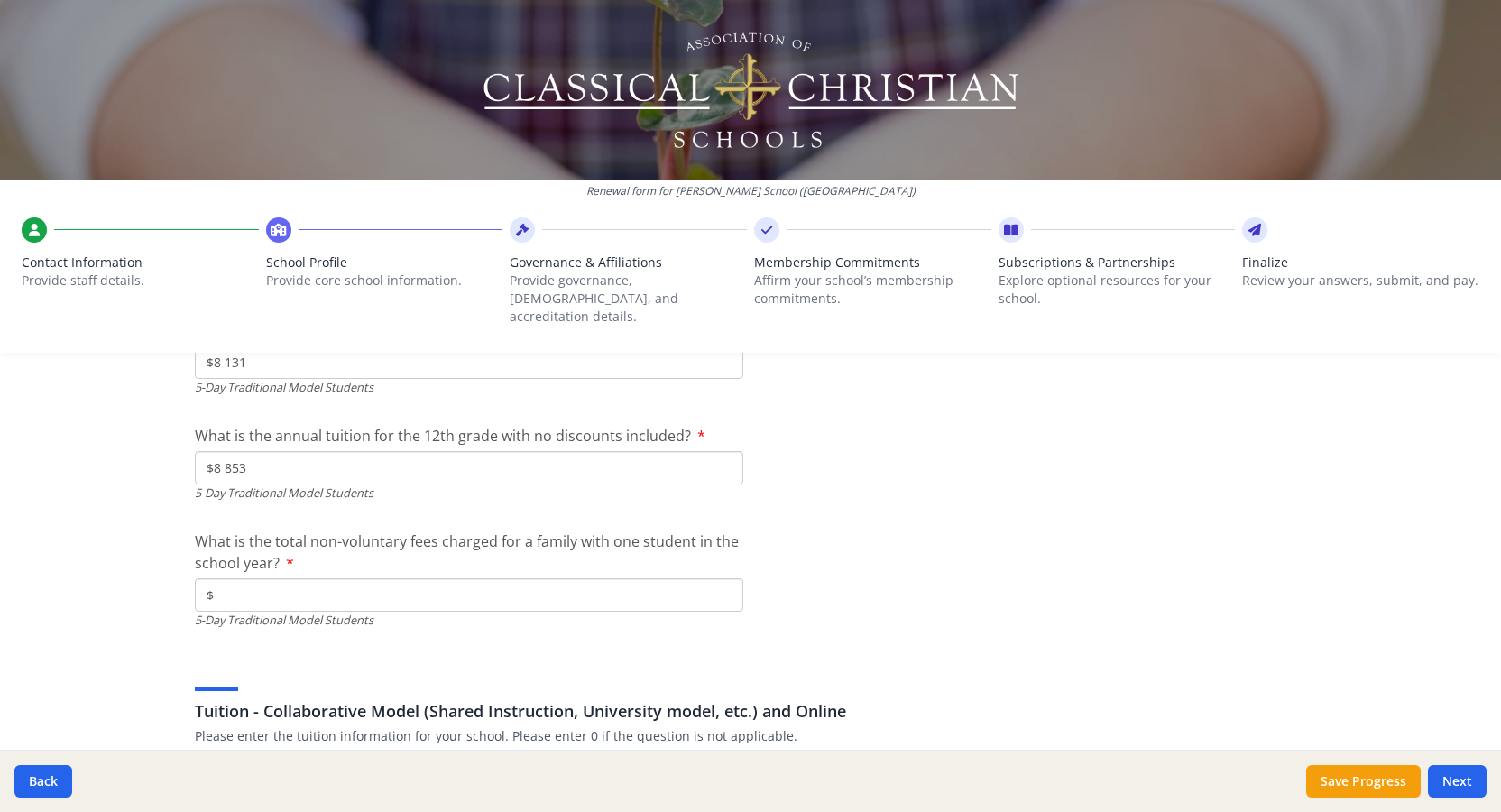
scroll to position [5164, 0]
type input "$0"
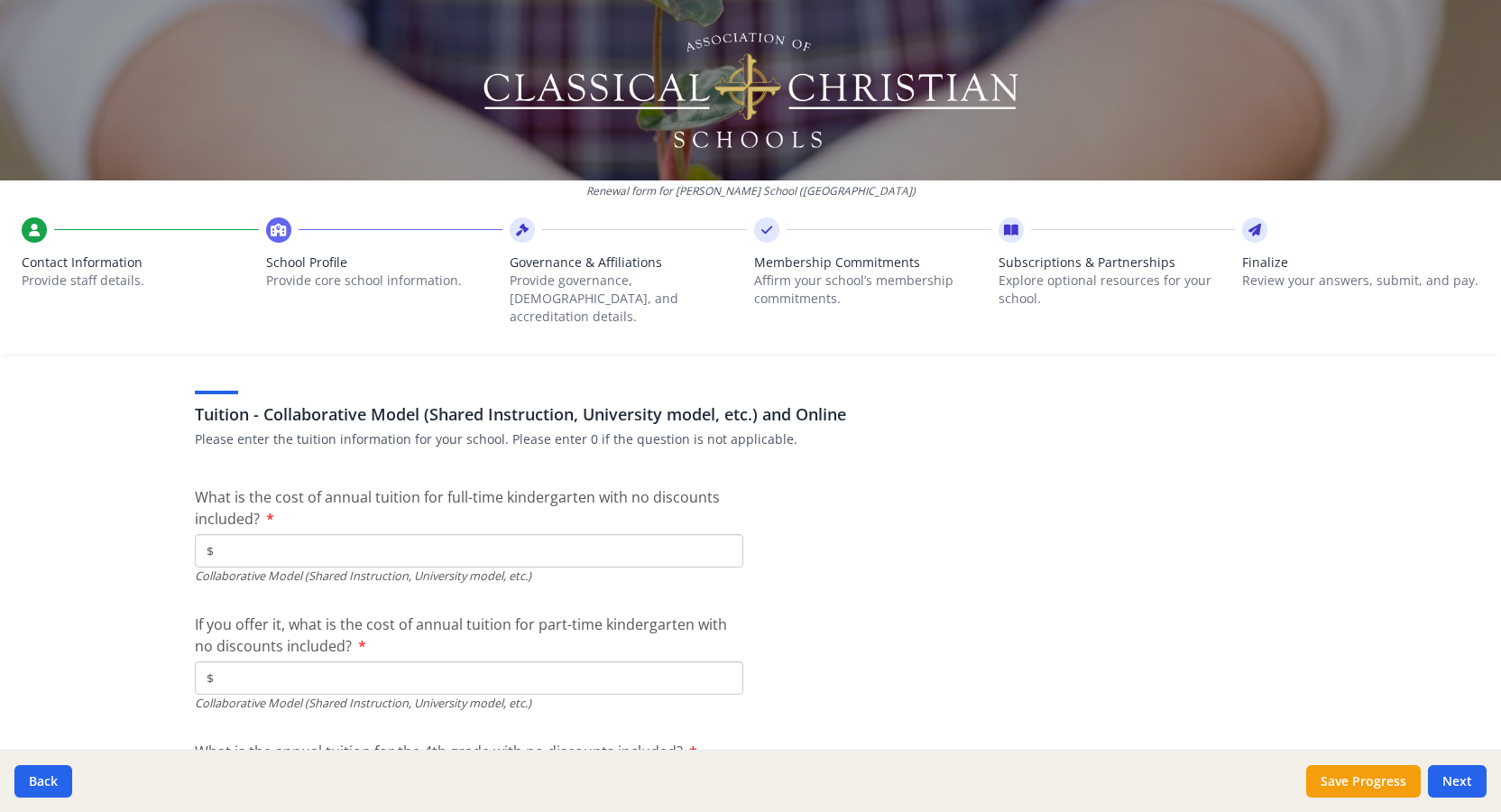
scroll to position [5467, 0]
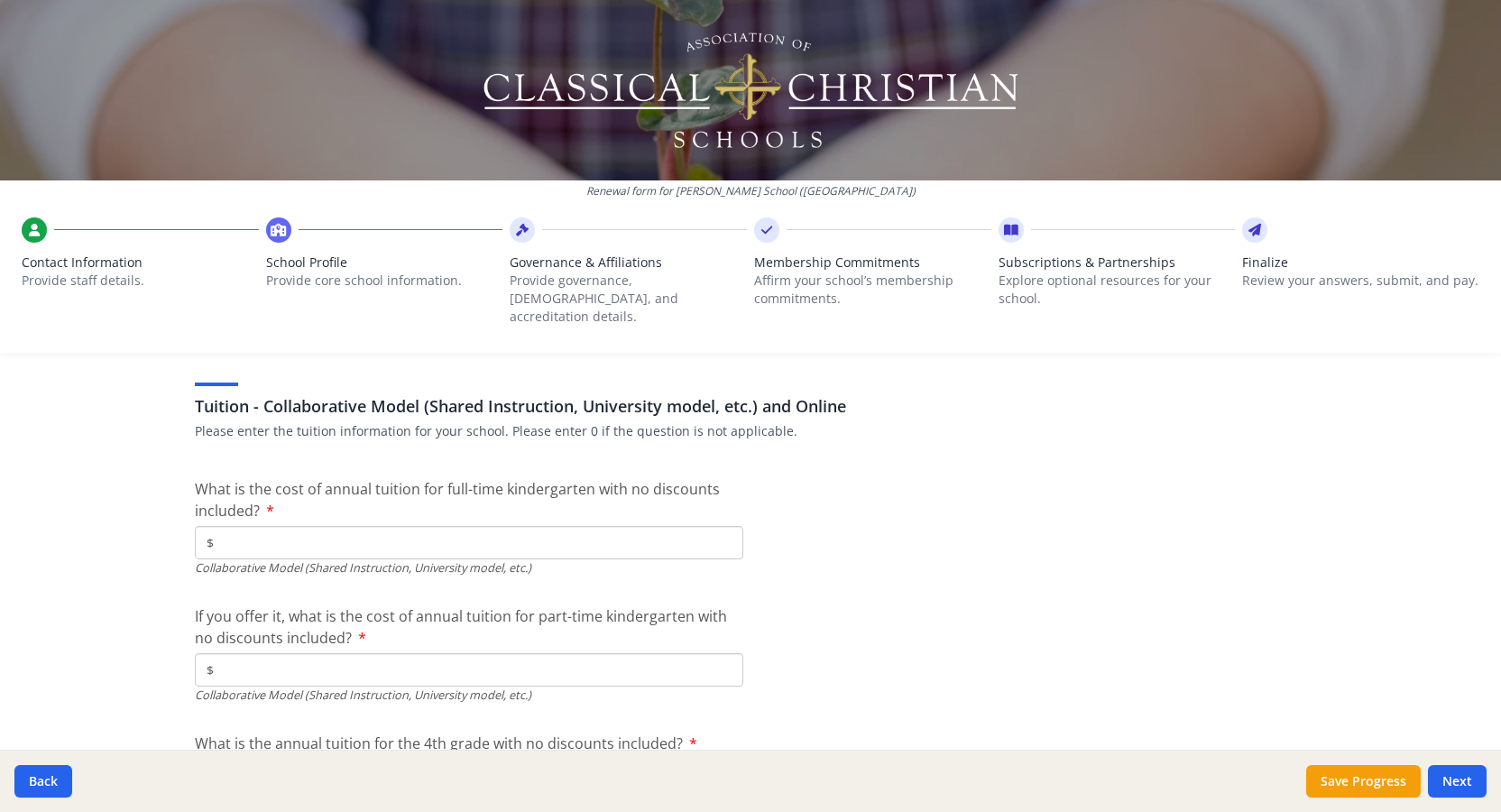
type input "$0"
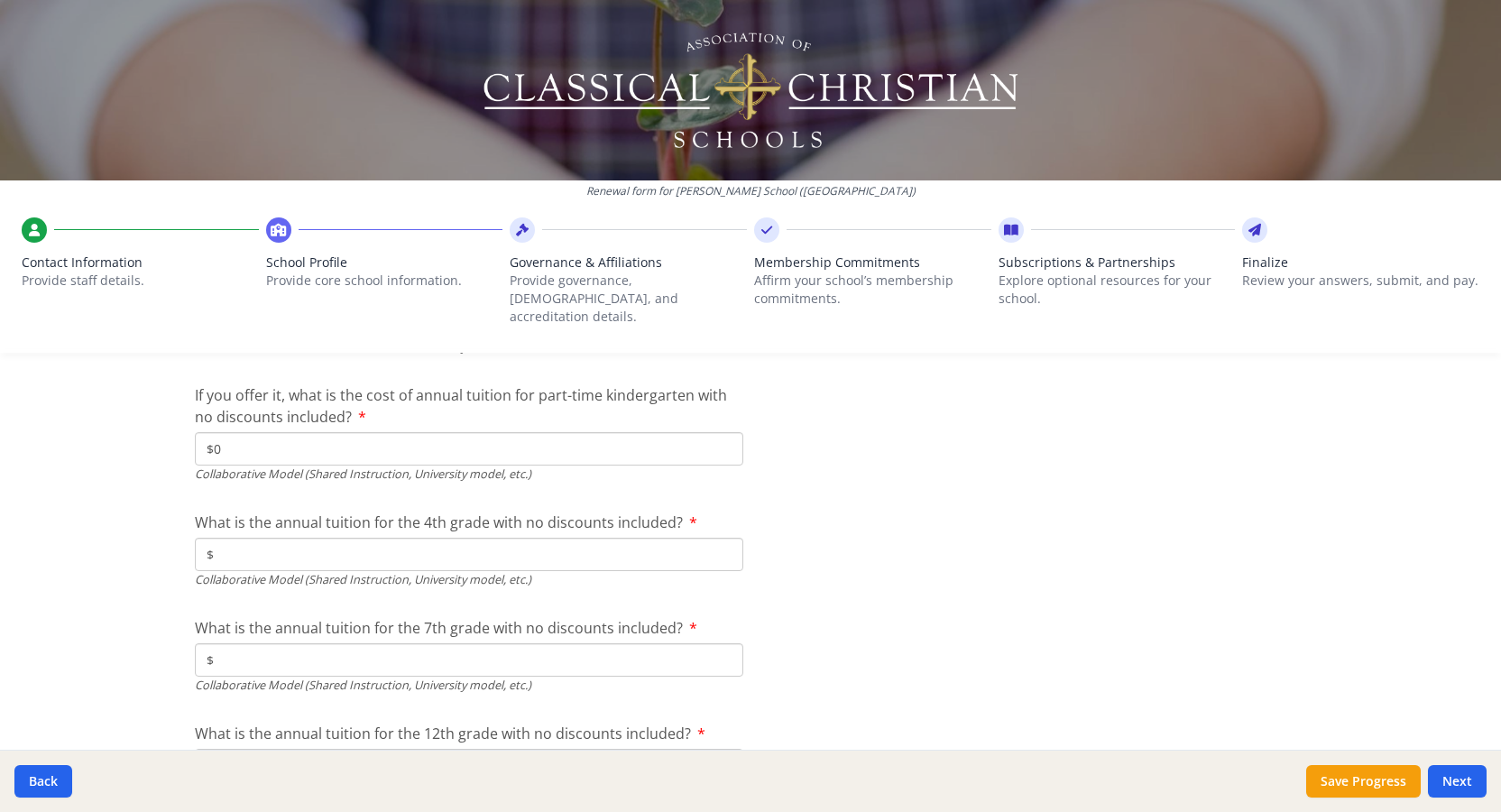
scroll to position [5706, 0]
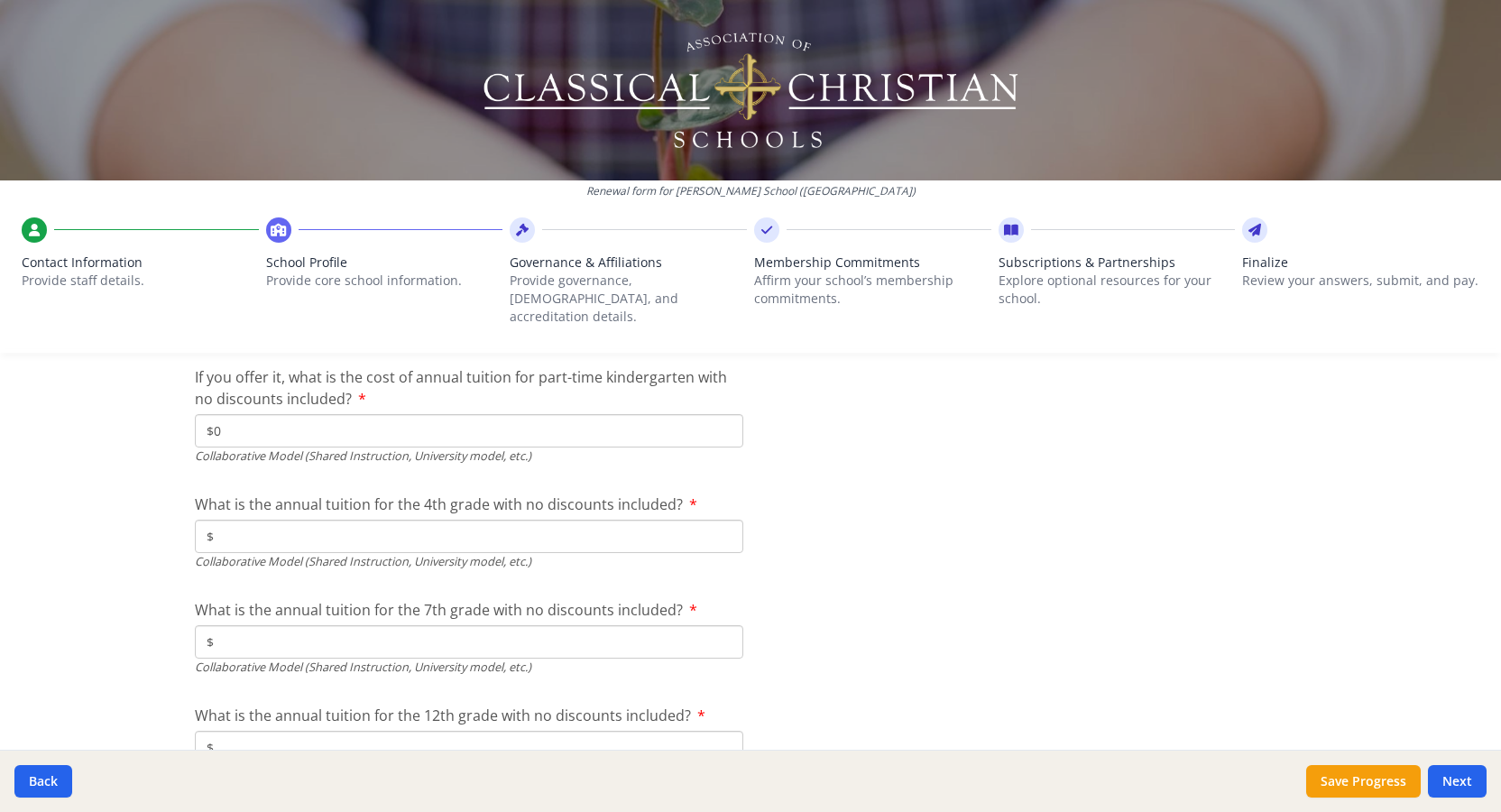
type input "$0"
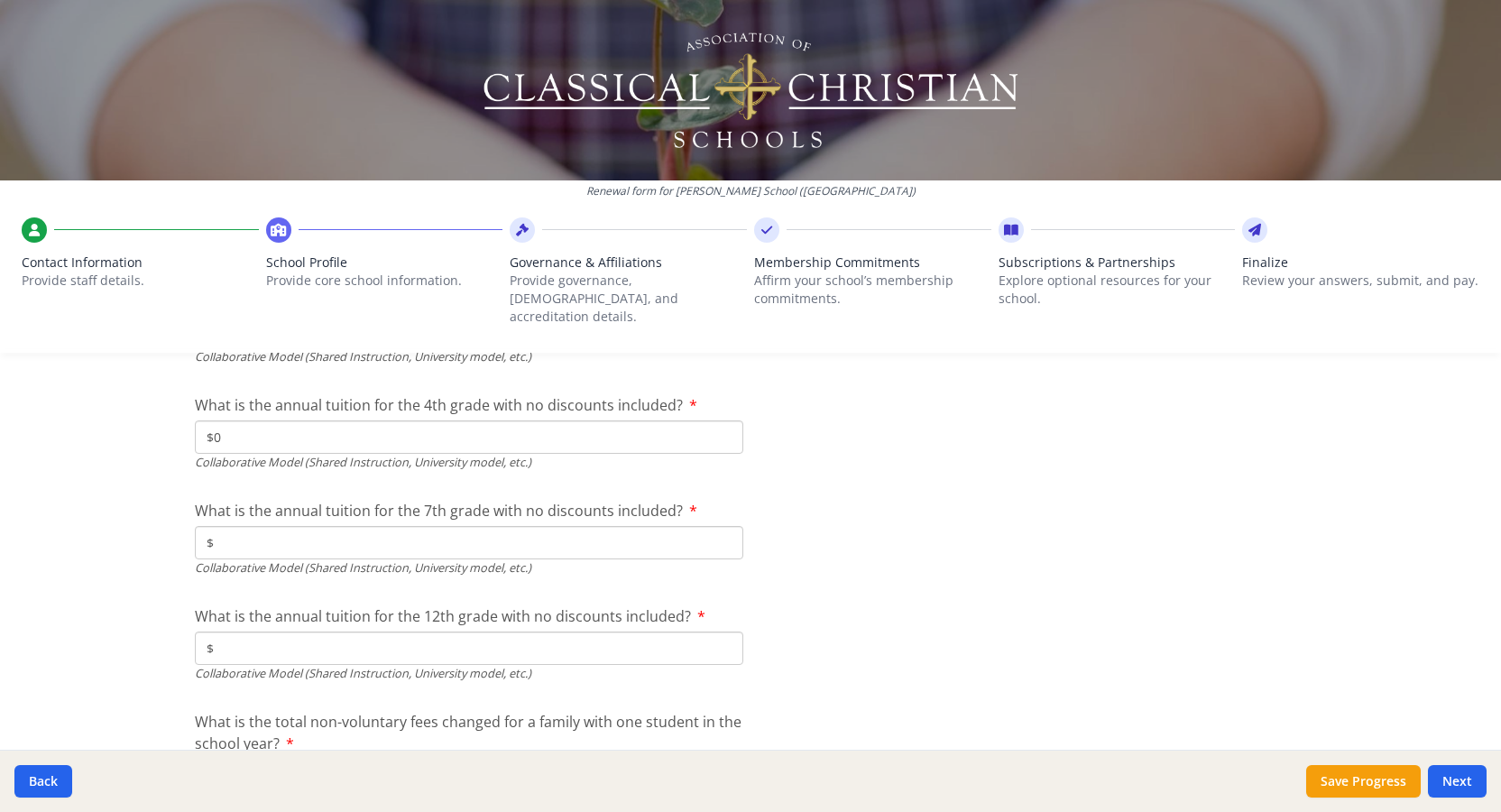
scroll to position [5917, 0]
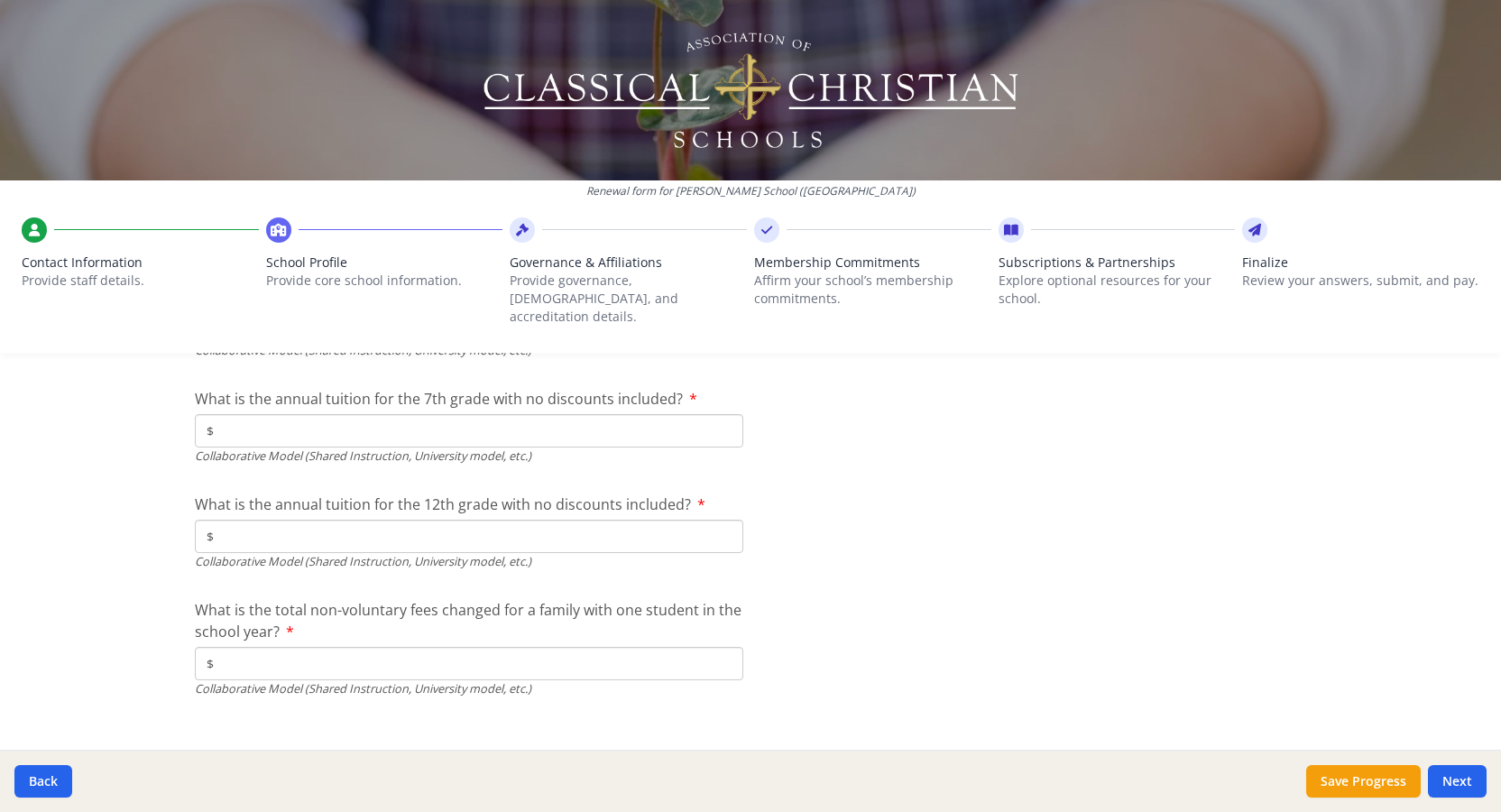
type input "$0"
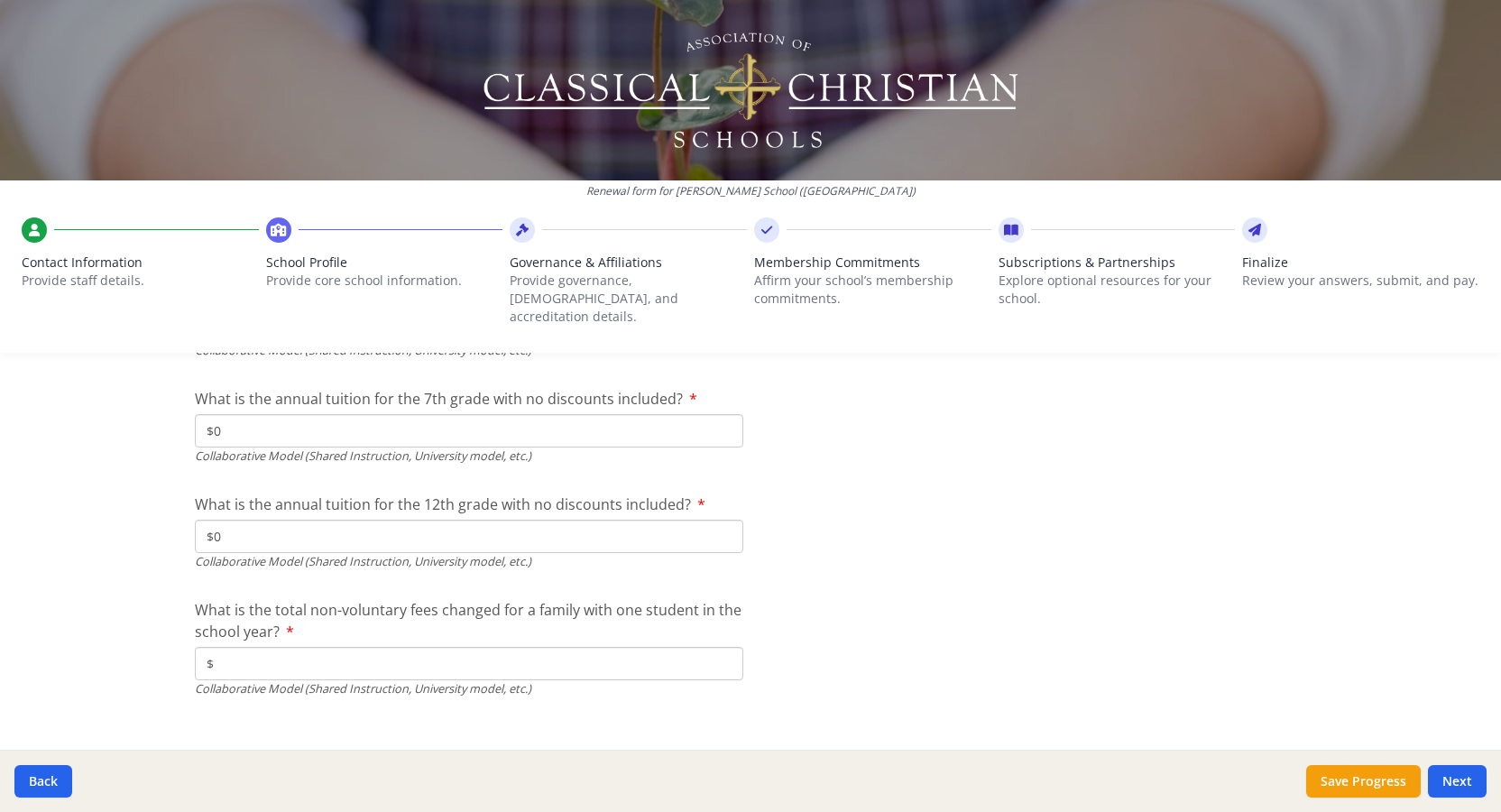
click at [250, 647] on input "$" at bounding box center [469, 663] width 548 height 34
type input "$0"
click at [1368, 779] on button "Save Progress" at bounding box center [1363, 781] width 114 height 33
click at [1469, 782] on button "Next" at bounding box center [1457, 781] width 59 height 33
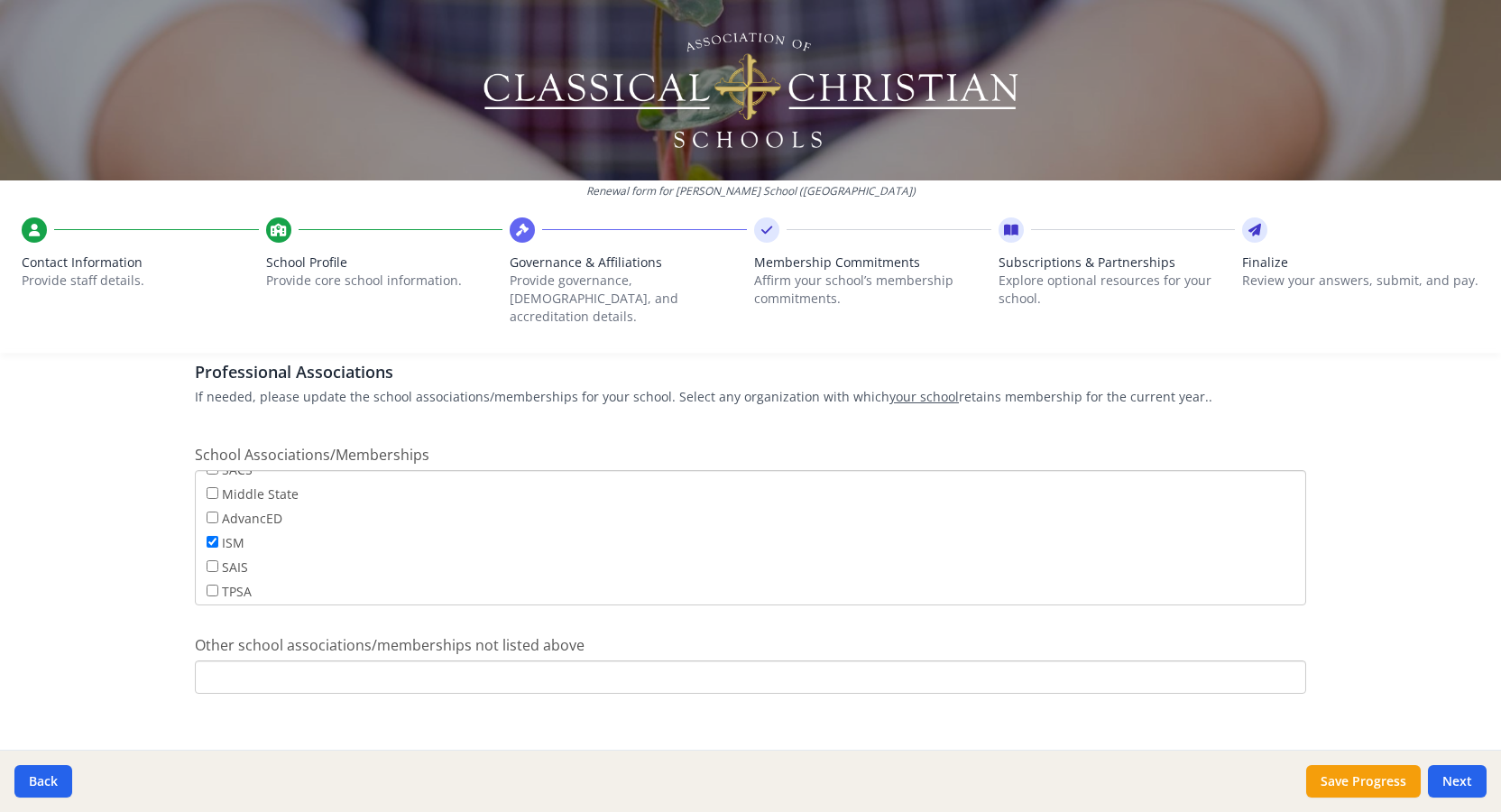
scroll to position [140, 0]
click at [1335, 779] on button "Save Progress" at bounding box center [1363, 781] width 114 height 33
click at [1471, 782] on button "Next" at bounding box center [1457, 781] width 59 height 33
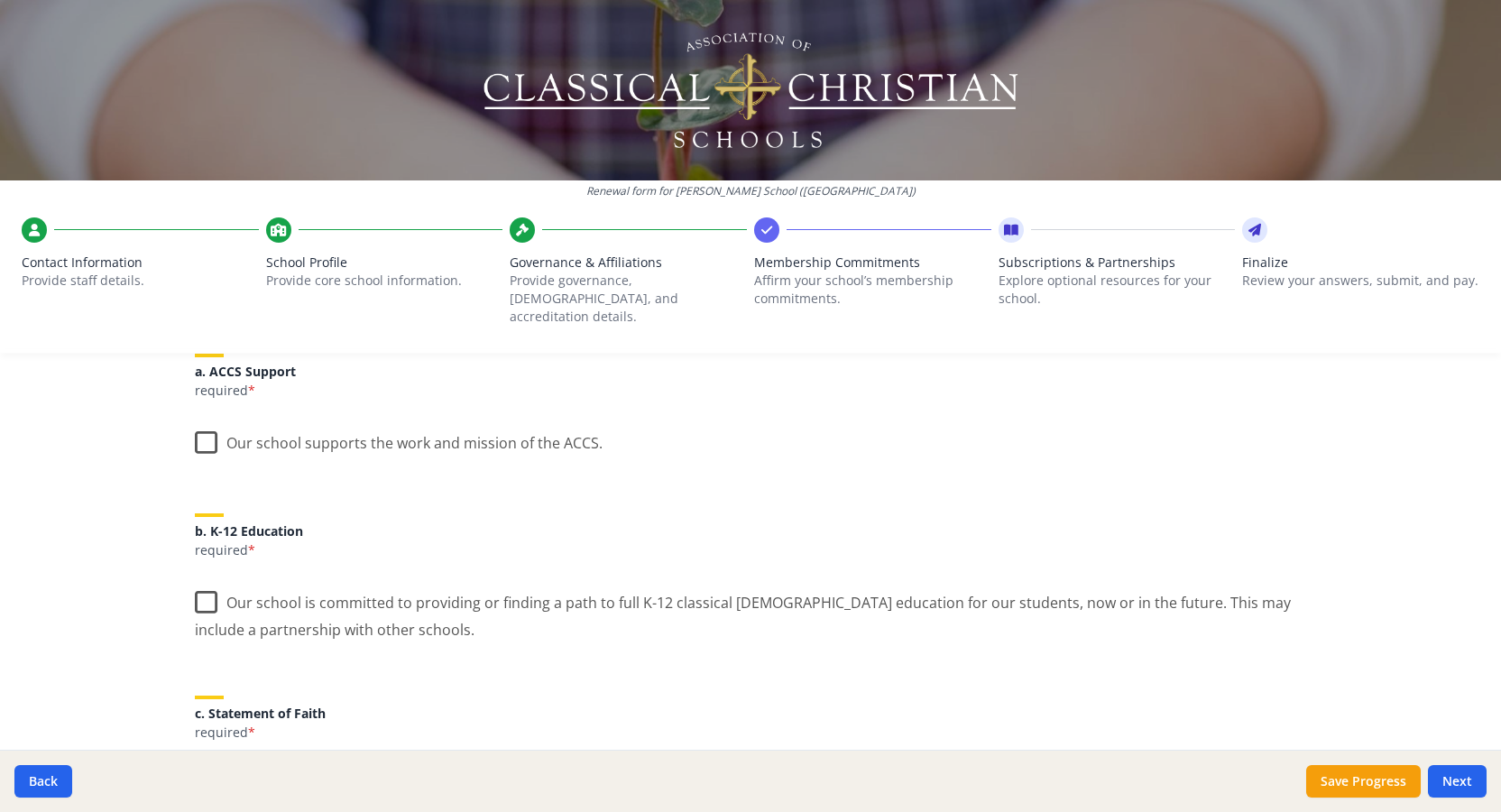
scroll to position [236, 0]
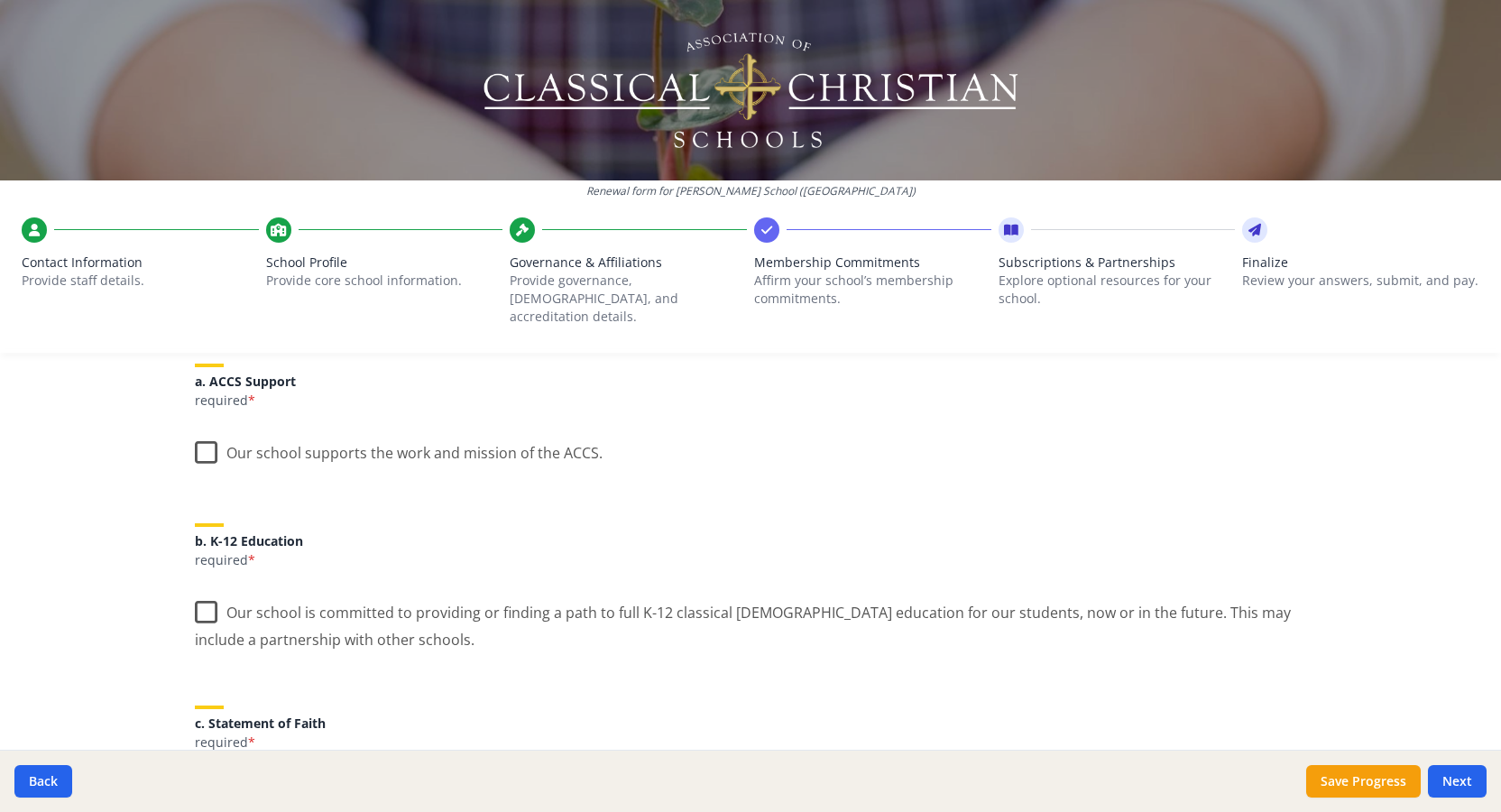
click at [203, 430] on label "Our school supports the work and mission of the ACCS." at bounding box center [399, 448] width 408 height 38
click at [0, 0] on input "Our school supports the work and mission of the ACCS." at bounding box center [0, 0] width 0 height 0
click at [206, 596] on label "Our school is committed to providing or finding a path to full K-12 classical […" at bounding box center [750, 619] width 1111 height 60
click at [0, 0] on input "Our school is committed to providing or finding a path to full K-12 classical […" at bounding box center [0, 0] width 0 height 0
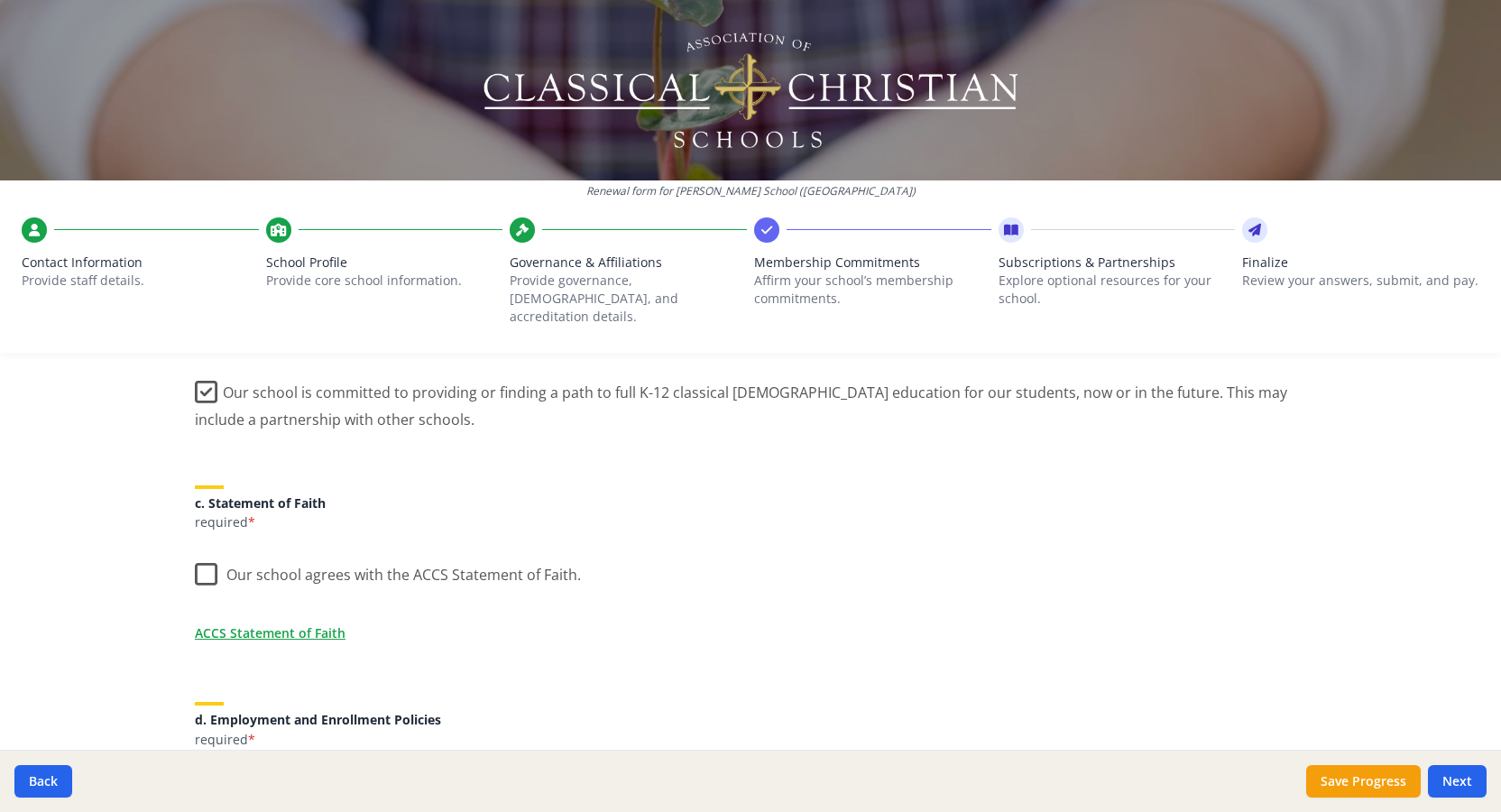
scroll to position [472, 0]
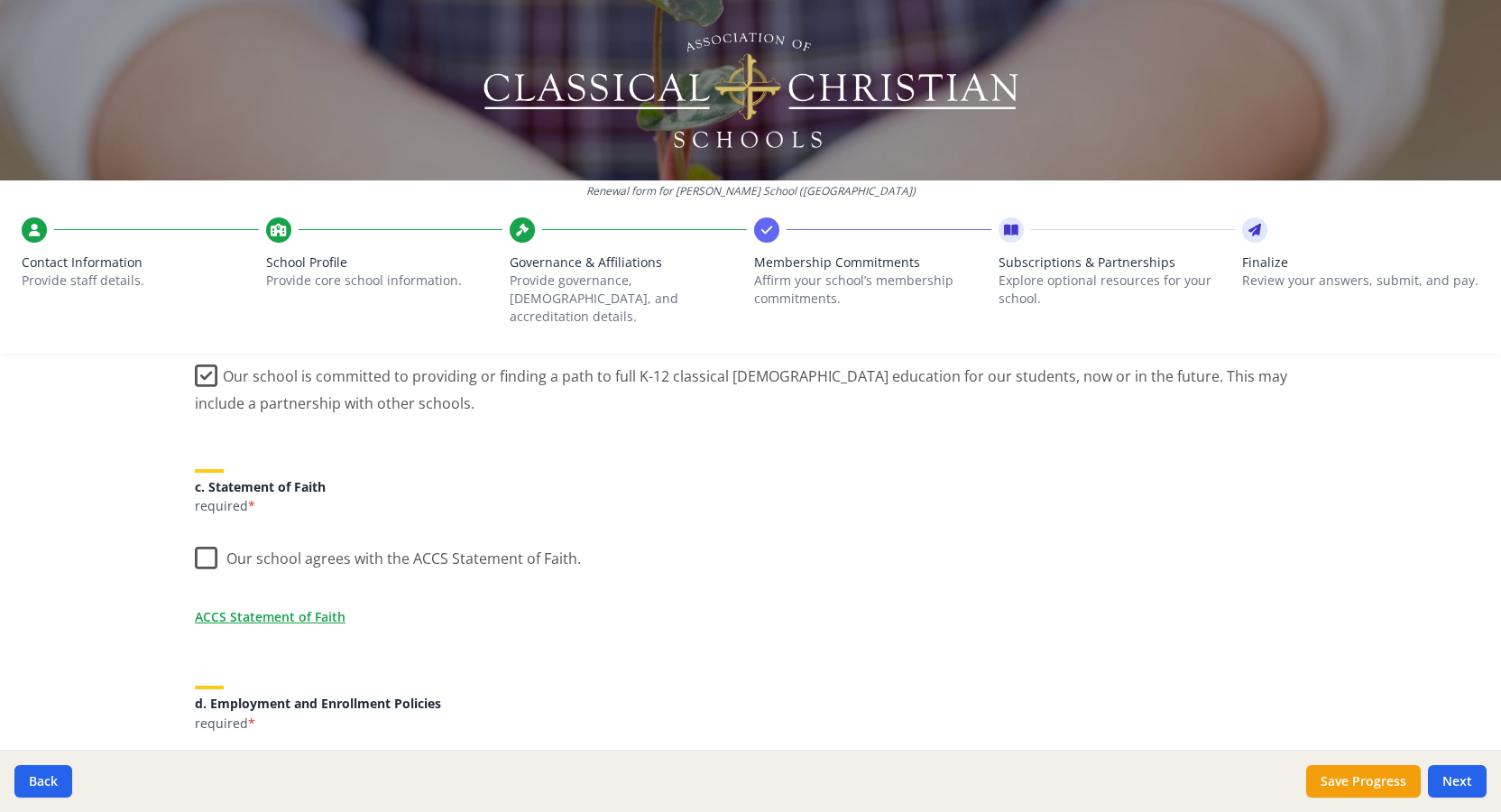
click at [206, 540] on label "Our school agrees with the ACCS Statement of Faith." at bounding box center [388, 554] width 386 height 38
click at [0, 0] on input "Our school agrees with the ACCS Statement of Faith." at bounding box center [0, 0] width 0 height 0
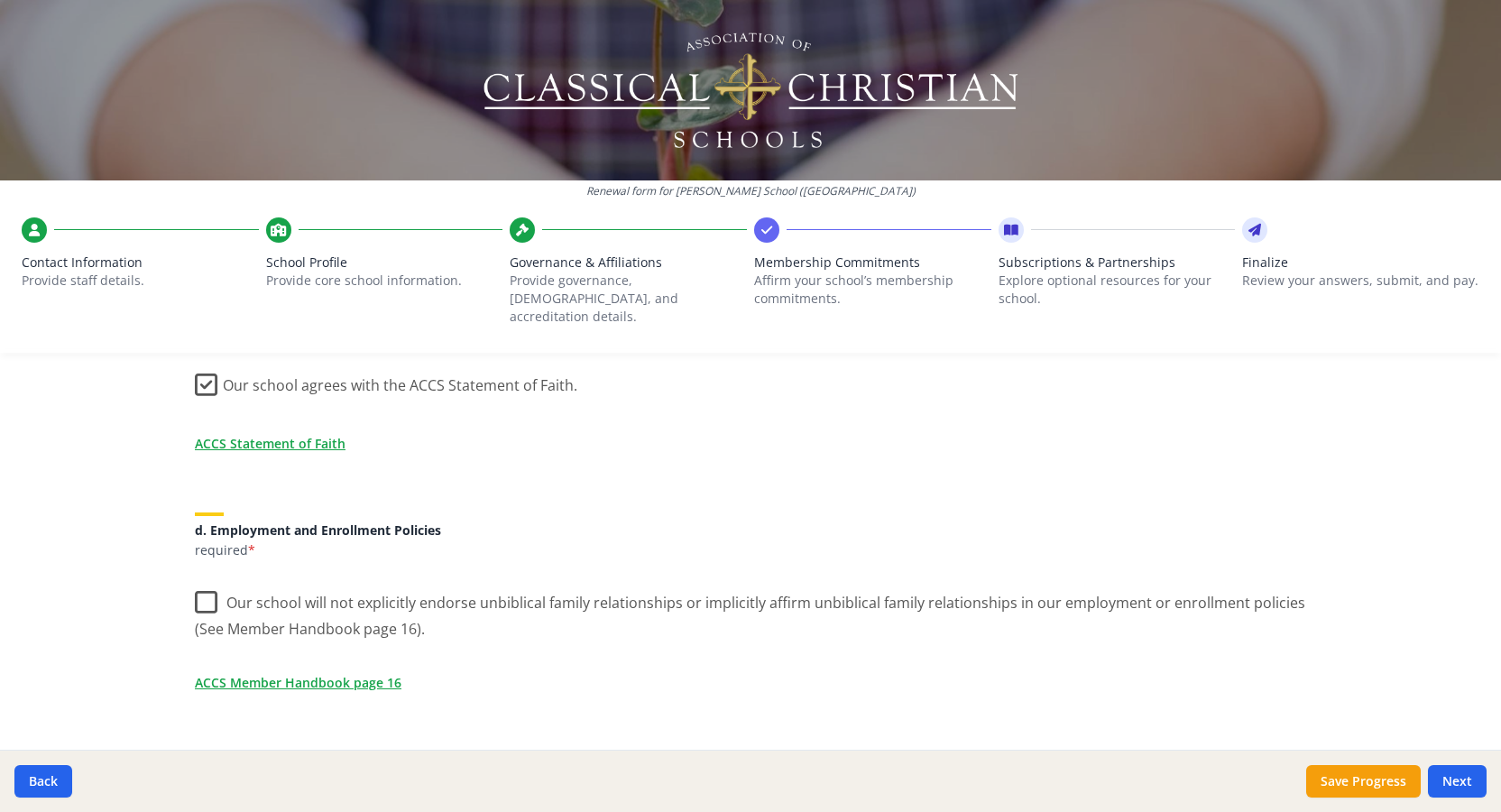
scroll to position [652, 0]
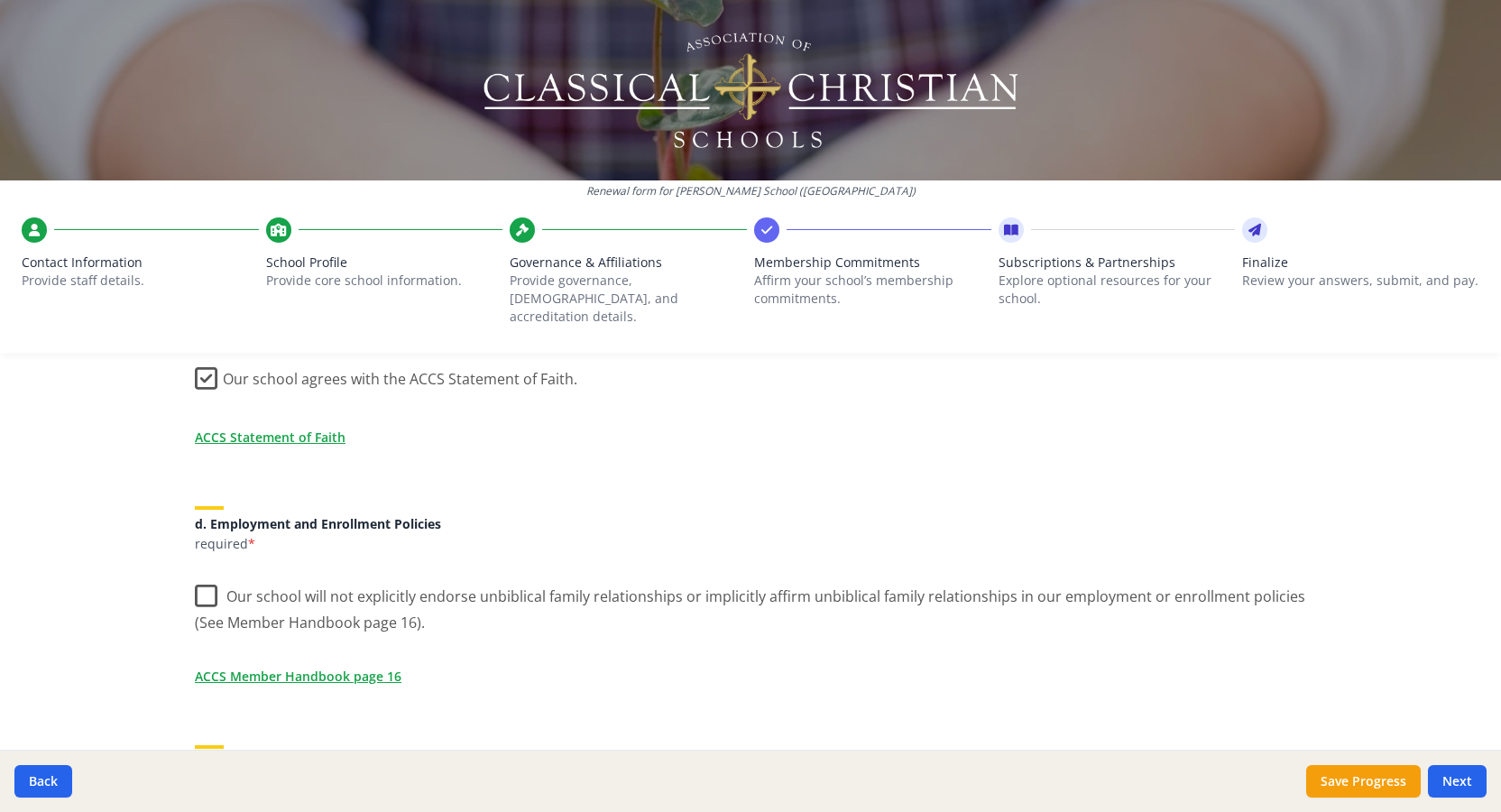
click at [208, 575] on label "Our school will not explicitly endorse unbiblical family relationships or impli…" at bounding box center [750, 603] width 1111 height 60
click at [0, 0] on input "Our school will not explicitly endorse unbiblical family relationships or impli…" at bounding box center [0, 0] width 0 height 0
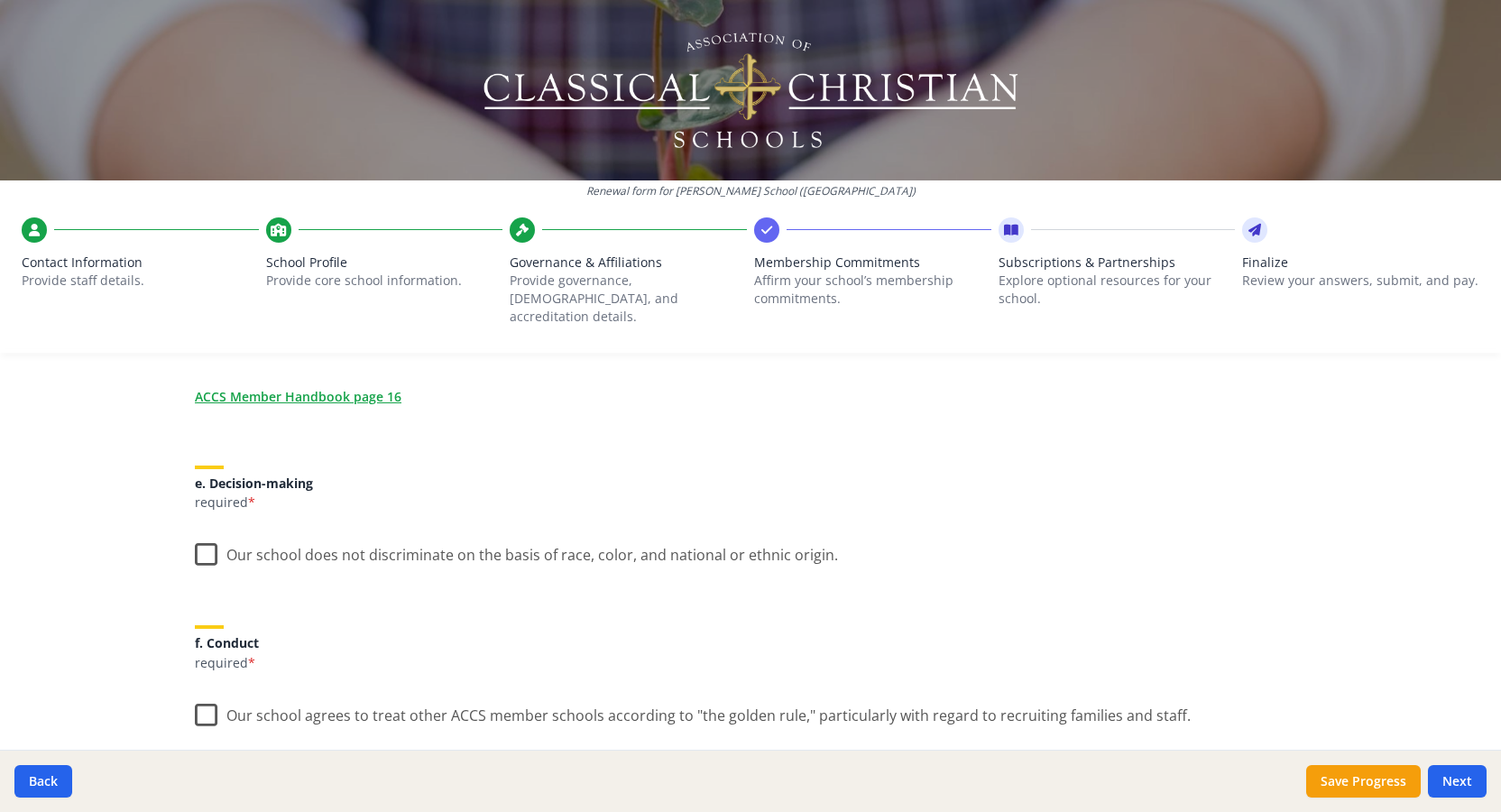
scroll to position [938, 0]
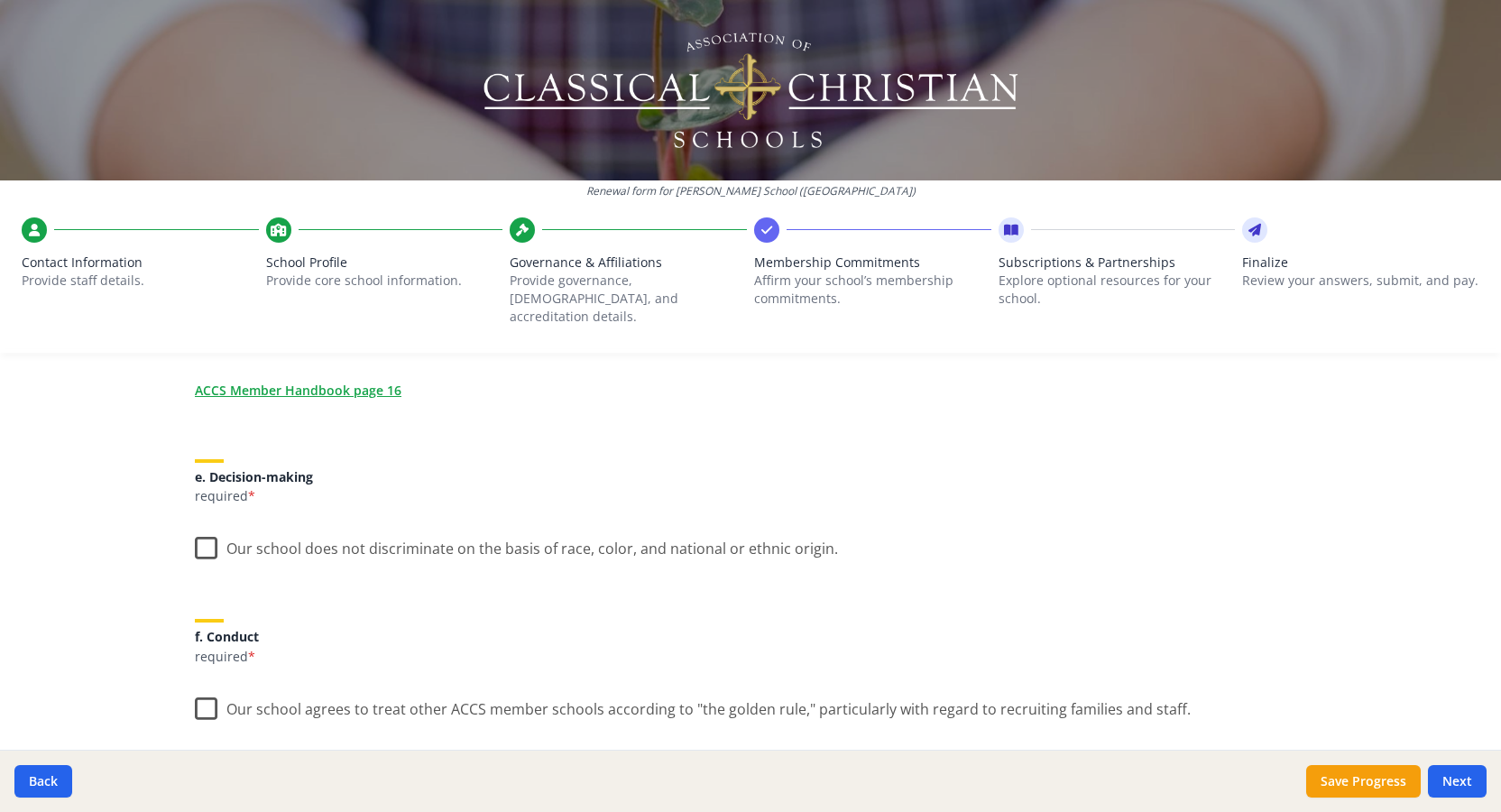
click at [209, 533] on label "Our school does not discriminate on the basis of race, color, and national or e…" at bounding box center [517, 544] width 643 height 38
click at [0, 0] on input "Our school does not discriminate on the basis of race, color, and national or e…" at bounding box center [0, 0] width 0 height 0
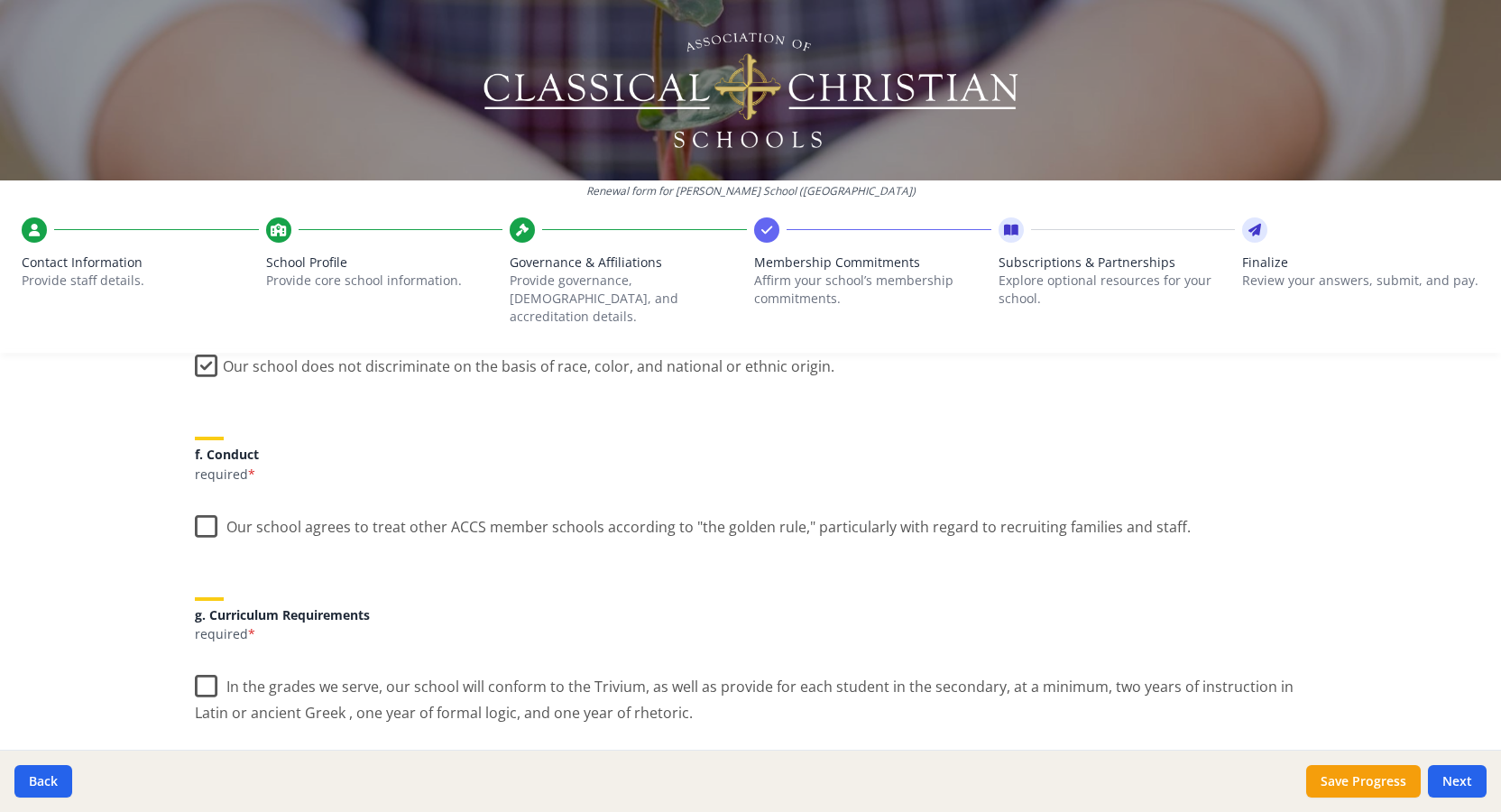
scroll to position [1126, 0]
click at [209, 503] on label "Our school agrees to treat other ACCS member schools according to "the golden r…" at bounding box center [692, 517] width 996 height 38
click at [0, 0] on input "Our school agrees to treat other ACCS member schools according to "the golden r…" at bounding box center [0, 0] width 0 height 0
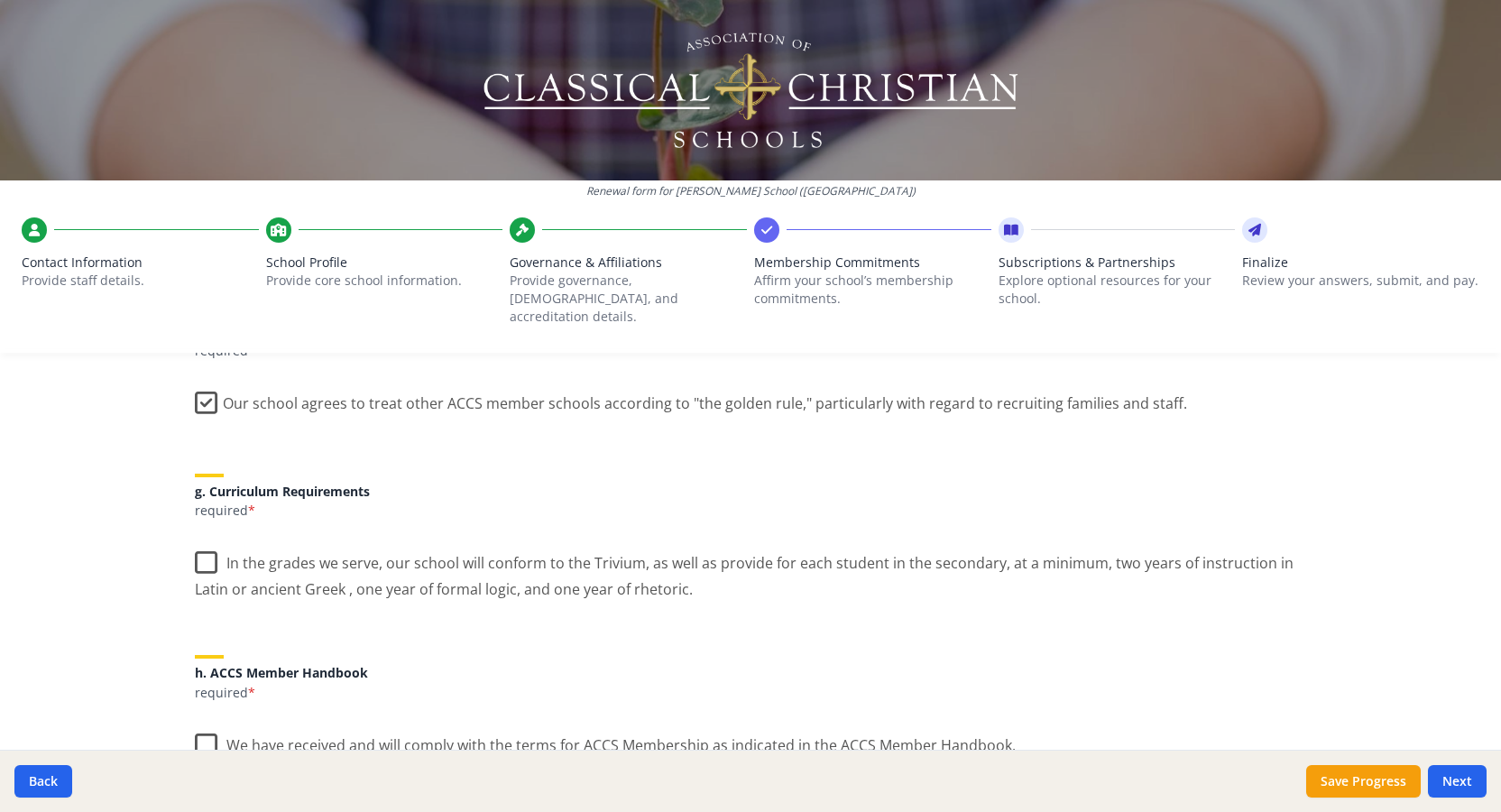
scroll to position [1245, 0]
click at [202, 545] on label "In the grades we serve, our school will conform to the Trivium, as well as prov…" at bounding box center [750, 568] width 1111 height 60
click at [0, 0] on input "In the grades we serve, our school will conform to the Trivium, as well as prov…" at bounding box center [0, 0] width 0 height 0
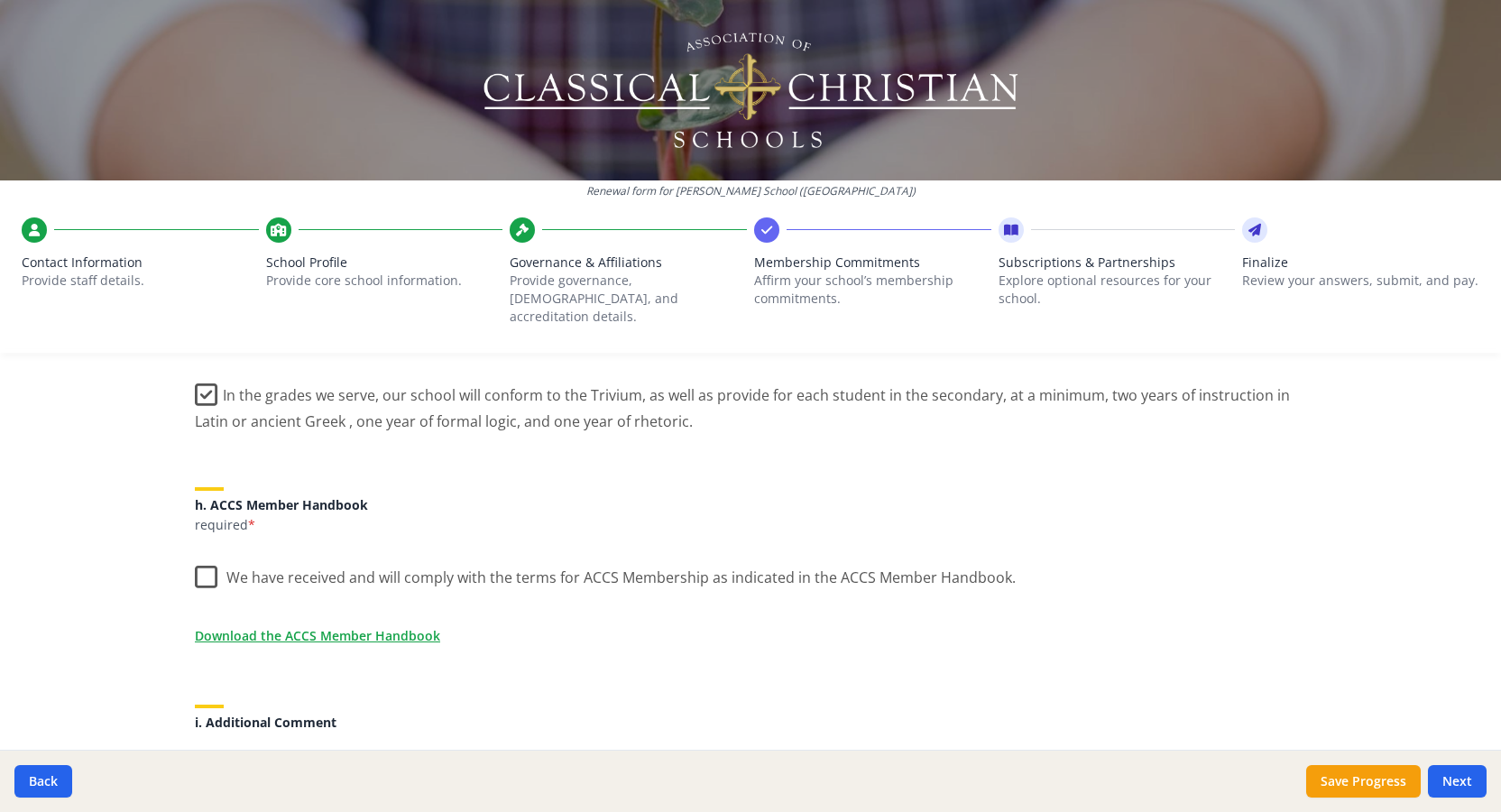
scroll to position [1415, 0]
click at [211, 557] on label "We have received and will comply with the terms for ACCS Membership as indicate…" at bounding box center [605, 569] width 821 height 38
click at [0, 0] on input "We have received and will comply with the terms for ACCS Membership as indicate…" at bounding box center [0, 0] width 0 height 0
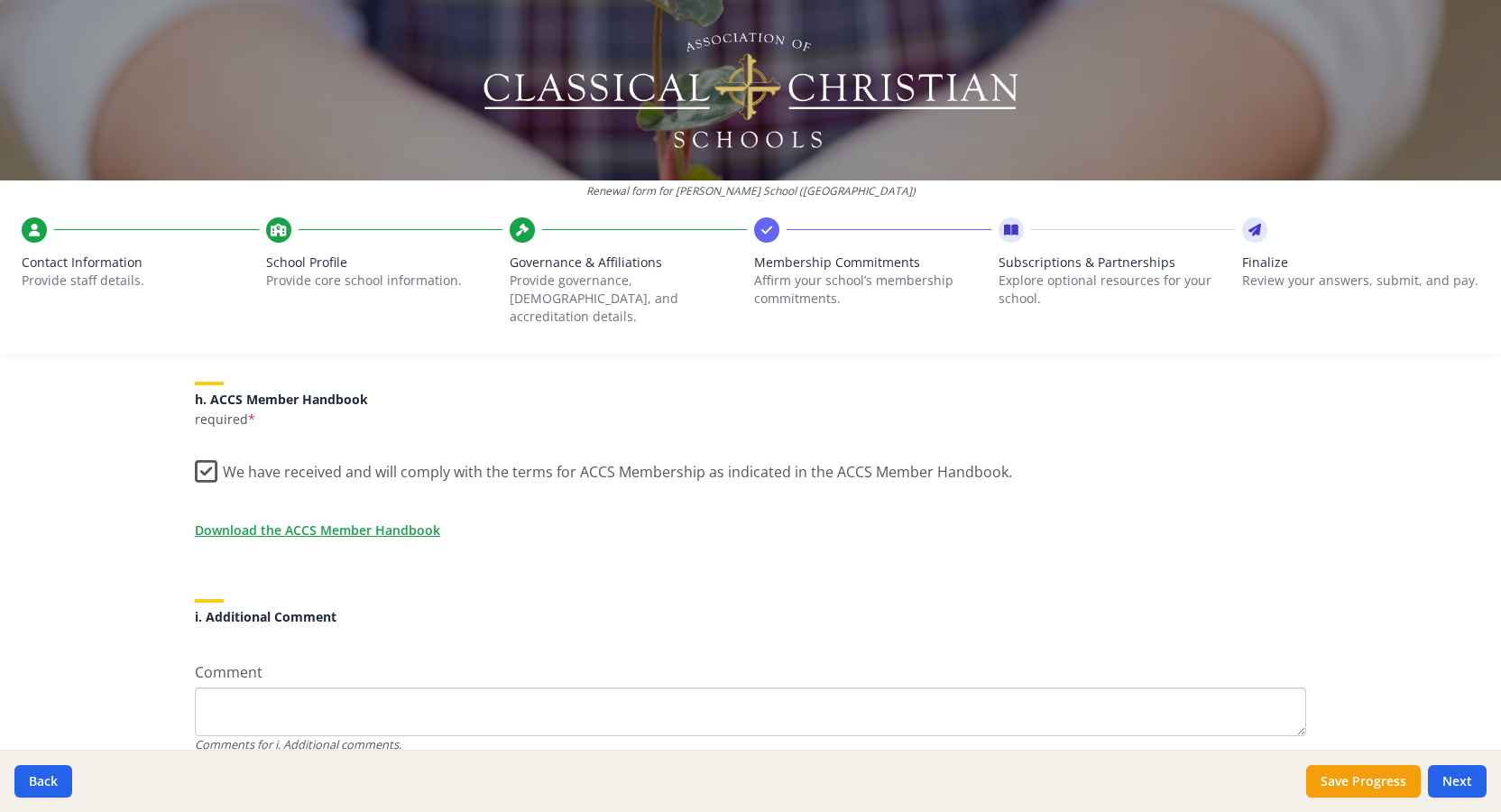
scroll to position [1579, 0]
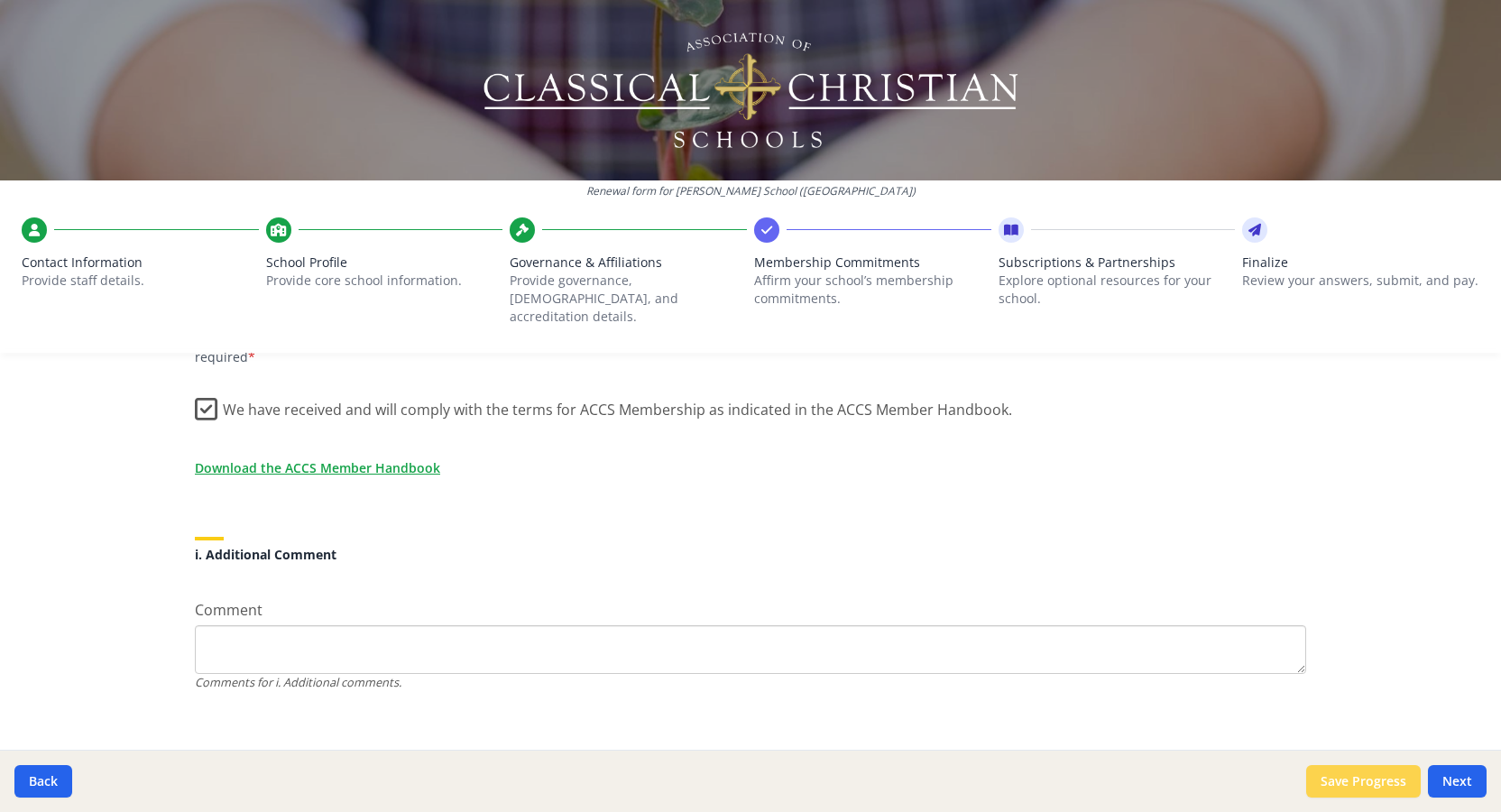
click at [1345, 776] on button "Save Progress" at bounding box center [1363, 781] width 114 height 33
click at [1472, 783] on button "Next" at bounding box center [1457, 781] width 59 height 33
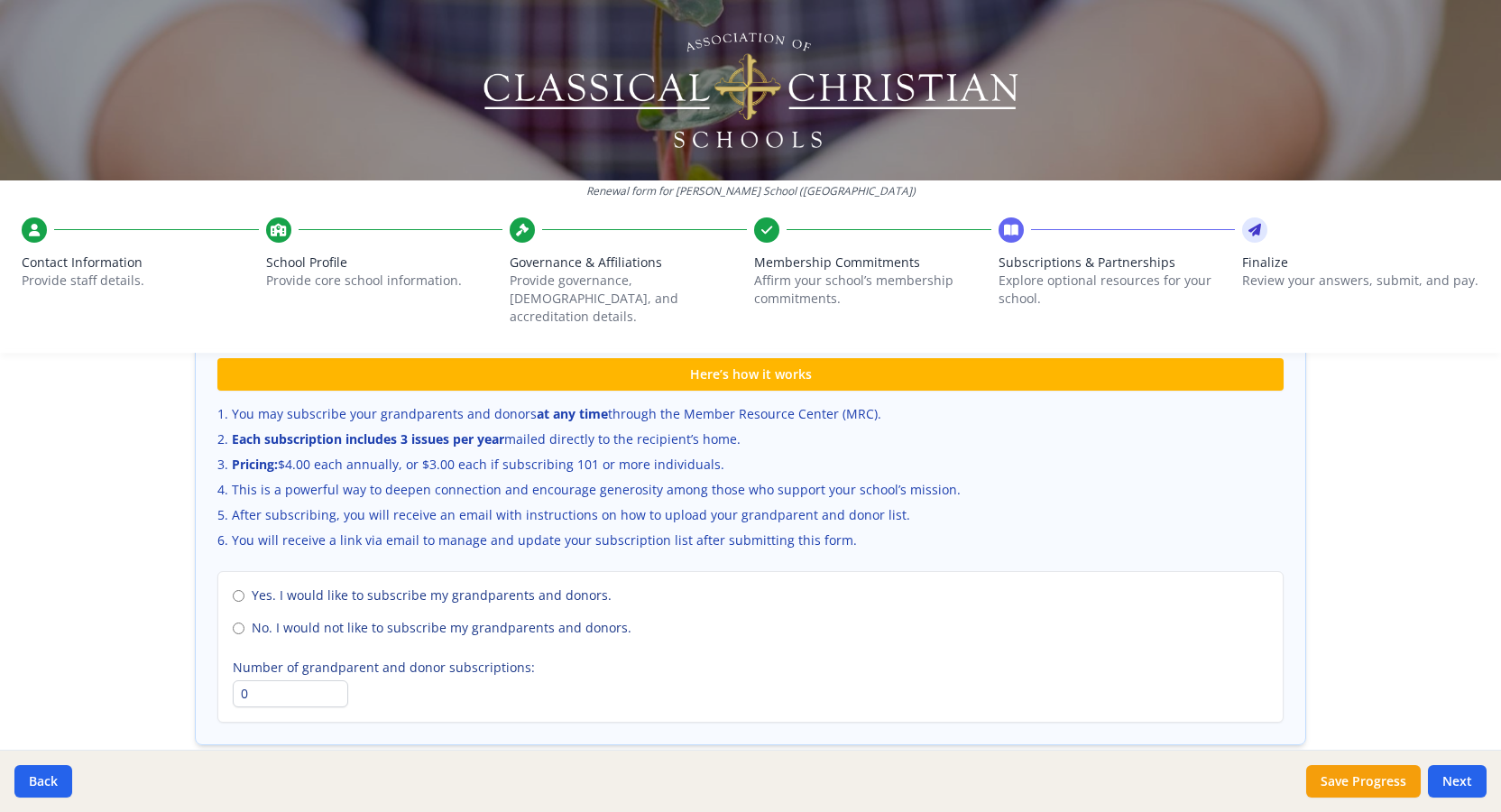
scroll to position [1179, 0]
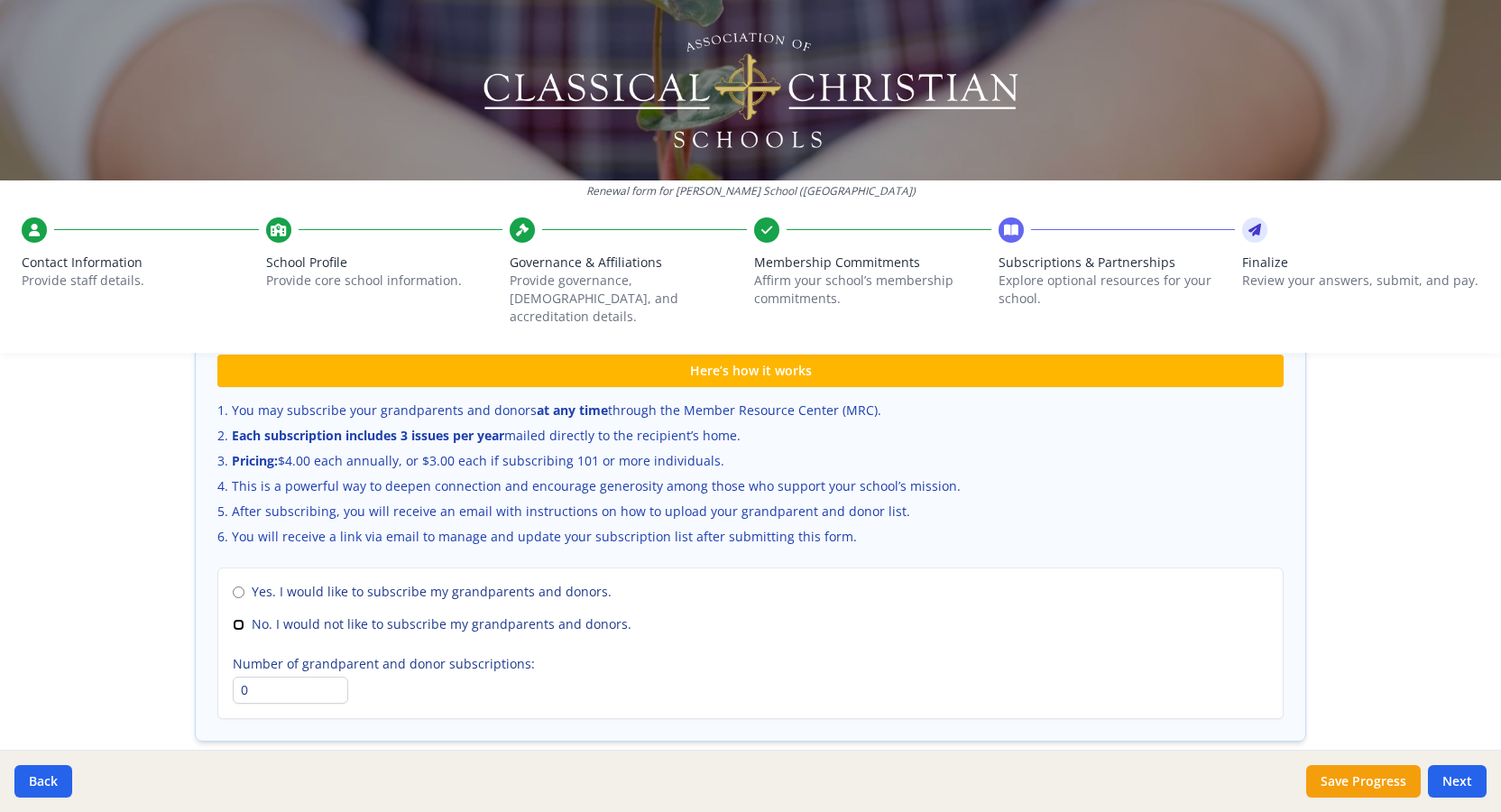
click at [238, 619] on input "No. I would not like to subscribe my grandparents and donors." at bounding box center [238, 625] width 12 height 12
radio input "true"
click at [1352, 781] on button "Save Progress" at bounding box center [1363, 781] width 114 height 33
click at [1461, 787] on button "Next" at bounding box center [1457, 781] width 59 height 33
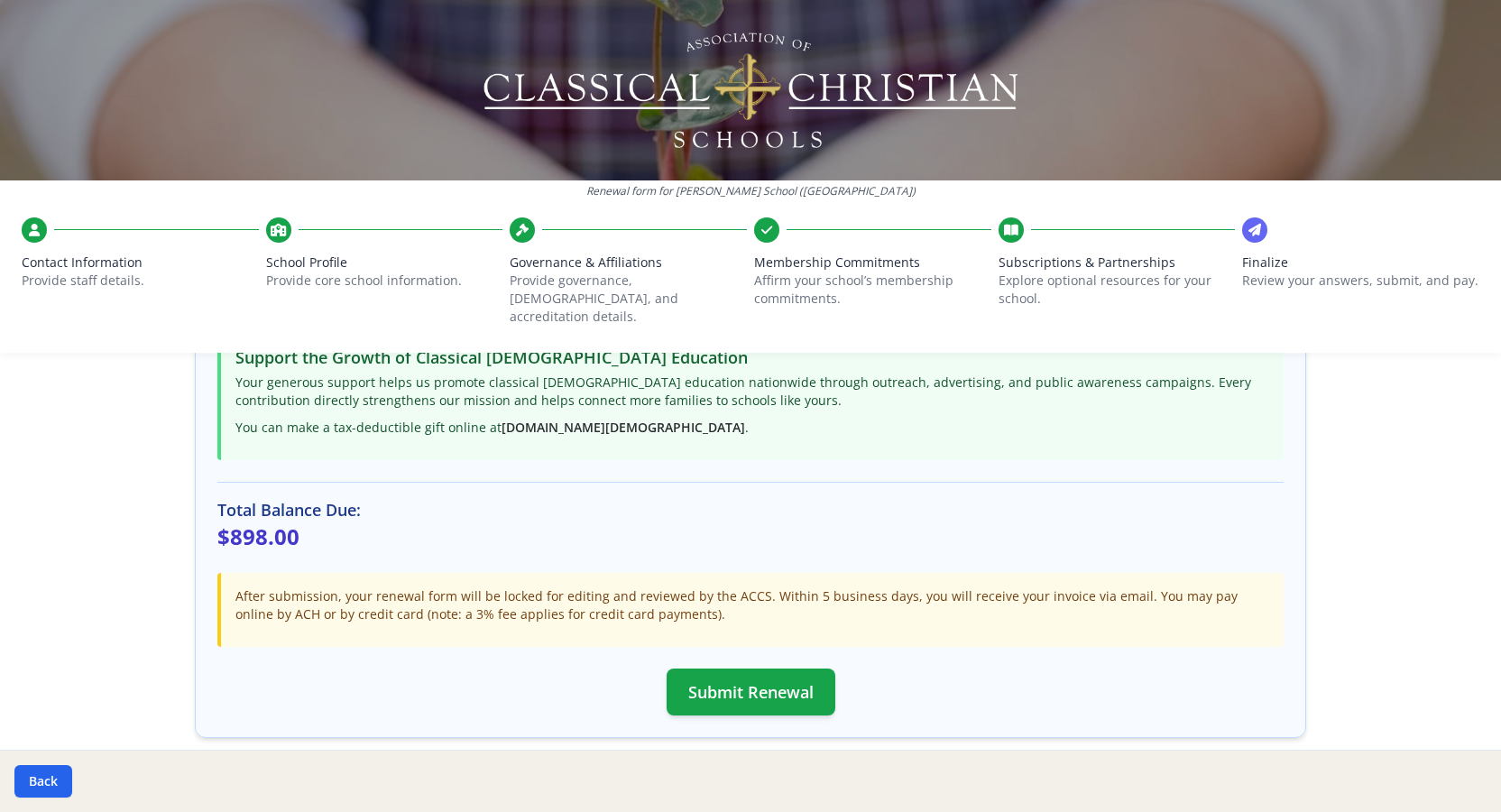
scroll to position [487, 0]
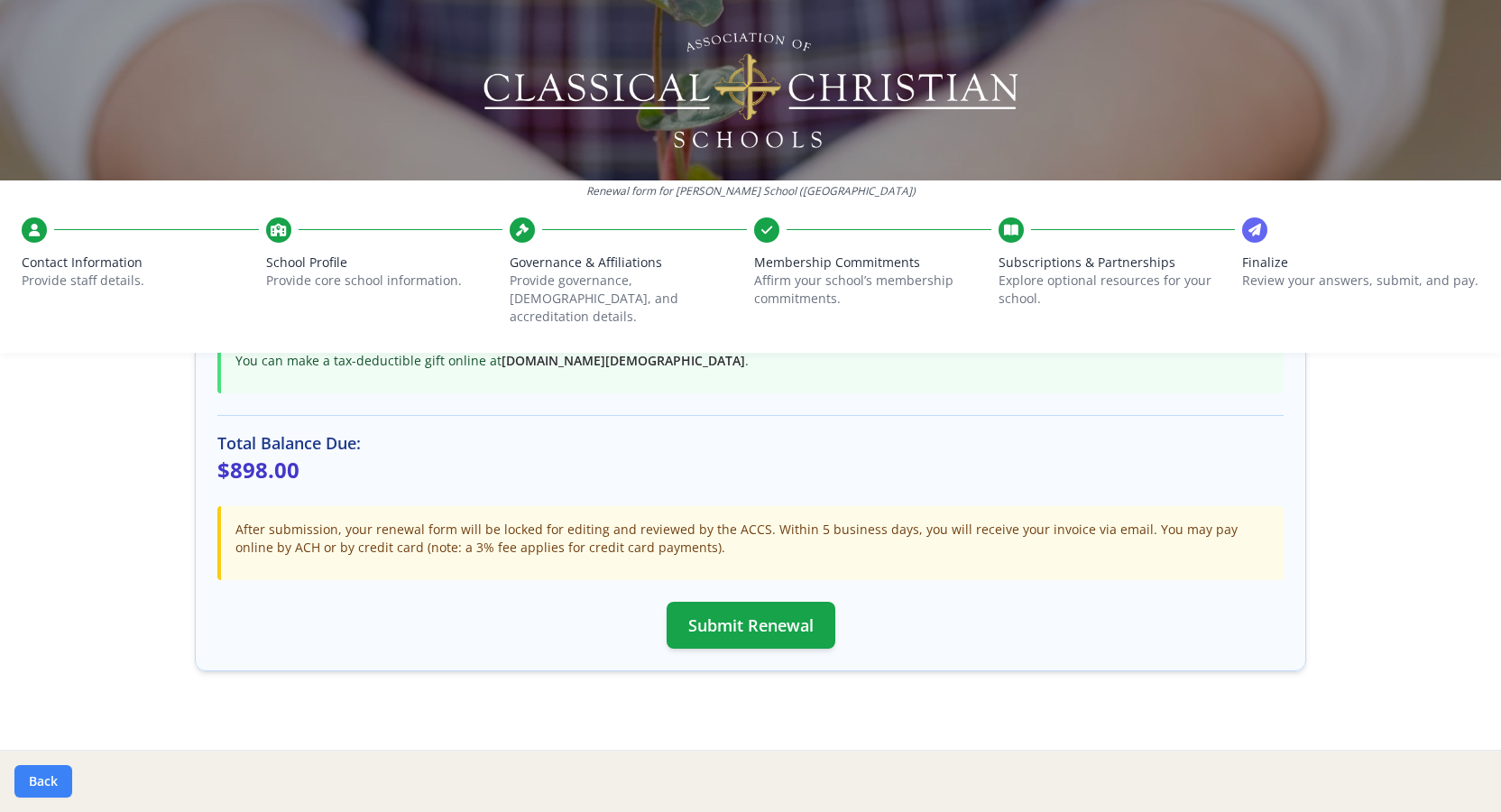
click at [40, 781] on button "Back" at bounding box center [43, 781] width 58 height 33
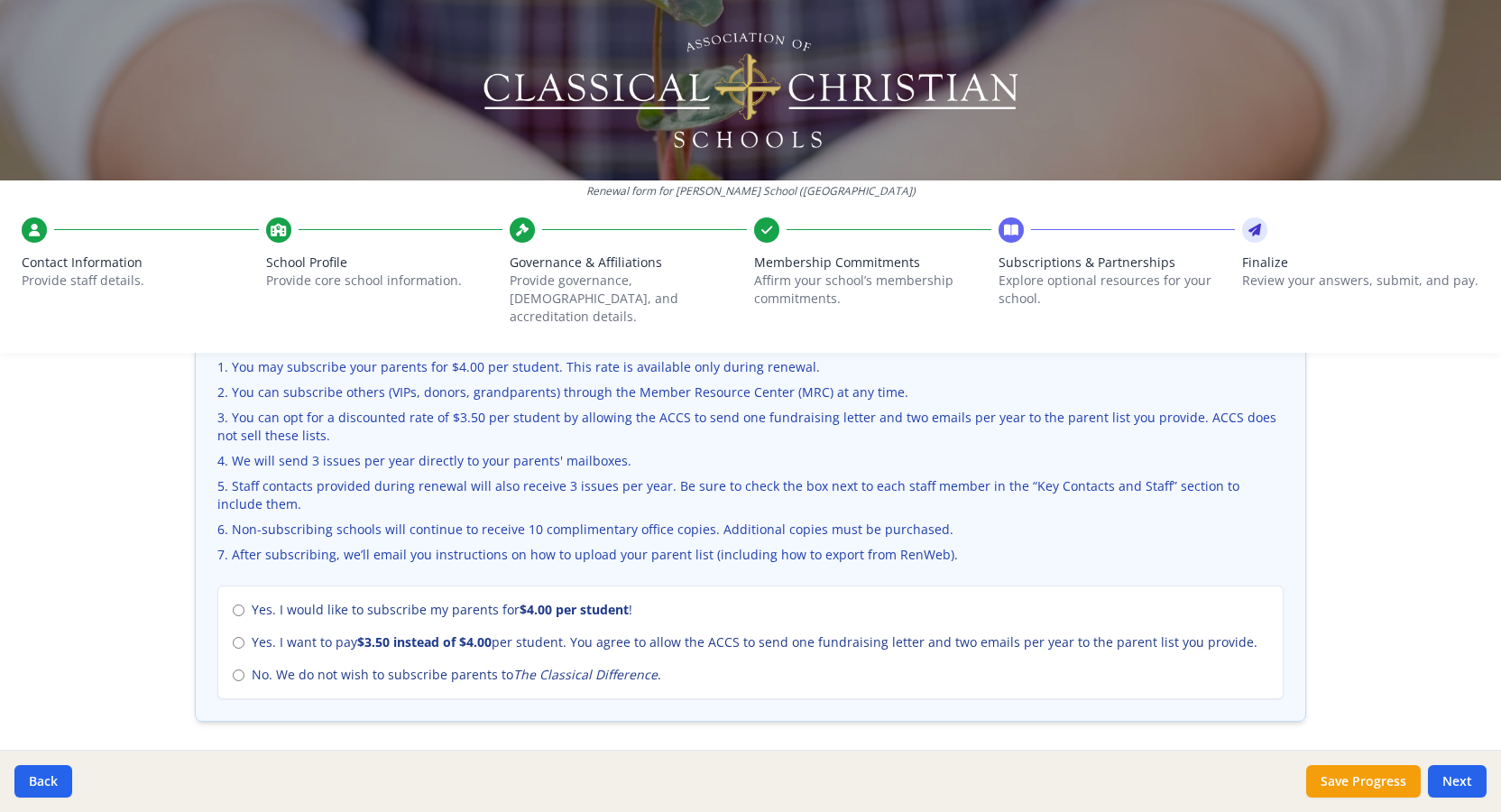
scroll to position [614, 0]
click at [539, 722] on div "The Classical Difference – Parent Subscription 3 Issues Per Year Please conside…" at bounding box center [750, 459] width 1111 height 575
click at [241, 640] on input "Yes. I want to pay $3.50 instead of $4.00 per student. You agree to allow the A…" at bounding box center [238, 646] width 12 height 12
radio input "true"
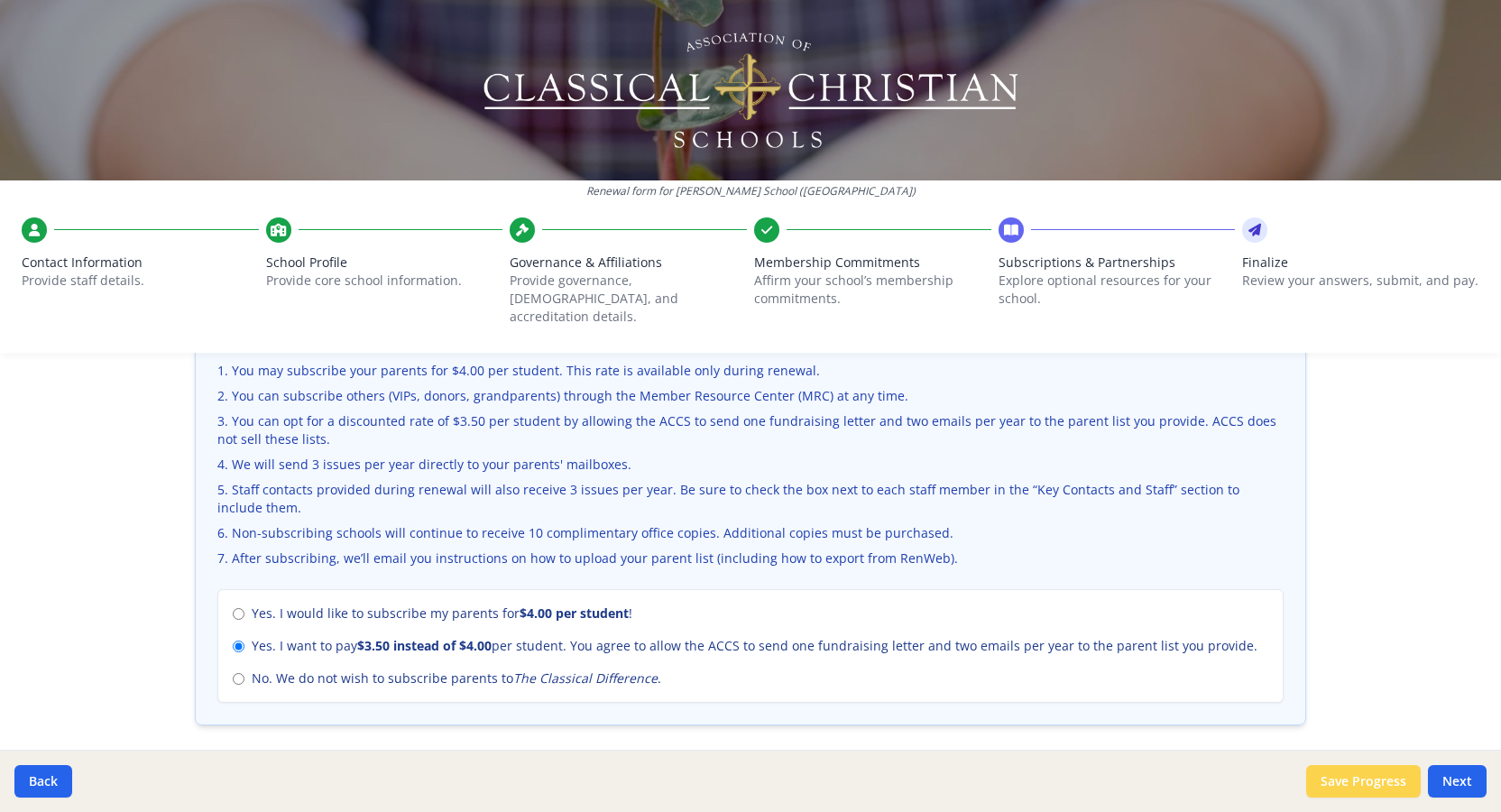
click at [1345, 779] on button "Save Progress" at bounding box center [1363, 781] width 114 height 33
click at [1469, 780] on button "Next" at bounding box center [1457, 781] width 59 height 33
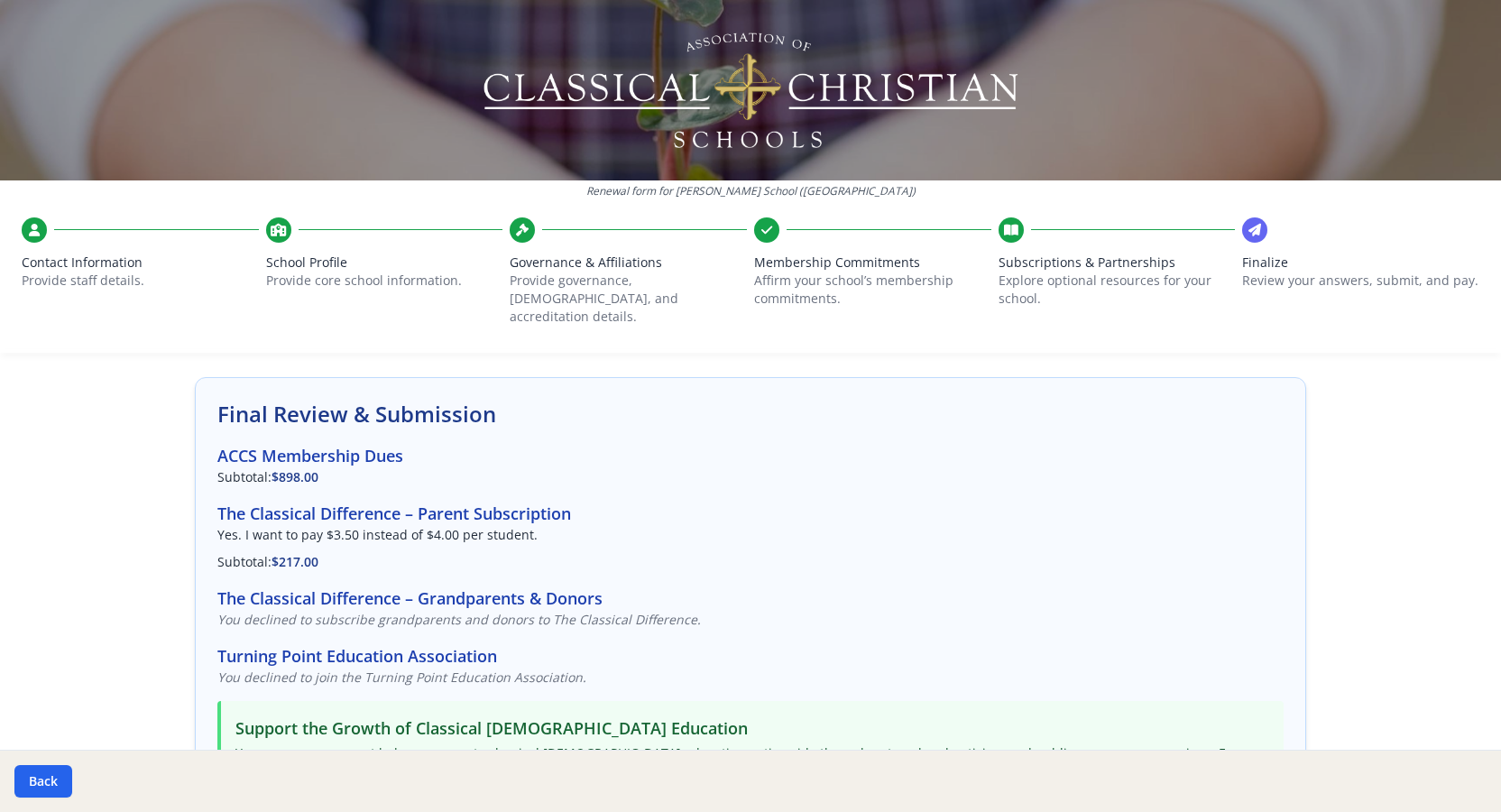
scroll to position [70, 0]
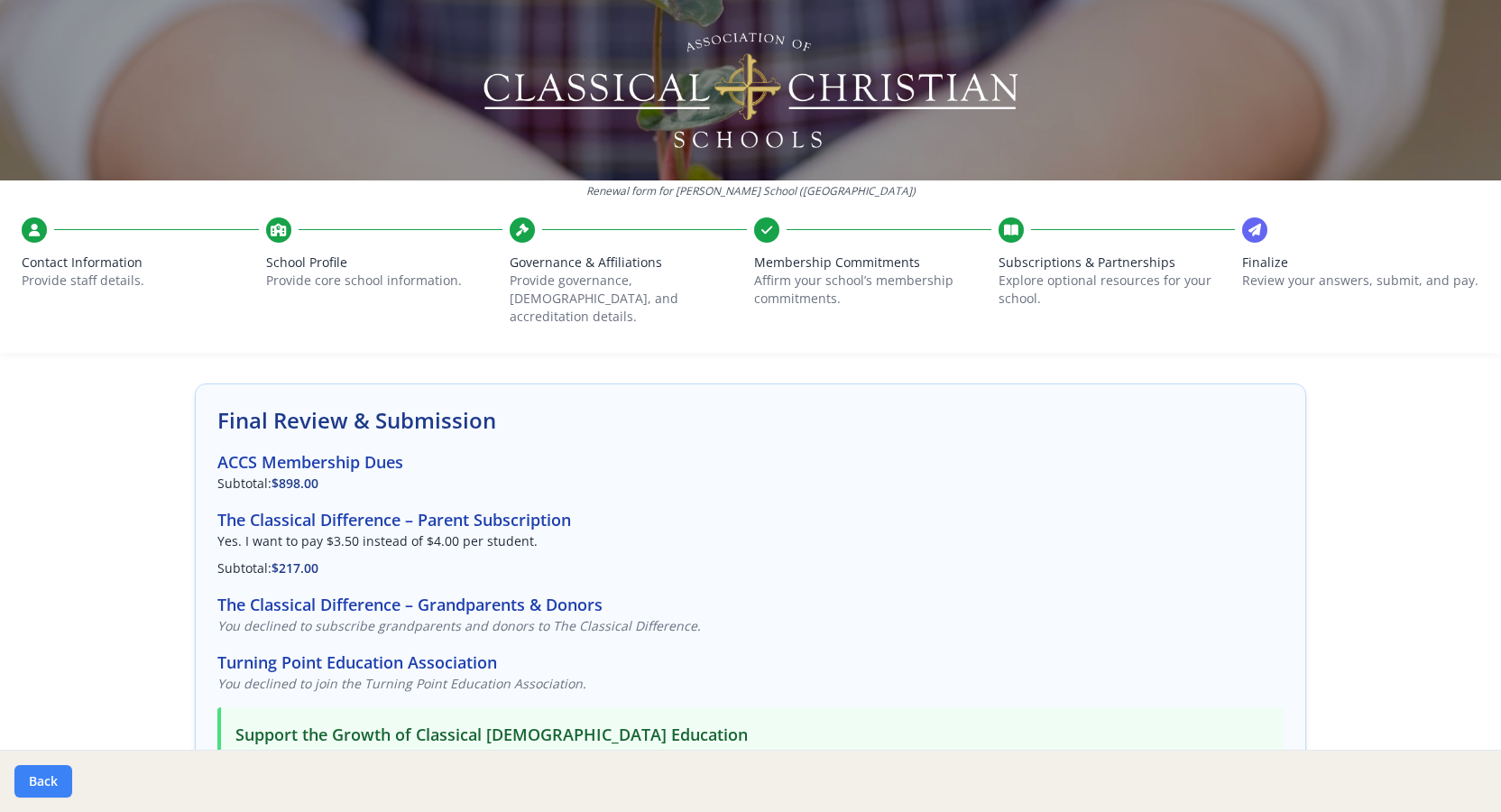
click at [37, 782] on button "Back" at bounding box center [43, 781] width 58 height 33
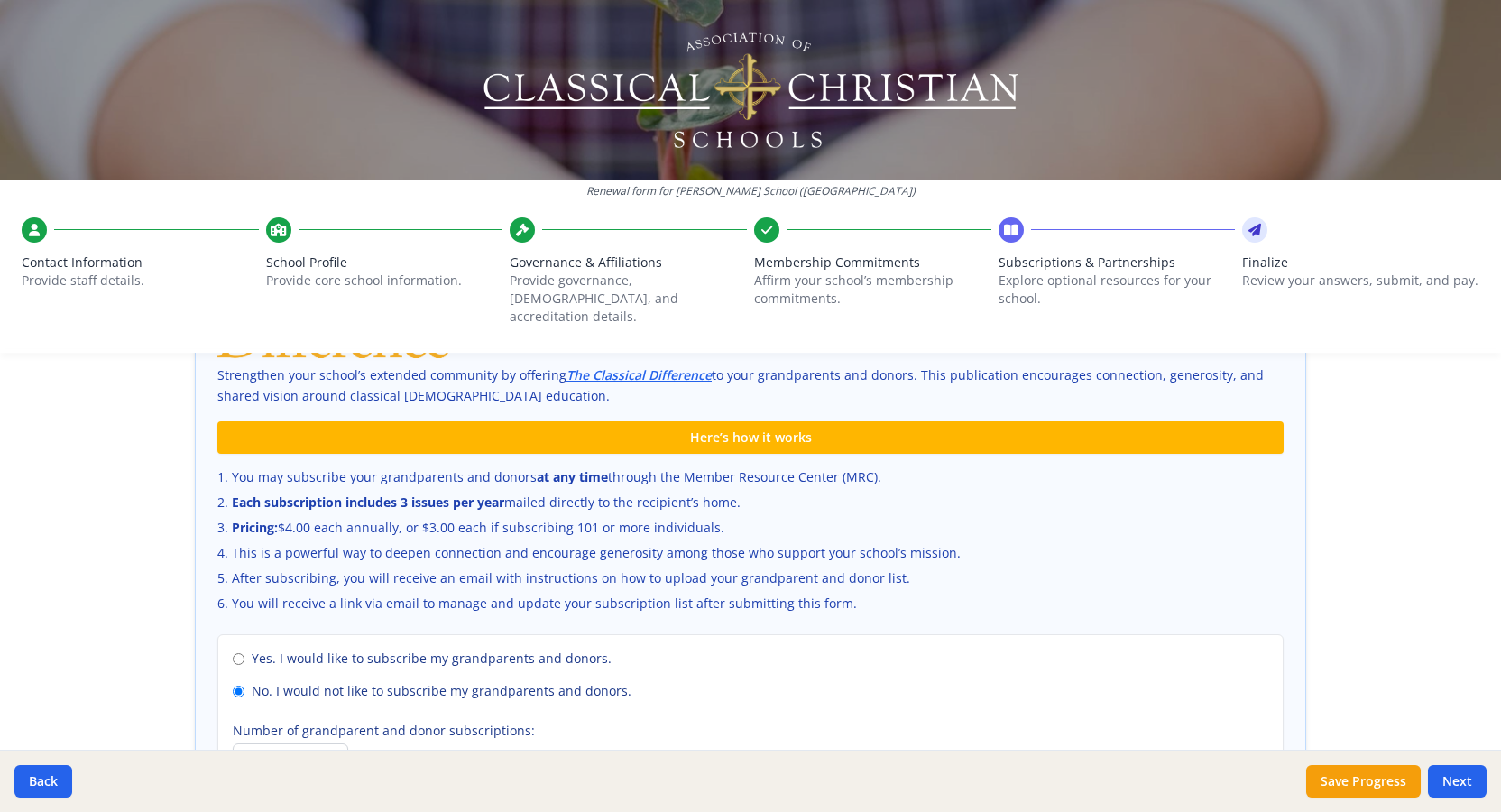
scroll to position [1249, 0]
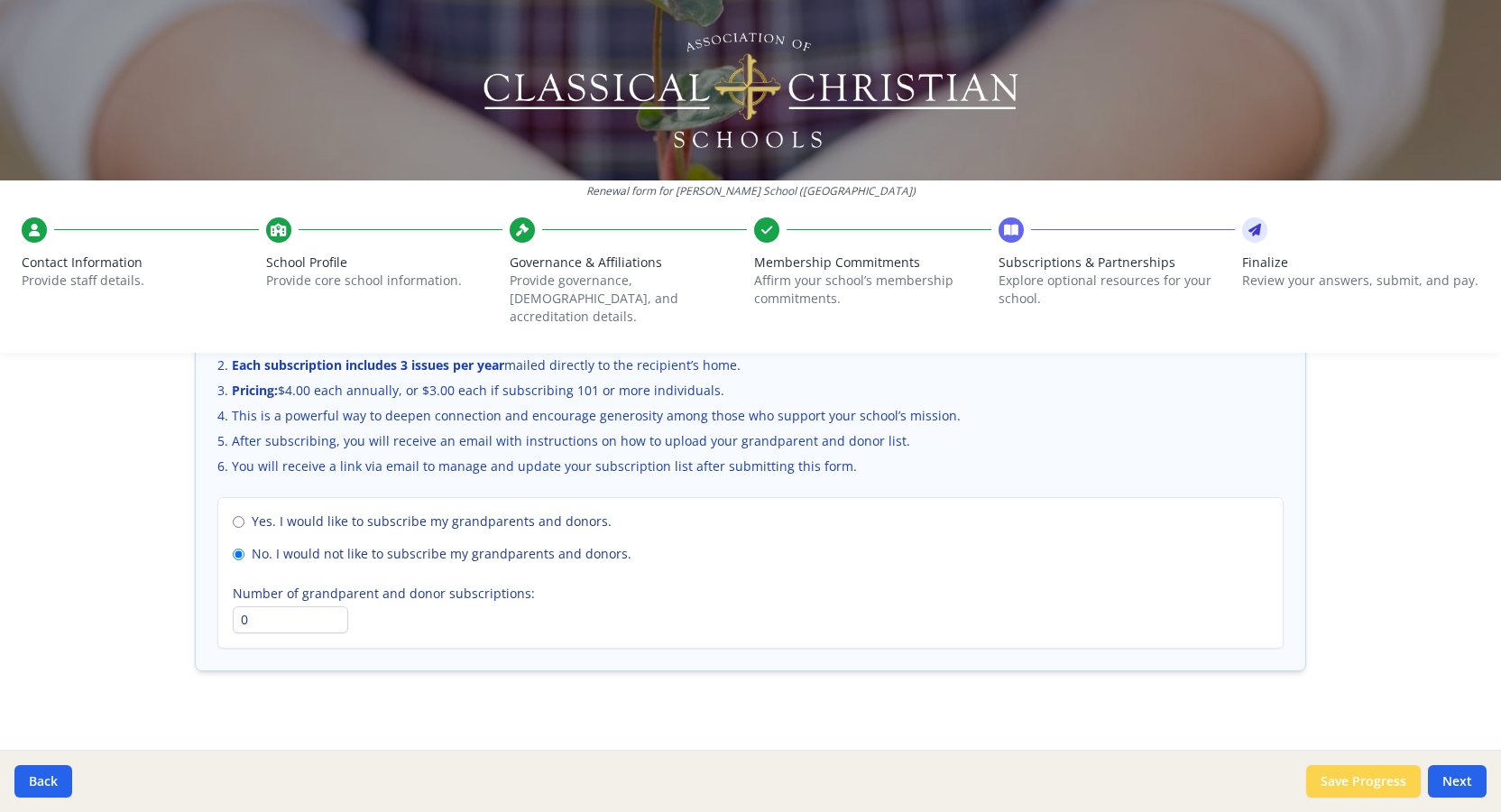
click at [1349, 784] on button "Save Progress" at bounding box center [1363, 781] width 114 height 33
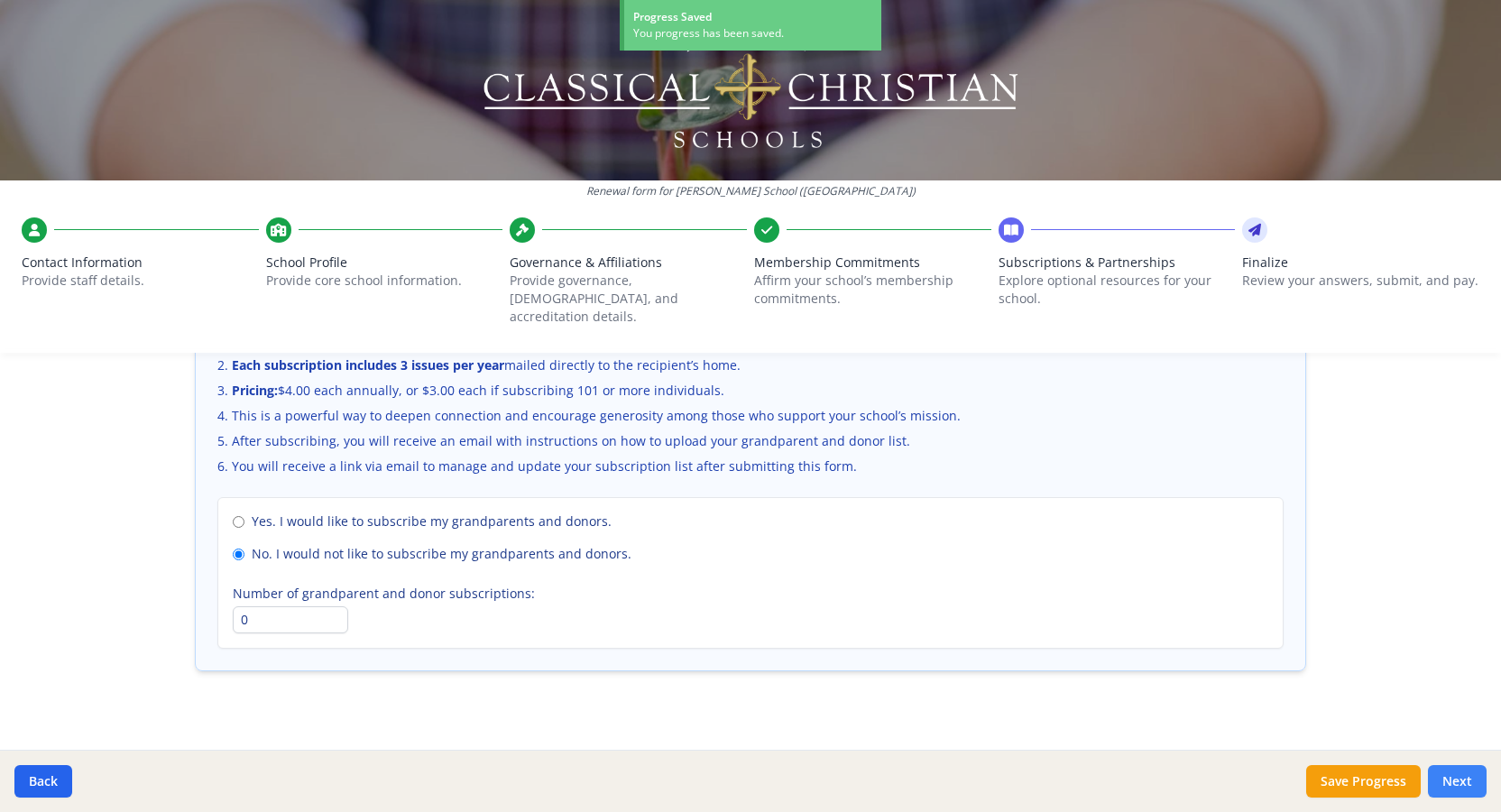
click at [1462, 775] on button "Next" at bounding box center [1457, 781] width 59 height 33
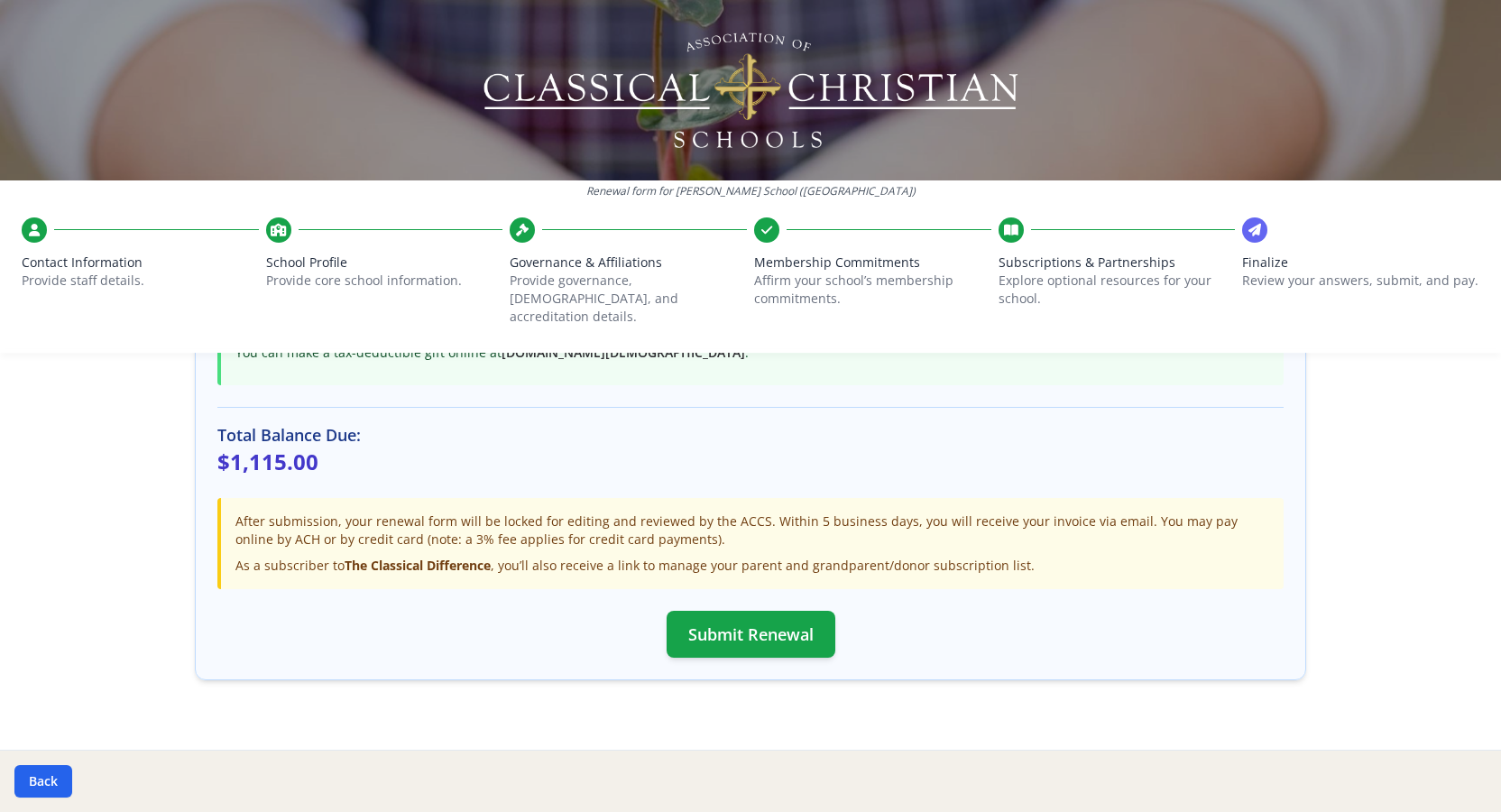
scroll to position [527, 0]
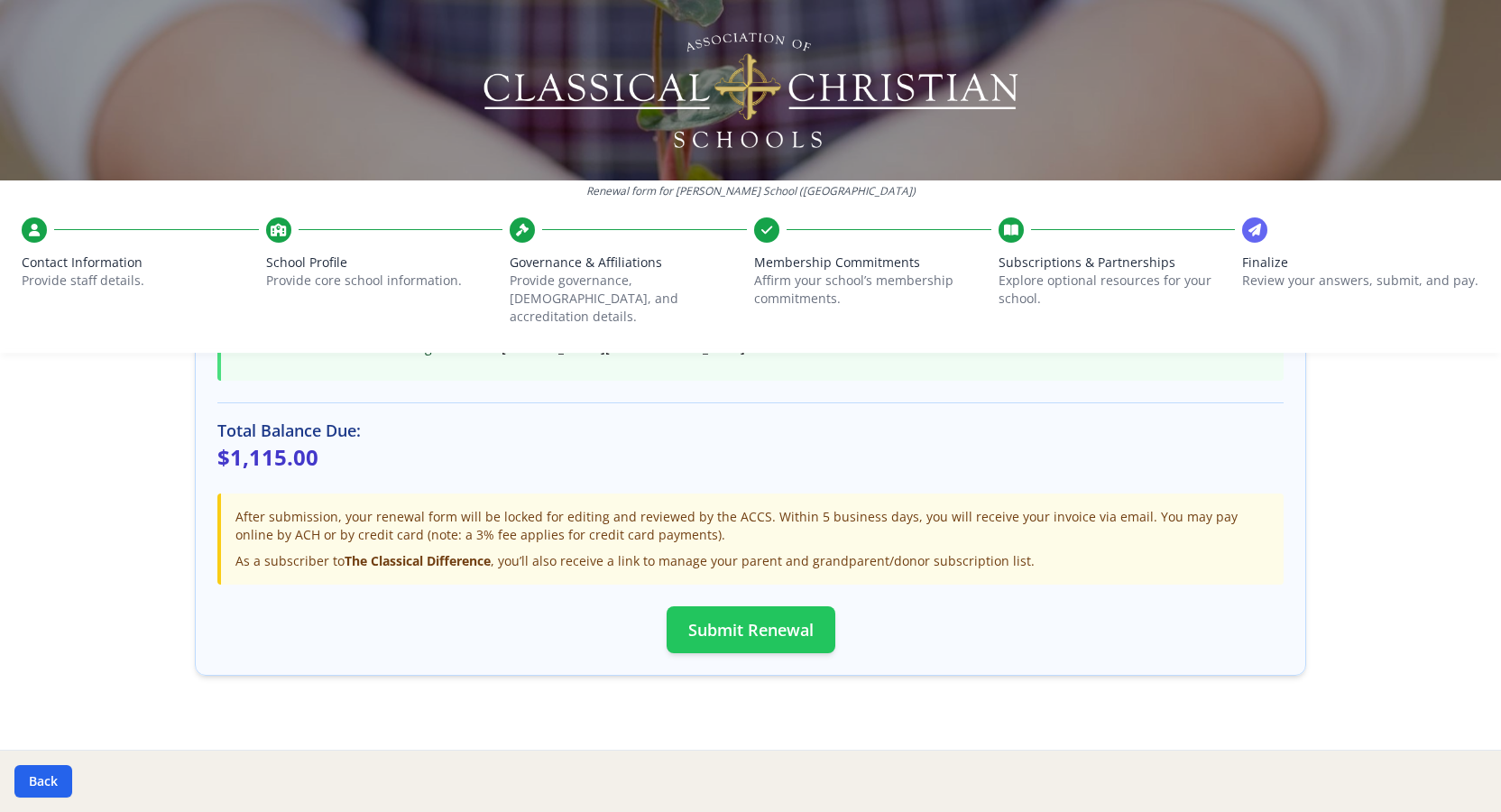
click at [754, 619] on button "Submit Renewal" at bounding box center [751, 629] width 169 height 47
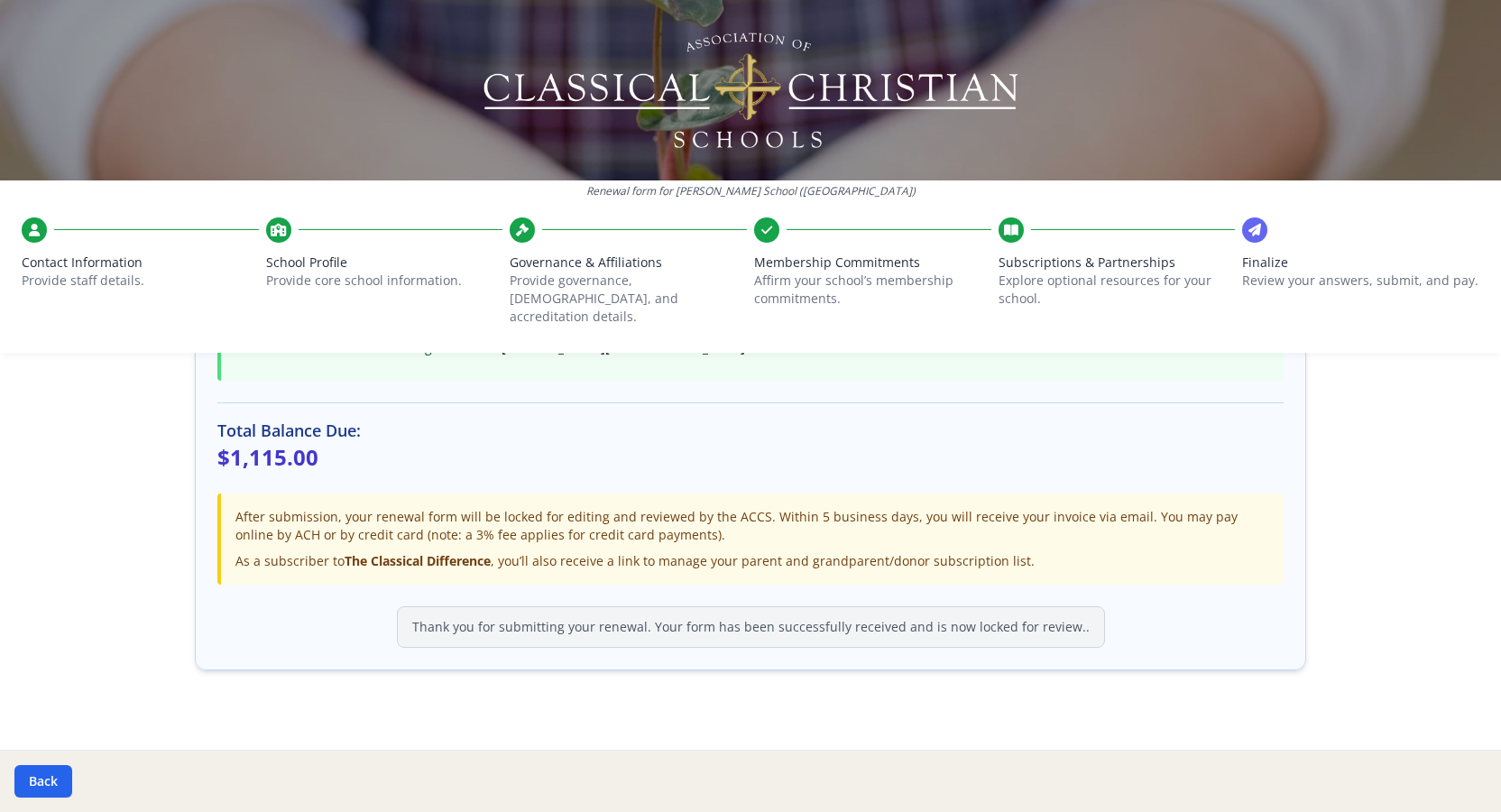
click at [1253, 236] on icon at bounding box center [1254, 229] width 12 height 18
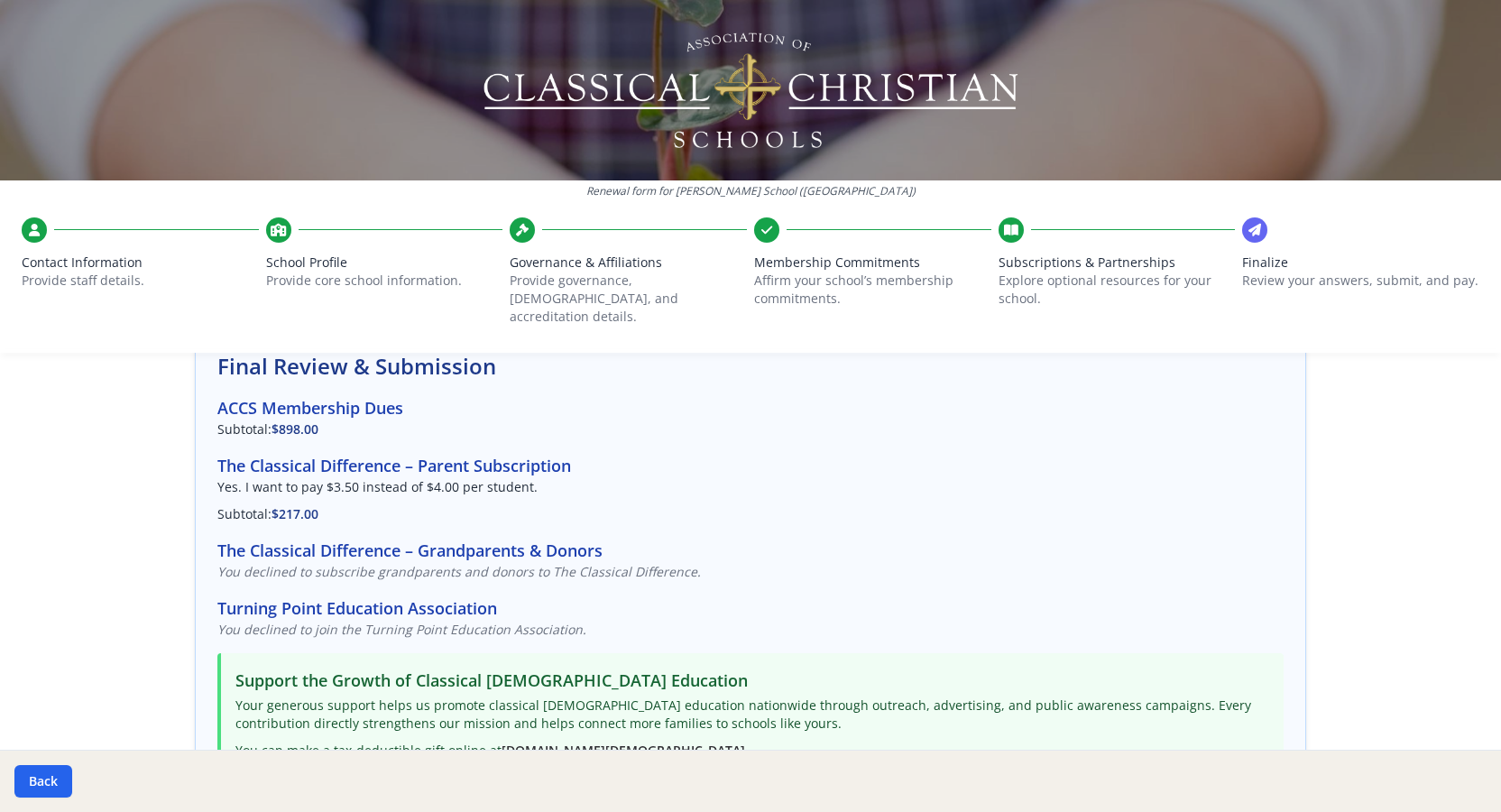
scroll to position [0, 0]
